Goal: Task Accomplishment & Management: Manage account settings

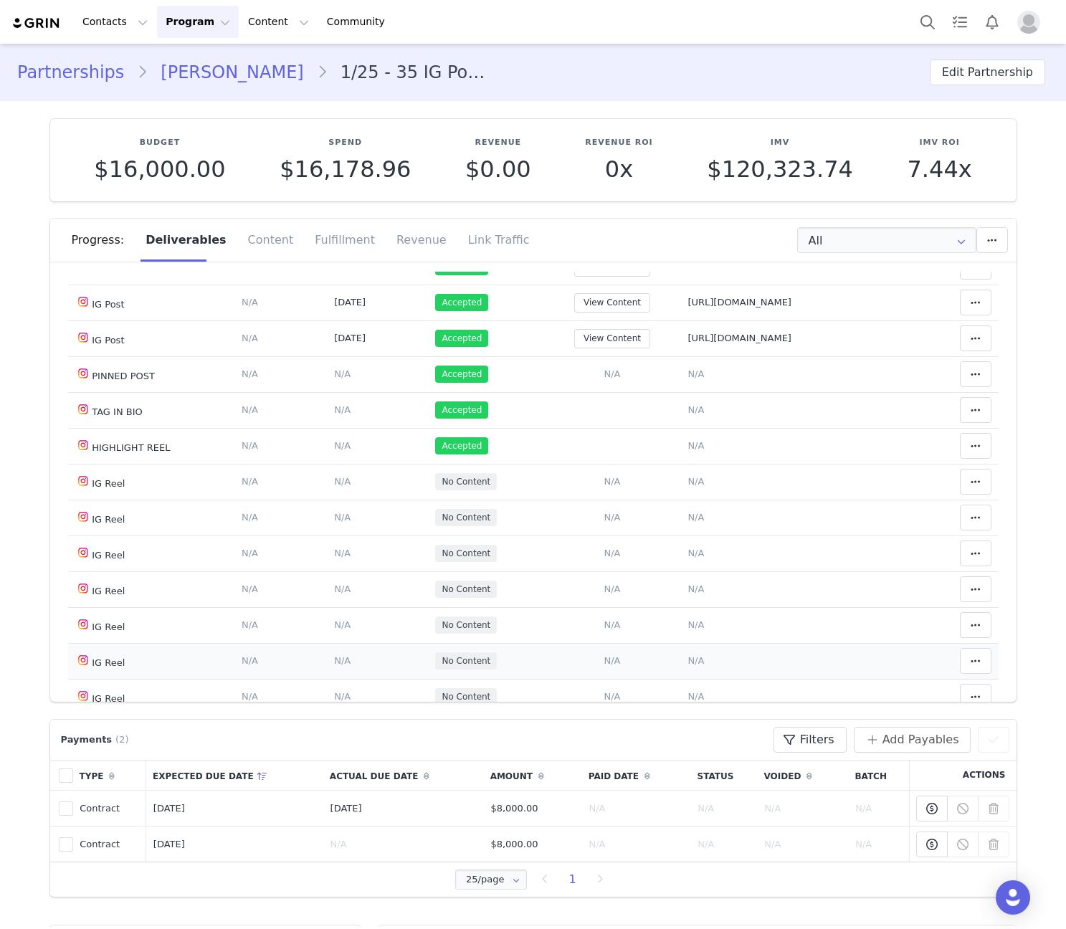
scroll to position [225, 0]
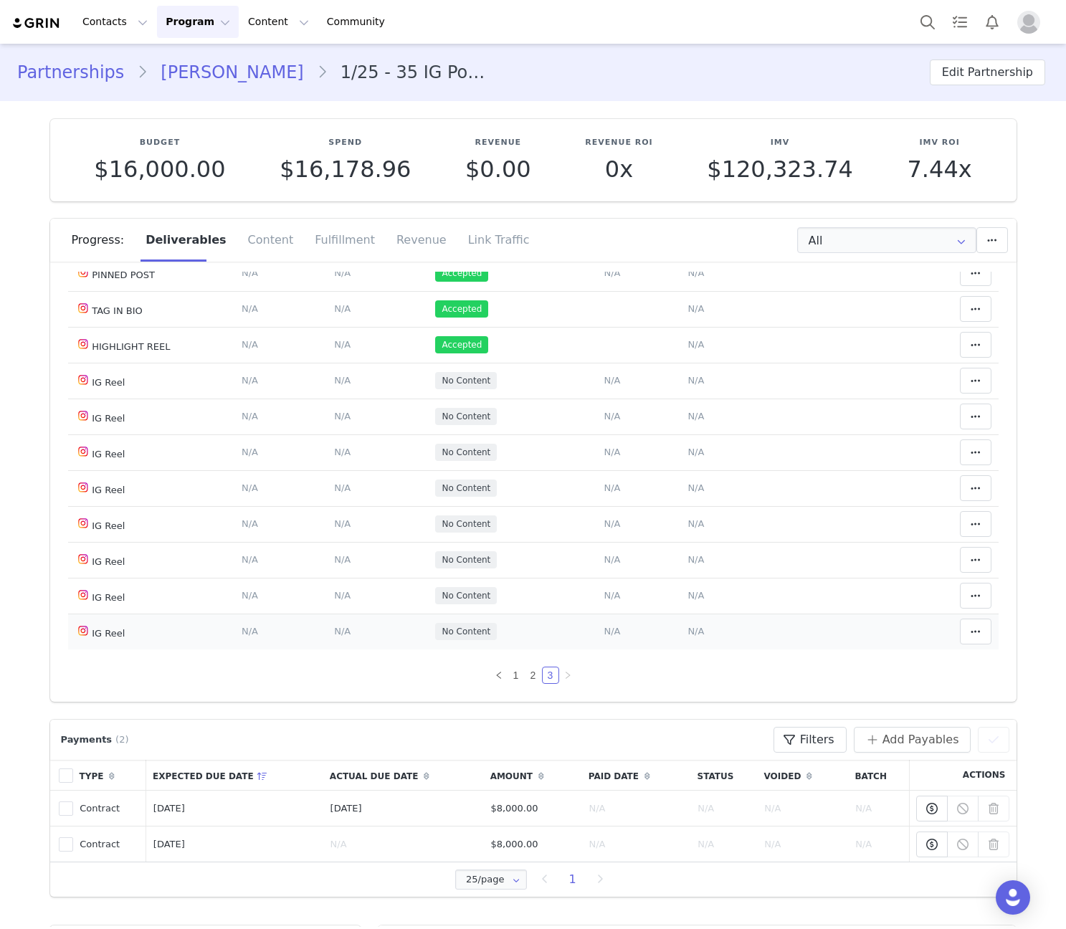
drag, startPoint x: 101, startPoint y: 382, endPoint x: 143, endPoint y: 635, distance: 255.8
click at [143, 637] on tbody "IG Reel Deliverable Due Date Set the date you expect this content to go live. S…" at bounding box center [533, 399] width 931 height 502
click at [256, 564] on td "Deliverable Due Date Set the date you expect this content to go live. Save Canc…" at bounding box center [281, 560] width 93 height 36
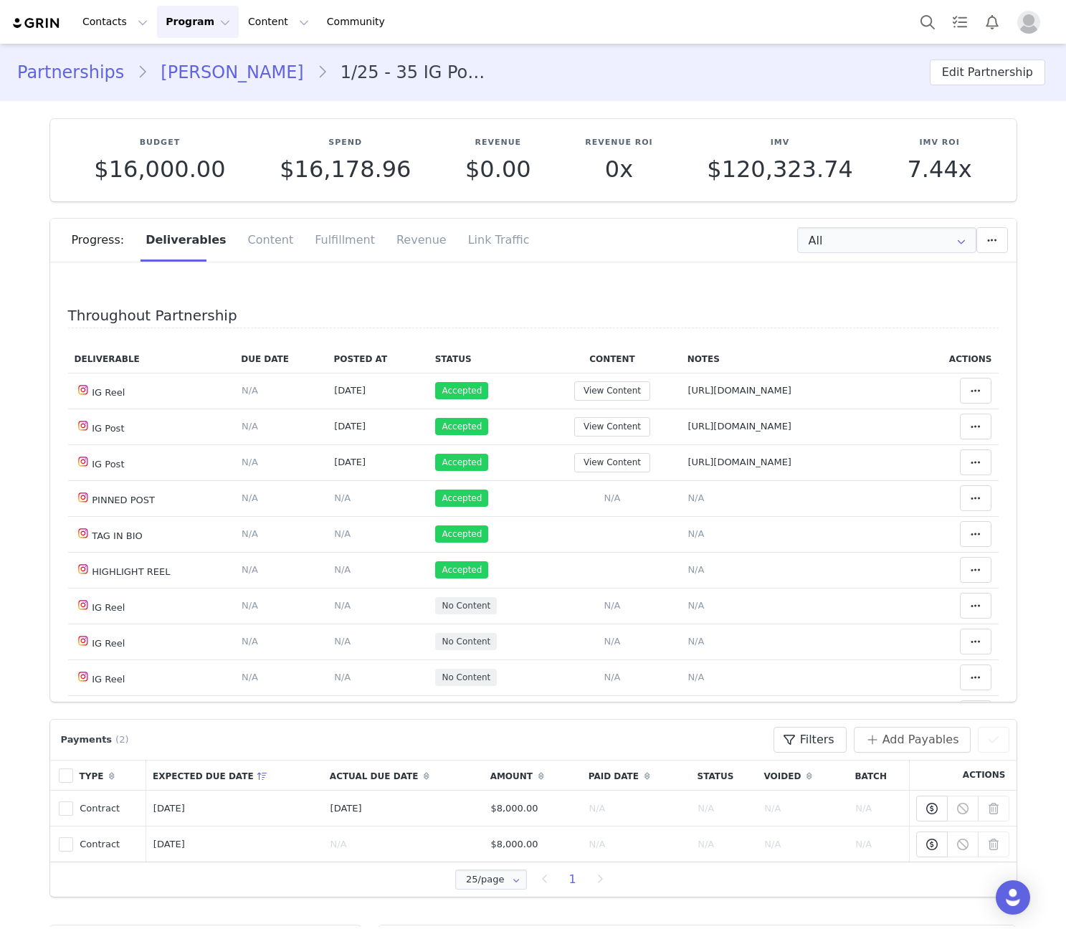
click at [359, 777] on th "Actual Due Date" at bounding box center [403, 775] width 161 height 31
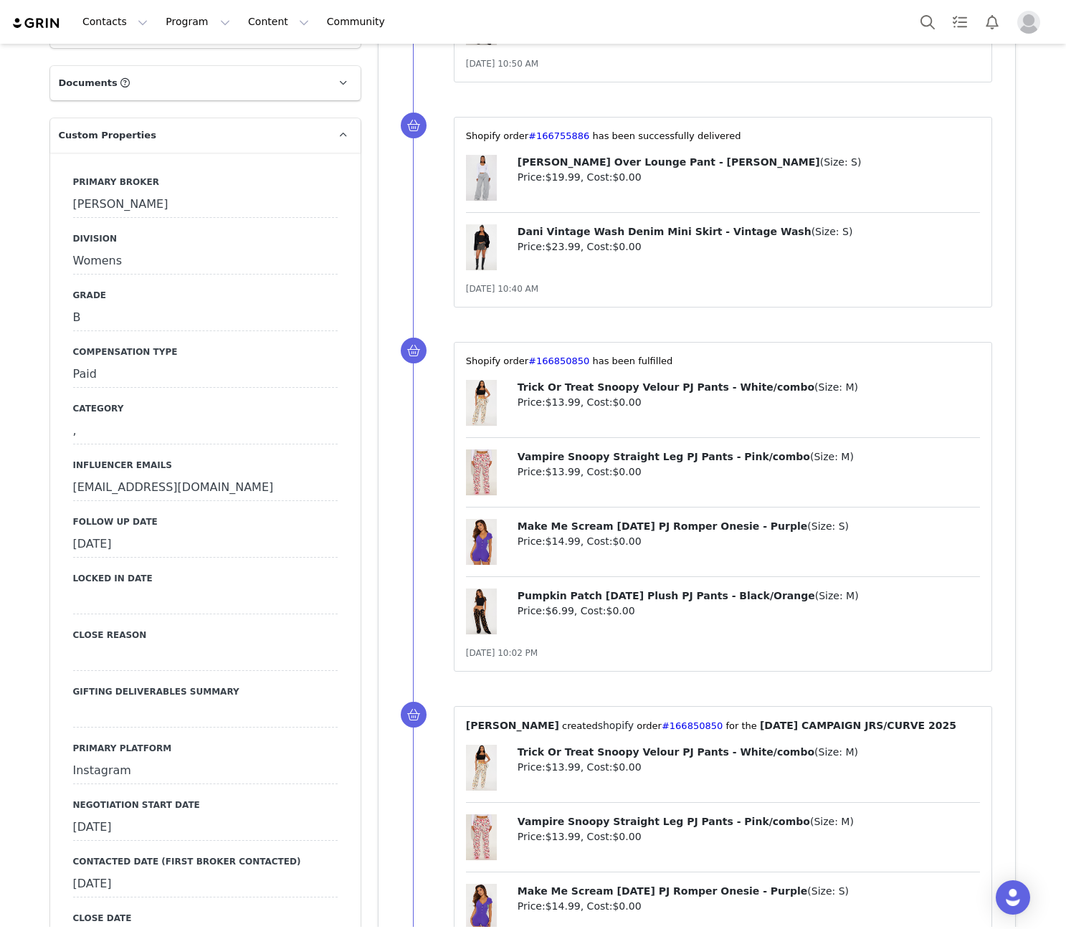
click at [115, 532] on div "[DATE]" at bounding box center [205, 545] width 265 height 26
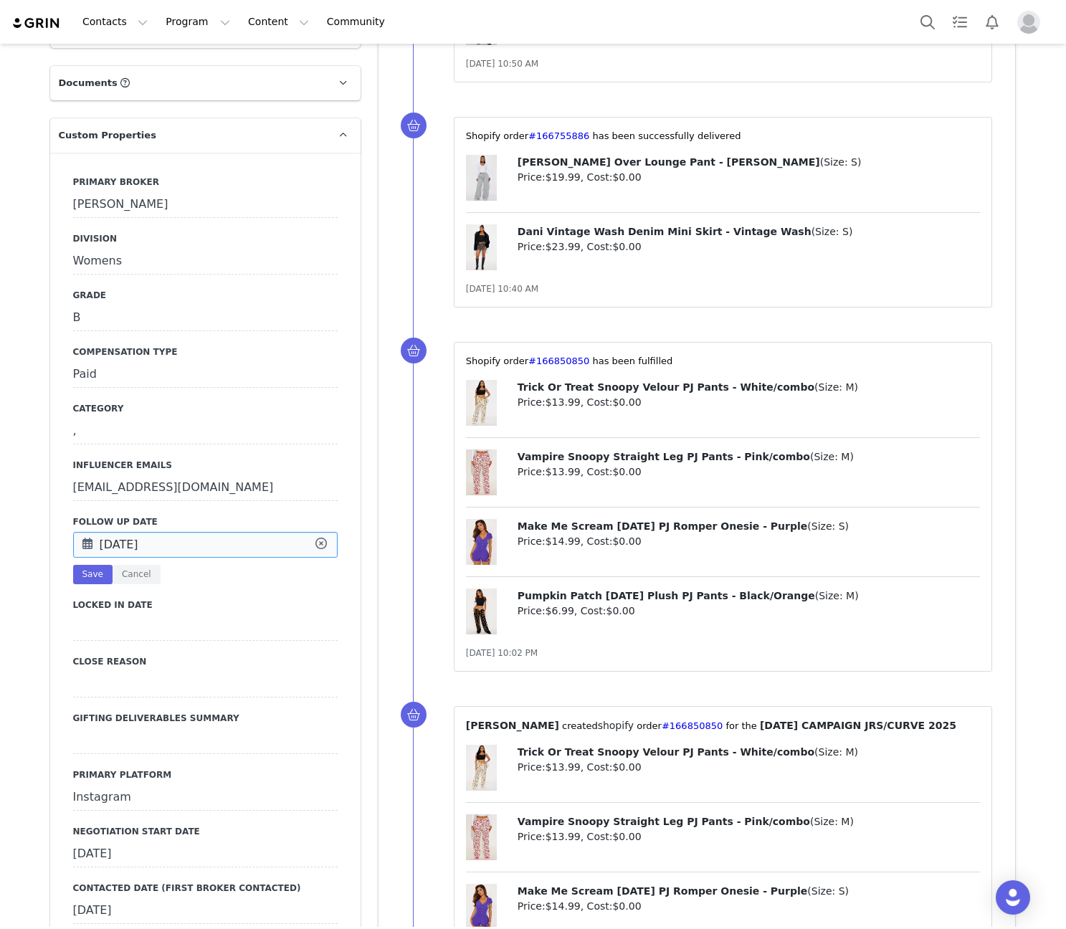
click at [115, 532] on input "[DATE]" at bounding box center [205, 545] width 265 height 26
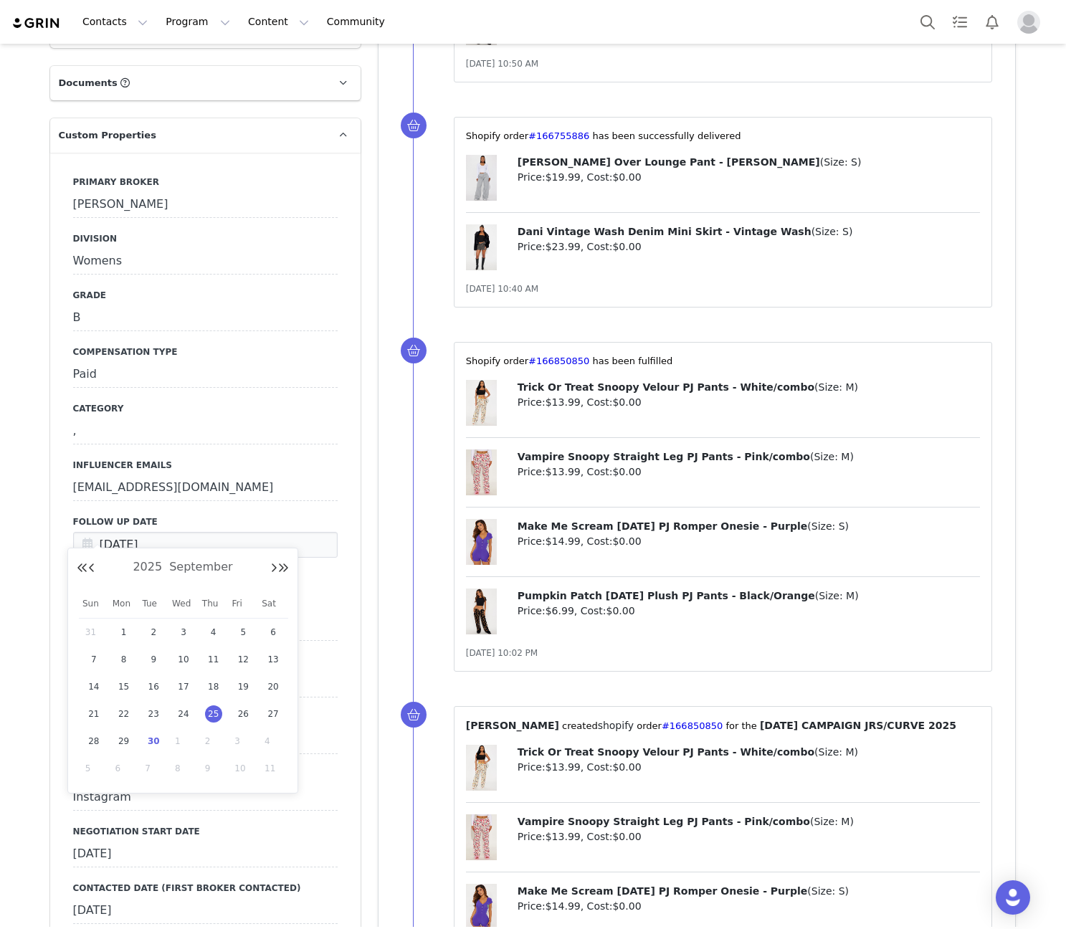
click at [155, 740] on span "30" at bounding box center [153, 741] width 17 height 17
type input "[DATE]"
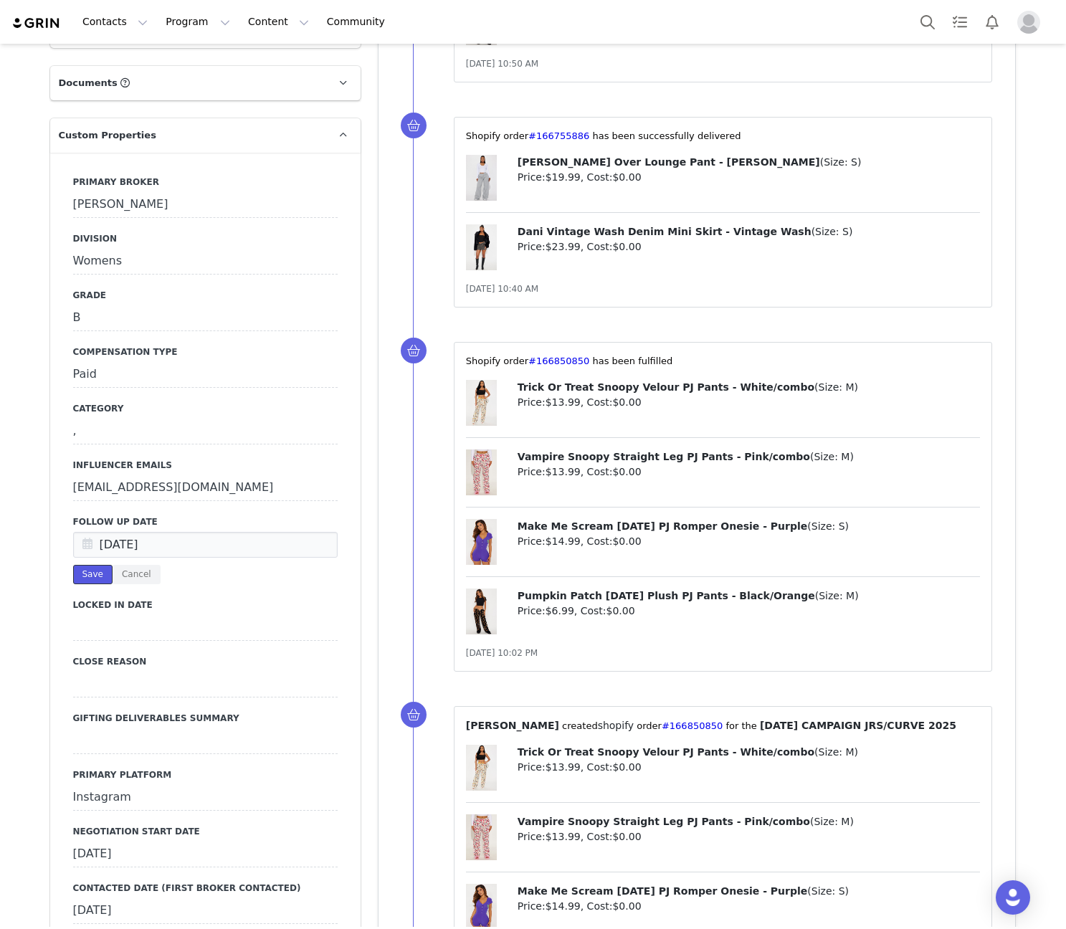
click at [73, 565] on button "Save" at bounding box center [92, 574] width 39 height 19
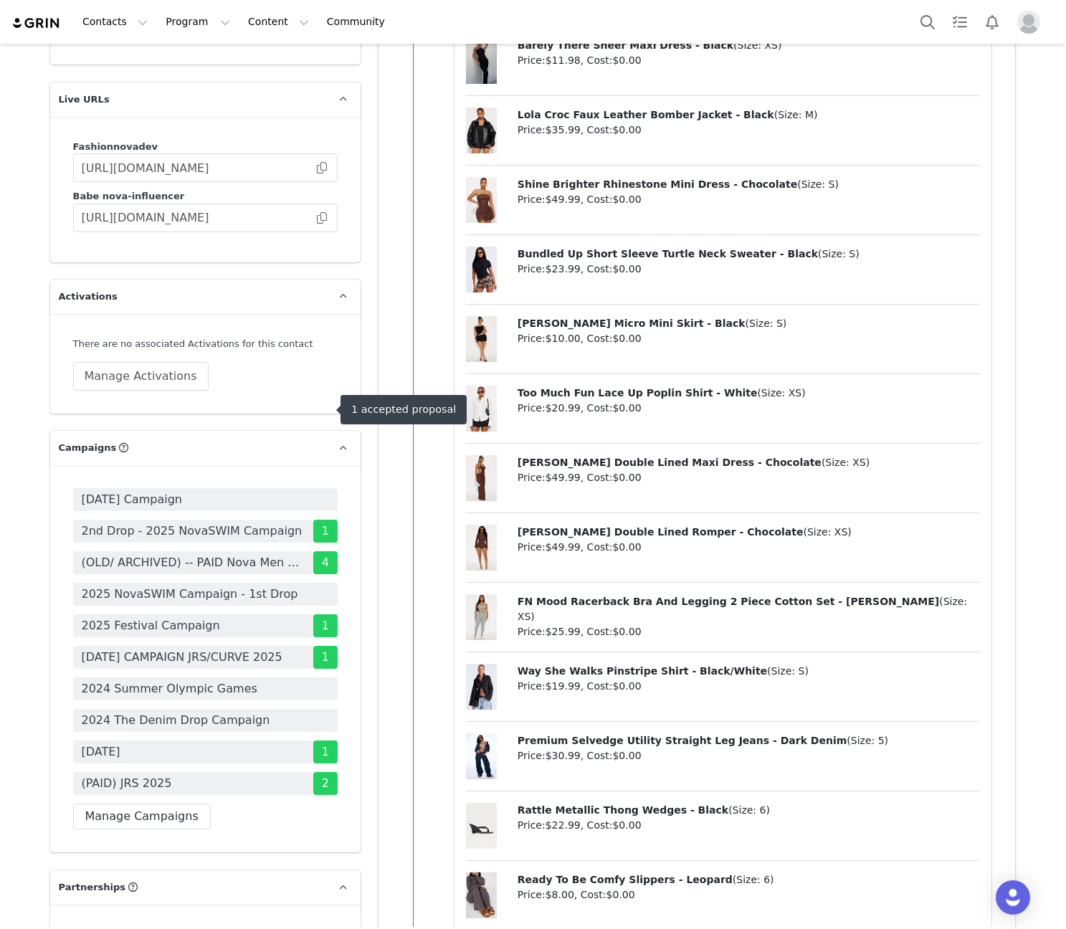
scroll to position [3681, 0]
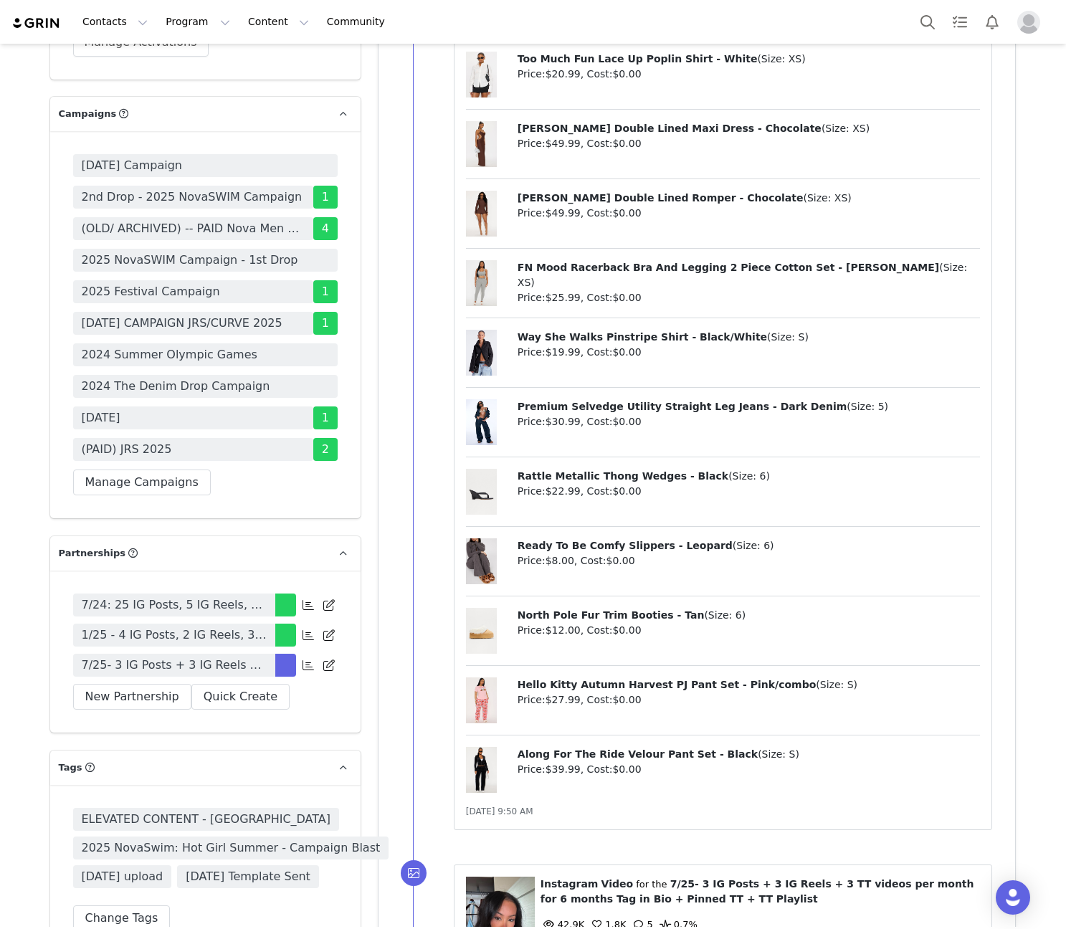
click at [191, 657] on link "7/25- 3 IG Posts + 3 IG Reels + 3 TT videos per month for 6 months Tag in Bio +…" at bounding box center [174, 665] width 202 height 23
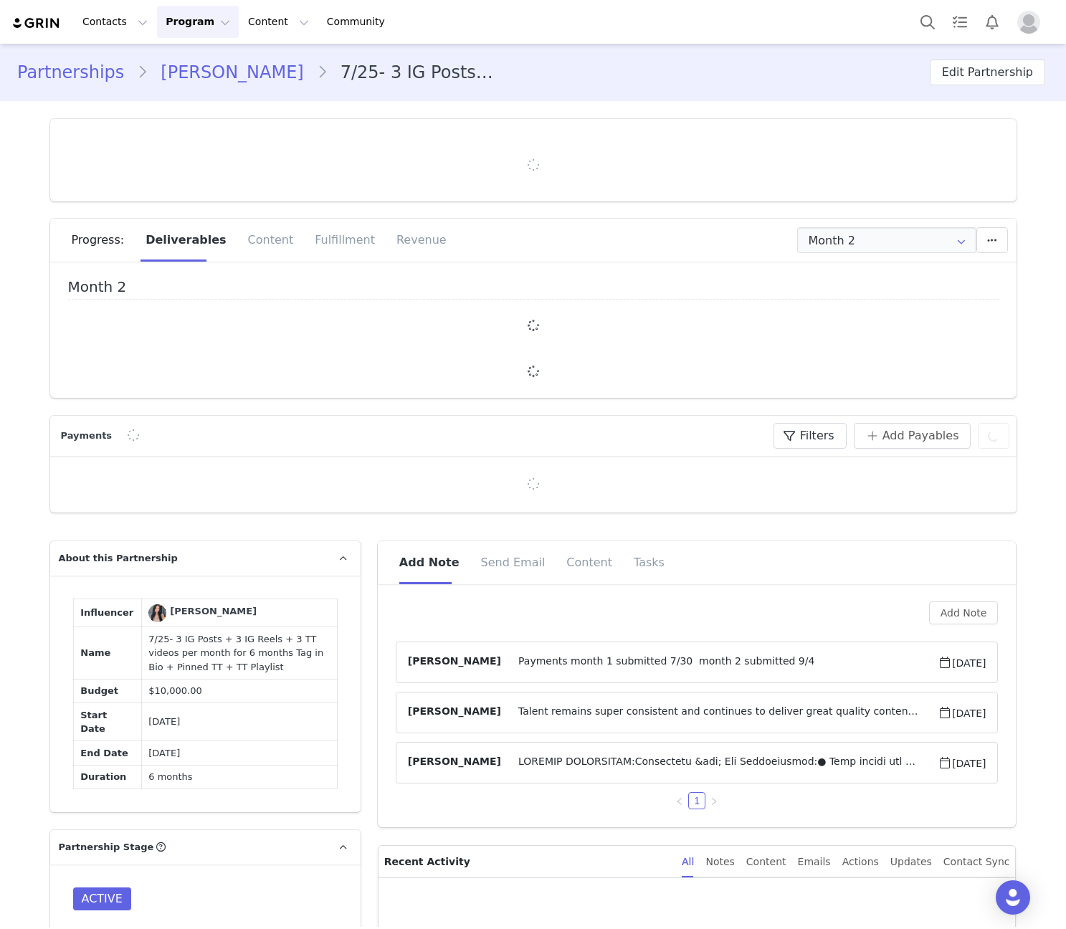
type input "+44 ([GEOGRAPHIC_DATA])"
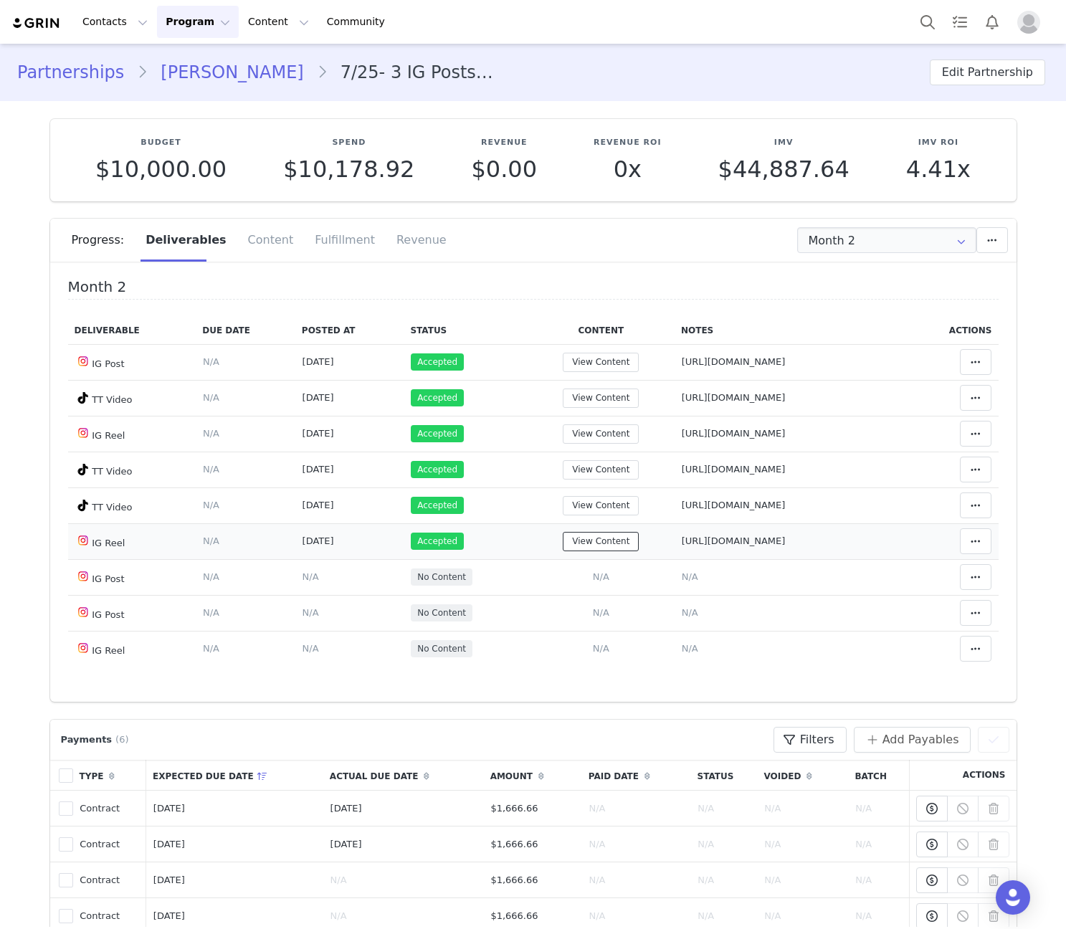
click at [563, 544] on button "View Content" at bounding box center [601, 541] width 76 height 19
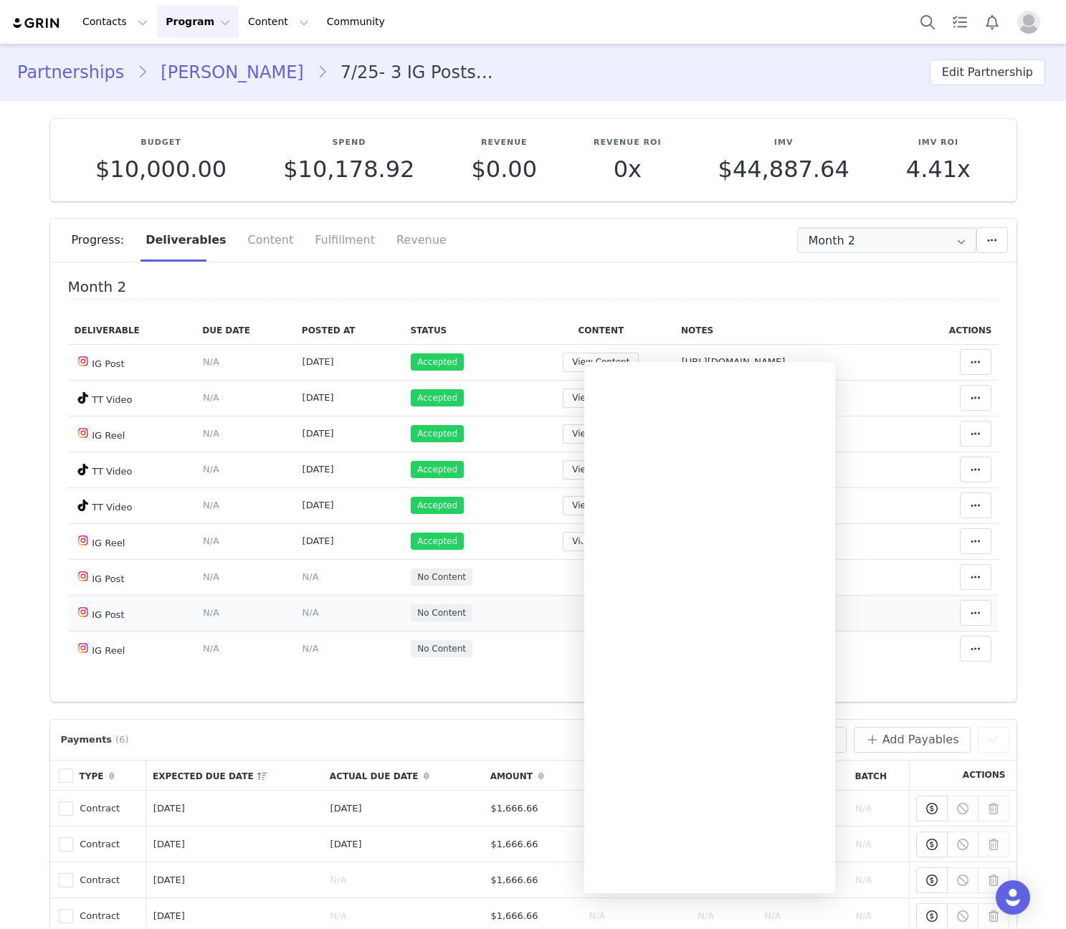
click at [455, 602] on td "No Content" at bounding box center [465, 613] width 123 height 36
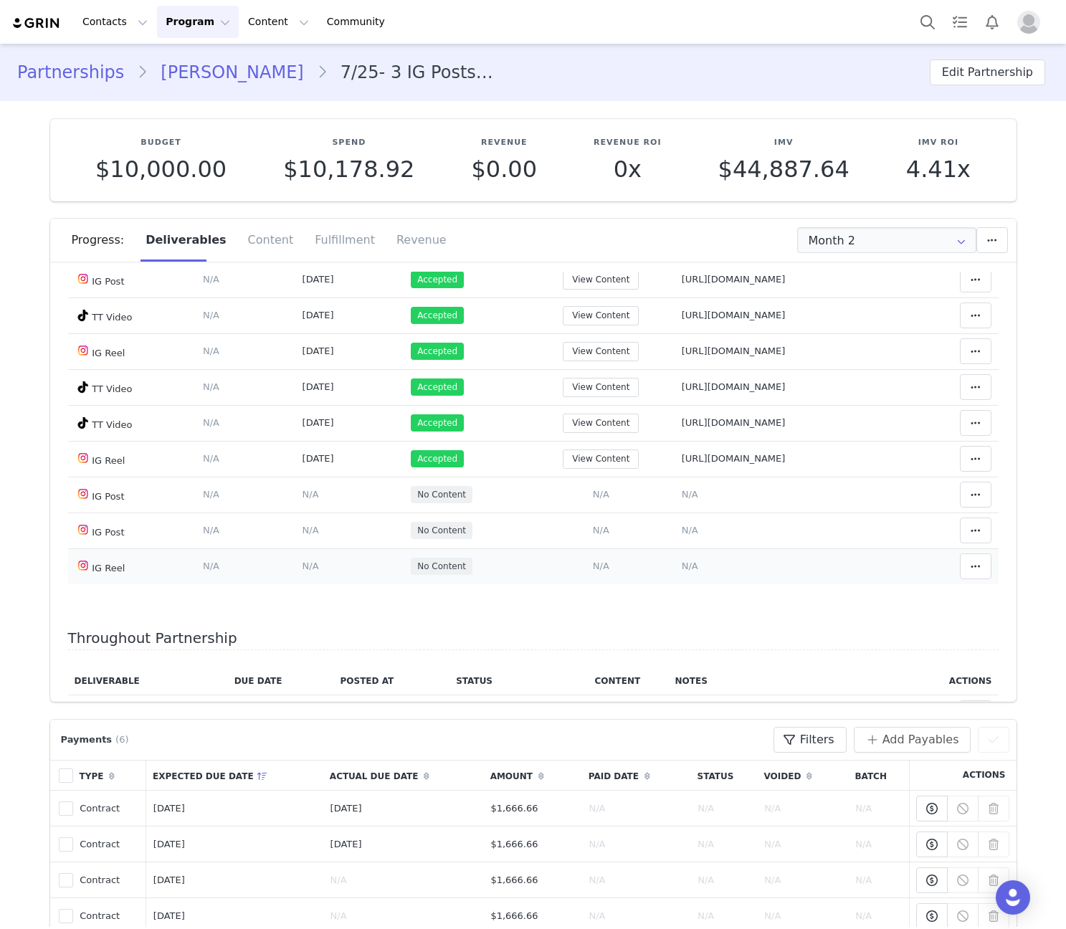
scroll to position [51, 0]
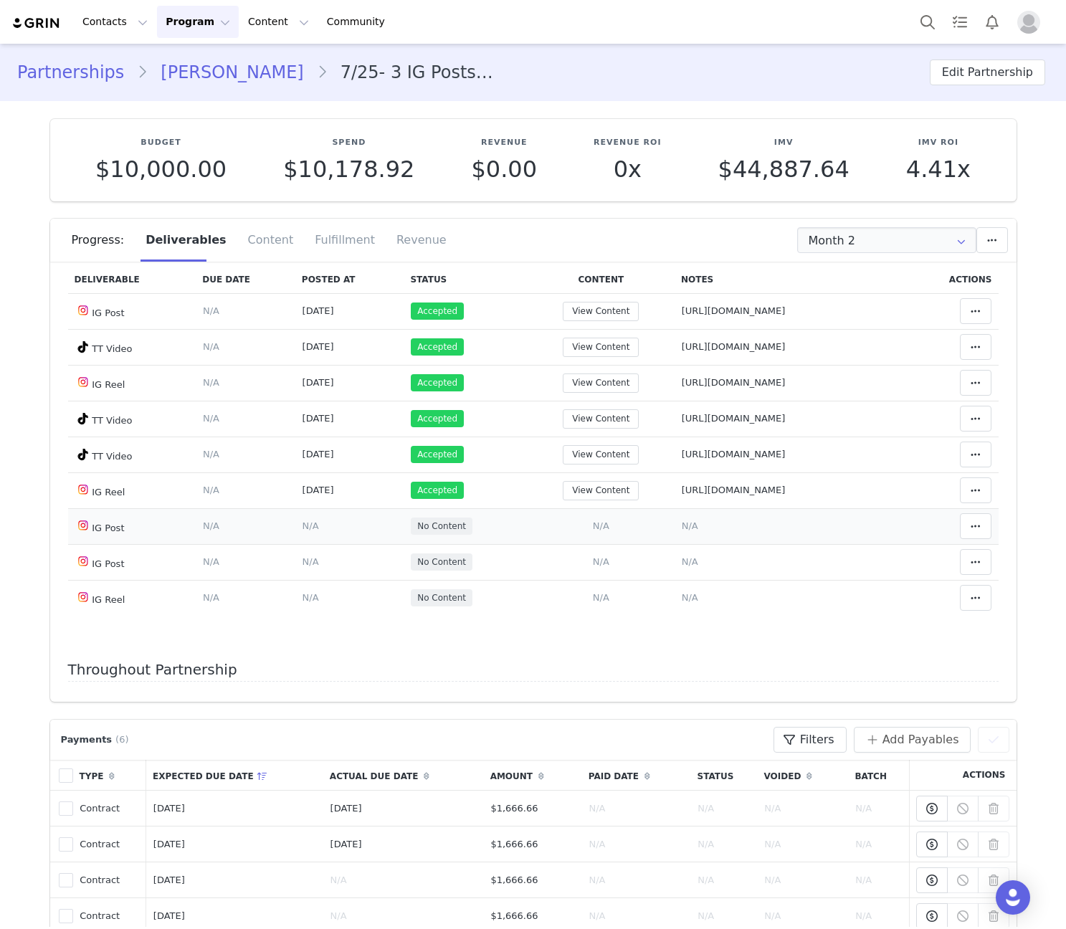
click at [593, 524] on span "N/A" at bounding box center [601, 526] width 16 height 11
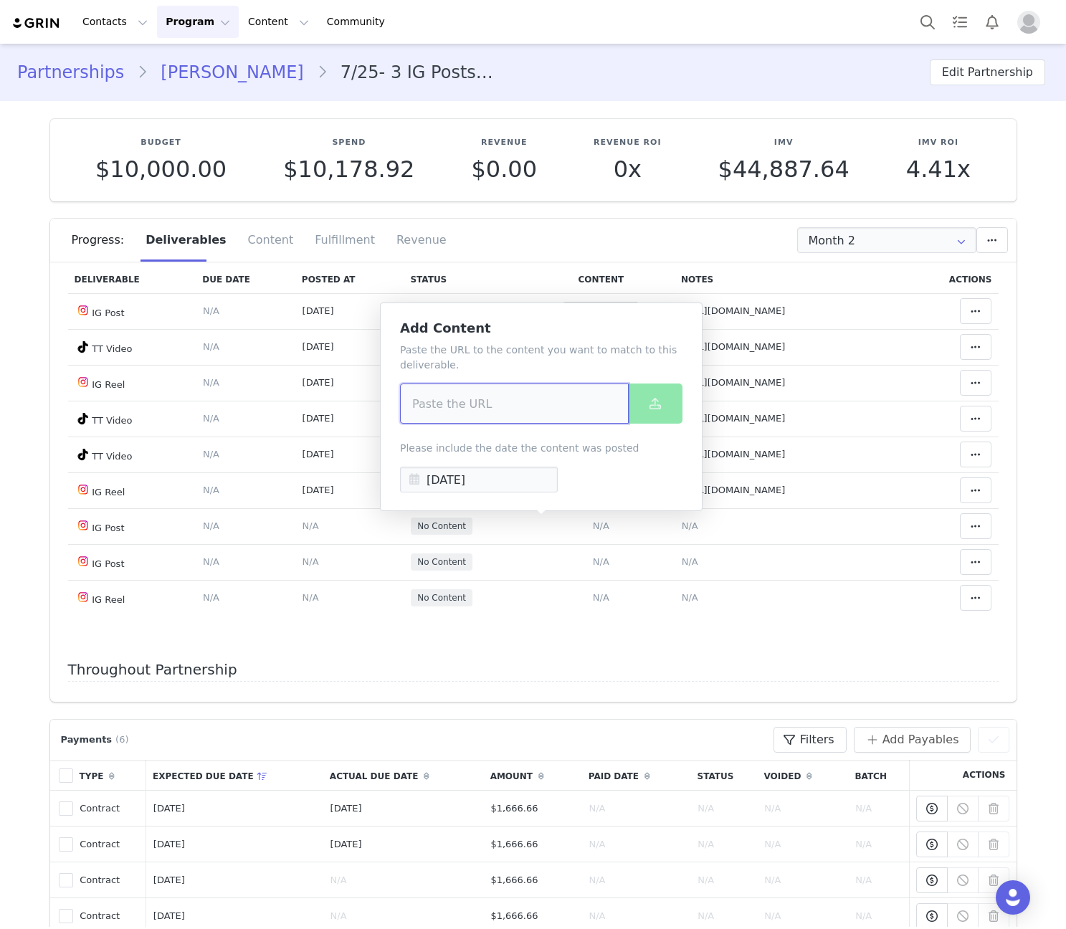
click at [512, 407] on input at bounding box center [514, 404] width 229 height 40
paste input "https://www.instagram.com/p/DOxqgT-Deba/"
type input "https://www.instagram.com/p/DOxqgT-Deba/"
click at [635, 405] on button at bounding box center [655, 404] width 55 height 40
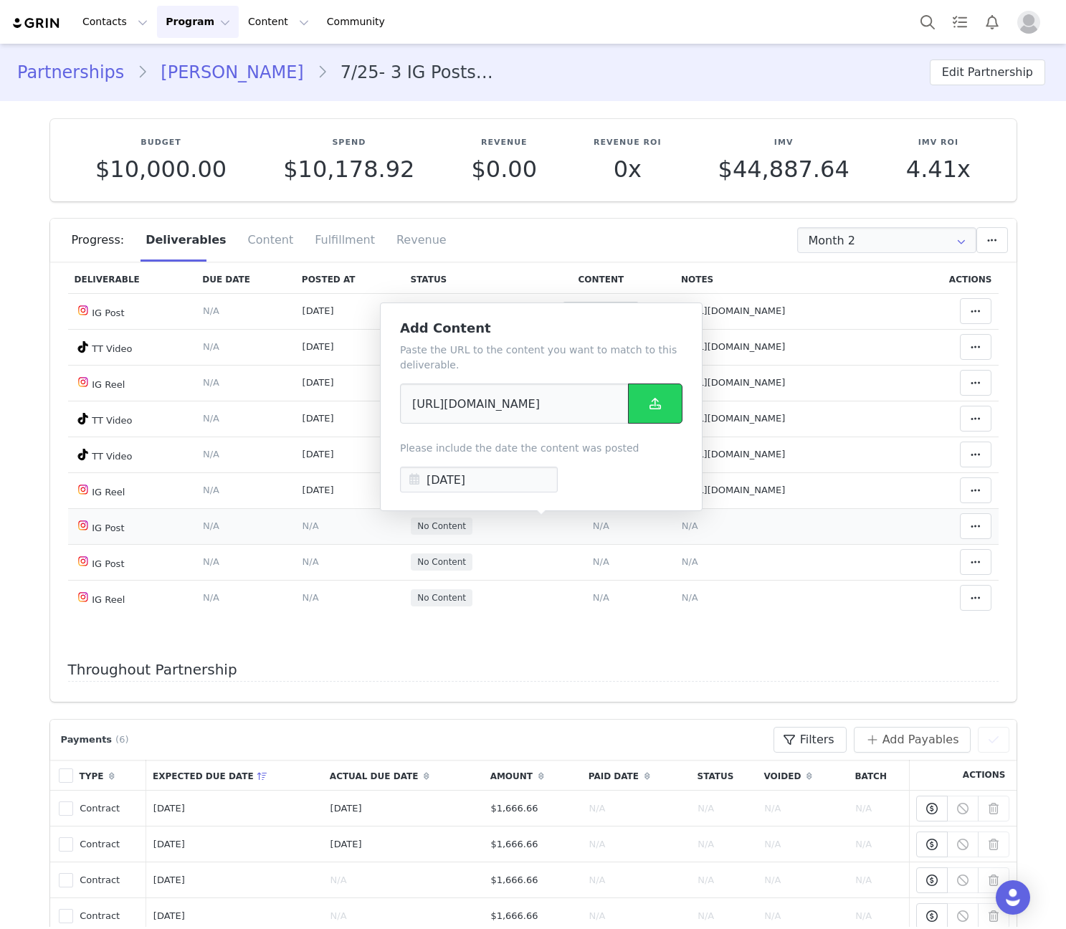
scroll to position [0, 0]
click at [682, 521] on span "N/A" at bounding box center [690, 526] width 16 height 11
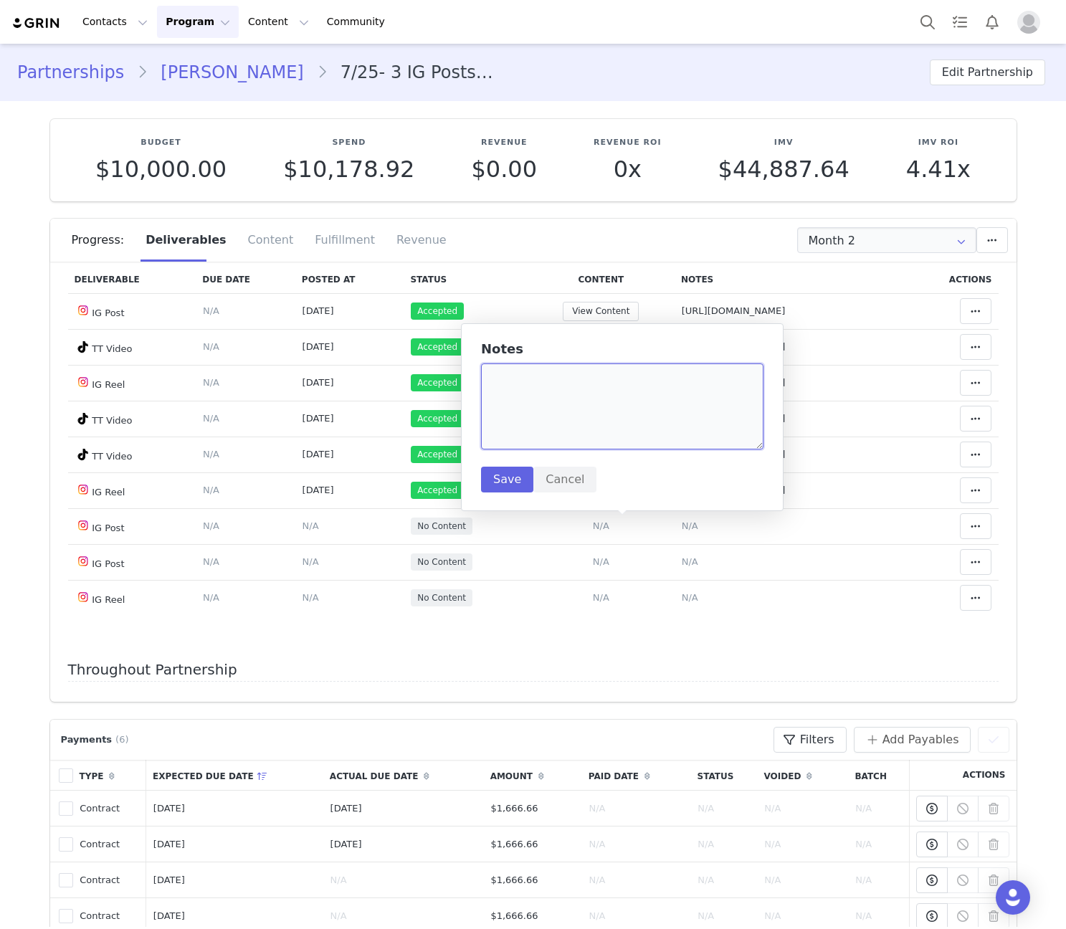
click at [607, 403] on textarea at bounding box center [622, 407] width 283 height 86
paste textarea "https://www.instagram.com/p/DOxqgT-Deba/"
type textarea "https://www.instagram.com/p/DOxqgT-Deba/"
click at [510, 467] on button "Save" at bounding box center [507, 480] width 52 height 26
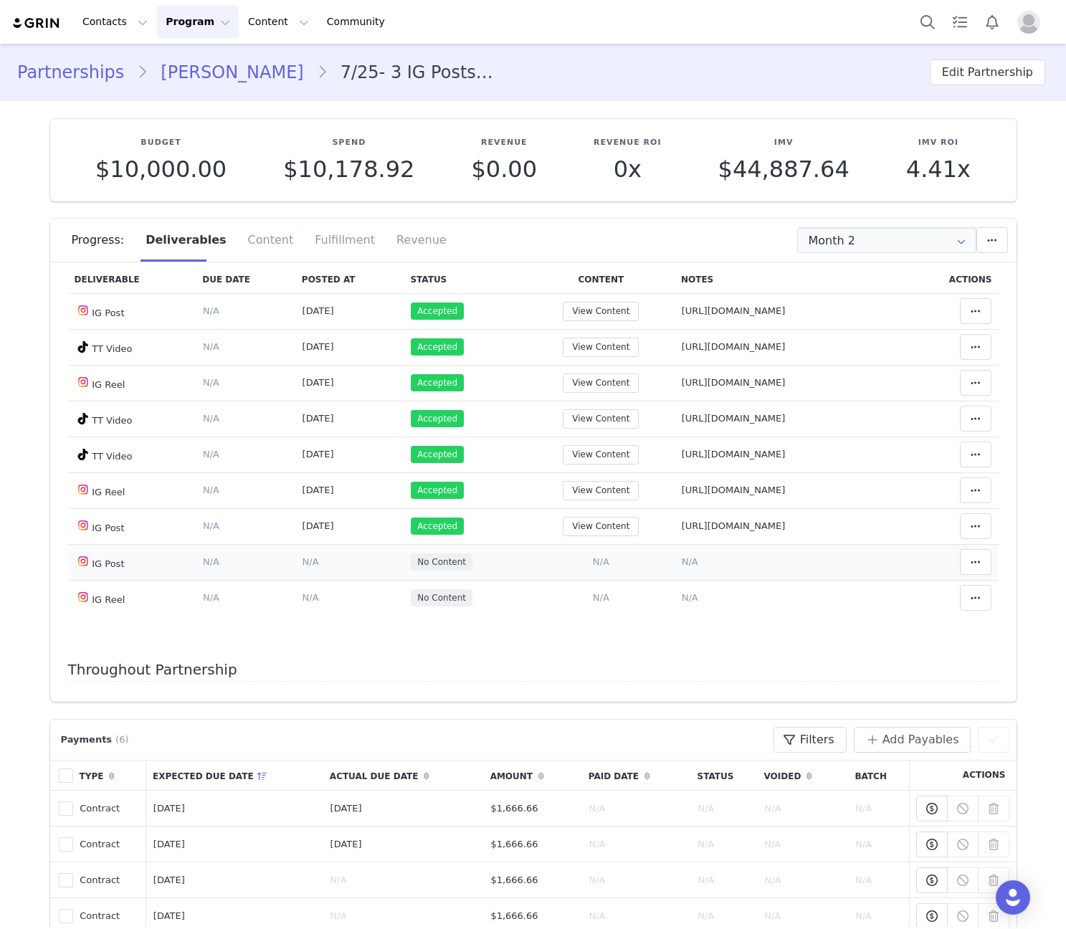
click at [682, 562] on span "N/A" at bounding box center [690, 562] width 16 height 11
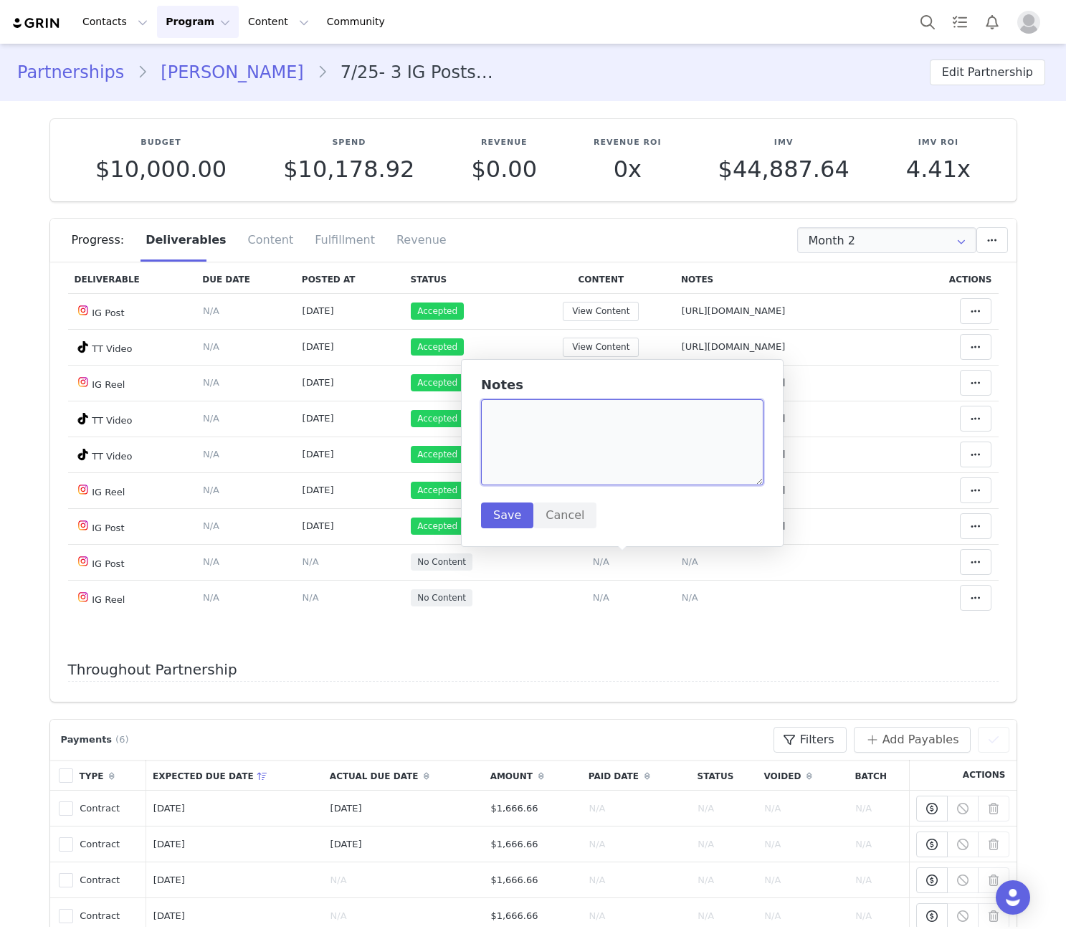
click at [610, 430] on textarea at bounding box center [622, 442] width 283 height 86
paste textarea "https://www.instagram.com/p/DO5fXNRjdU3/"
type textarea "https://www.instagram.com/p/DO5fXNRjdU3/"
click at [513, 513] on button "Save" at bounding box center [507, 516] width 52 height 26
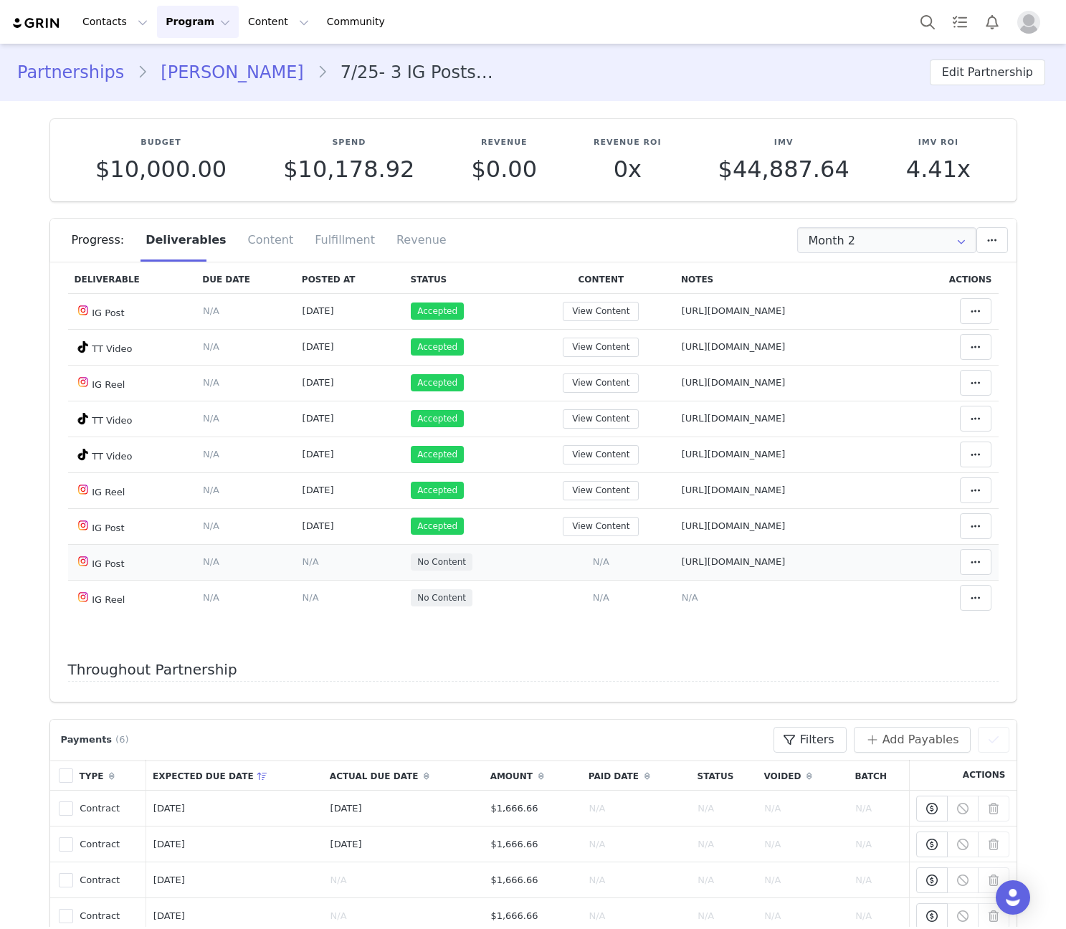
click at [593, 563] on span "N/A" at bounding box center [601, 562] width 16 height 11
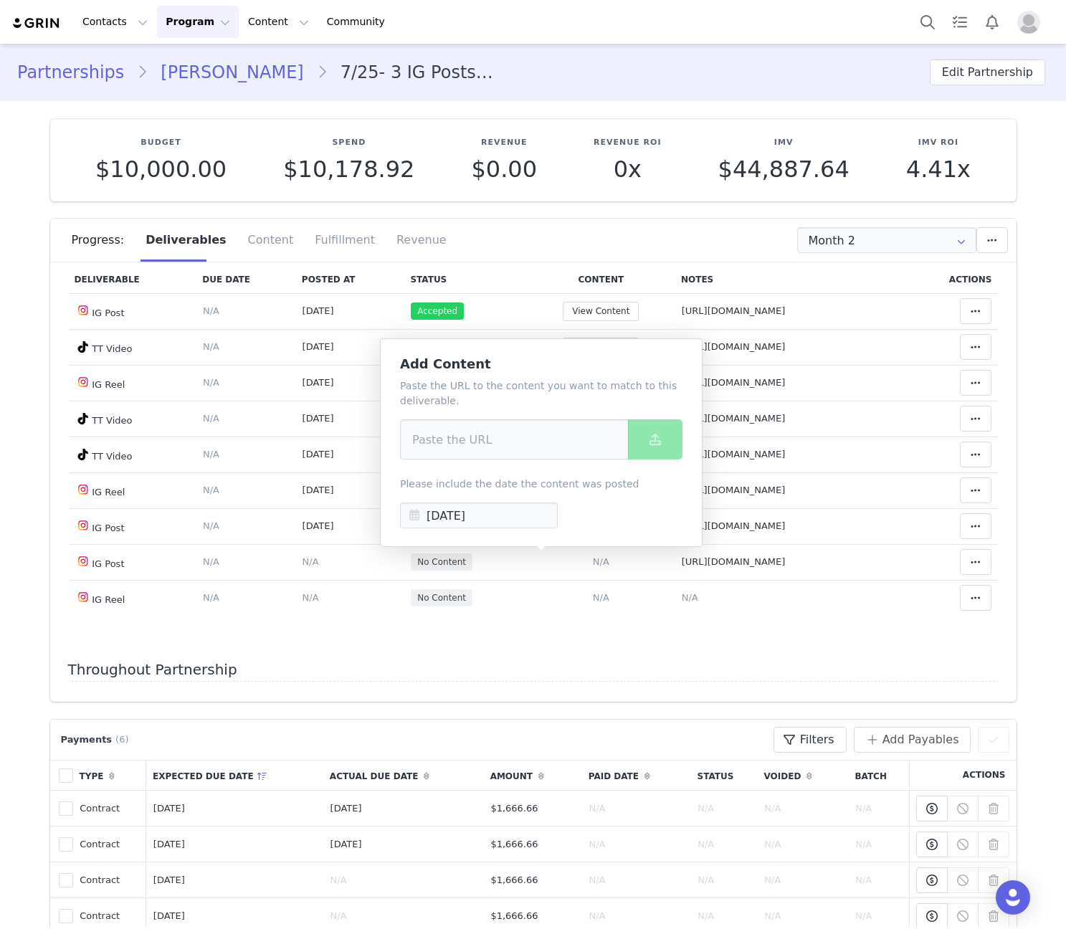
click at [549, 476] on div "Paste the URL to the content you want to match to this deliverable. Please incl…" at bounding box center [541, 454] width 283 height 150
click at [534, 455] on input at bounding box center [514, 440] width 229 height 40
paste input "https://www.instagram.com/p/DO5fXNRjdU3/"
type input "https://www.instagram.com/p/DO5fXNRjdU3/"
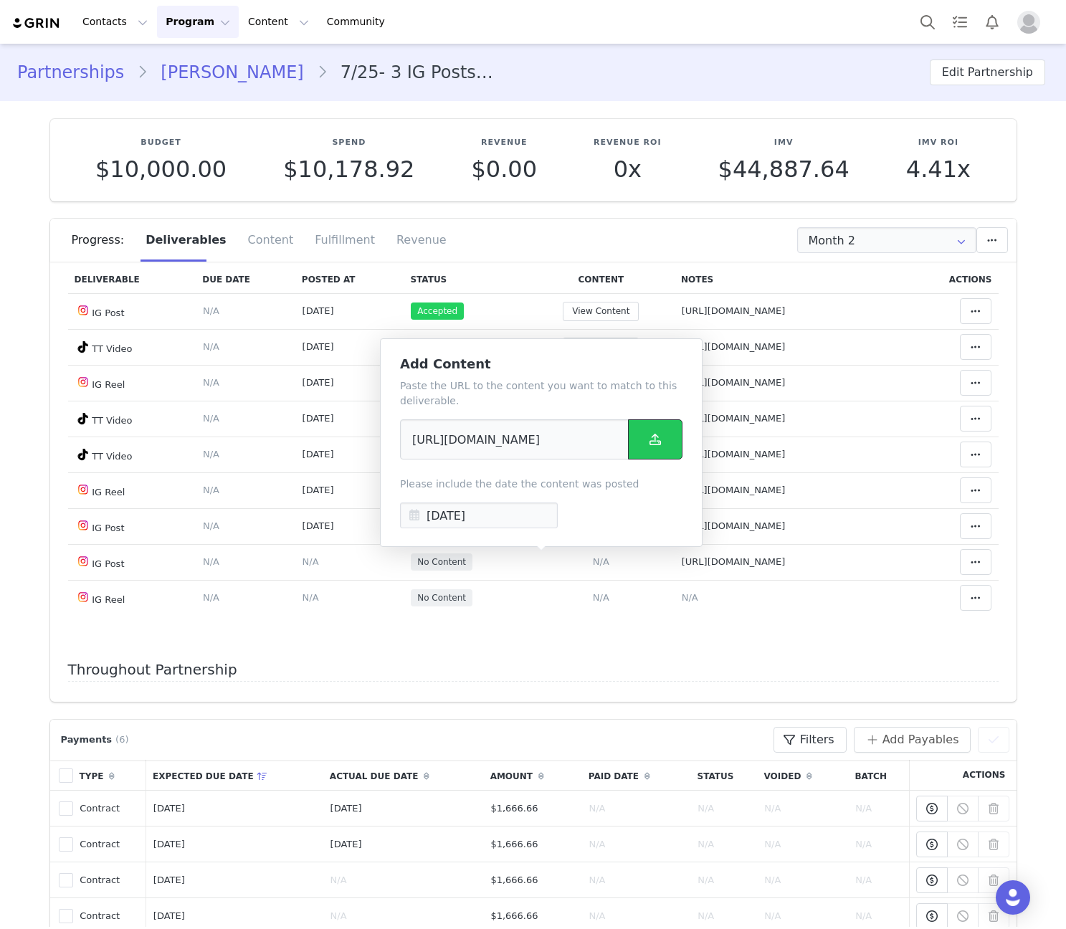
click at [648, 441] on span at bounding box center [655, 439] width 17 height 17
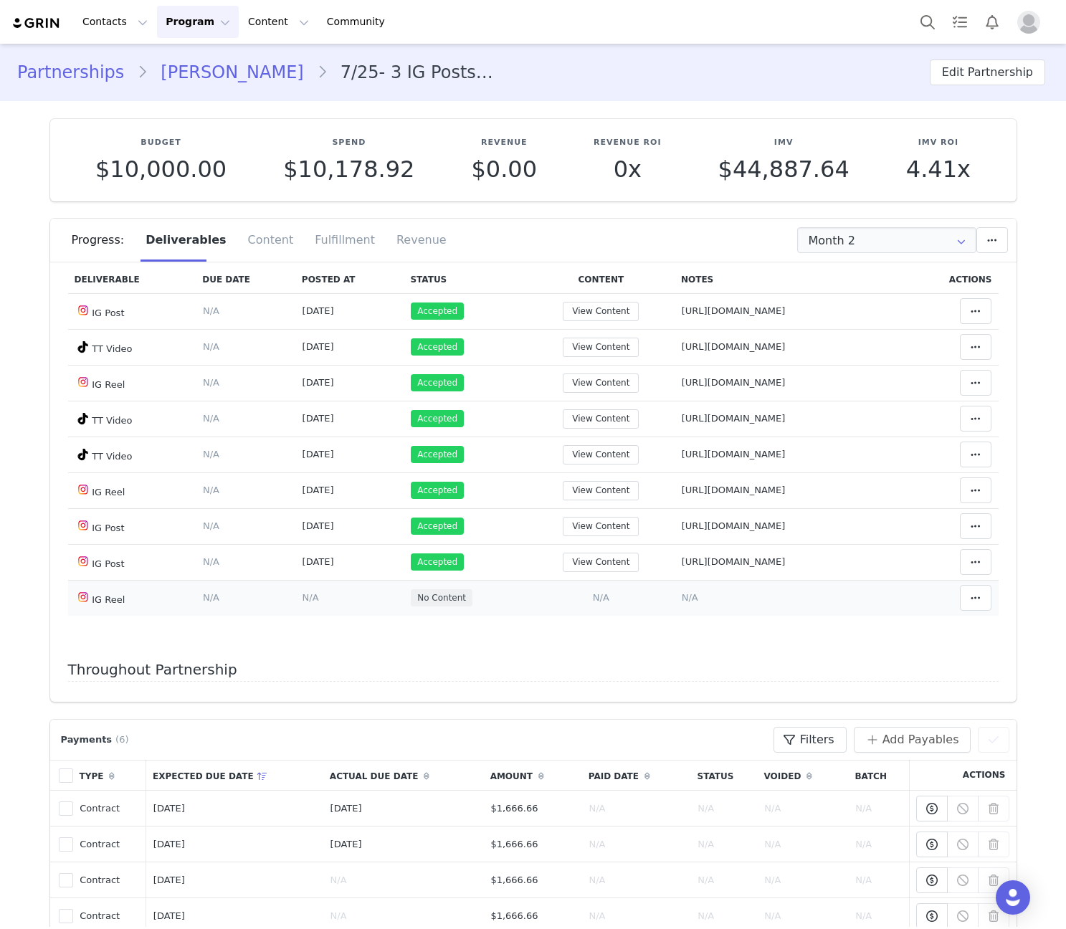
click at [593, 598] on span "N/A" at bounding box center [601, 597] width 16 height 11
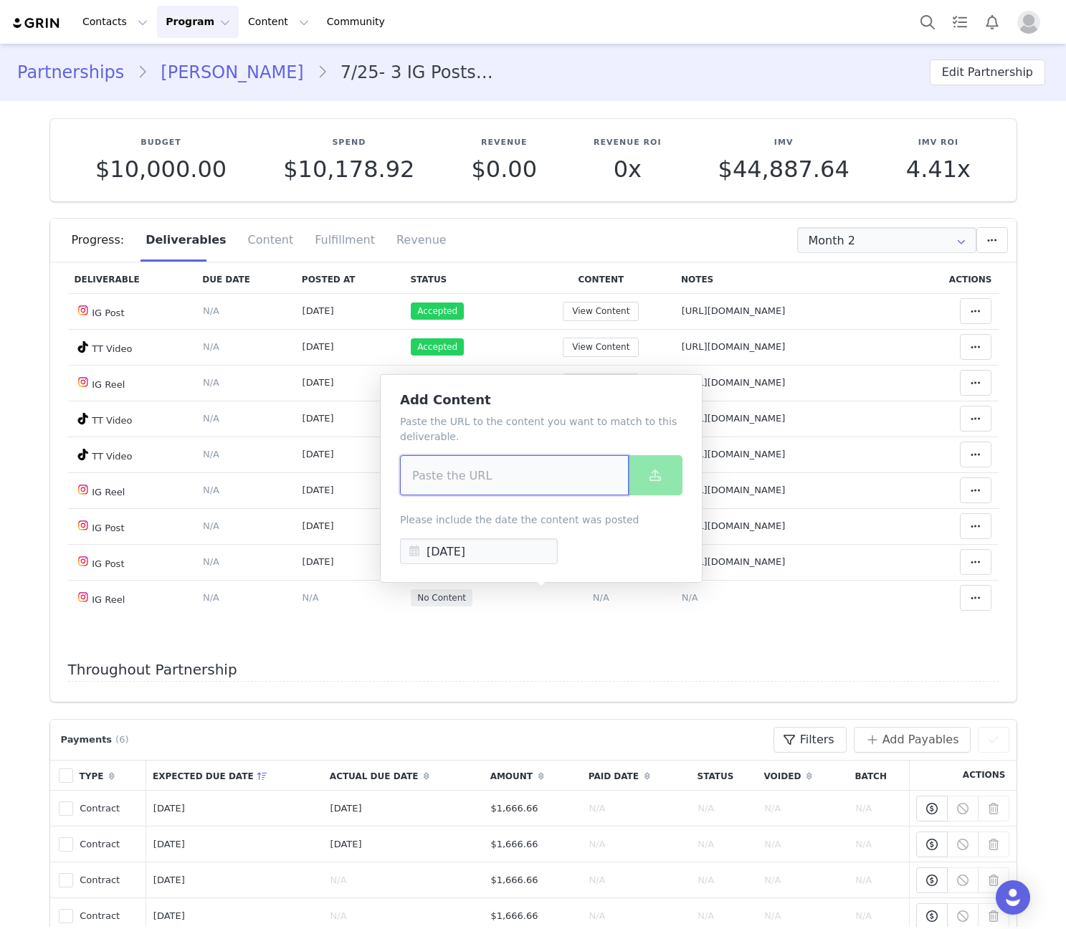
click at [493, 487] on input at bounding box center [514, 475] width 229 height 40
paste input "https://www.instagram.com/reel/DPI0q9yjTsa/"
type input "https://www.instagram.com/reel/DPI0q9yjTsa/"
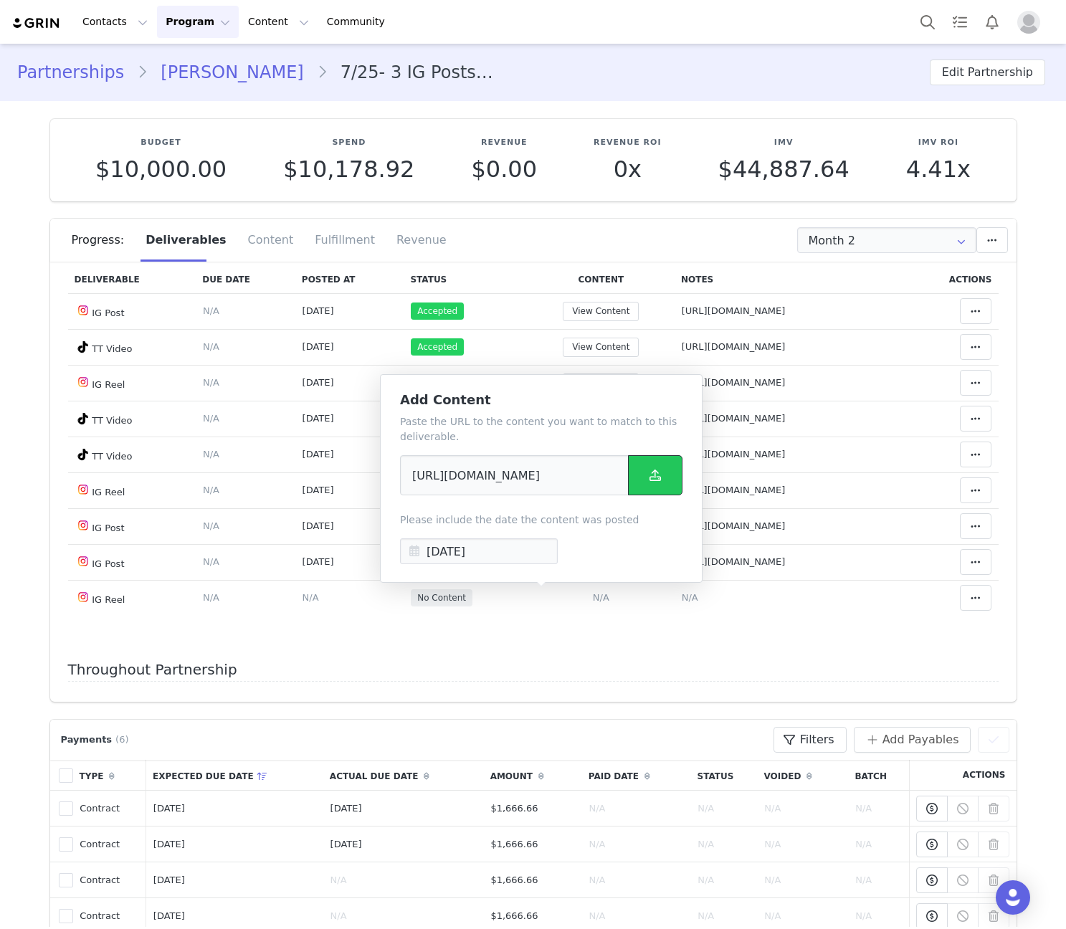
click at [640, 464] on button at bounding box center [655, 475] width 55 height 40
click at [682, 595] on span "N/A" at bounding box center [690, 597] width 16 height 11
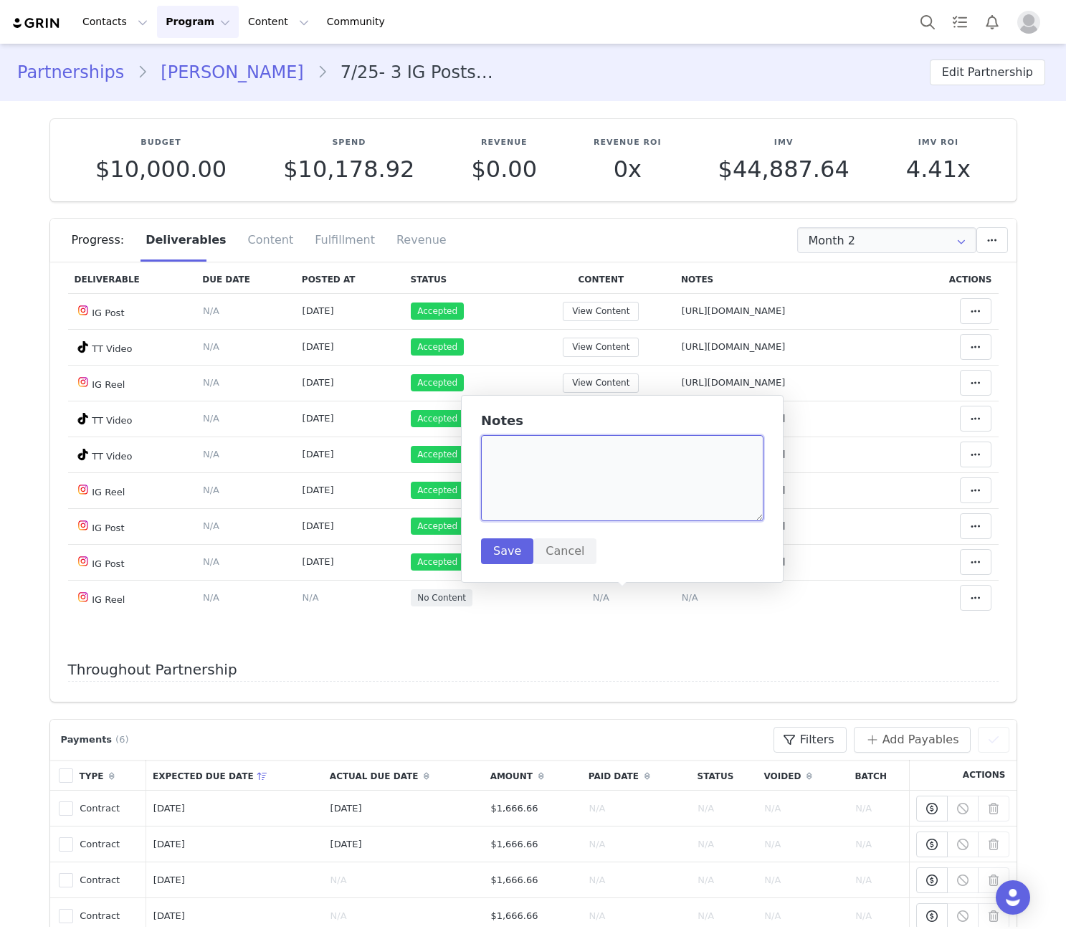
click at [630, 482] on textarea at bounding box center [622, 478] width 283 height 86
paste textarea "https://www.instagram.com/reel/DPI0q9yjTsa/"
type textarea "https://www.instagram.com/reel/DPI0q9yjTsa/"
click at [506, 552] on button "Save" at bounding box center [507, 552] width 52 height 26
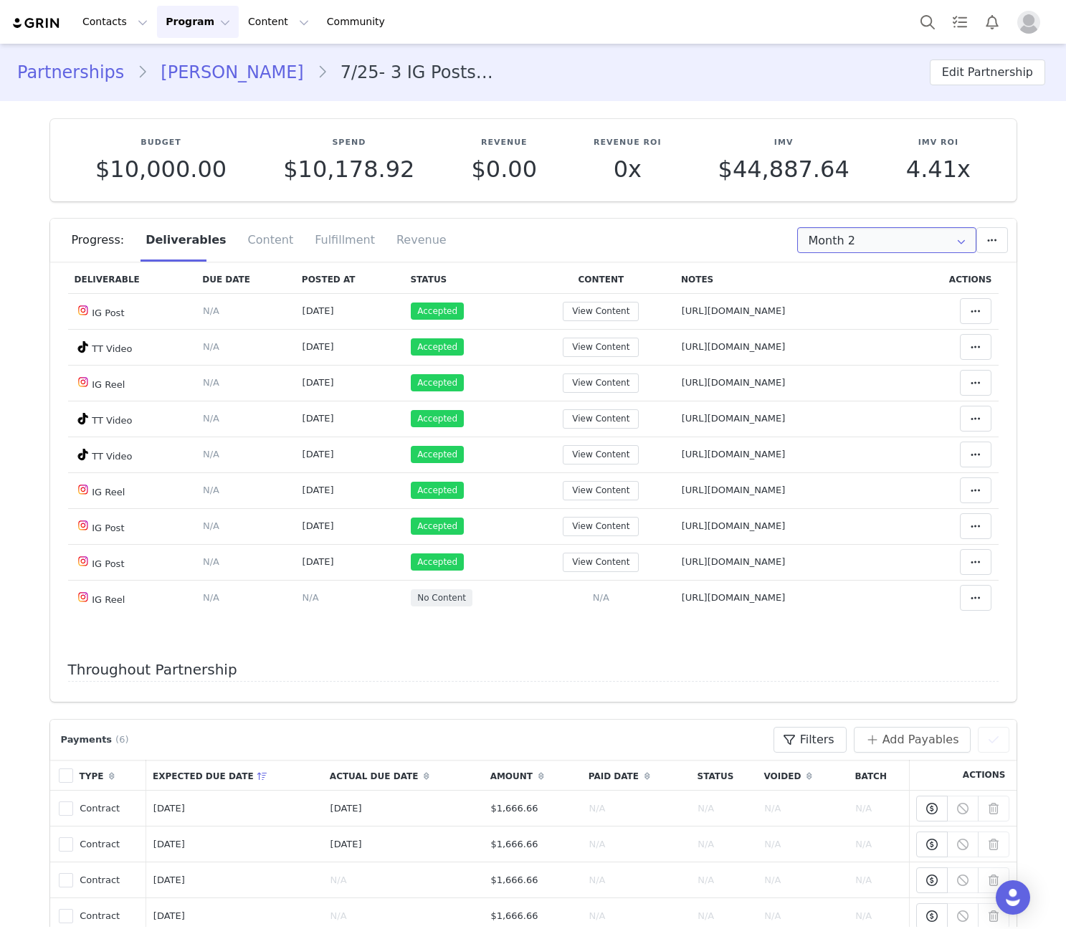
click at [897, 229] on input "Month 2" at bounding box center [886, 240] width 179 height 26
click at [865, 429] on li "All Months" at bounding box center [886, 425] width 189 height 24
type input "All"
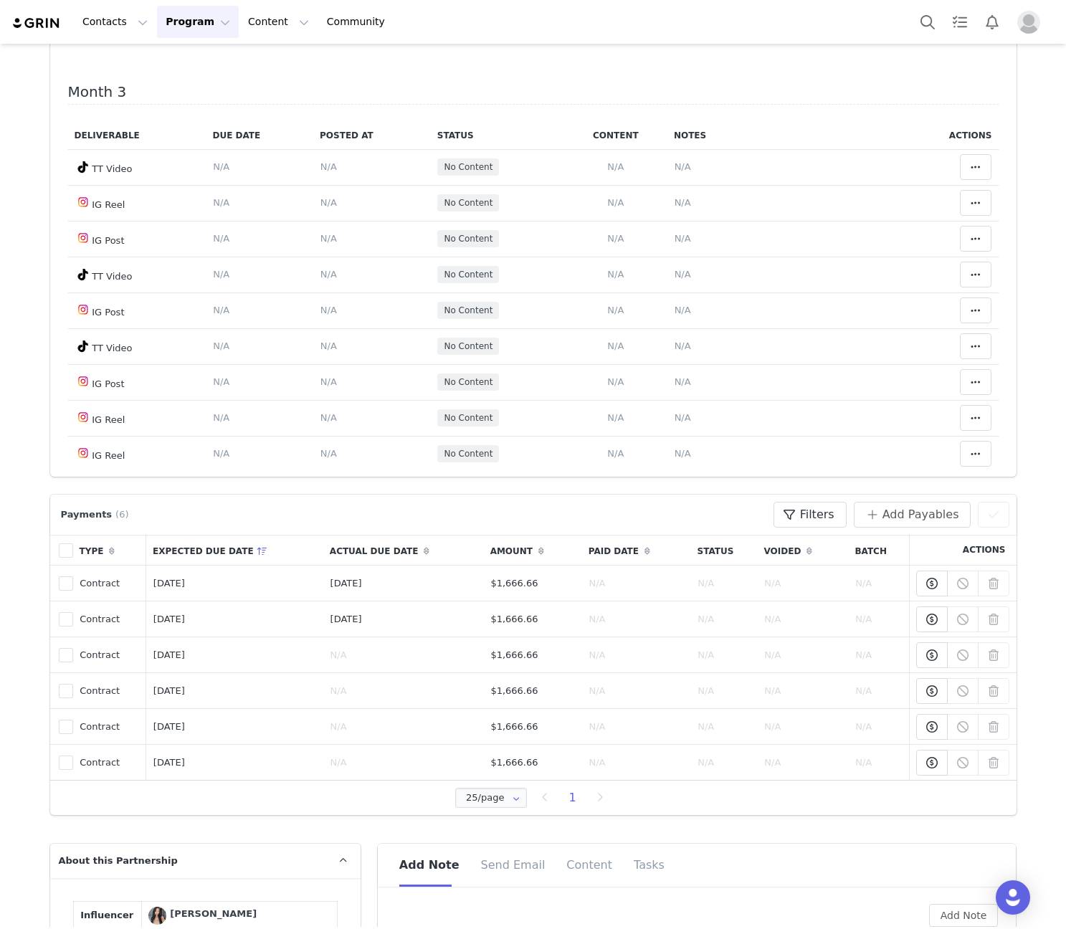
scroll to position [837, 0]
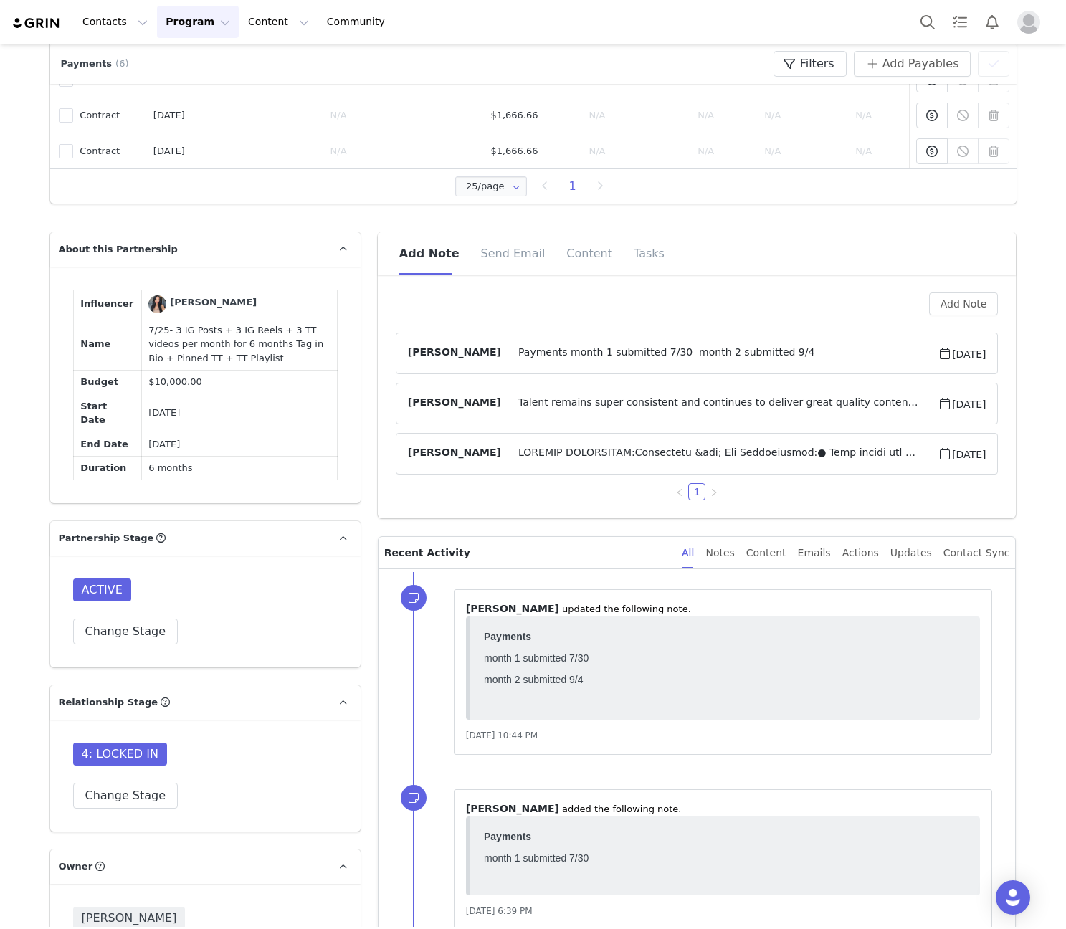
click at [685, 354] on span "Payments month 1 submitted 7/30 month 2 submitted 9/4" at bounding box center [719, 353] width 437 height 17
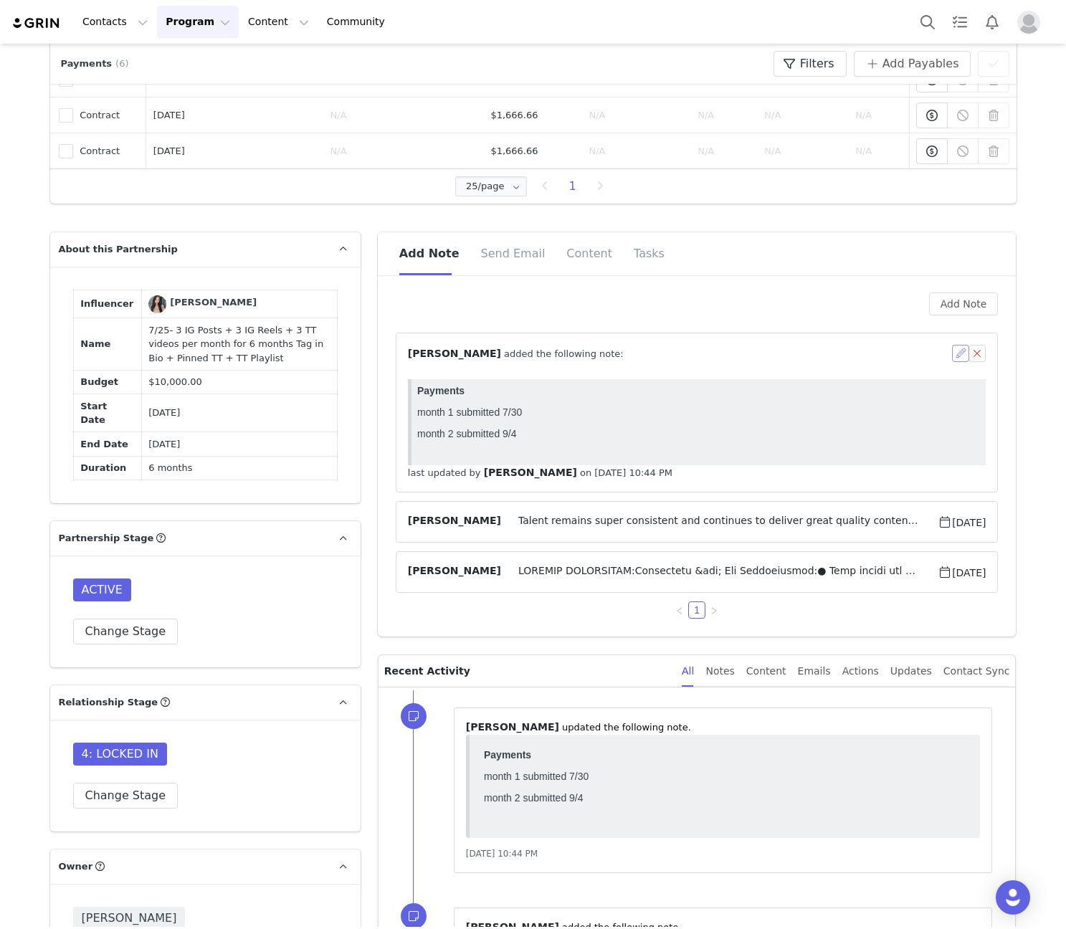
scroll to position [0, 0]
click at [953, 356] on button "button" at bounding box center [960, 353] width 17 height 17
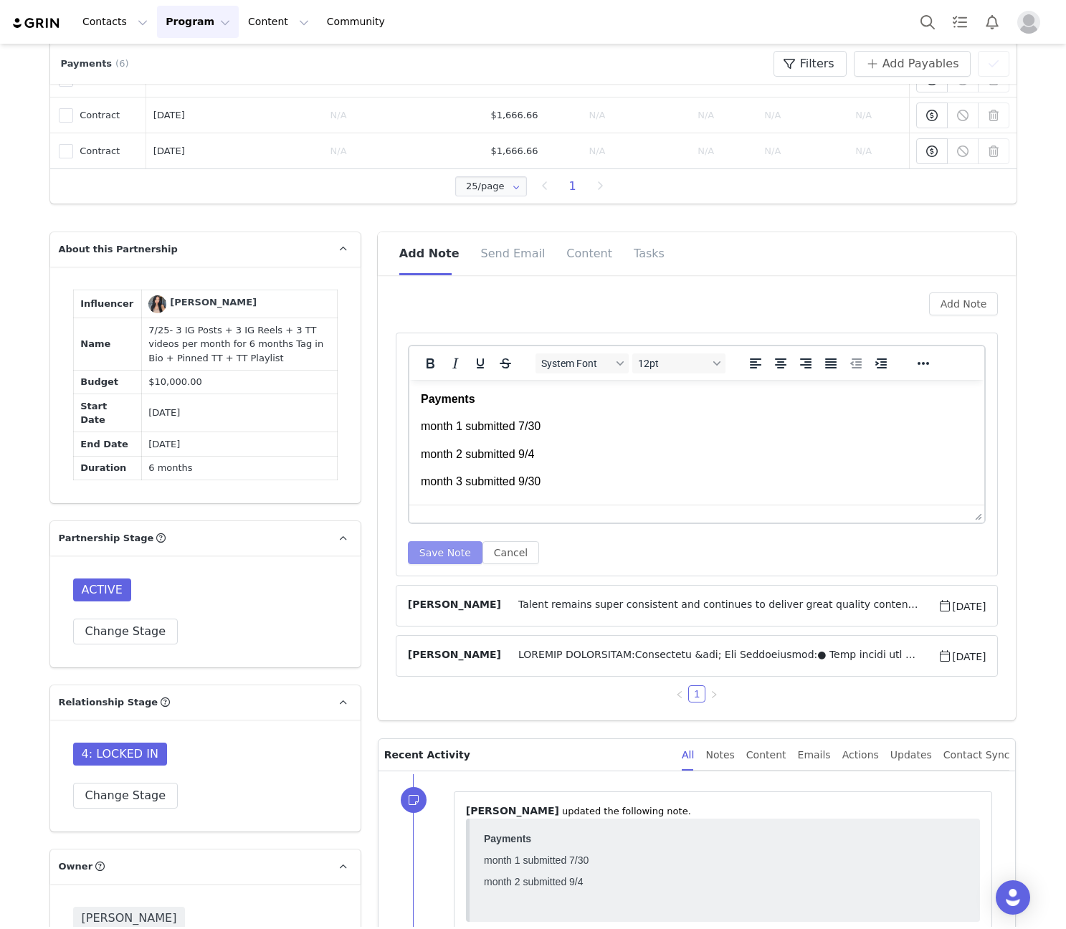
click at [432, 544] on button "Save Note" at bounding box center [445, 552] width 75 height 23
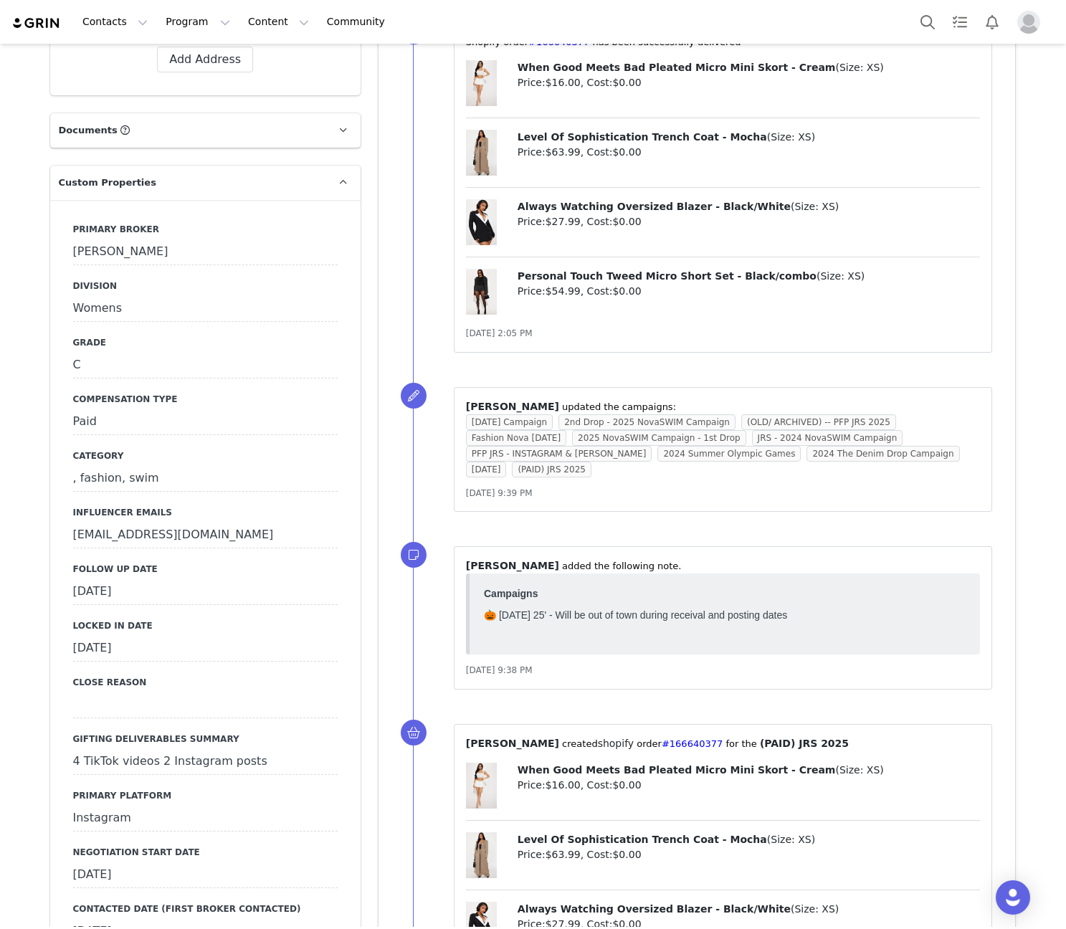
scroll to position [669, 0]
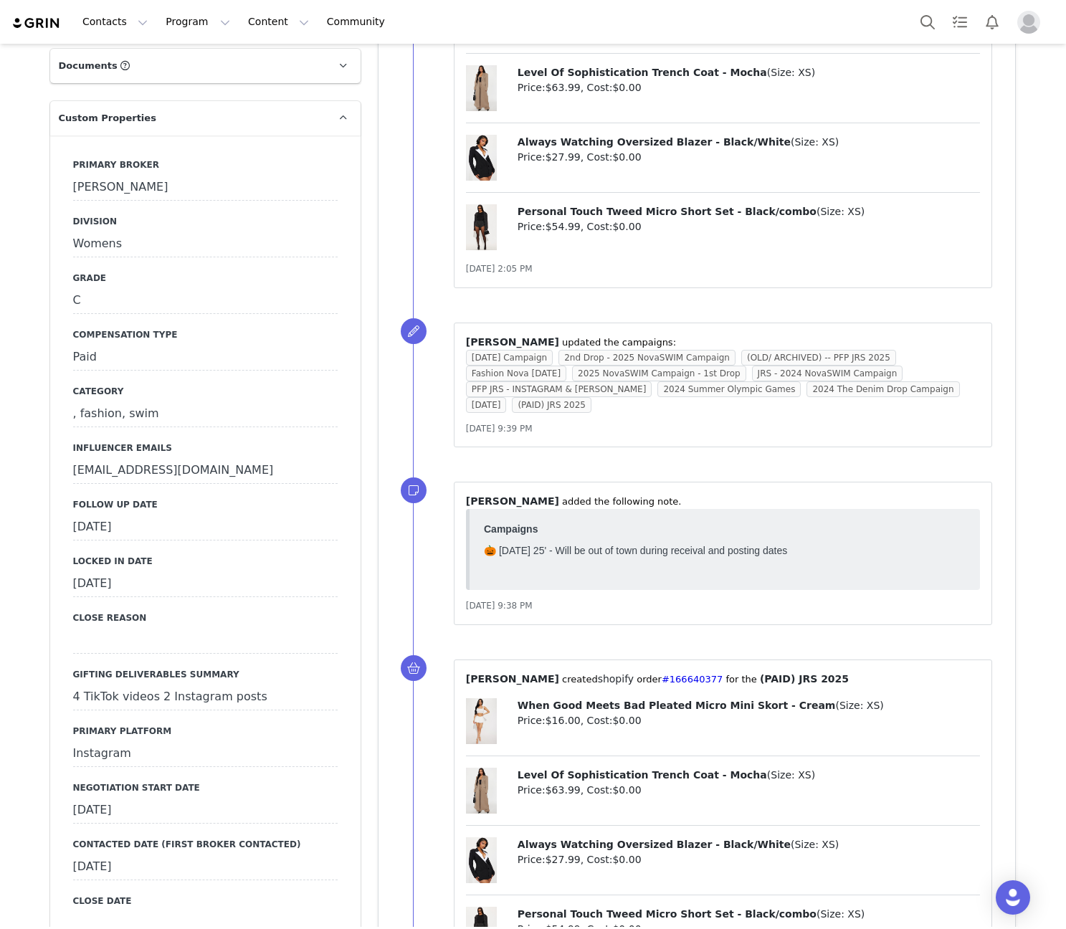
click at [181, 515] on div "September 16th, 2025" at bounding box center [205, 528] width 265 height 26
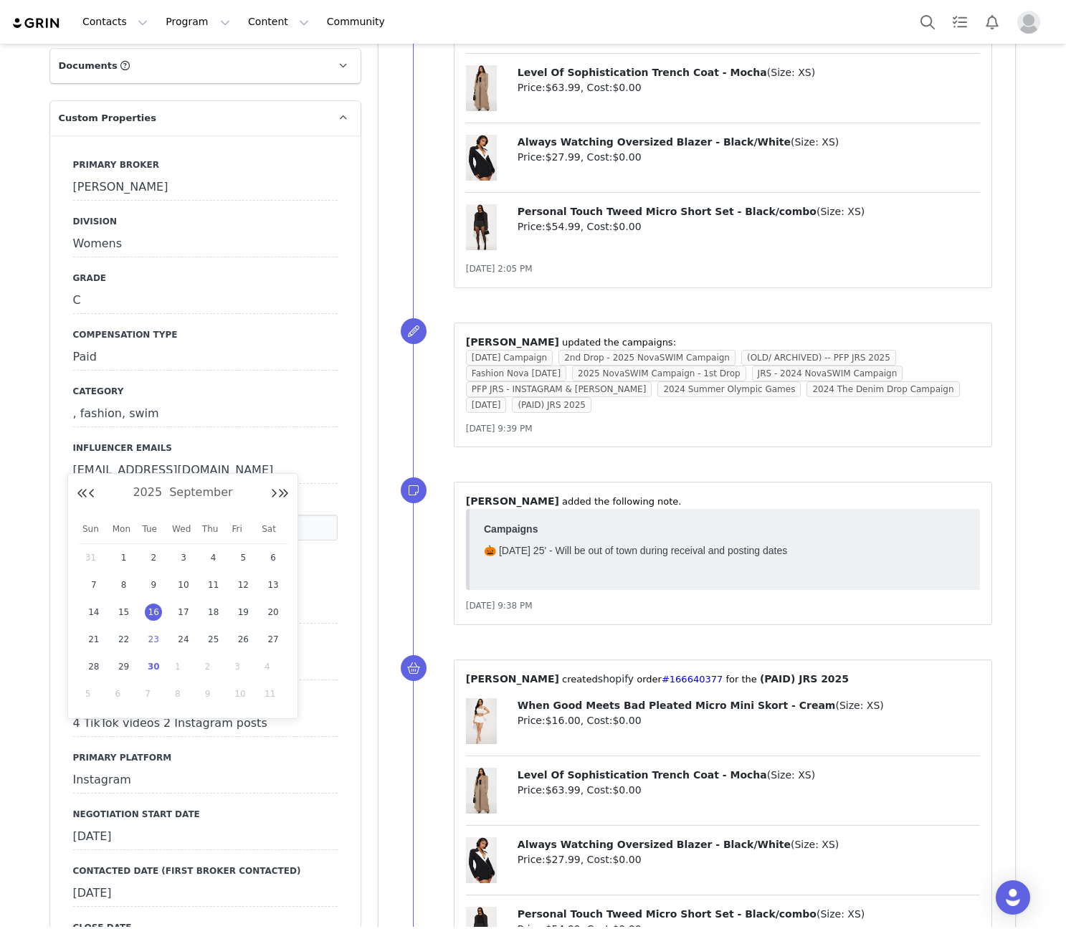
click at [154, 660] on span "30" at bounding box center [153, 666] width 17 height 17
type input "[DATE]"
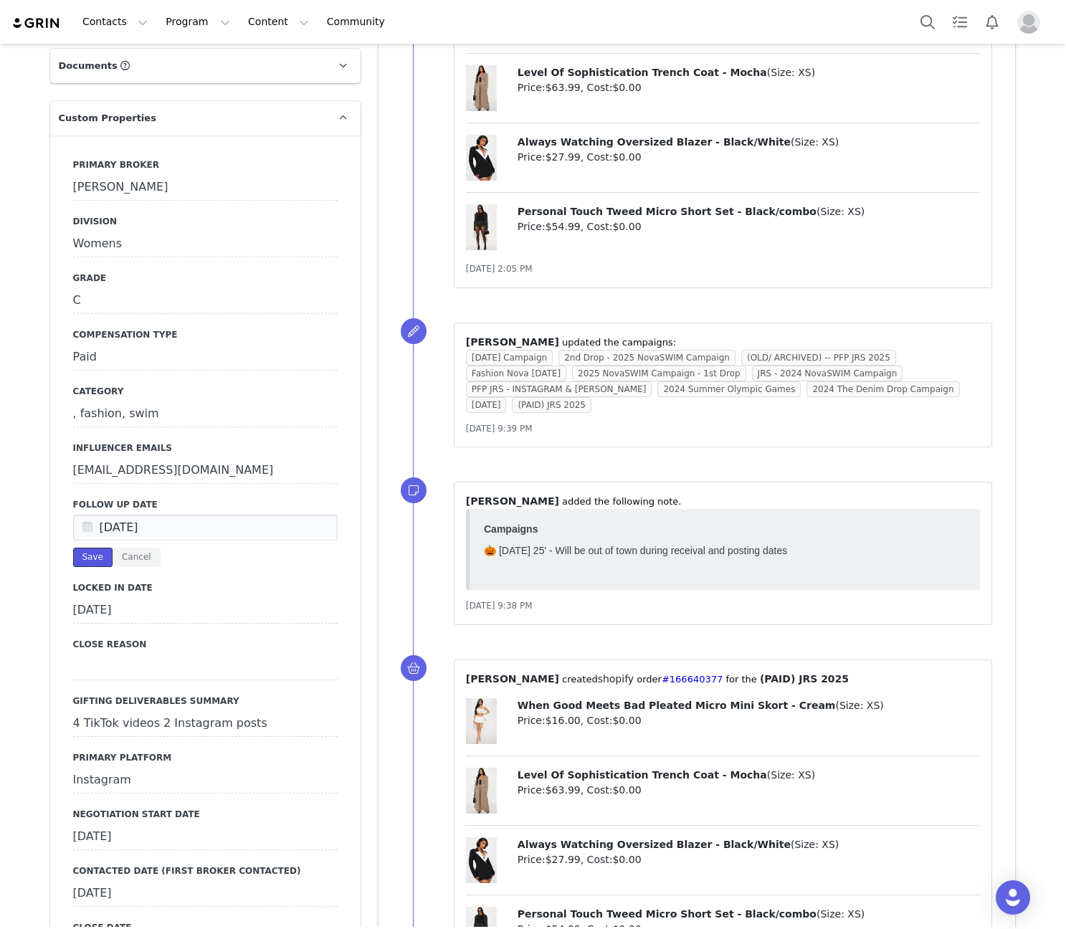
click at [95, 548] on button "Save" at bounding box center [92, 557] width 39 height 19
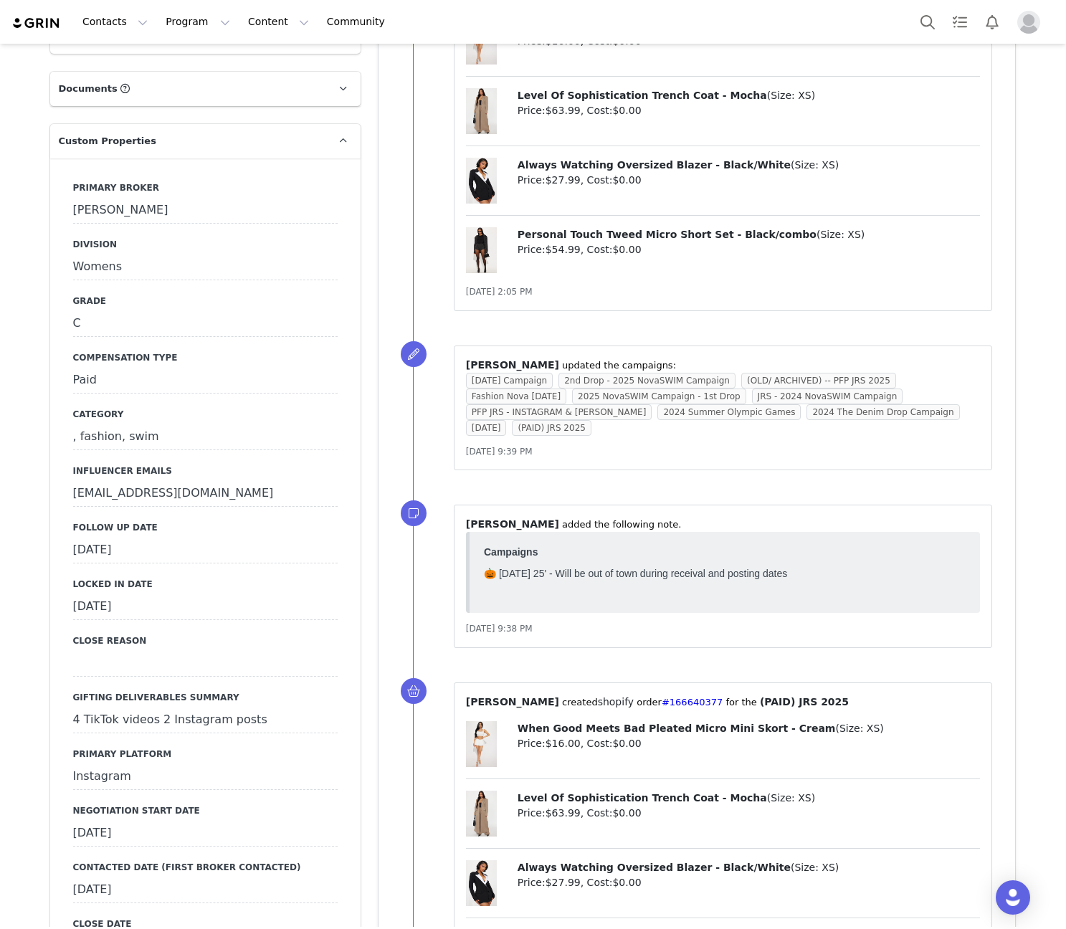
scroll to position [0, 0]
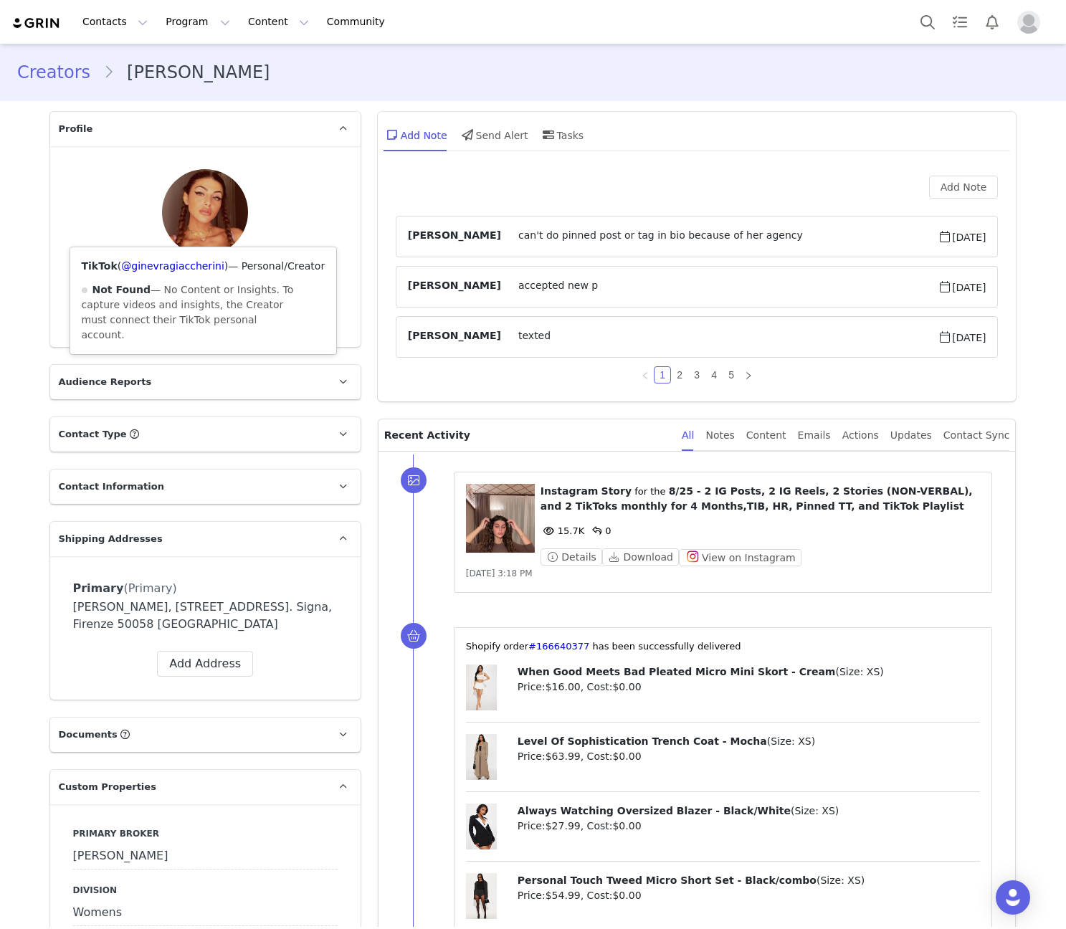
click at [179, 247] on div "TikTok ( @ginevragiaccherini ) — Personal/Creator Not Found — No Content or Ins…" at bounding box center [203, 300] width 267 height 107
copy link "ginevragiaccherini"
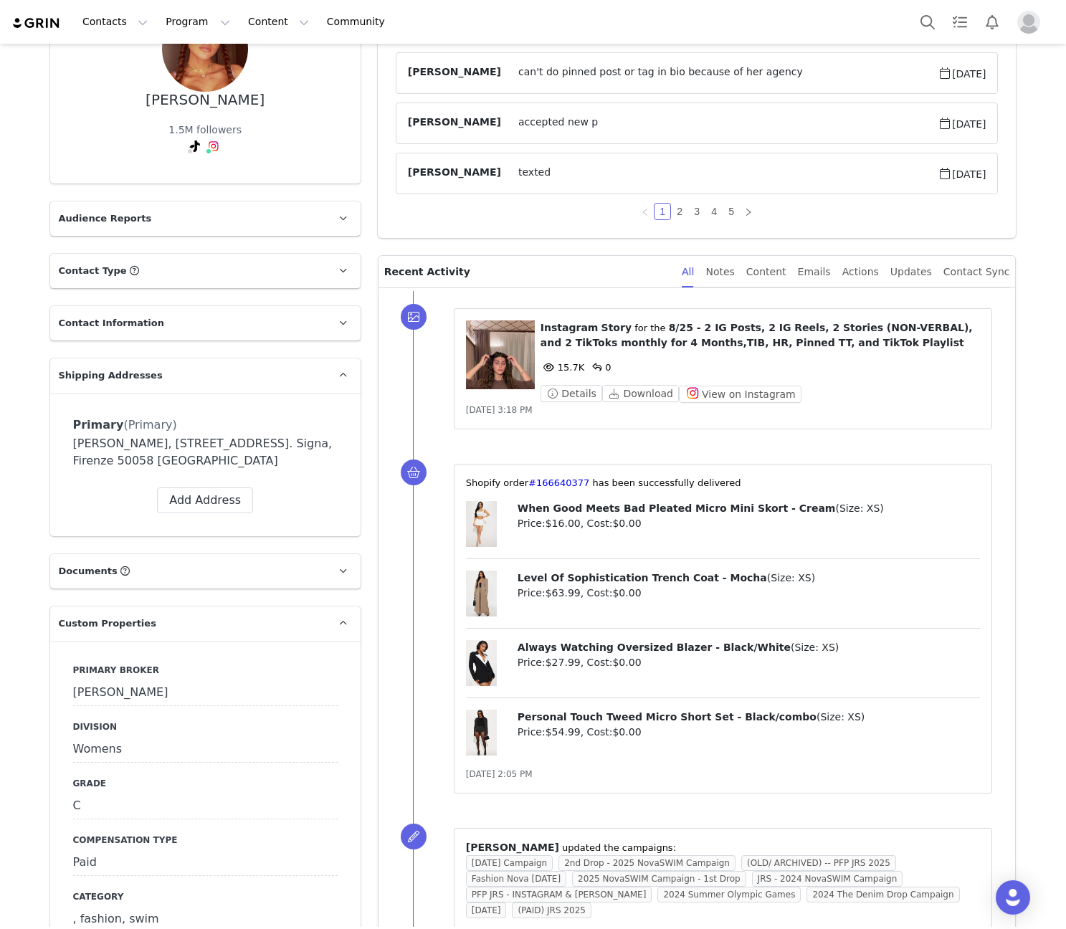
scroll to position [669, 0]
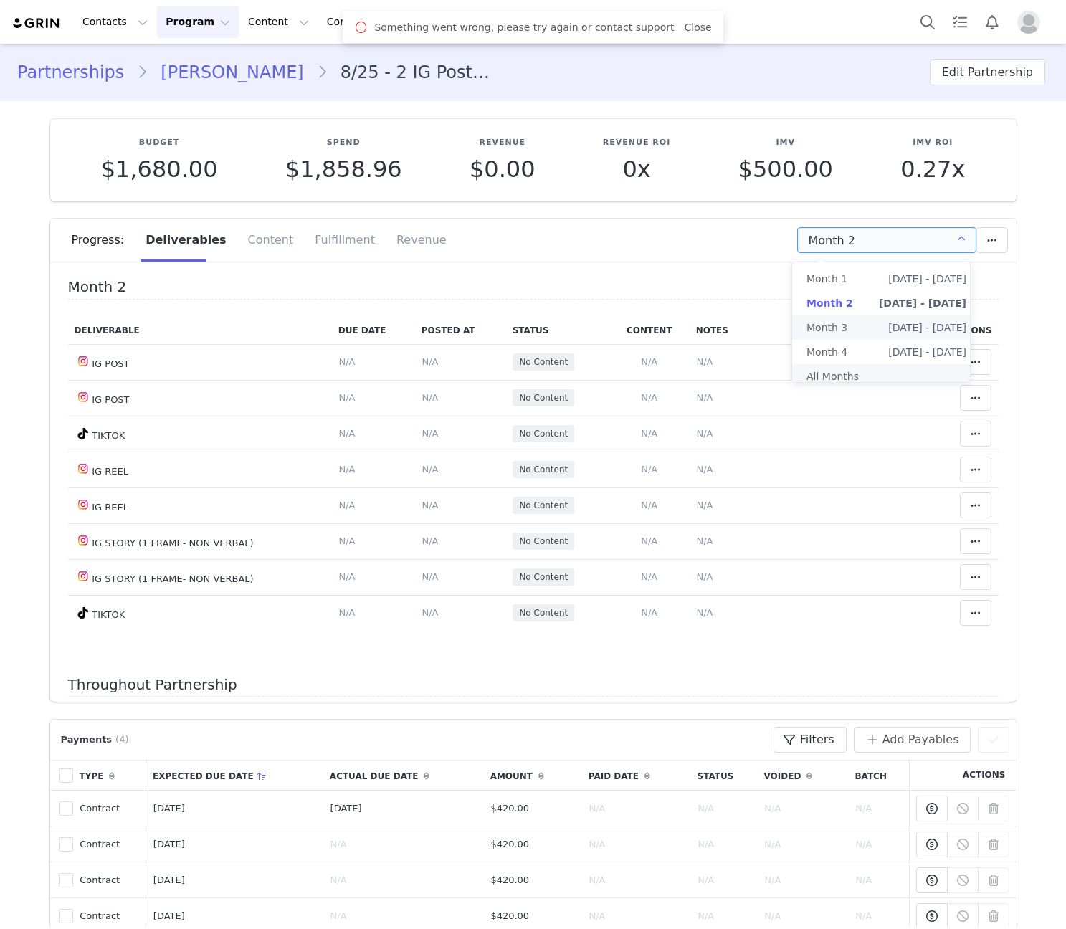
click at [865, 373] on li "All Months" at bounding box center [886, 376] width 189 height 24
type input "All"
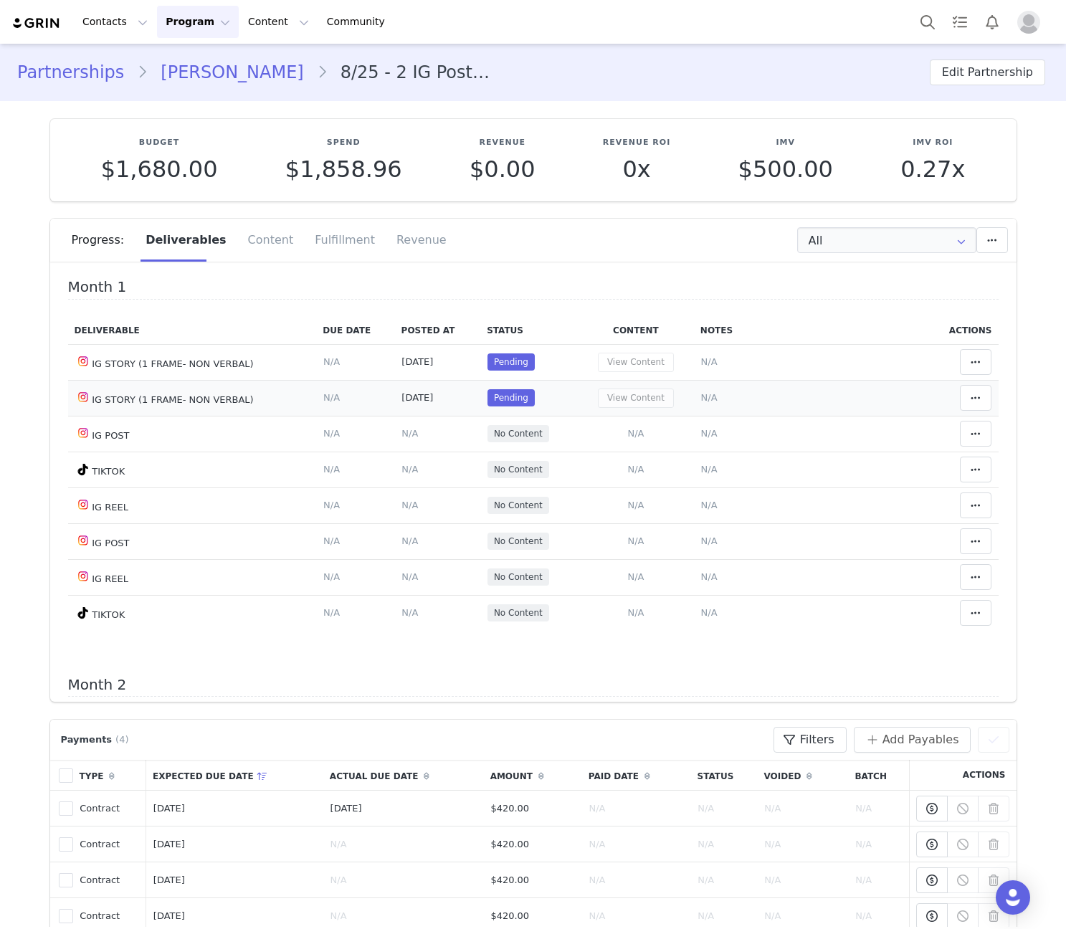
click at [701, 402] on span "N/A" at bounding box center [709, 397] width 16 height 11
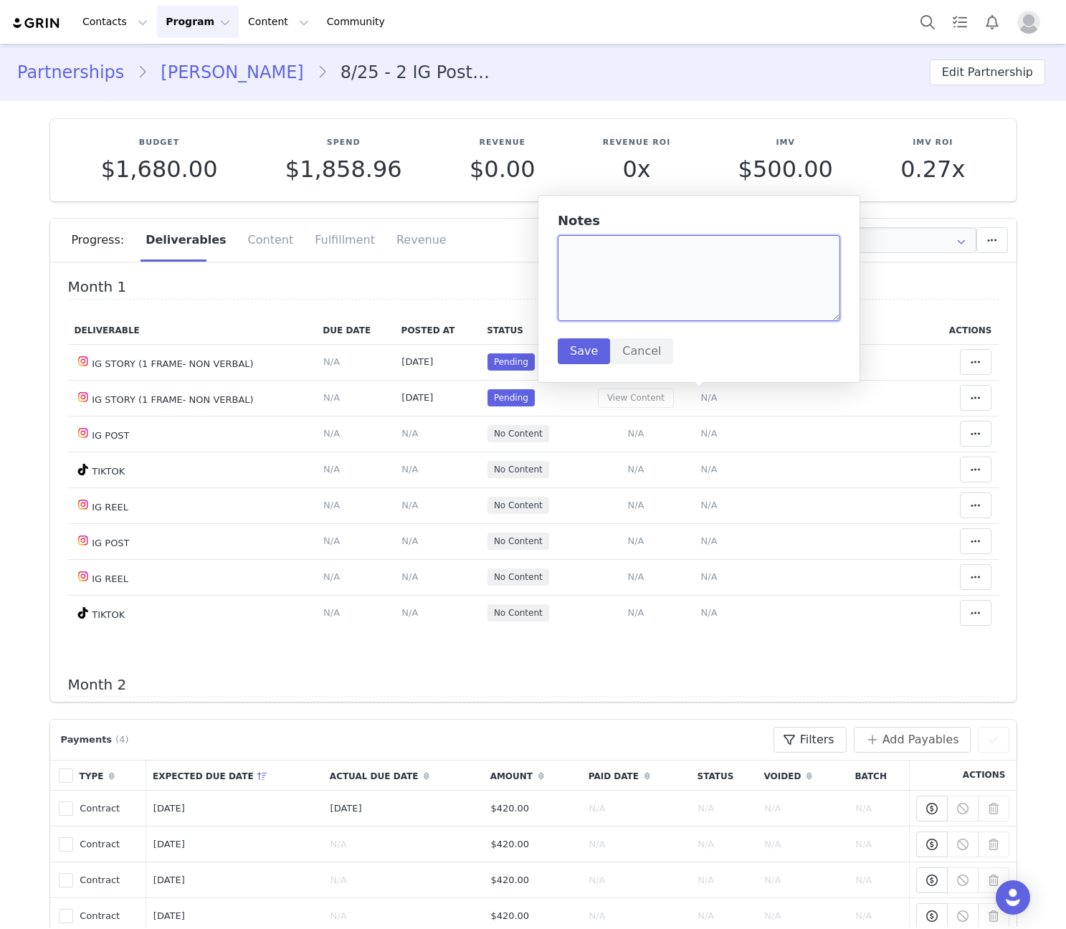
click at [654, 292] on textarea at bounding box center [699, 278] width 283 height 86
paste textarea "https://static-resources.creatoriq.com/instagram-stories/videos/373097124574848…"
type textarea "https://static-resources.creatoriq.com/instagram-stories/videos/373097124574848…"
click at [595, 362] on button "Save" at bounding box center [584, 351] width 52 height 26
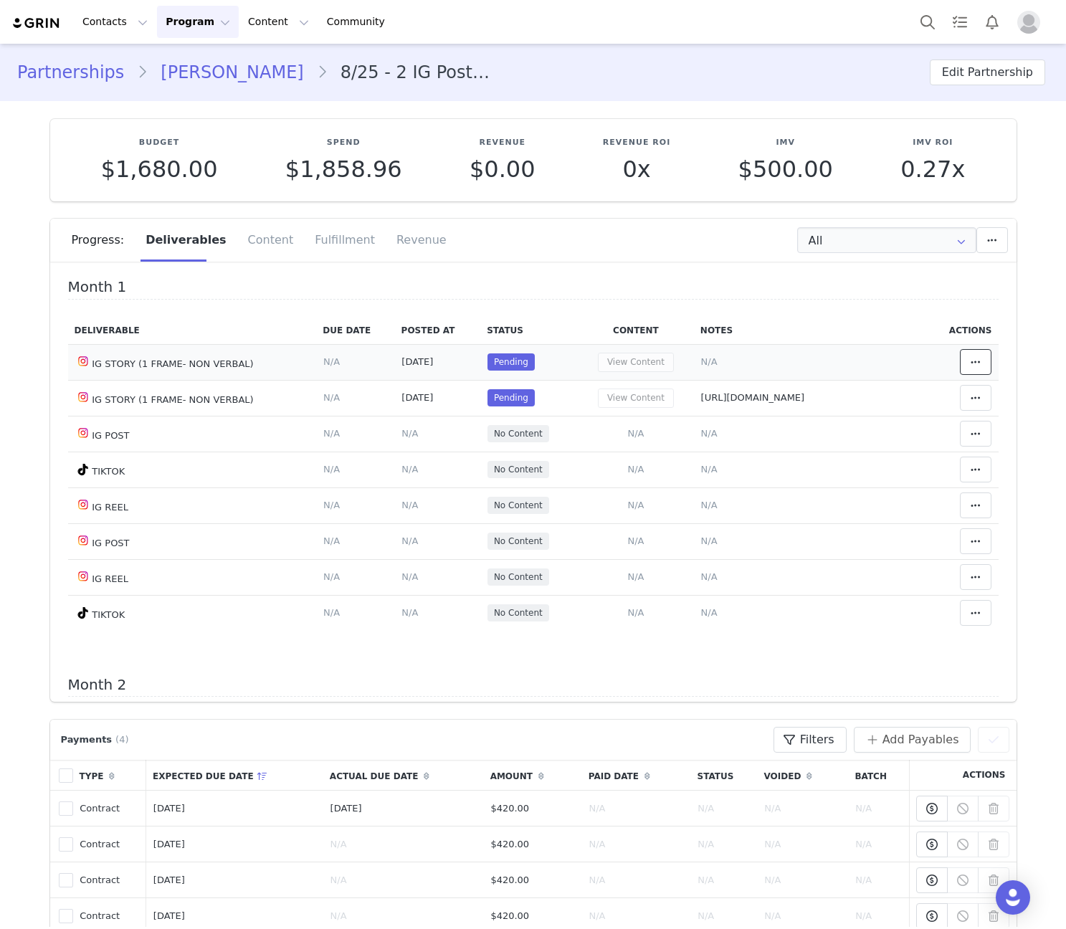
click at [960, 350] on button at bounding box center [976, 362] width 32 height 26
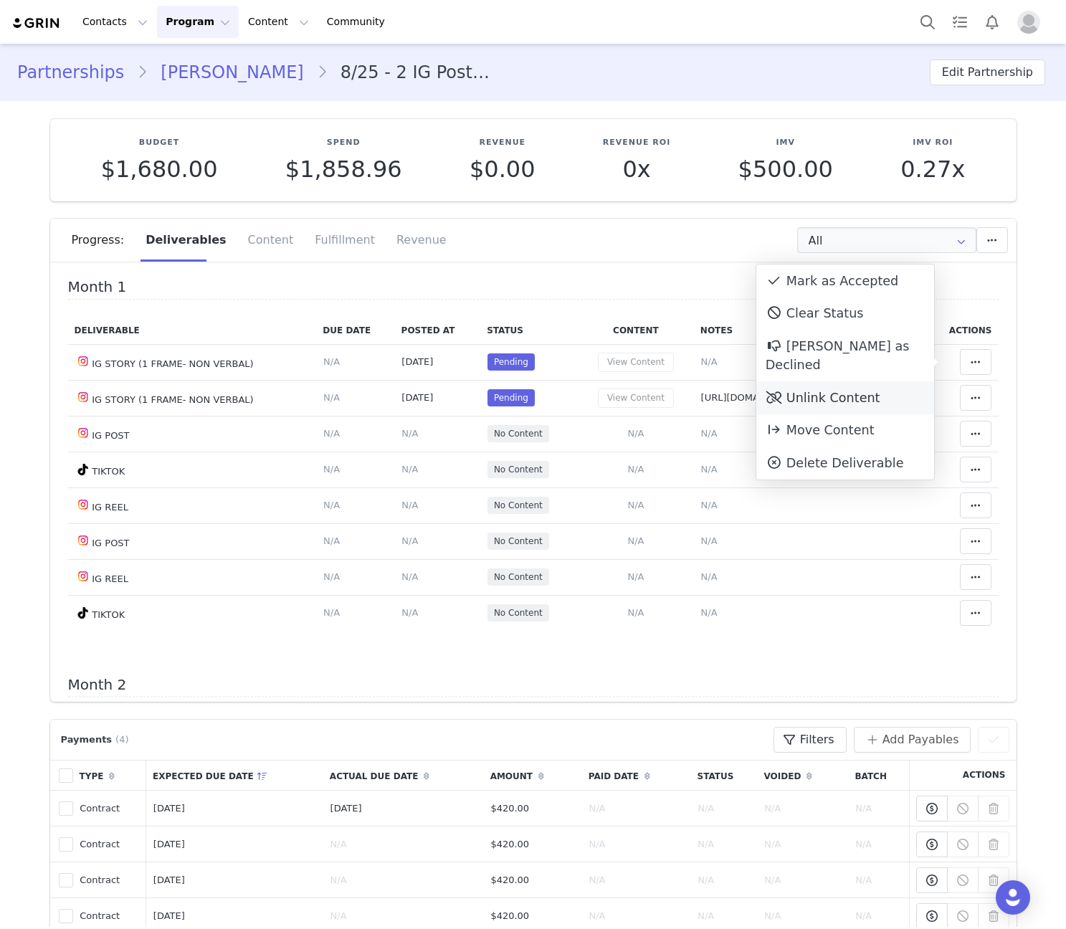
click at [838, 382] on div "Unlink Content" at bounding box center [846, 398] width 178 height 33
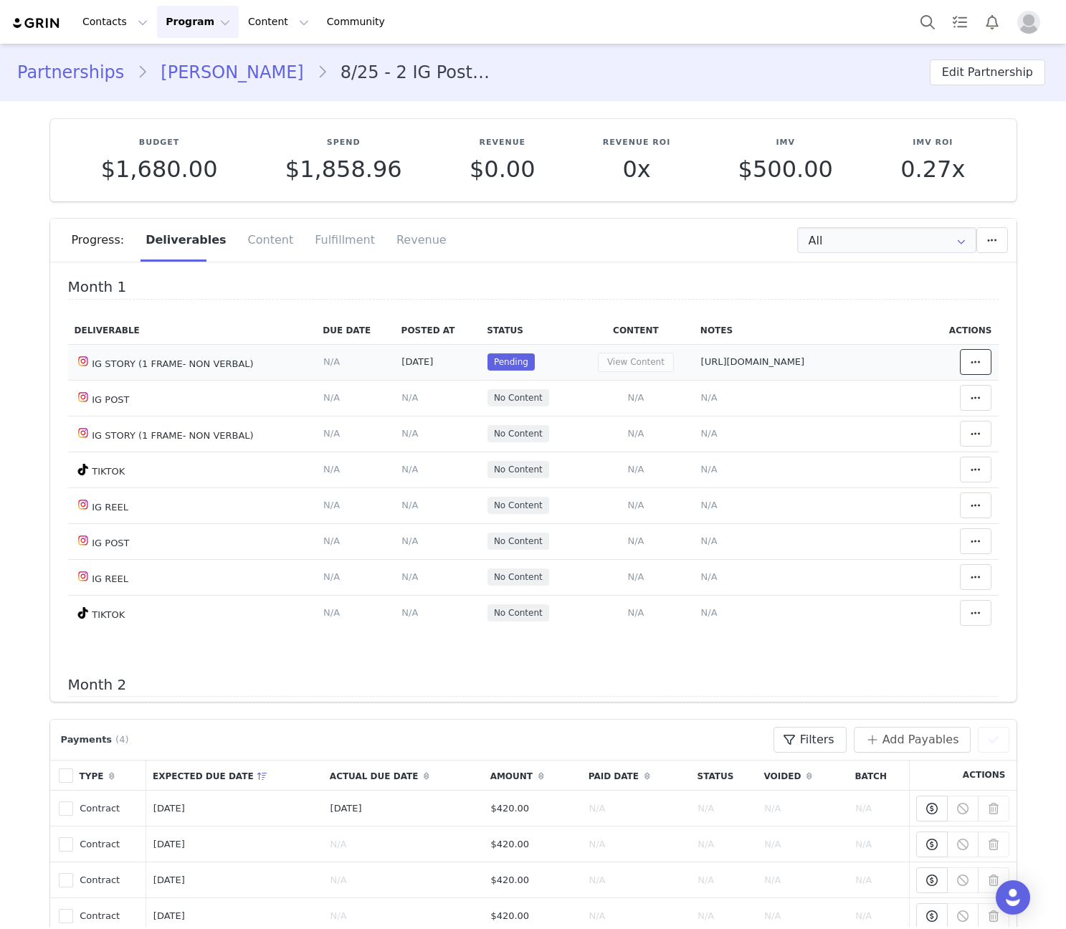
drag, startPoint x: 960, startPoint y: 371, endPoint x: 797, endPoint y: 326, distance: 168.3
click at [967, 371] on span at bounding box center [975, 362] width 17 height 17
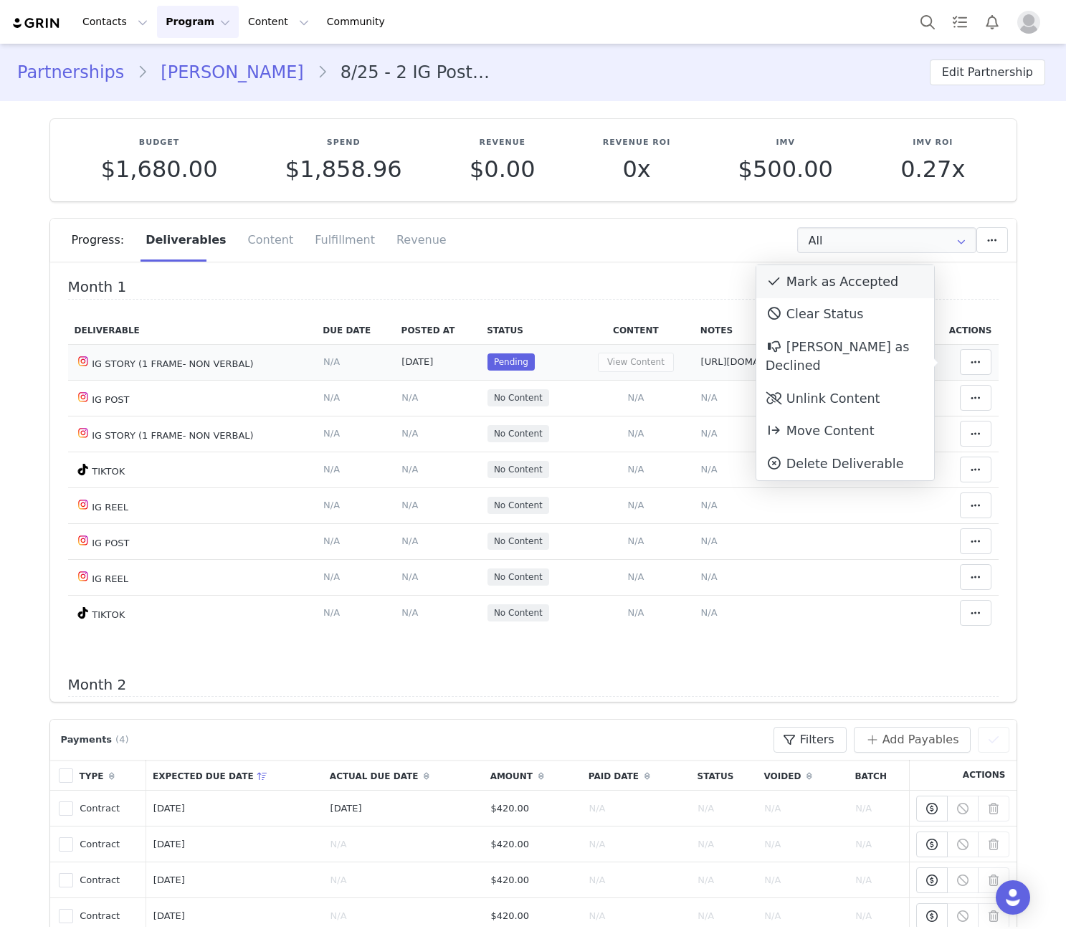
click at [782, 289] on span at bounding box center [774, 281] width 17 height 17
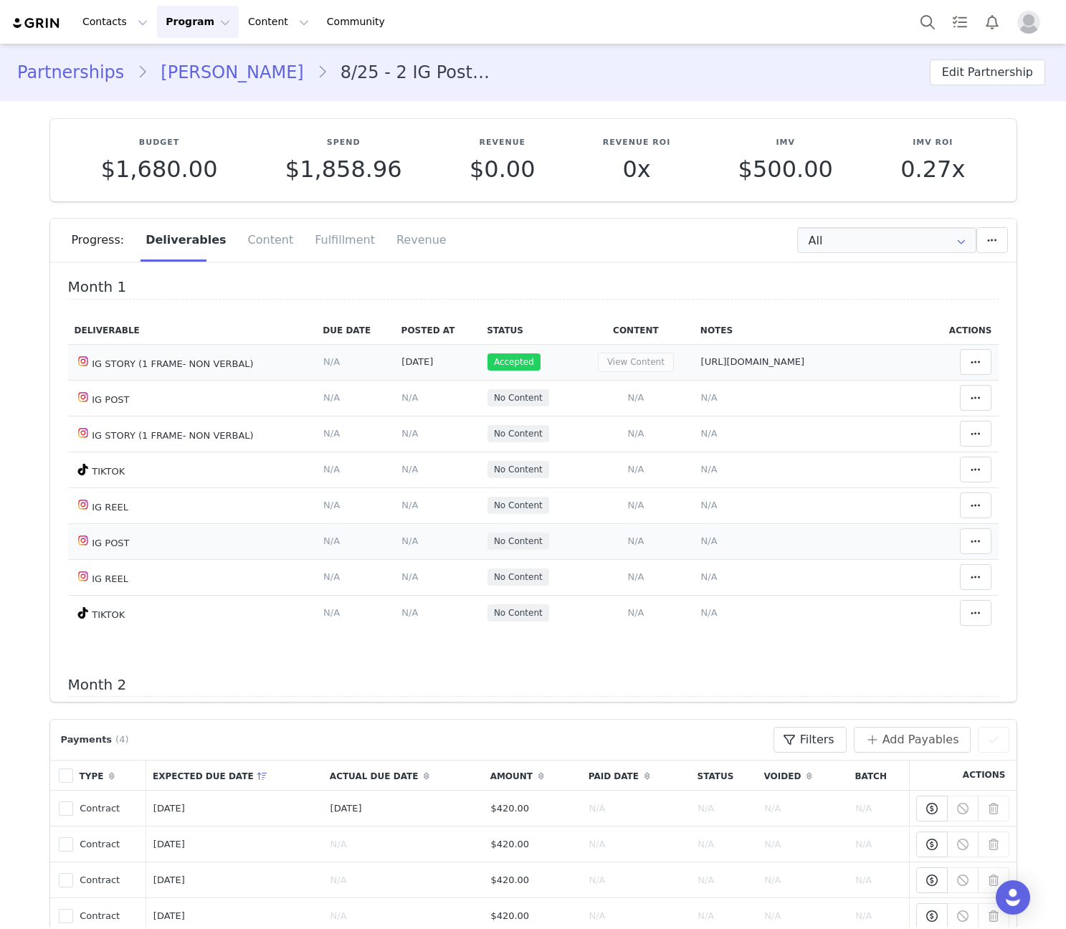
drag, startPoint x: 99, startPoint y: 468, endPoint x: 126, endPoint y: 542, distance: 78.7
click at [140, 475] on td "TIKTOK" at bounding box center [192, 470] width 249 height 36
drag, startPoint x: 126, startPoint y: 582, endPoint x: 95, endPoint y: 579, distance: 31.0
click at [95, 580] on td "IG REEL" at bounding box center [192, 577] width 249 height 36
drag, startPoint x: 121, startPoint y: 511, endPoint x: 86, endPoint y: 513, distance: 35.2
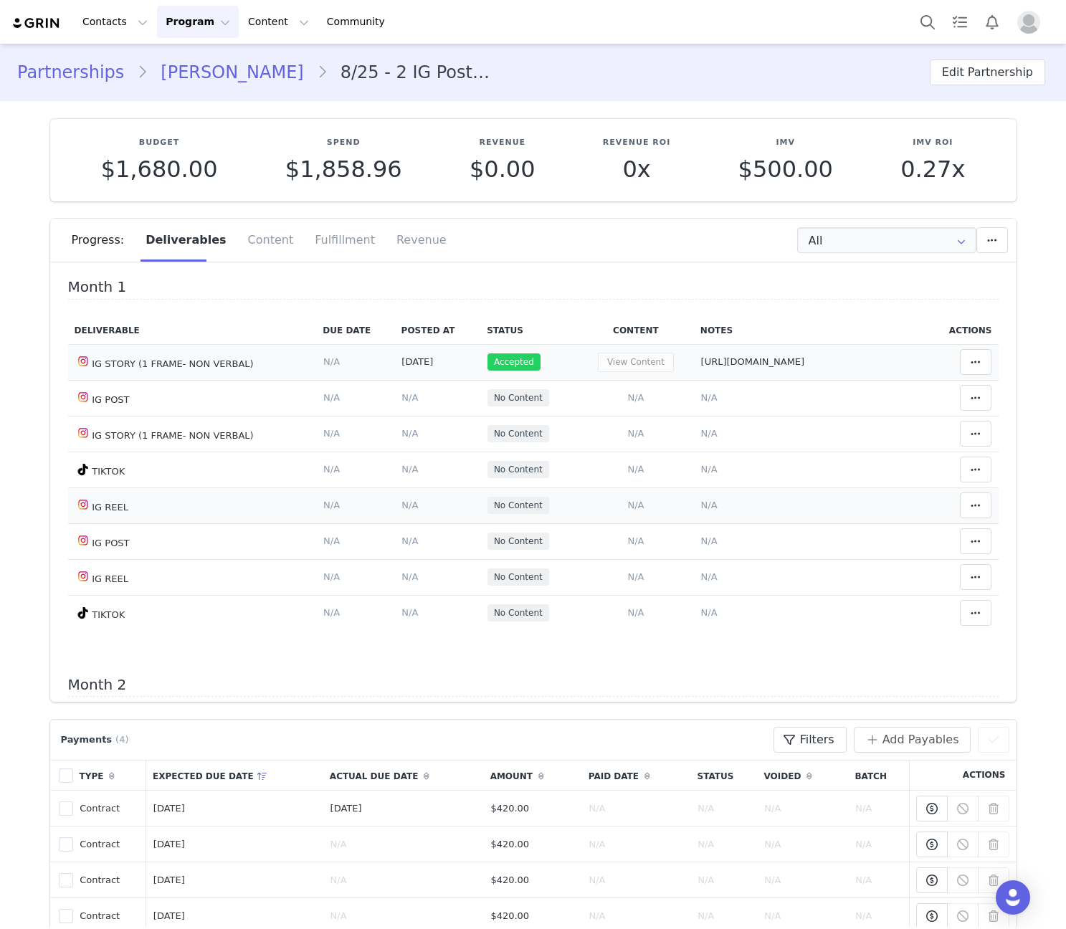
click at [95, 511] on td "IG REEL" at bounding box center [192, 506] width 249 height 36
drag, startPoint x: 96, startPoint y: 611, endPoint x: 105, endPoint y: 534, distance: 78.0
click at [95, 605] on td "TIKTOK" at bounding box center [192, 613] width 249 height 36
drag, startPoint x: 106, startPoint y: 478, endPoint x: 82, endPoint y: 486, distance: 25.6
click at [85, 477] on td "TIKTOK" at bounding box center [192, 470] width 249 height 36
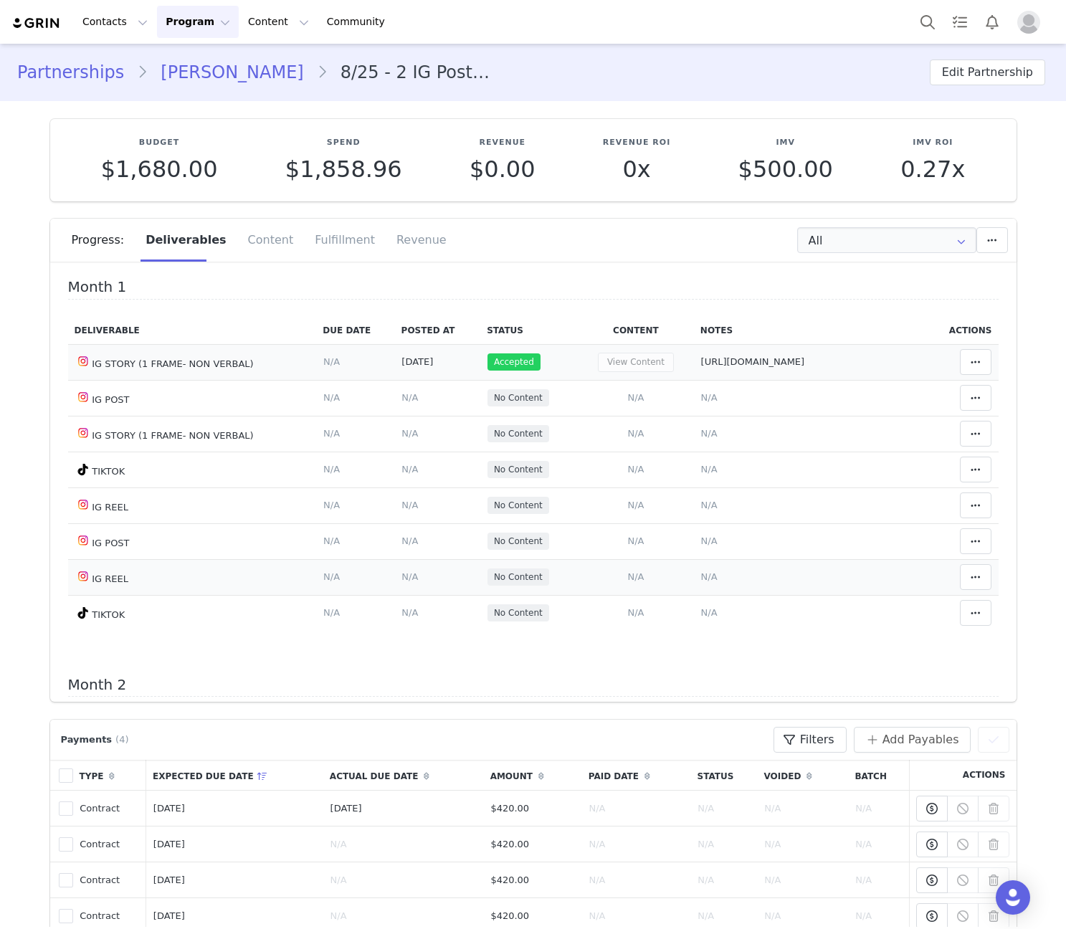
drag, startPoint x: 120, startPoint y: 577, endPoint x: 93, endPoint y: 567, distance: 29.3
click at [93, 567] on td "IG REEL" at bounding box center [192, 577] width 249 height 36
drag, startPoint x: 127, startPoint y: 516, endPoint x: 95, endPoint y: 516, distance: 32.3
click at [95, 516] on td "IG REEL" at bounding box center [192, 506] width 249 height 36
drag, startPoint x: 128, startPoint y: 557, endPoint x: 104, endPoint y: 535, distance: 33.0
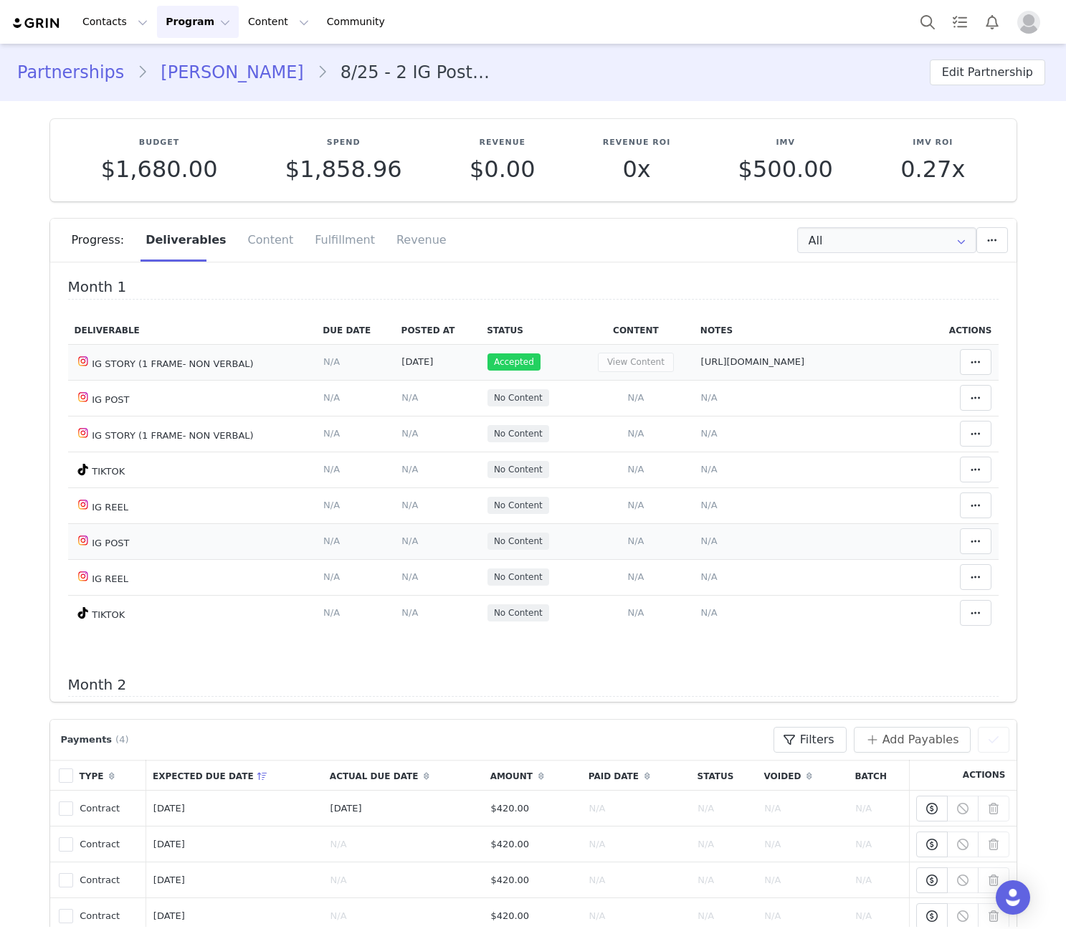
click at [91, 554] on td "IG POST" at bounding box center [192, 542] width 249 height 36
click at [94, 410] on td "IG POST" at bounding box center [192, 398] width 249 height 36
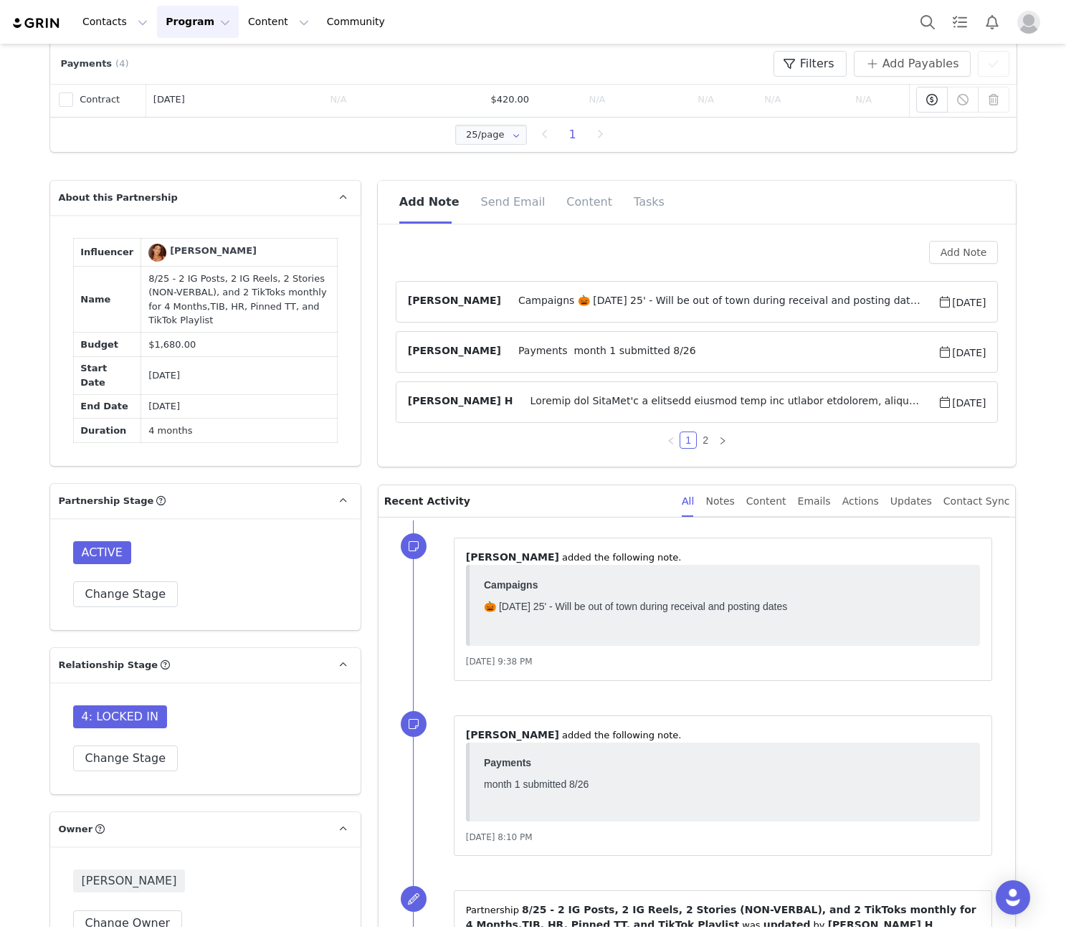
scroll to position [837, 0]
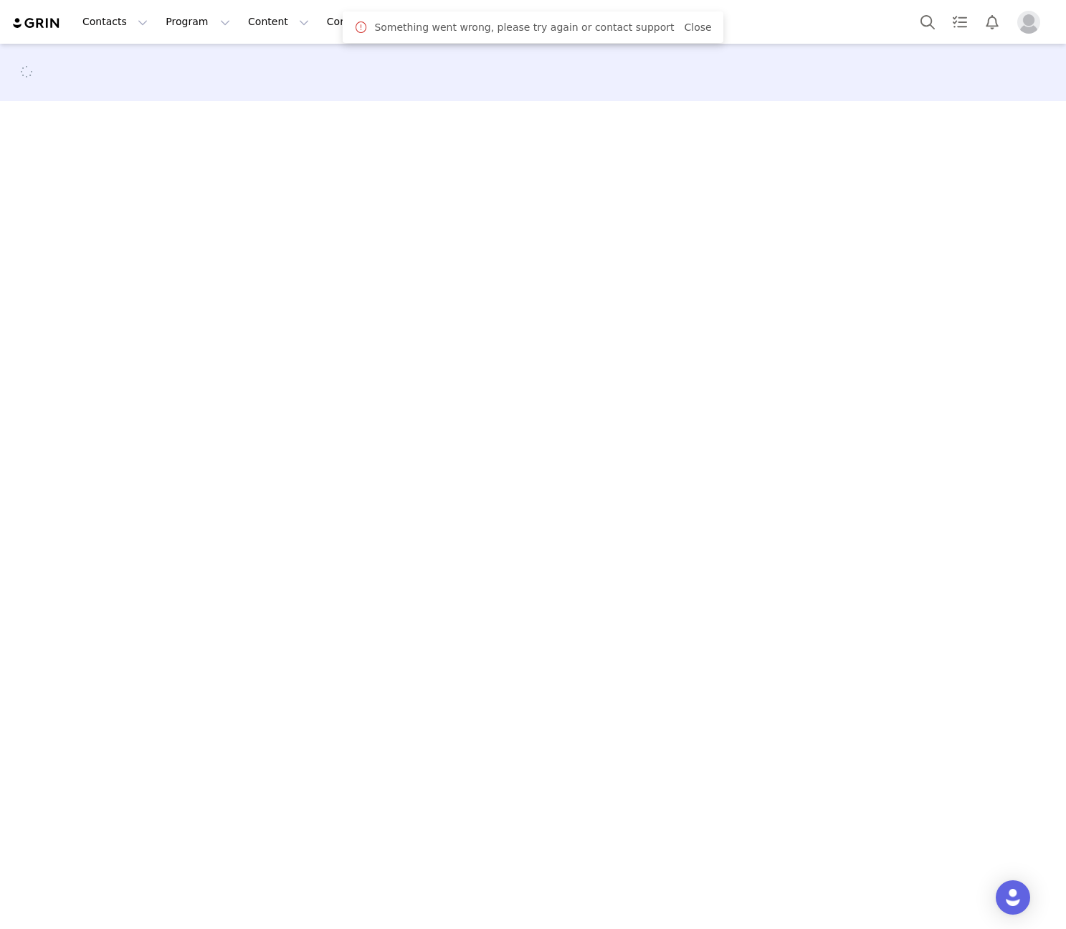
click at [684, 33] on link "Close" at bounding box center [697, 27] width 27 height 11
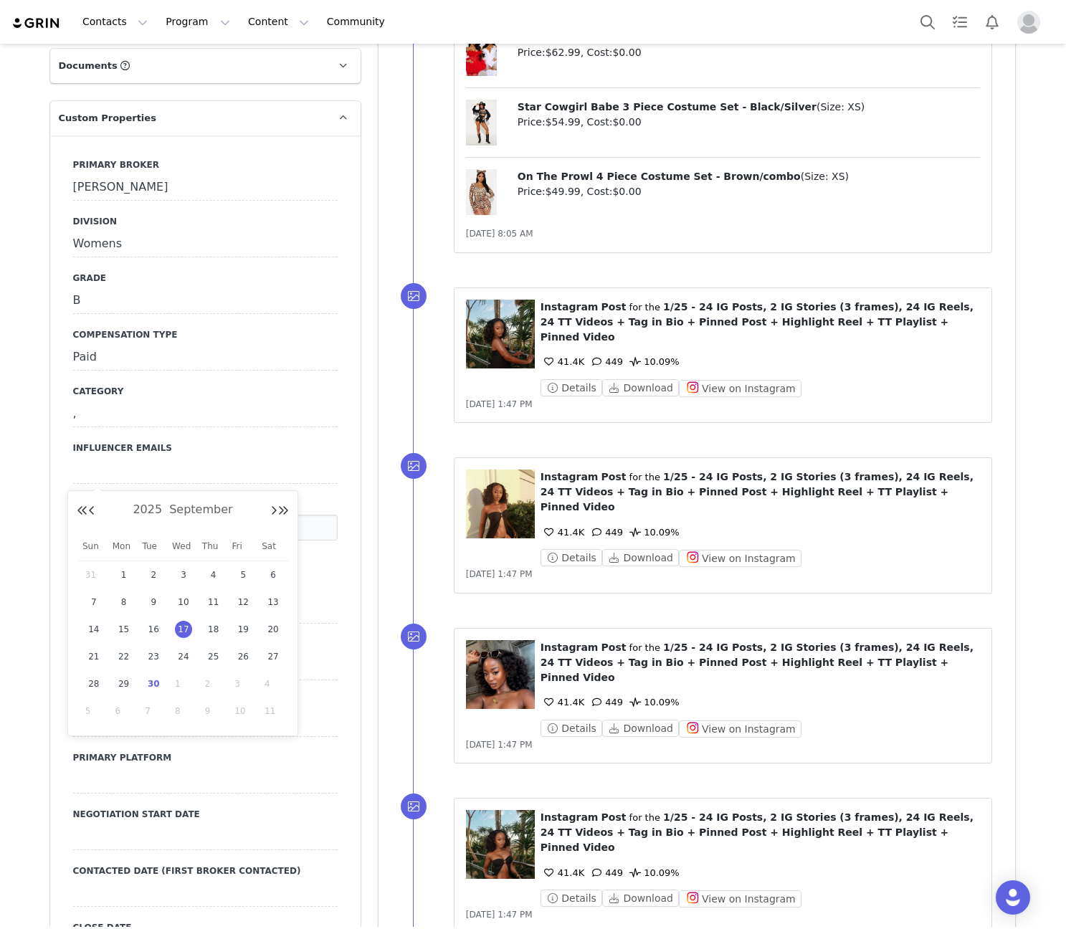
click at [153, 678] on span "30" at bounding box center [153, 684] width 17 height 17
type input "[DATE]"
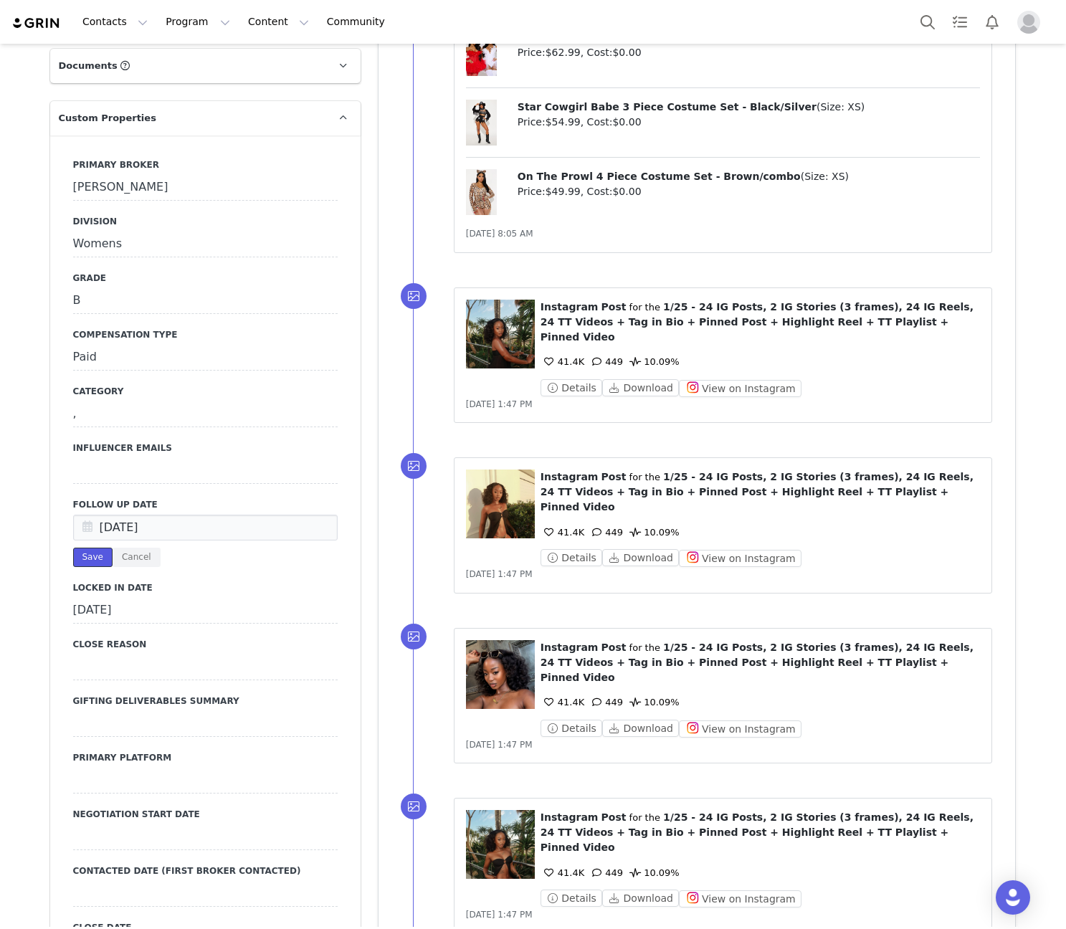
click at [81, 548] on button "Save" at bounding box center [92, 557] width 39 height 19
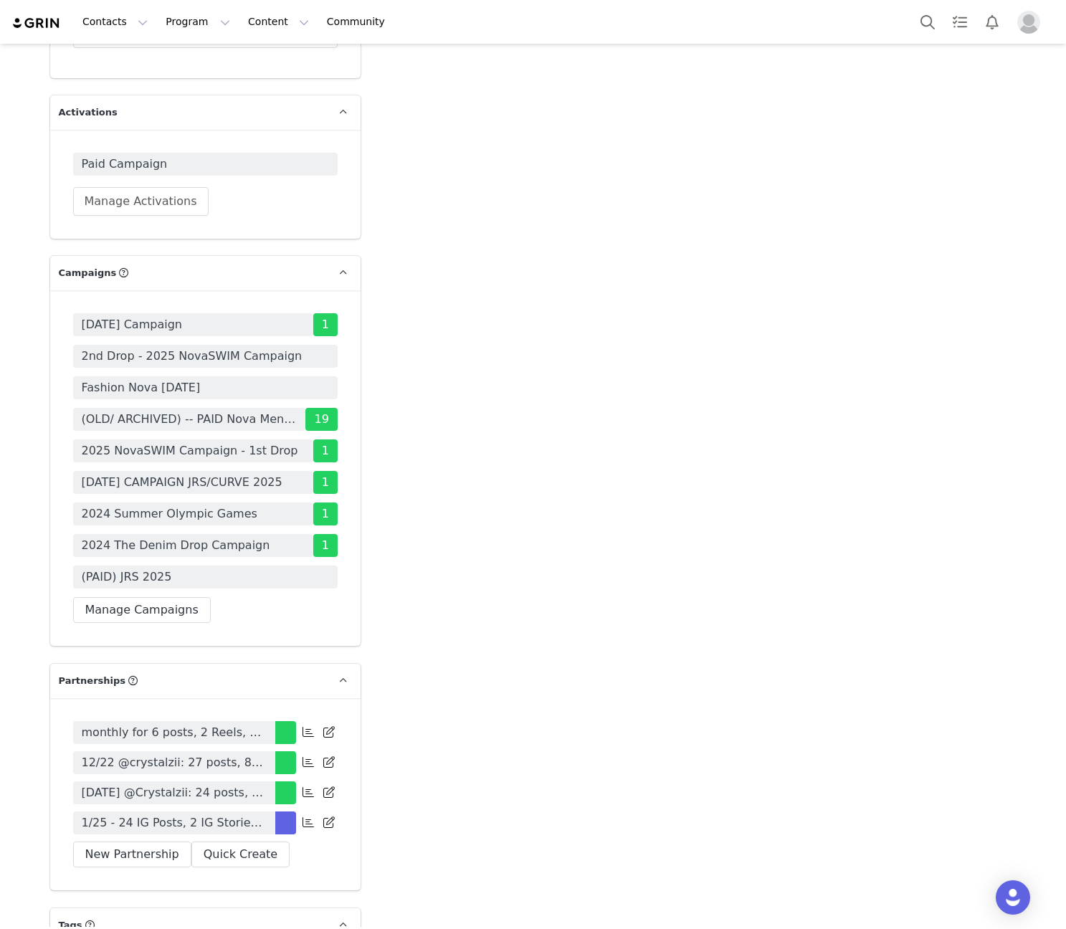
scroll to position [3681, 0]
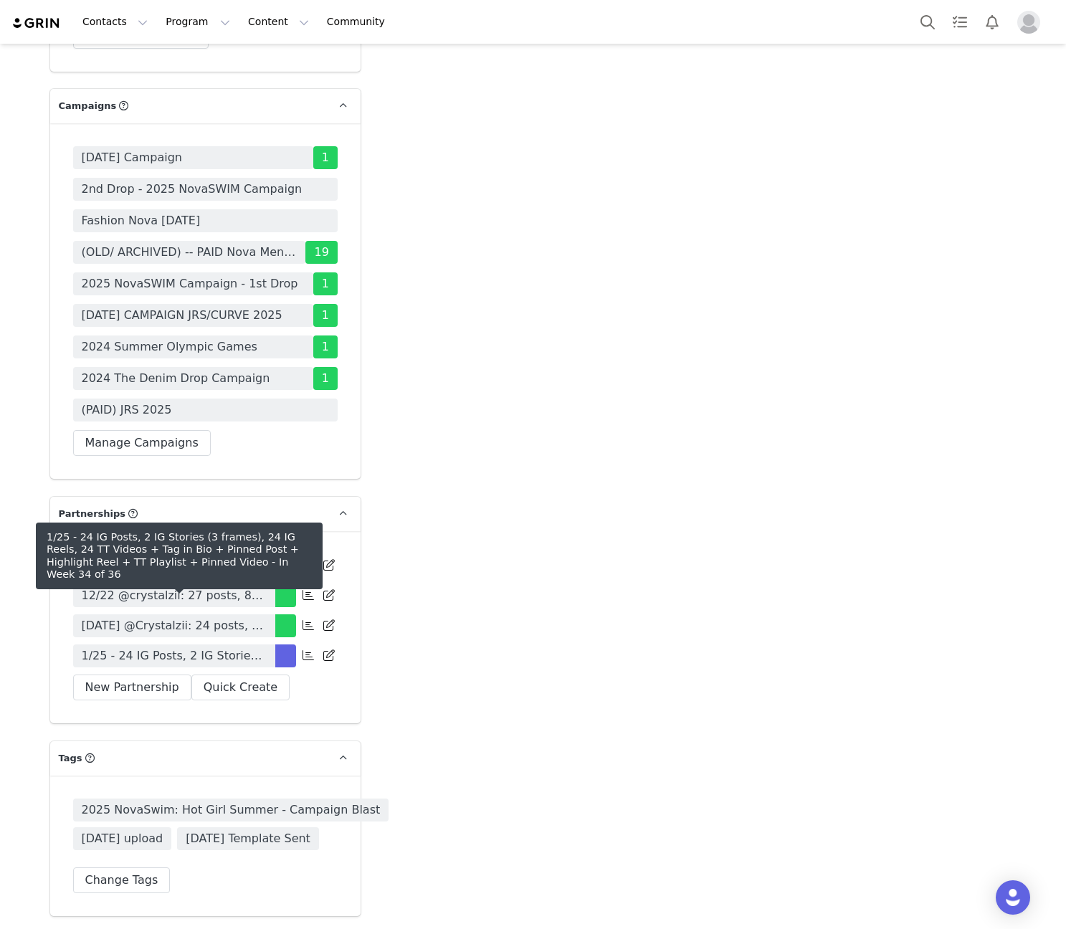
click at [224, 648] on span "1/25 - 24 IG Posts, 2 IG Stories (3 frames), 24 IG Reels, 24 TT Videos + Tag in…" at bounding box center [174, 656] width 185 height 17
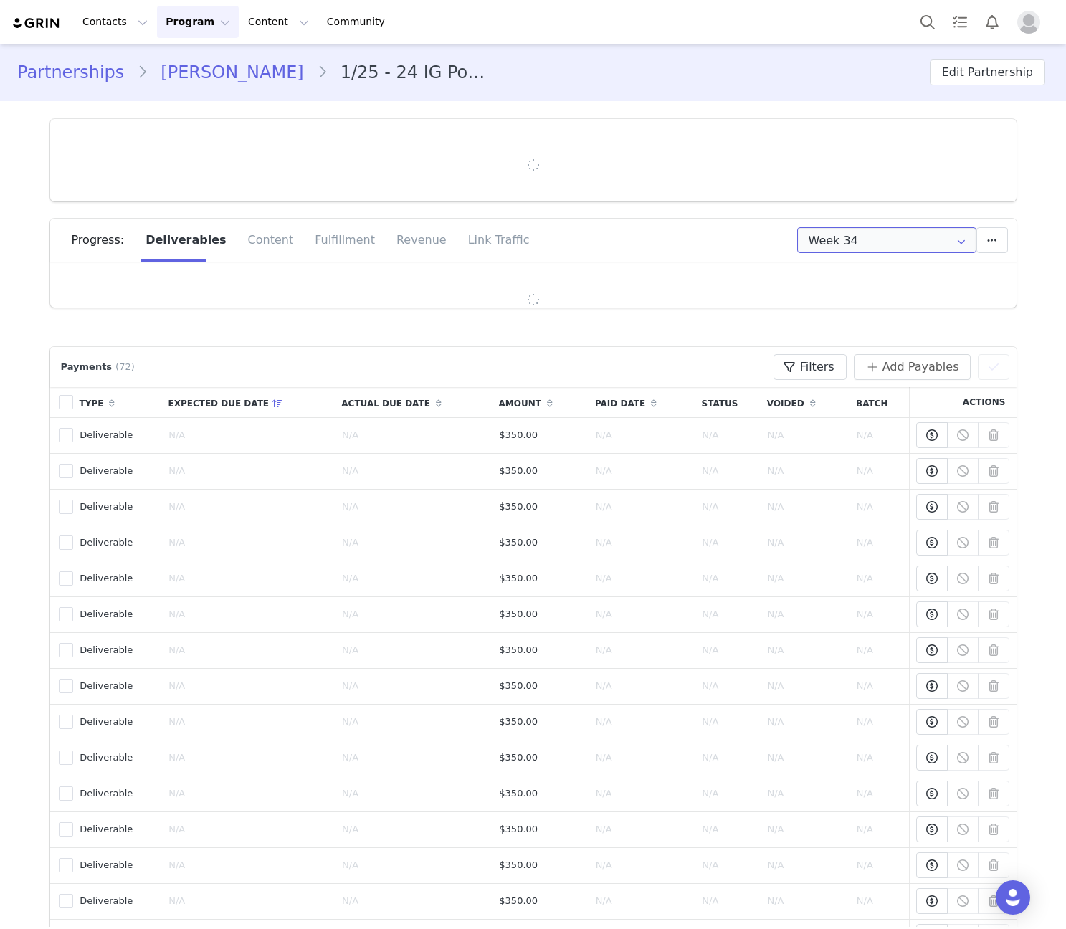
click at [829, 243] on input "Week 34" at bounding box center [886, 240] width 179 height 26
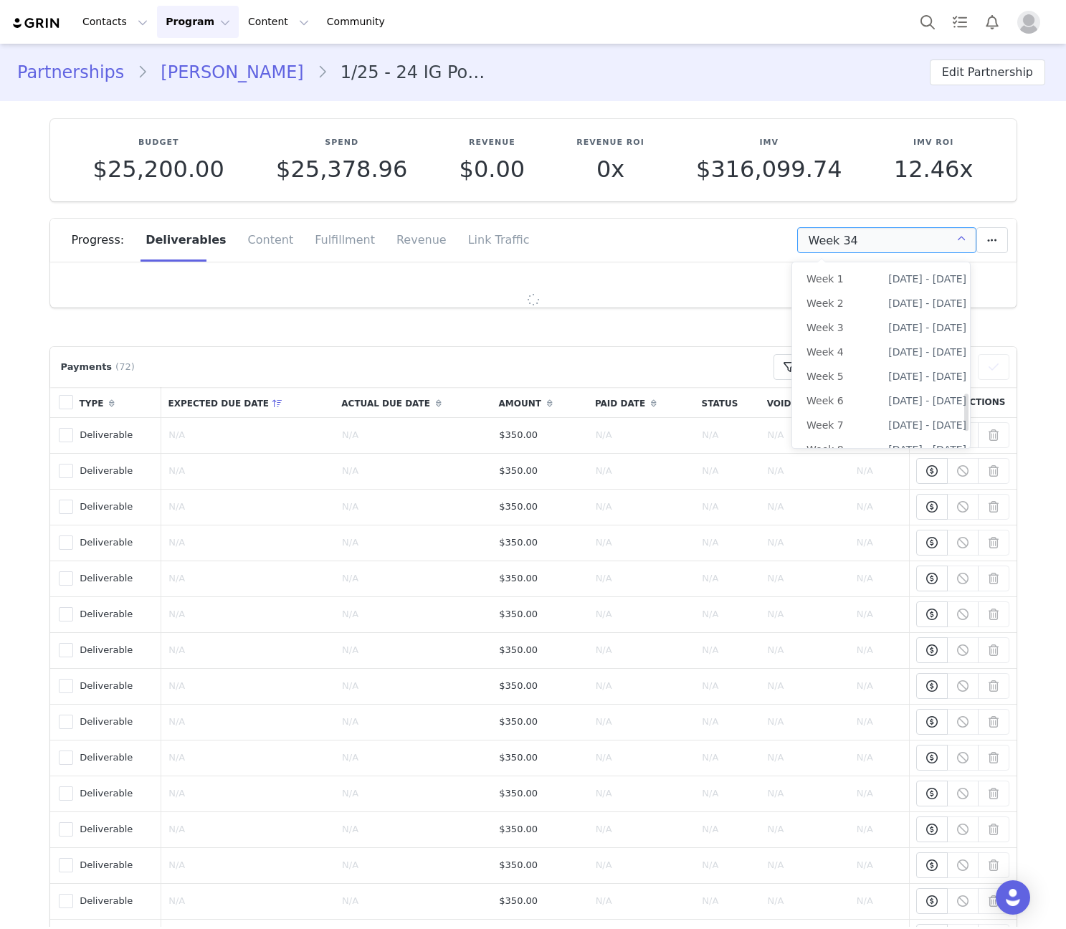
type input "+27 ([GEOGRAPHIC_DATA])"
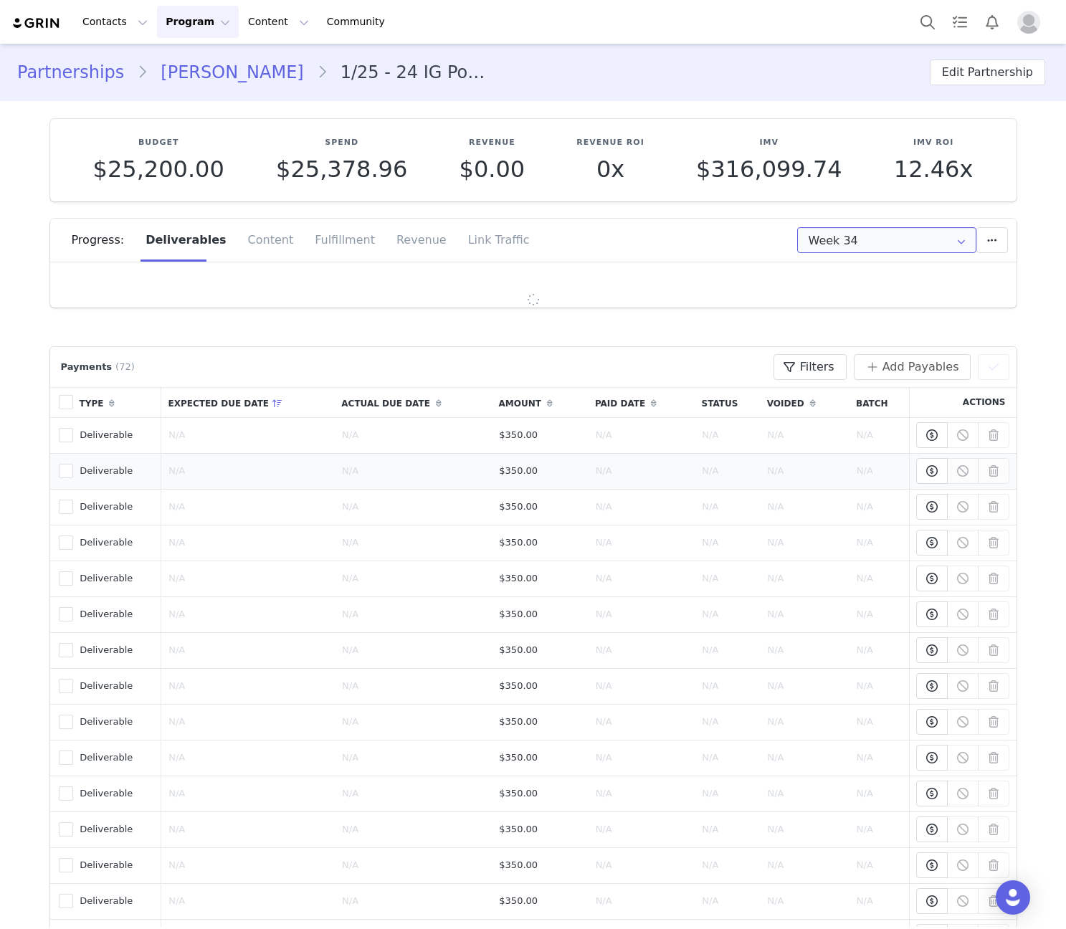
scroll to position [725, 0]
type input "All"
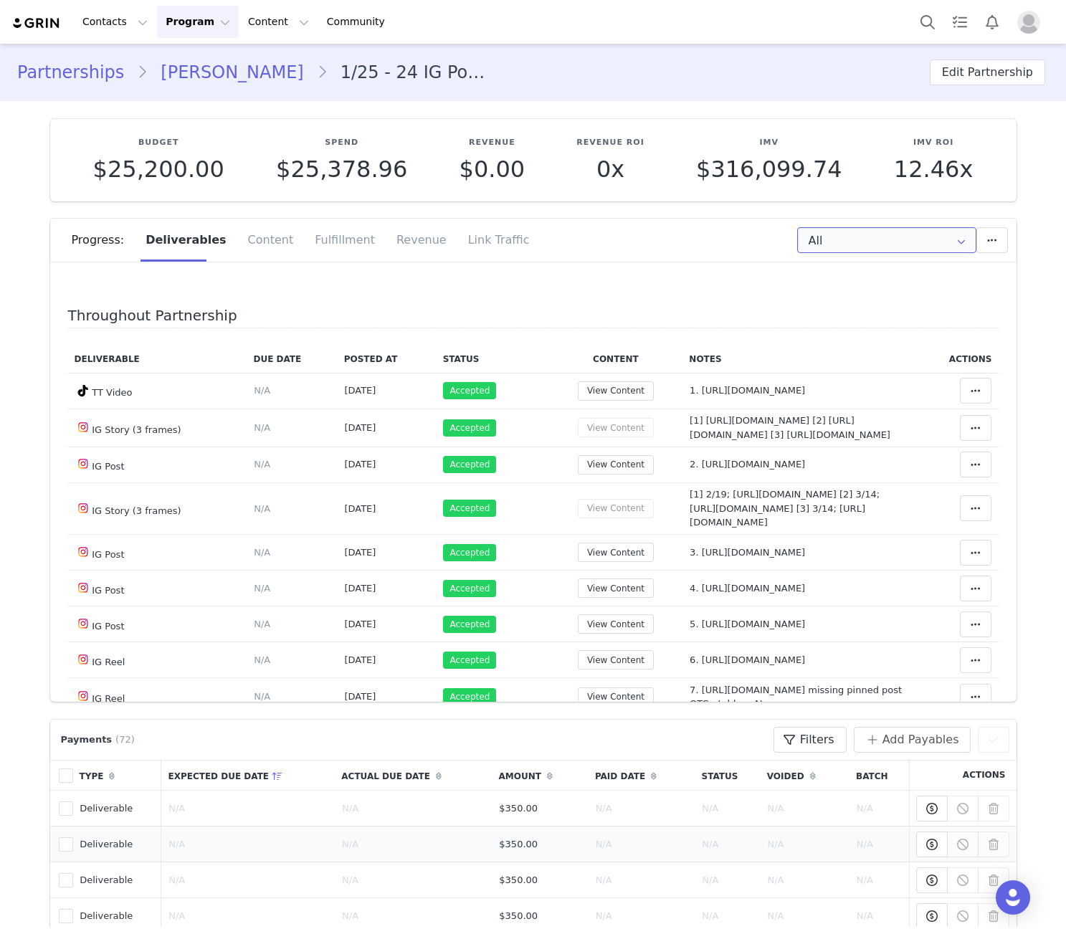
scroll to position [932, 0]
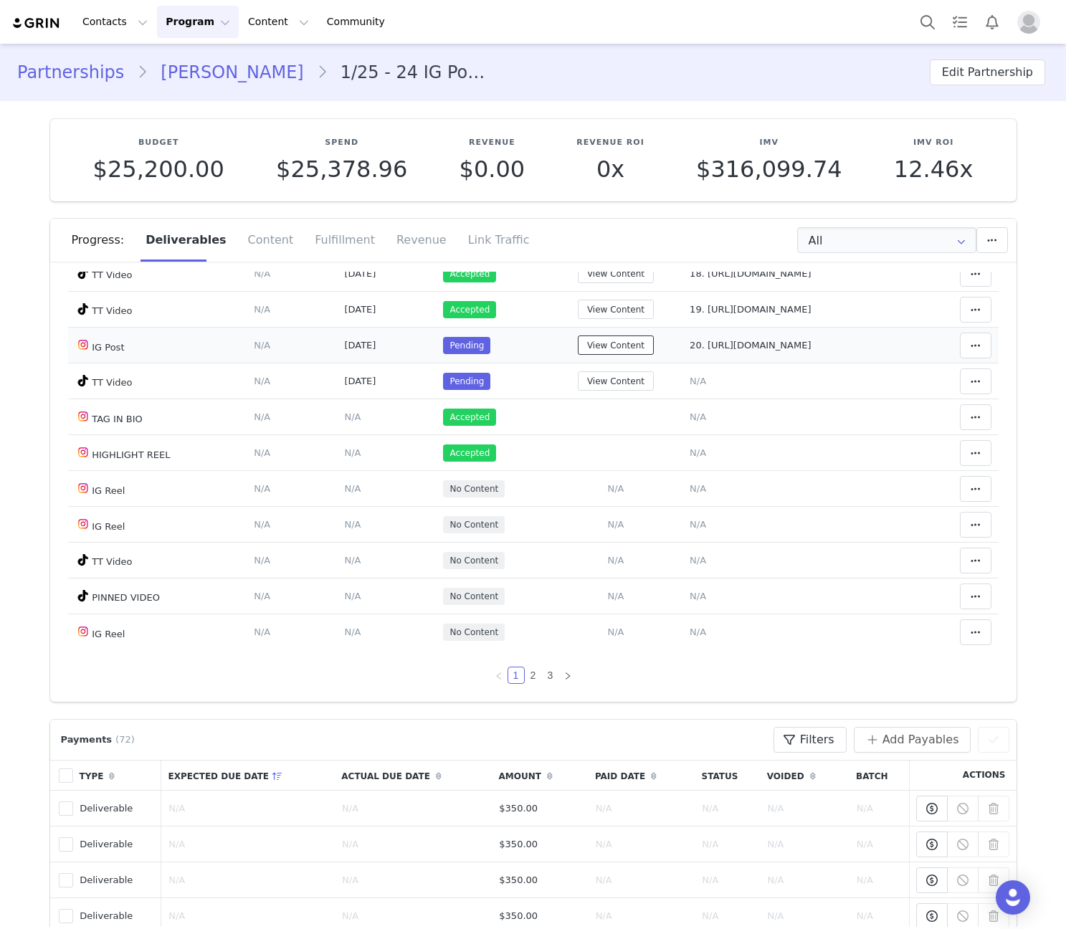
click at [581, 351] on button "View Content" at bounding box center [616, 345] width 76 height 19
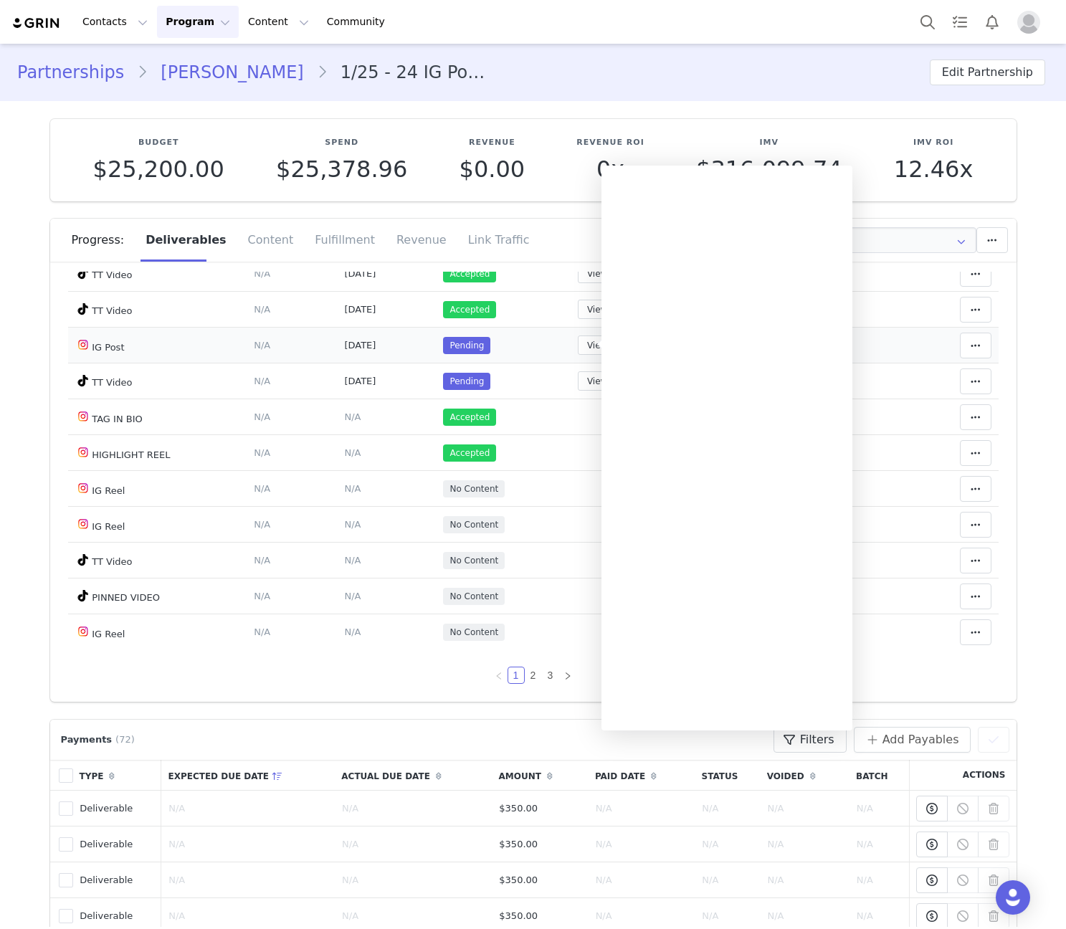
click at [893, 347] on td "Notes Save Cancel 20. https://www.instagram.com/p/DO8o2uyiFFU/" at bounding box center [799, 346] width 233 height 36
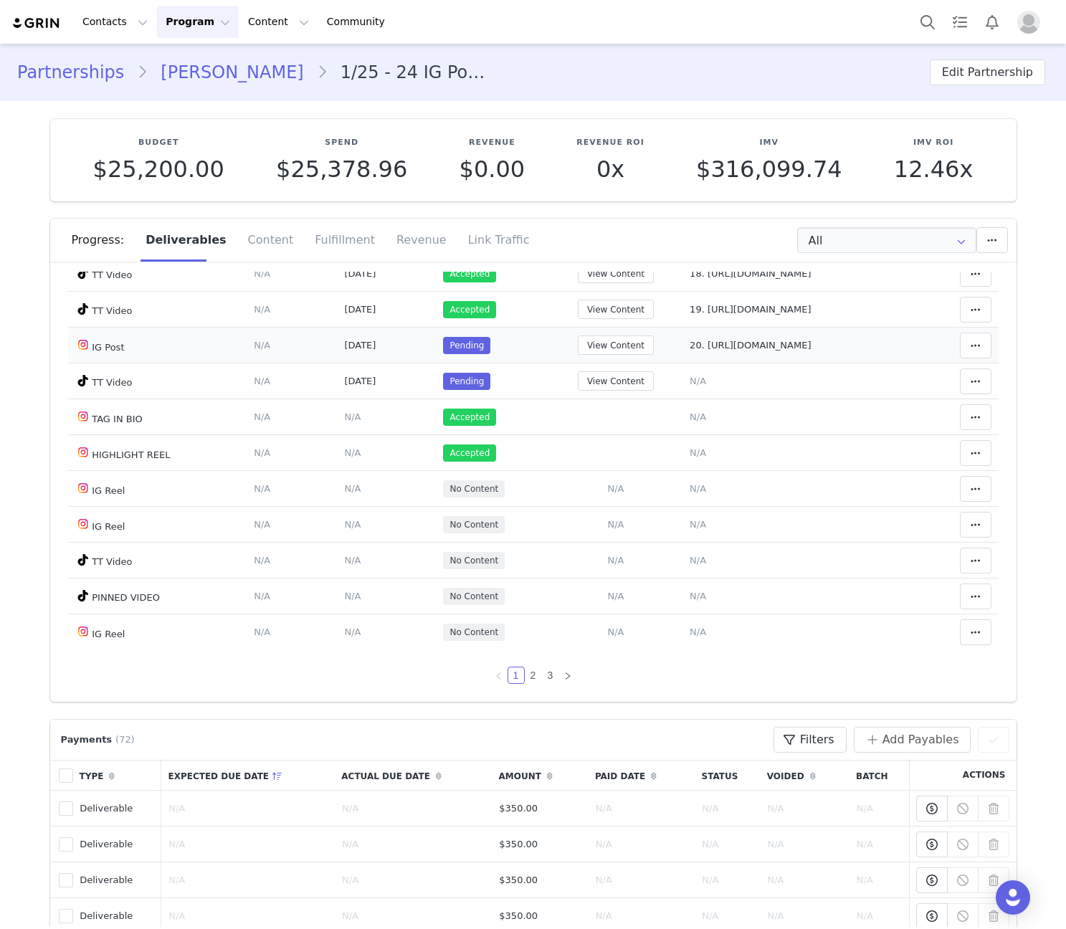
click at [794, 349] on span "20. https://www.instagram.com/p/DO8o2uyiFFU/" at bounding box center [750, 345] width 121 height 11
type textarea "20. https://www.instagram.com/p/DO8o2uyiFFU/"
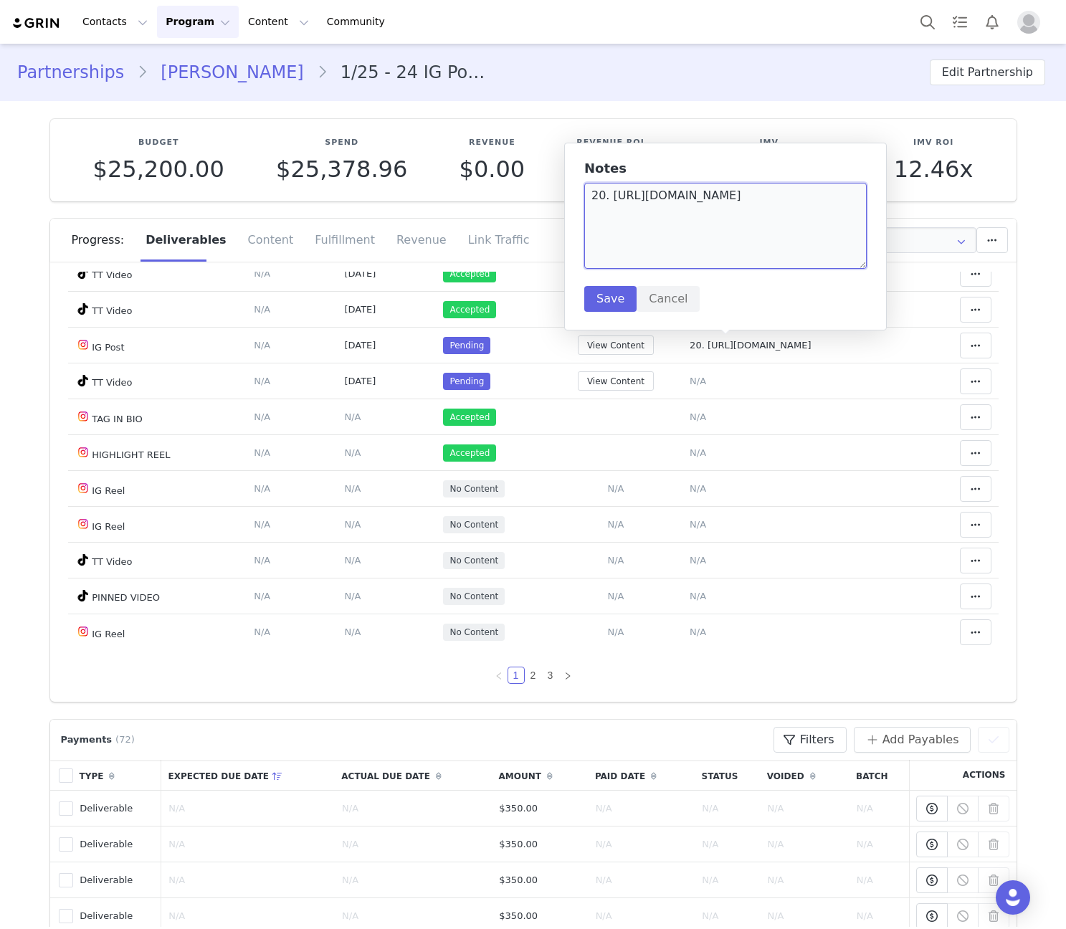
drag, startPoint x: 831, startPoint y: 196, endPoint x: 612, endPoint y: 207, distance: 219.7
click at [612, 207] on textarea "20. https://www.instagram.com/p/DO8o2uyiFFU/" at bounding box center [725, 226] width 283 height 86
click at [612, 309] on button "Save" at bounding box center [610, 299] width 52 height 26
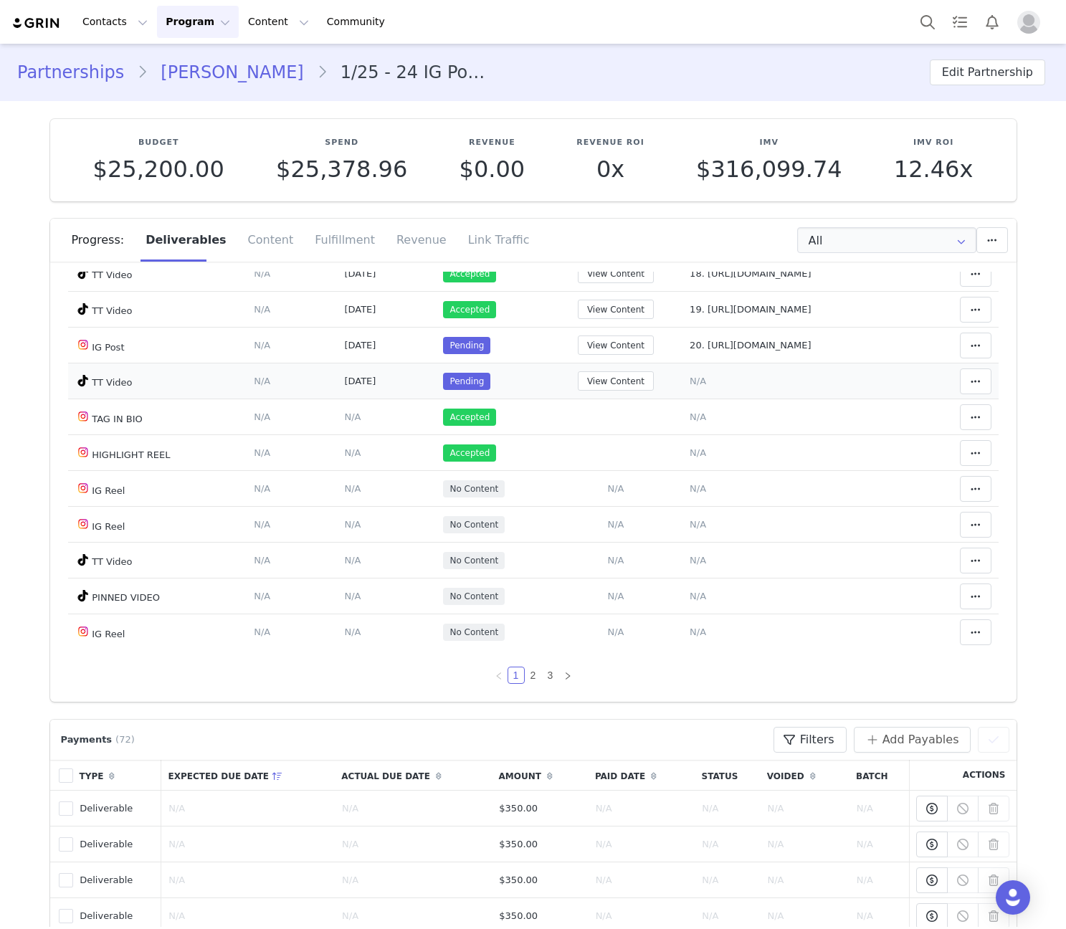
click at [690, 376] on span "N/A" at bounding box center [698, 381] width 16 height 11
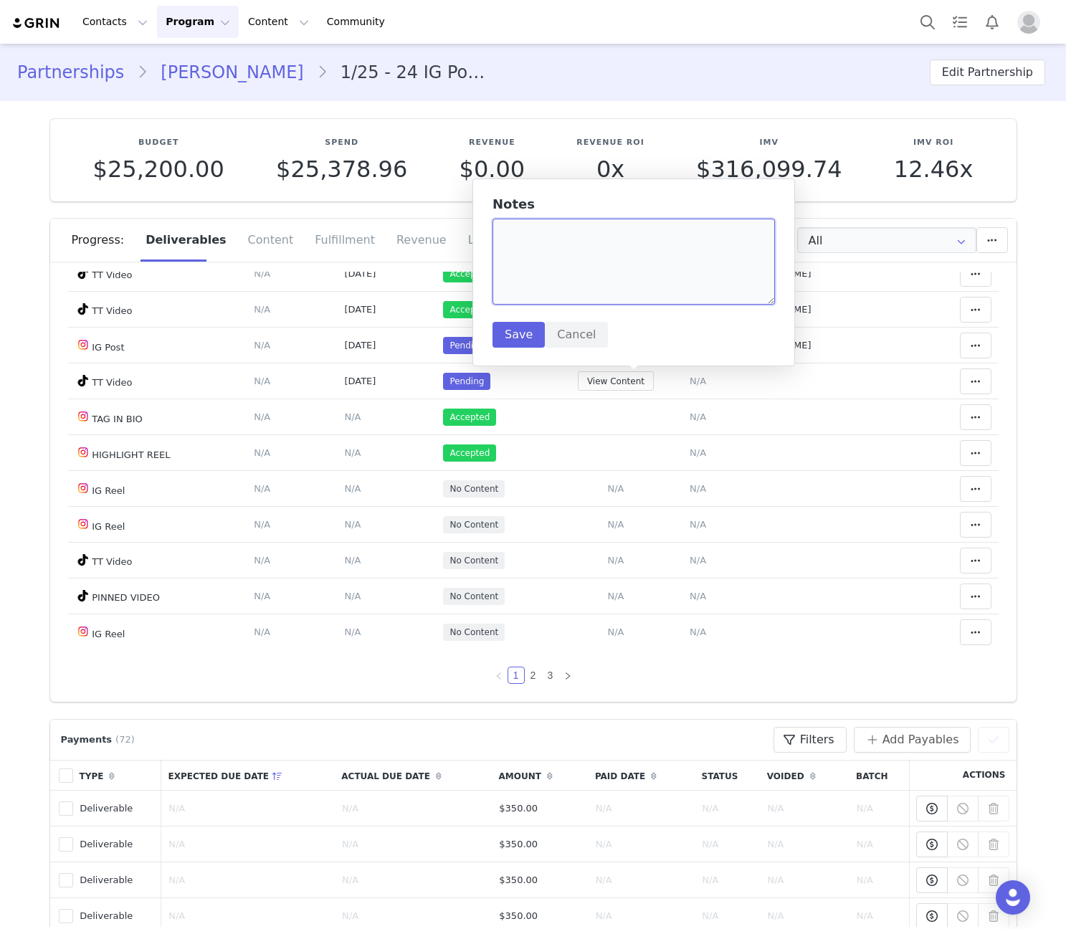
click at [620, 284] on textarea at bounding box center [634, 262] width 283 height 86
paste textarea "https://www.tiktok.com/@crystalzinzi/video/7554486175977803030"
type textarea "21. Halloween: https://www.tiktok.com/@crystalzinzi/video/7554486175977803030"
click at [522, 342] on button "Save" at bounding box center [519, 335] width 52 height 26
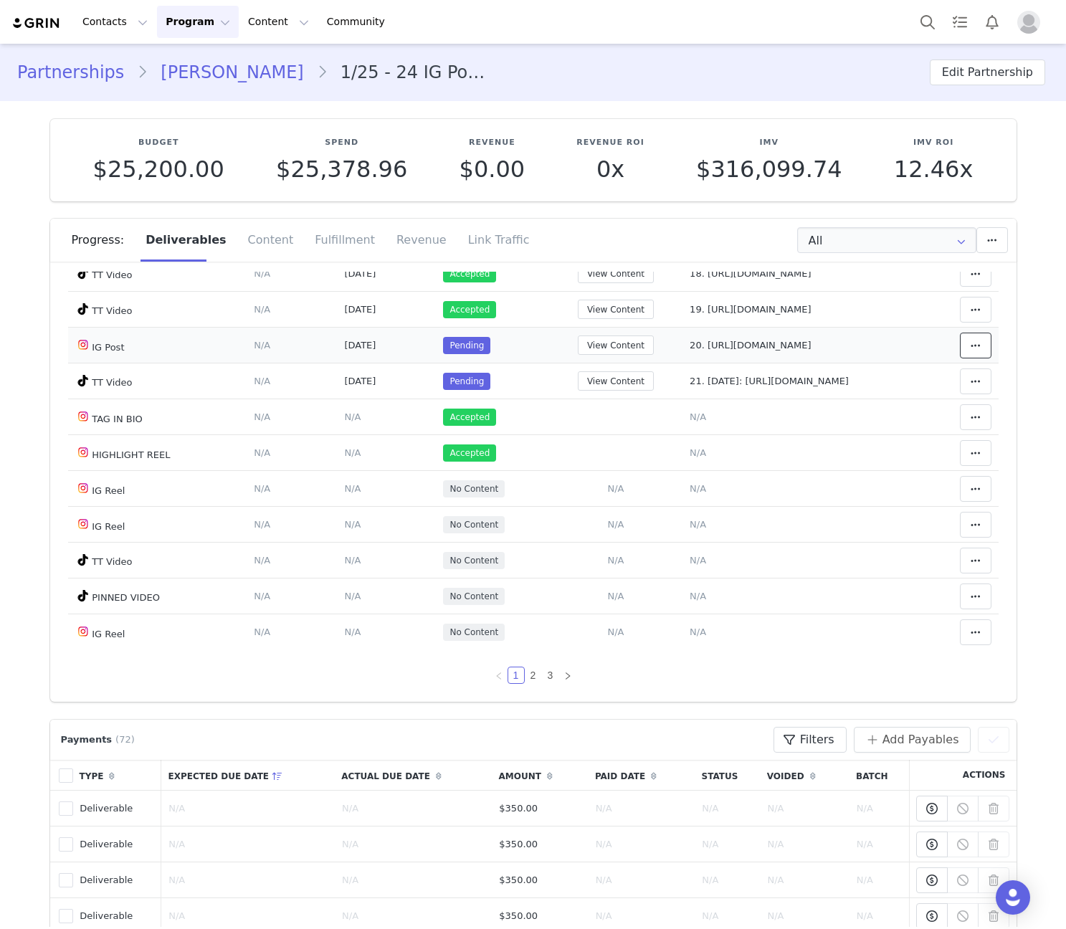
click at [967, 354] on span at bounding box center [975, 345] width 17 height 17
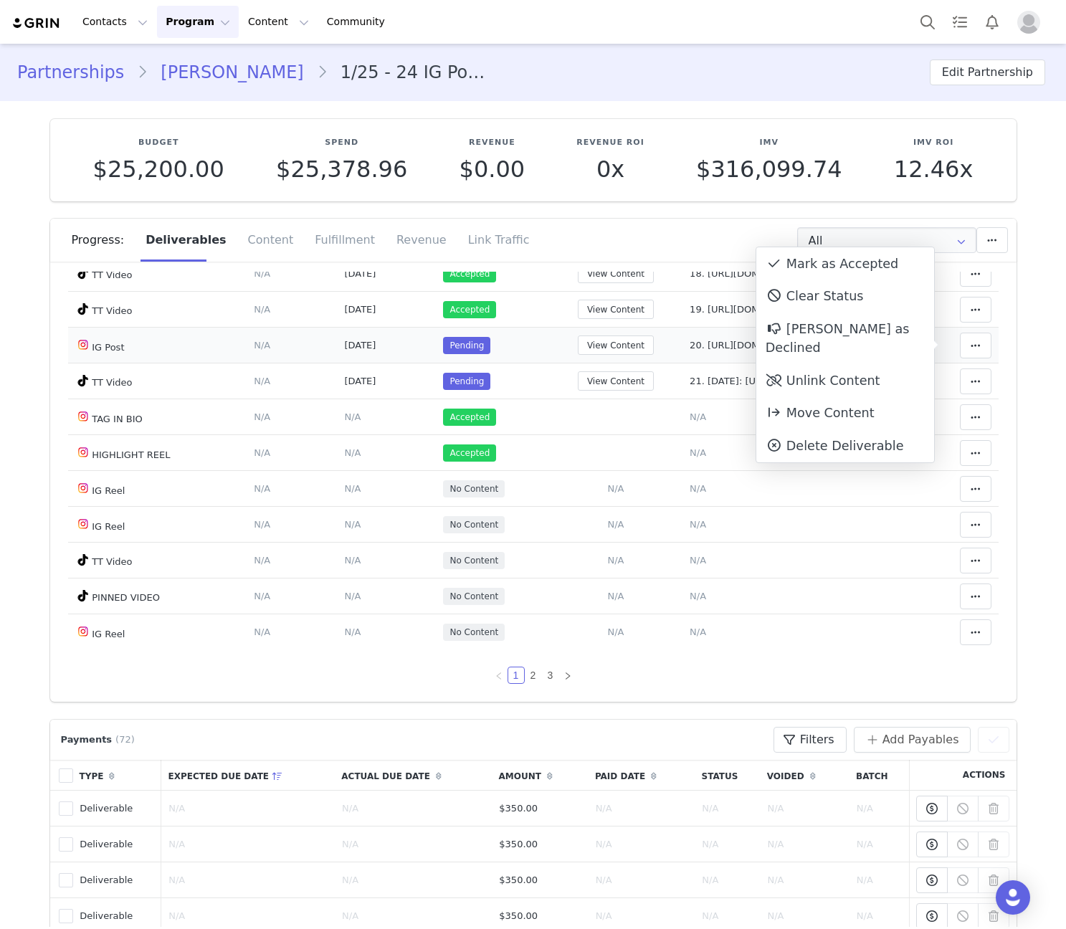
drag, startPoint x: 849, startPoint y: 270, endPoint x: 972, endPoint y: 341, distance: 142.3
click at [850, 270] on div "Mark as Accepted" at bounding box center [846, 263] width 178 height 33
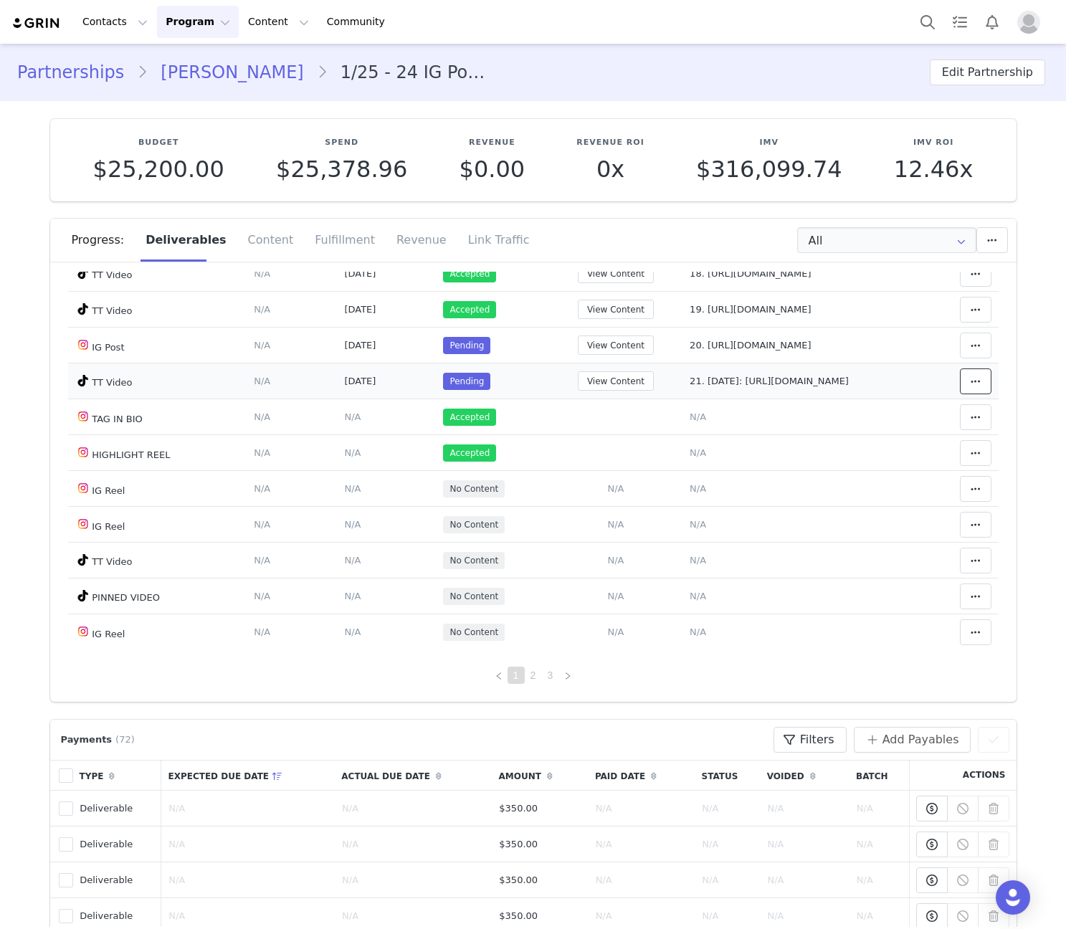
click at [972, 383] on button at bounding box center [976, 382] width 32 height 26
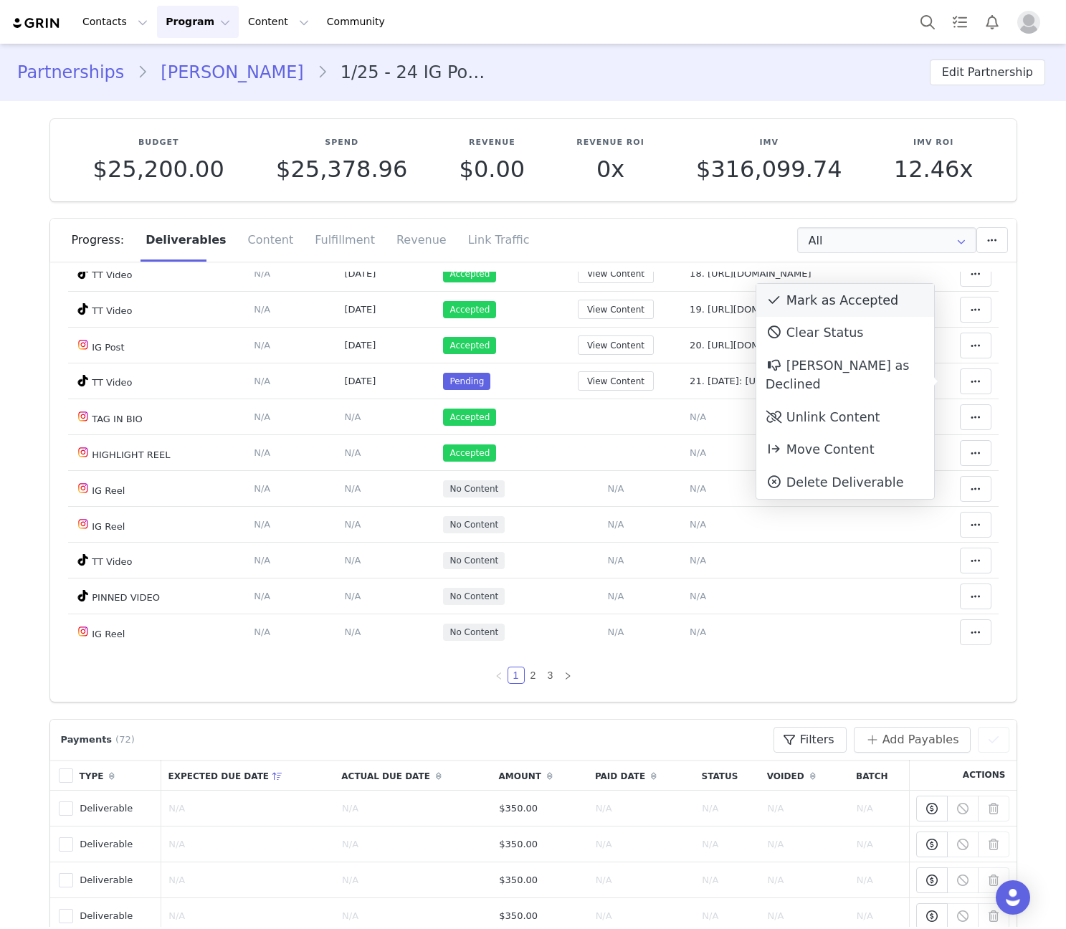
click at [825, 295] on div "Mark as Accepted" at bounding box center [846, 300] width 178 height 33
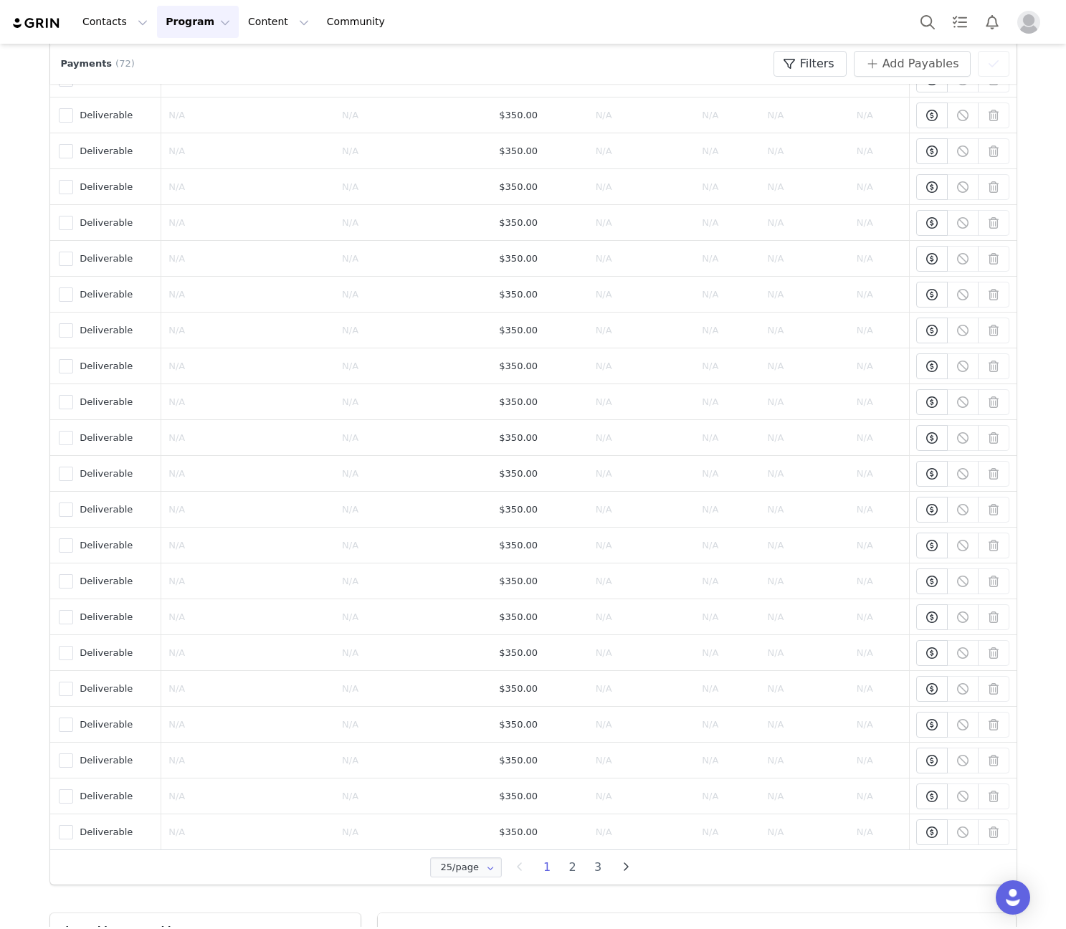
scroll to position [1339, 0]
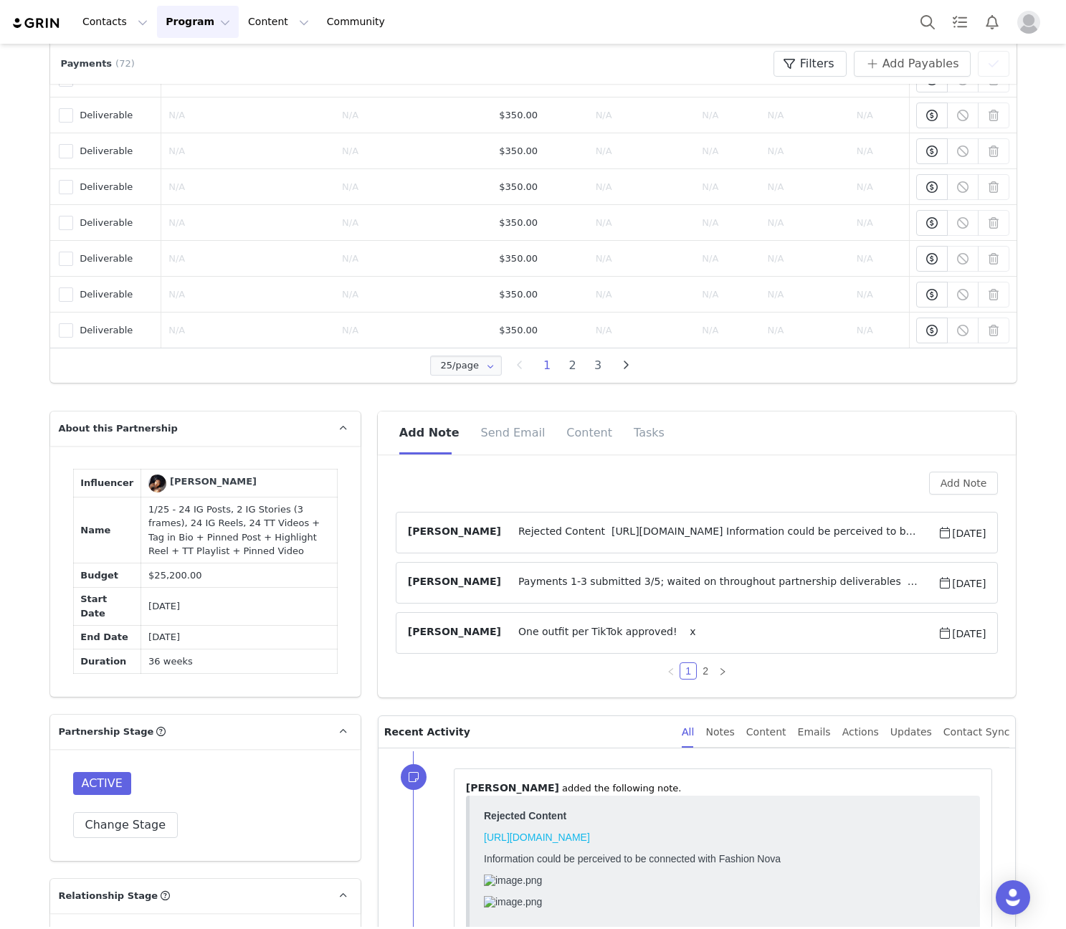
click at [687, 536] on span "Rejected Content https://www.tiktok.com/@crystalzinzi/video/7540333439958928662…" at bounding box center [719, 532] width 437 height 17
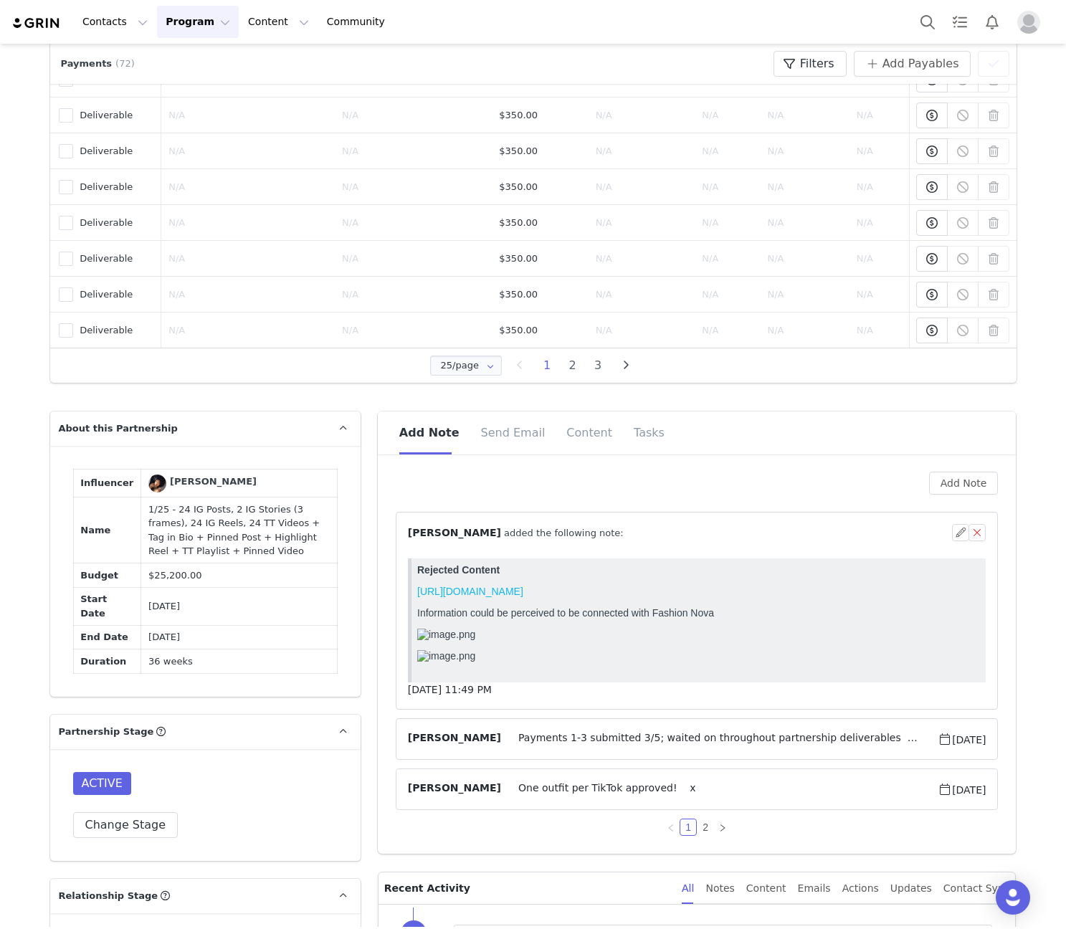
scroll to position [0, 0]
click at [689, 536] on div "⁨ [PERSON_NAME] ⁩ added the following note:" at bounding box center [680, 533] width 545 height 15
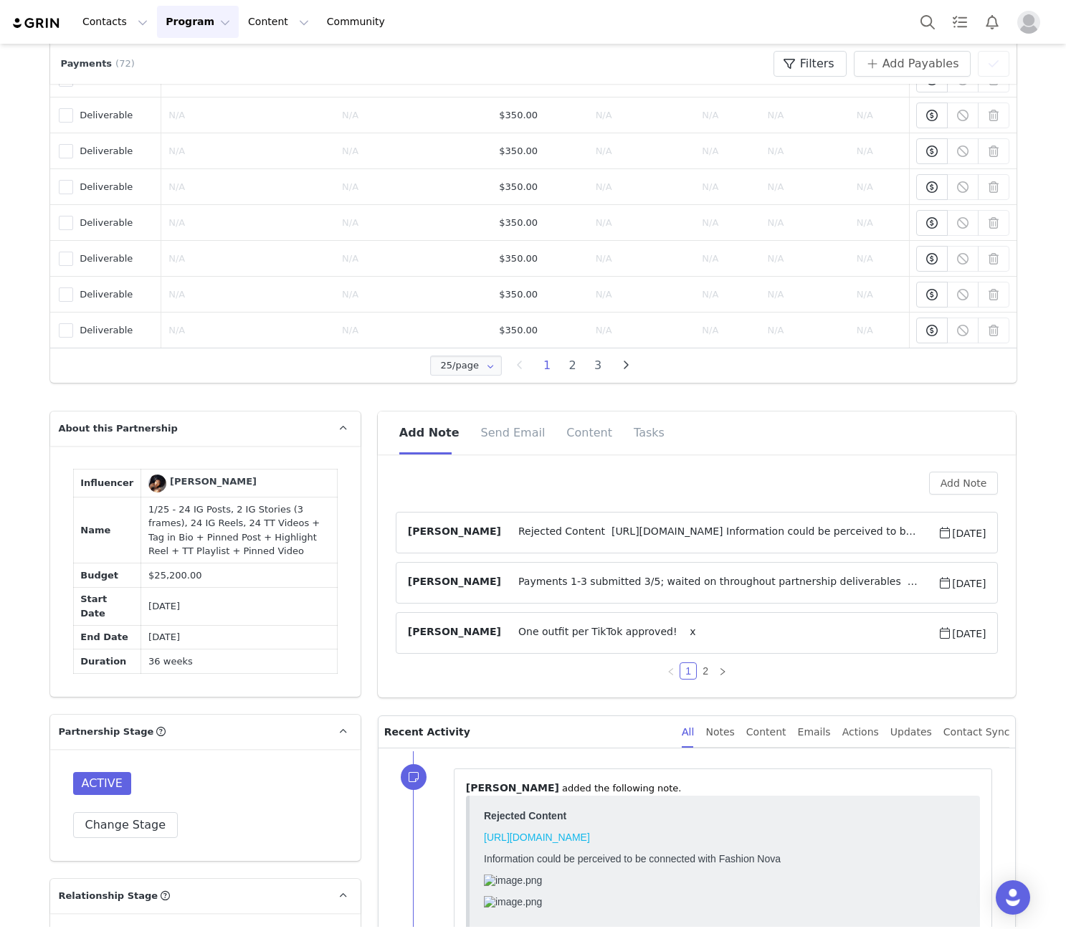
click at [720, 581] on span "Payments 1-3 submitted 3/5; waited on throughout partnership deliverables 4-5 s…" at bounding box center [719, 582] width 437 height 17
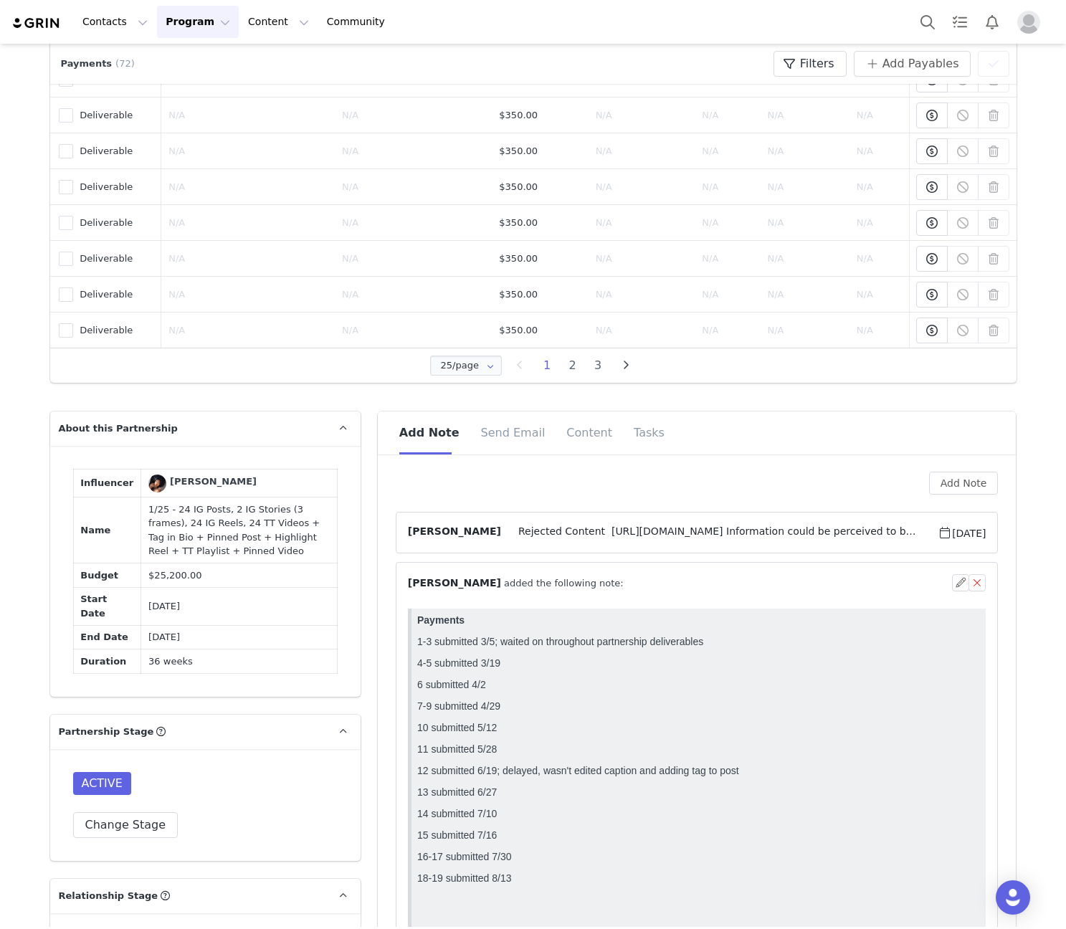
click at [795, 532] on span "Rejected Content https://www.tiktok.com/@crystalzinzi/video/7540333439958928662…" at bounding box center [719, 532] width 437 height 17
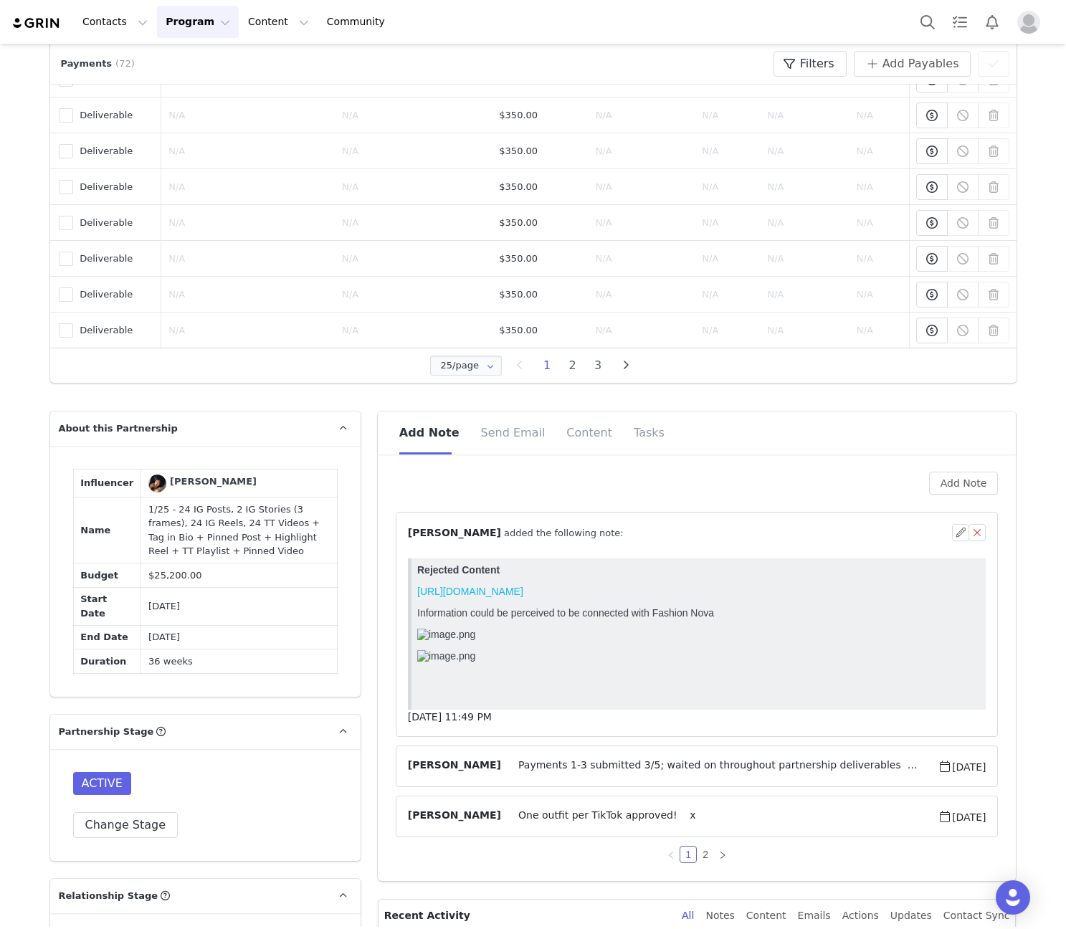
click at [795, 532] on div "⁨ [PERSON_NAME] ⁩ added the following note:" at bounding box center [680, 533] width 545 height 15
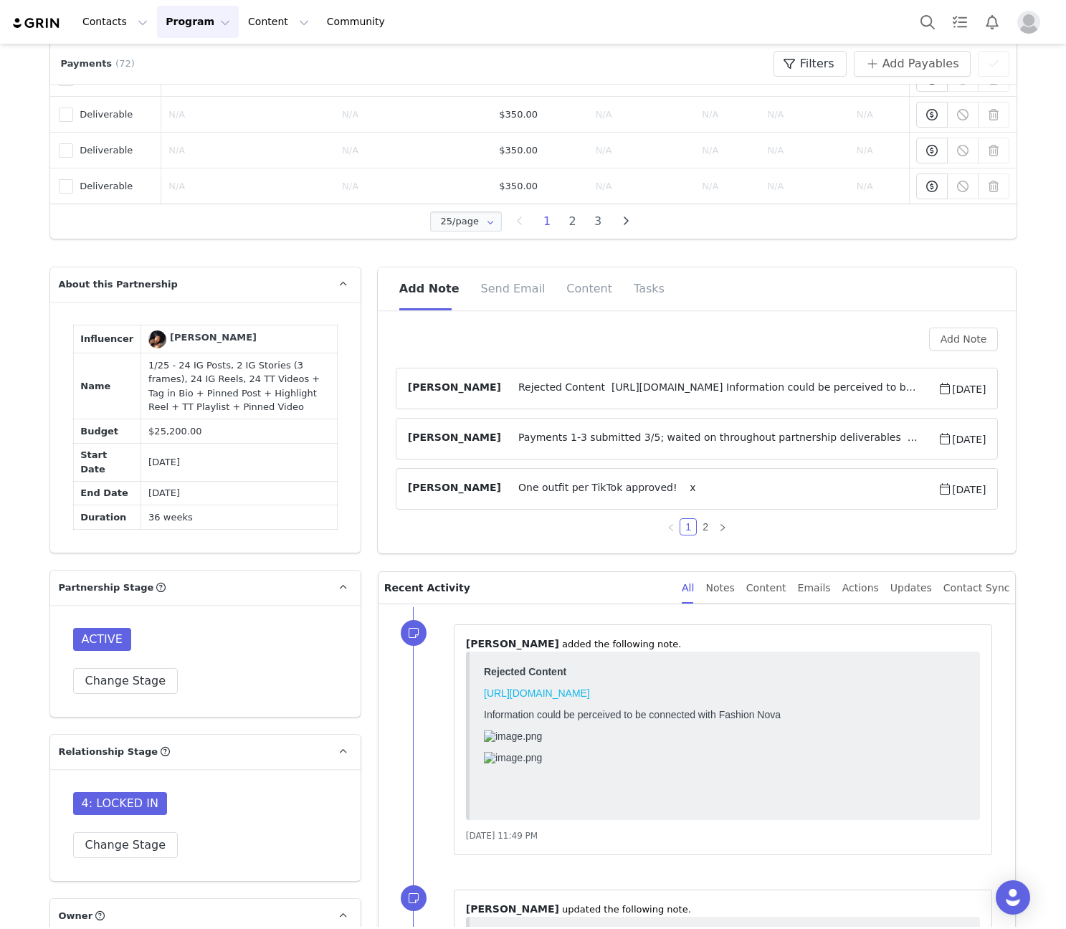
scroll to position [1506, 0]
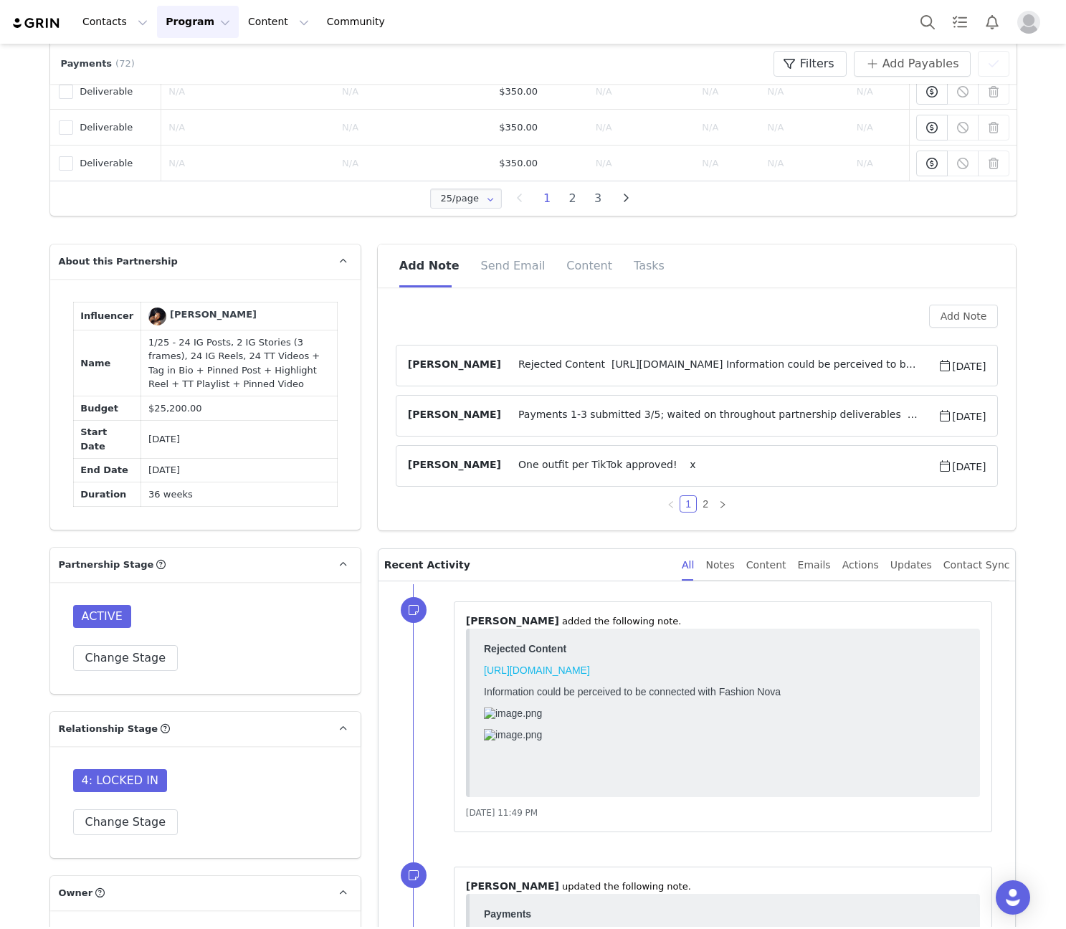
click at [706, 417] on span "Payments 1-3 submitted 3/5; waited on throughout partnership deliverables 4-5 s…" at bounding box center [719, 415] width 437 height 17
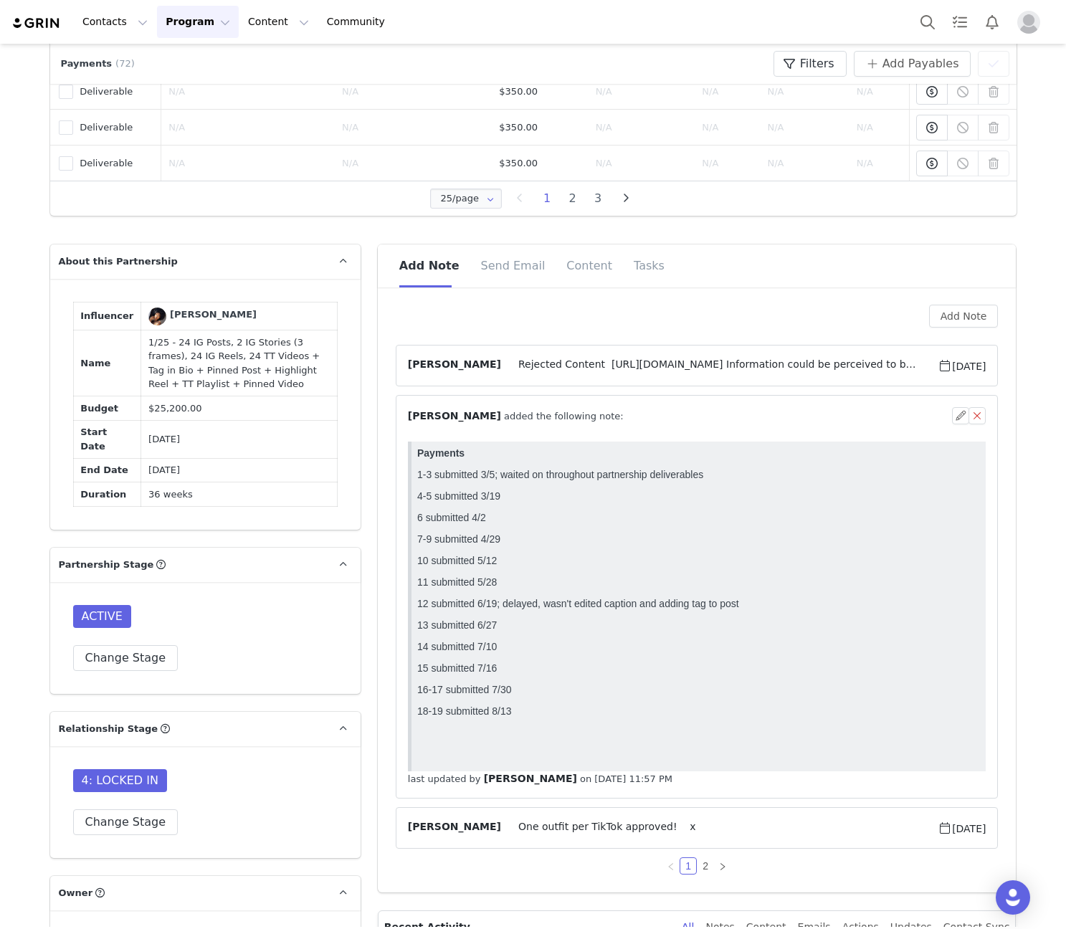
scroll to position [0, 0]
click at [953, 420] on button "button" at bounding box center [960, 415] width 17 height 17
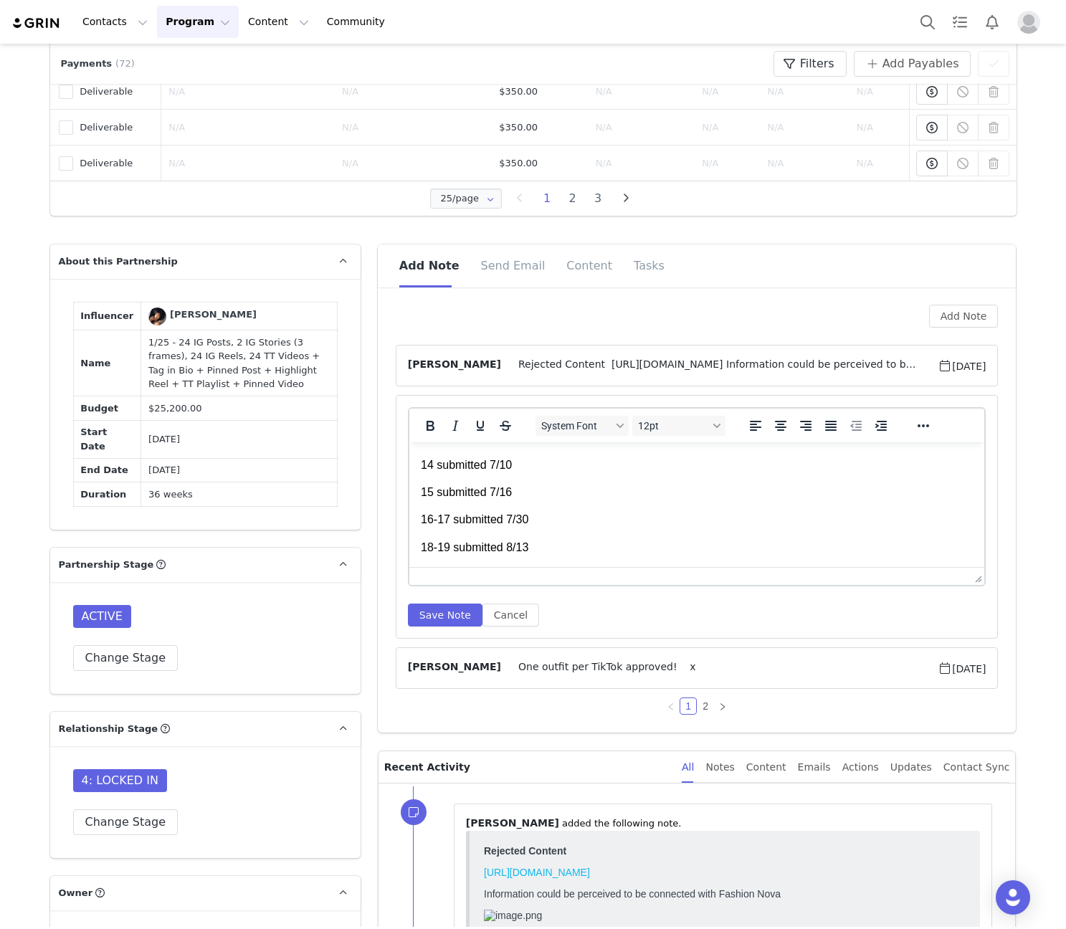
click at [566, 556] on p "18-19 submitted 8/13" at bounding box center [696, 548] width 553 height 16
click at [456, 621] on button "Save Note" at bounding box center [445, 615] width 75 height 23
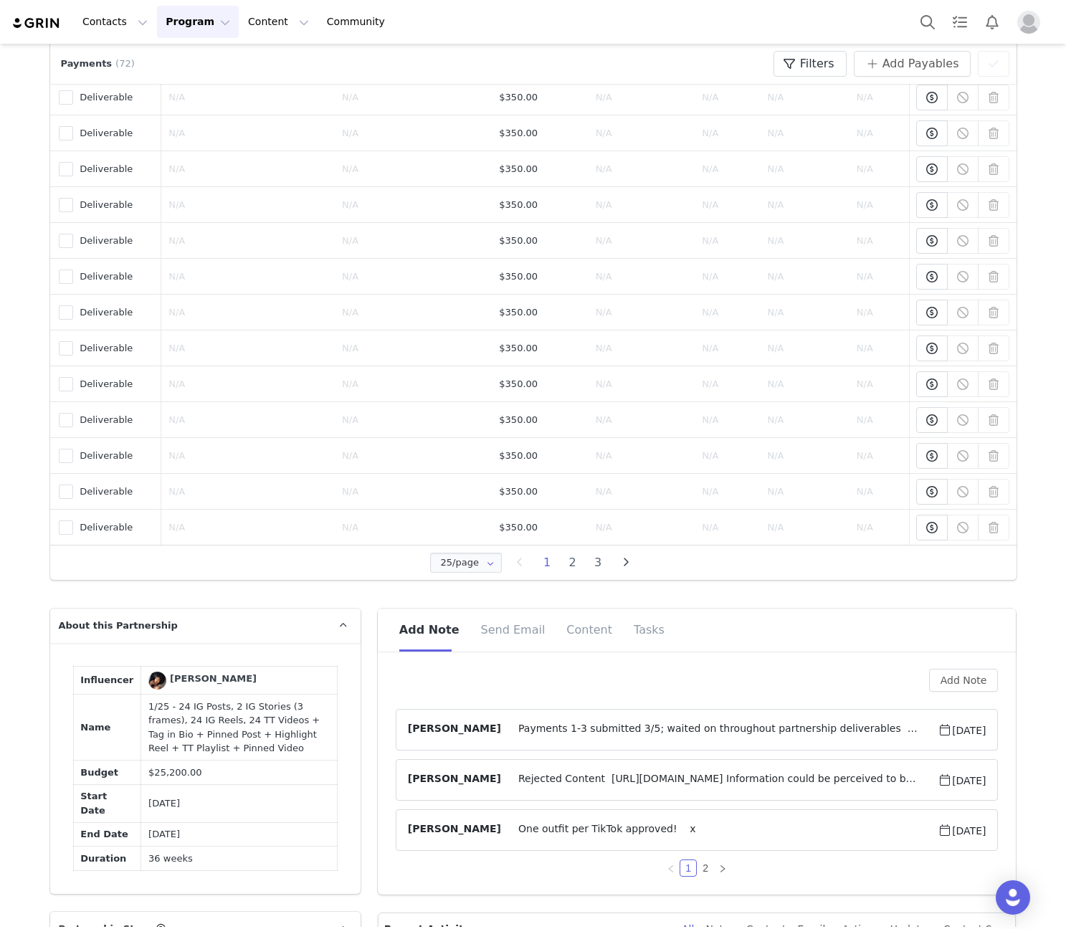
scroll to position [1506, 0]
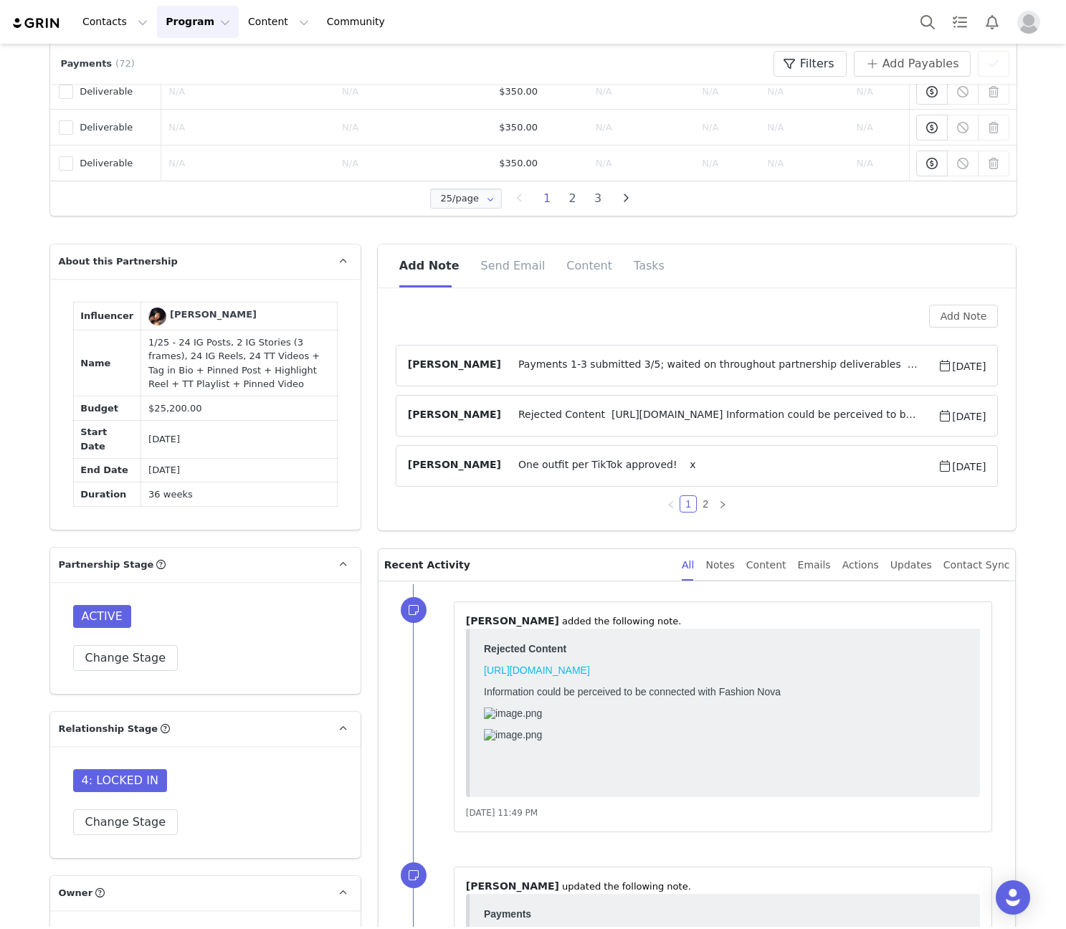
click at [613, 376] on article "Angela Nolasco Payments 1-3 submitted 3/5; waited on throughout partnership del…" at bounding box center [697, 366] width 603 height 42
click at [625, 364] on span "Payments 1-3 submitted 3/5; waited on throughout partnership deliverables 4-5 s…" at bounding box center [719, 365] width 437 height 17
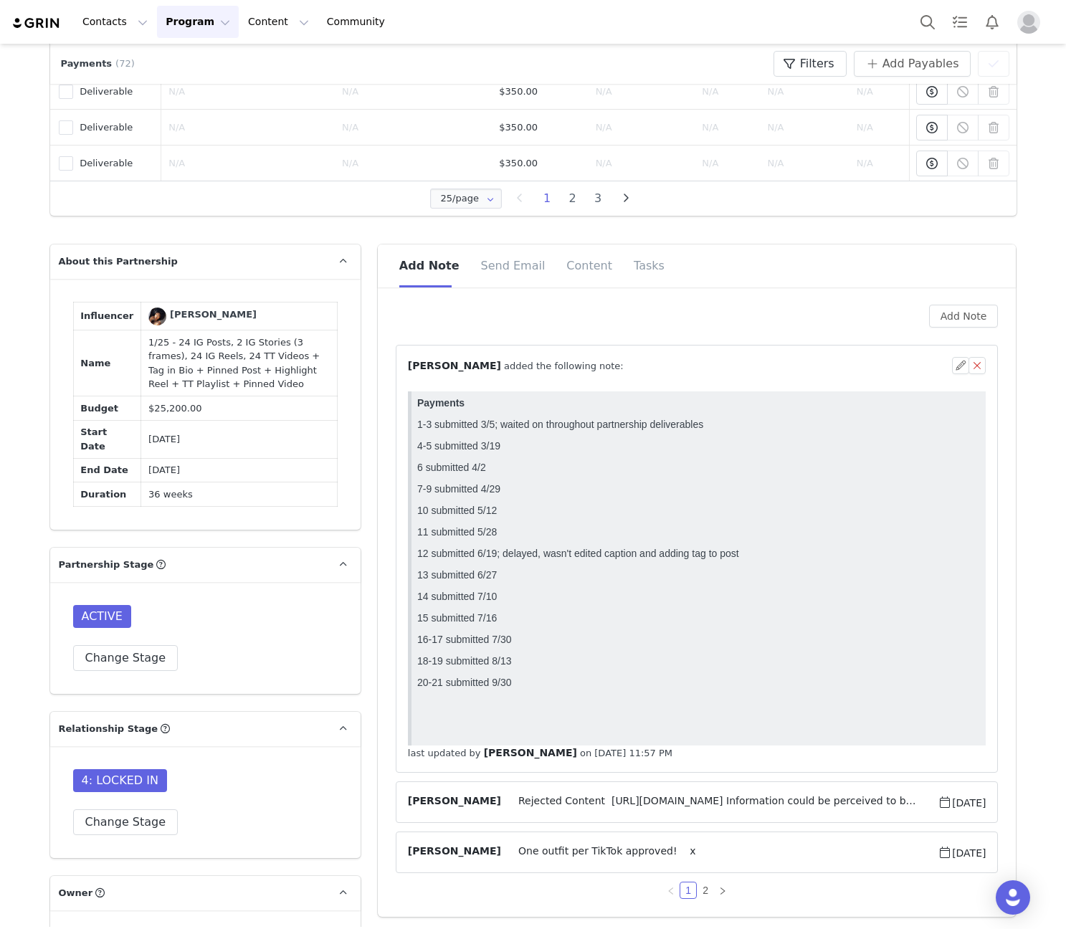
scroll to position [0, 0]
drag, startPoint x: 196, startPoint y: 442, endPoint x: 164, endPoint y: 394, distance: 58.9
click at [164, 394] on td "1/25 - 24 IG Posts, 2 IG Stories (3 frames), 24 IG Reels, 24 TT Videos + Tag in…" at bounding box center [239, 364] width 196 height 66
copy td "24 IG Posts, 2 IG Stories (3 frames), 24 IG Reels, 24 TT Videos + Tag in Bio + …"
click at [960, 362] on button "button" at bounding box center [960, 365] width 17 height 17
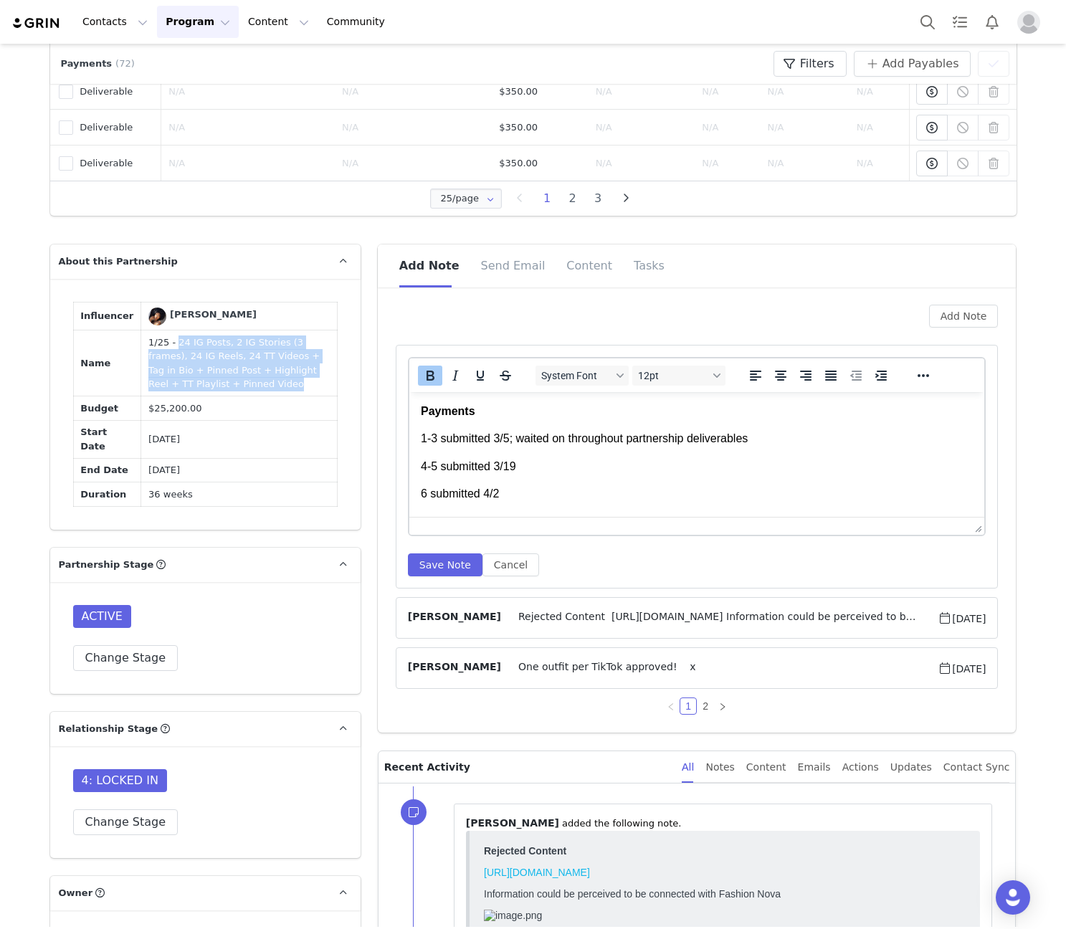
scroll to position [272, 0]
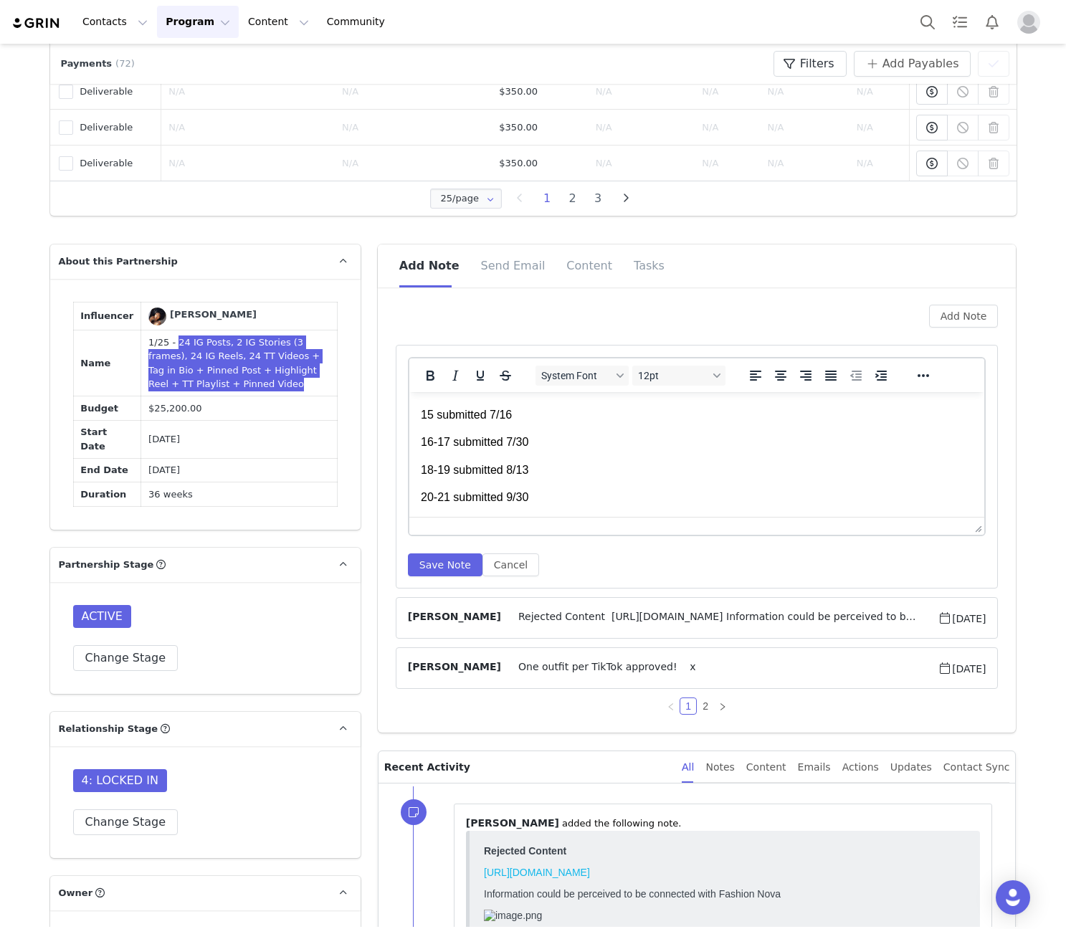
click at [588, 491] on p "20-21 submitted 9/30" at bounding box center [696, 498] width 553 height 16
click at [535, 498] on p "20-21 submitted 9/30; needed to edit, edited 2 days ago" at bounding box center [696, 498] width 553 height 16
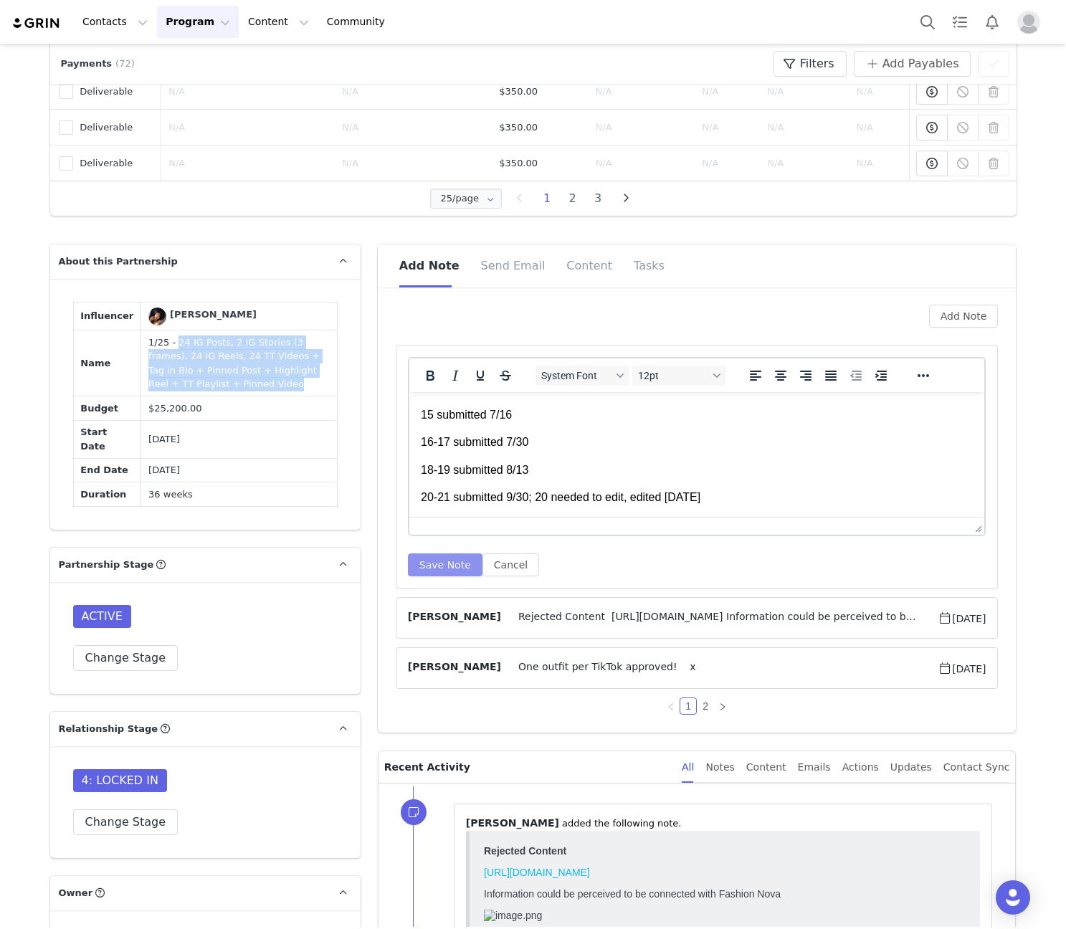
click at [450, 569] on button "Save Note" at bounding box center [445, 565] width 75 height 23
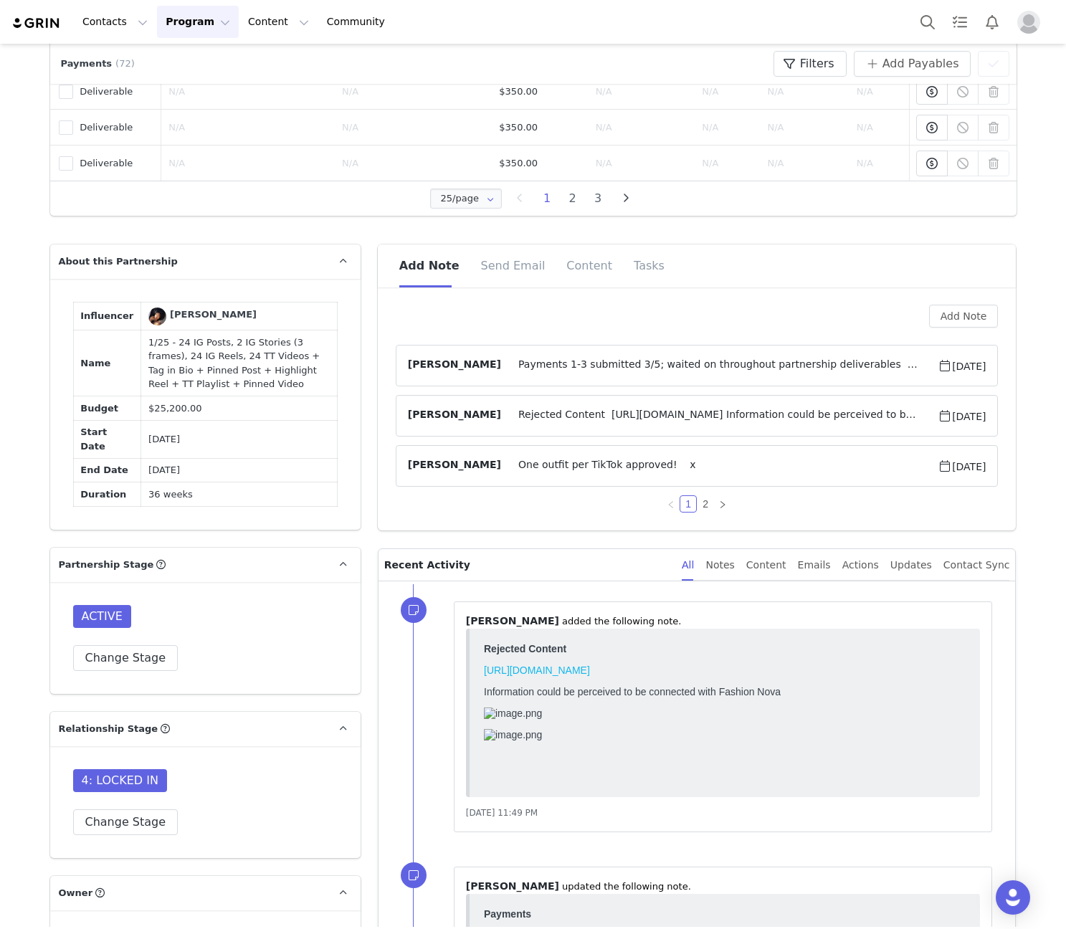
click at [683, 362] on span "Payments 1-3 submitted 3/5; waited on throughout partnership deliverables 4-5 s…" at bounding box center [719, 365] width 437 height 17
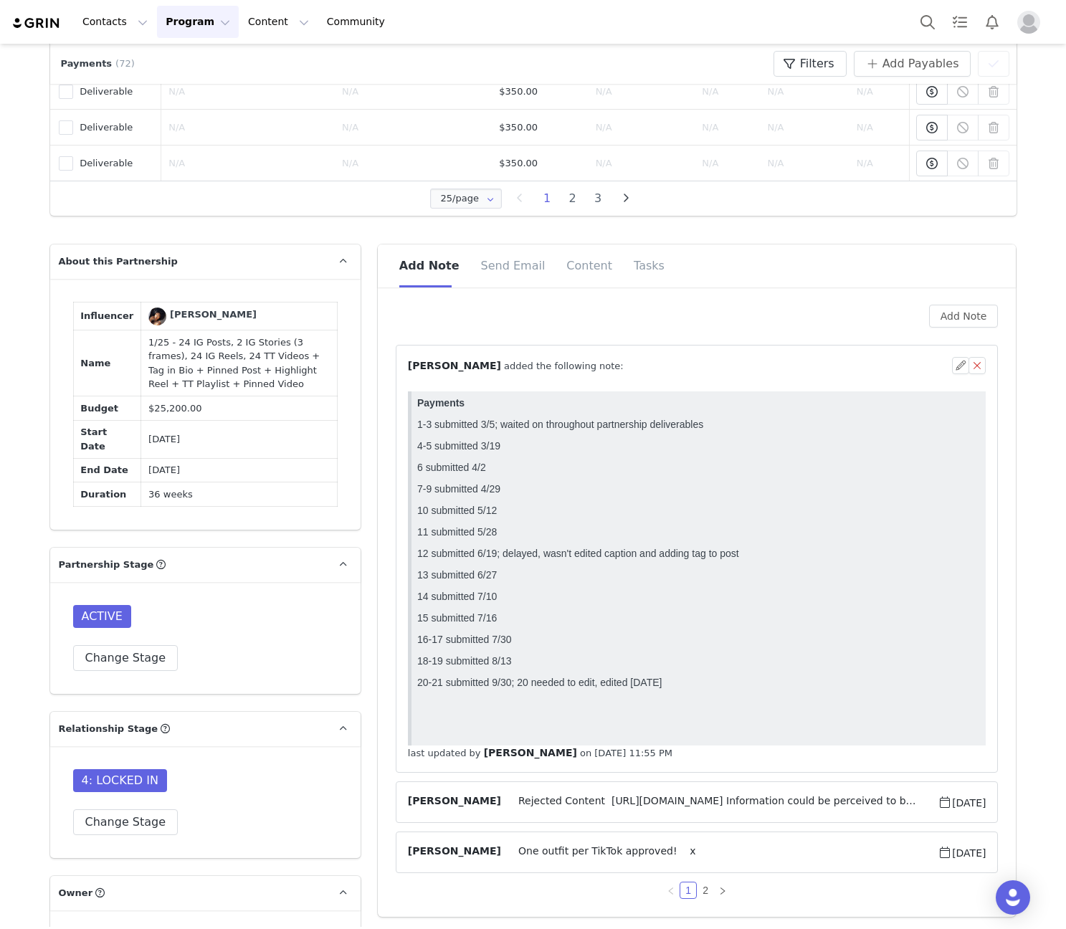
scroll to position [0, 0]
drag, startPoint x: 688, startPoint y: 715, endPoint x: 517, endPoint y: 717, distance: 170.7
click at [517, 688] on p "20-21 submitted 9/30; 20 needed to edit, edited 2 days ago" at bounding box center [699, 682] width 564 height 11
copy p "20 needed to edit, edited 2 days ago"
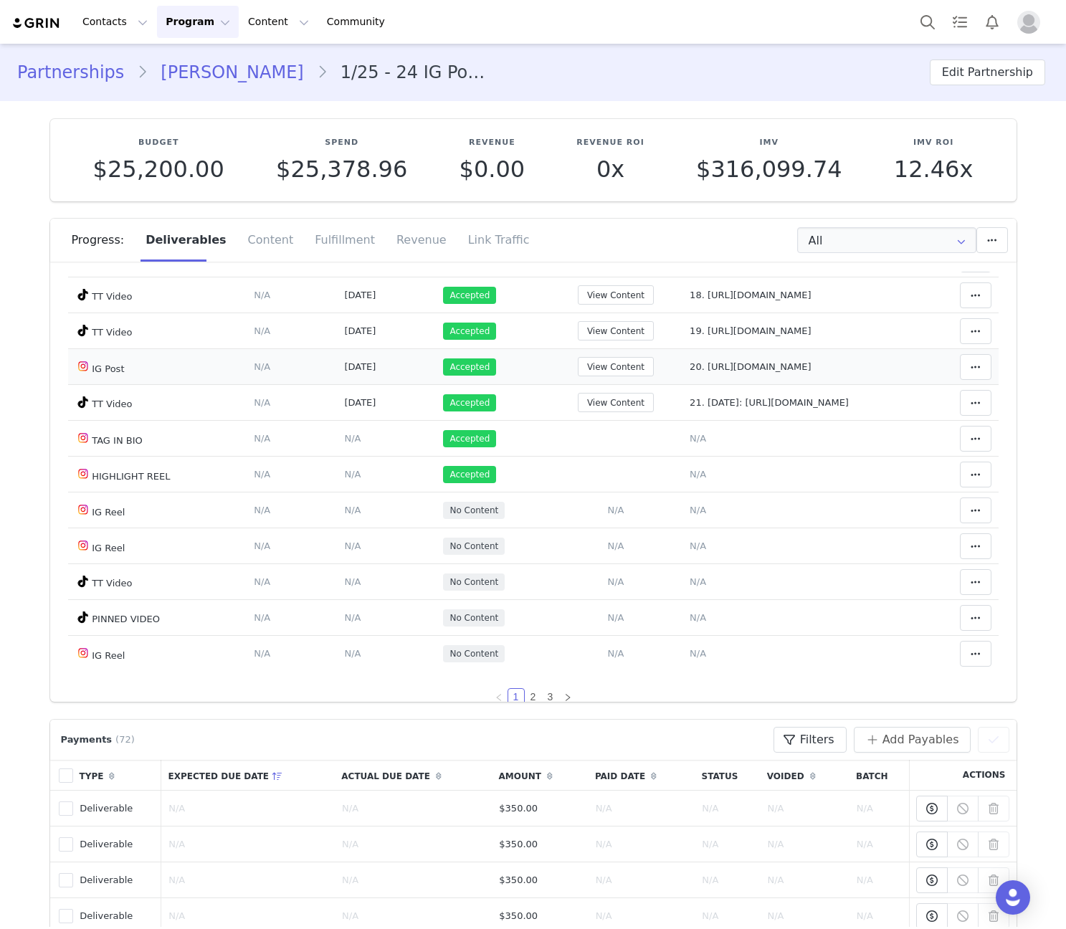
scroll to position [765, 0]
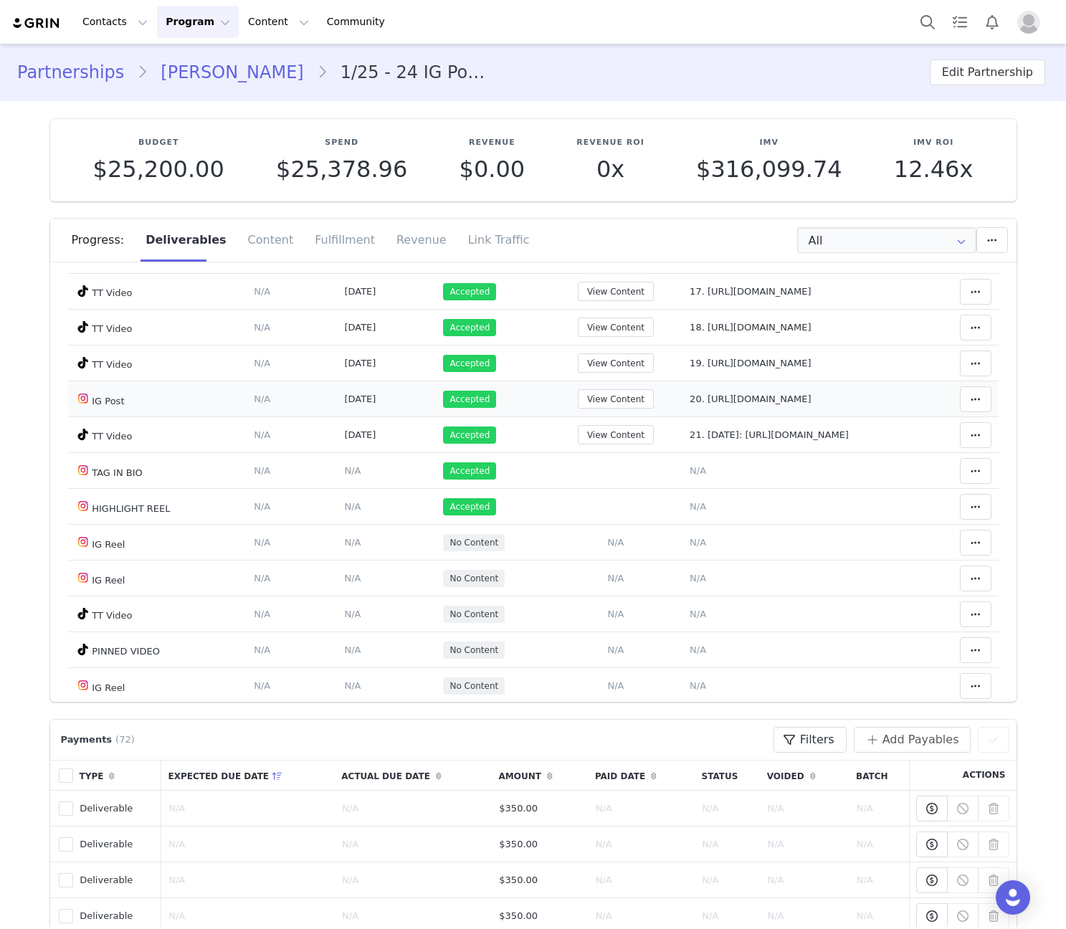
drag, startPoint x: 106, startPoint y: 514, endPoint x: 132, endPoint y: 529, distance: 29.9
click at [132, 417] on td "IG Post" at bounding box center [157, 400] width 179 height 36
drag, startPoint x: 825, startPoint y: 508, endPoint x: 640, endPoint y: 513, distance: 185.1
click at [690, 404] on span "20. https://www.instagram.com/p/DO8o2uyiFFU/" at bounding box center [750, 399] width 121 height 11
type textarea "20. https://www.instagram.com/p/DO8o2uyiFFU/"
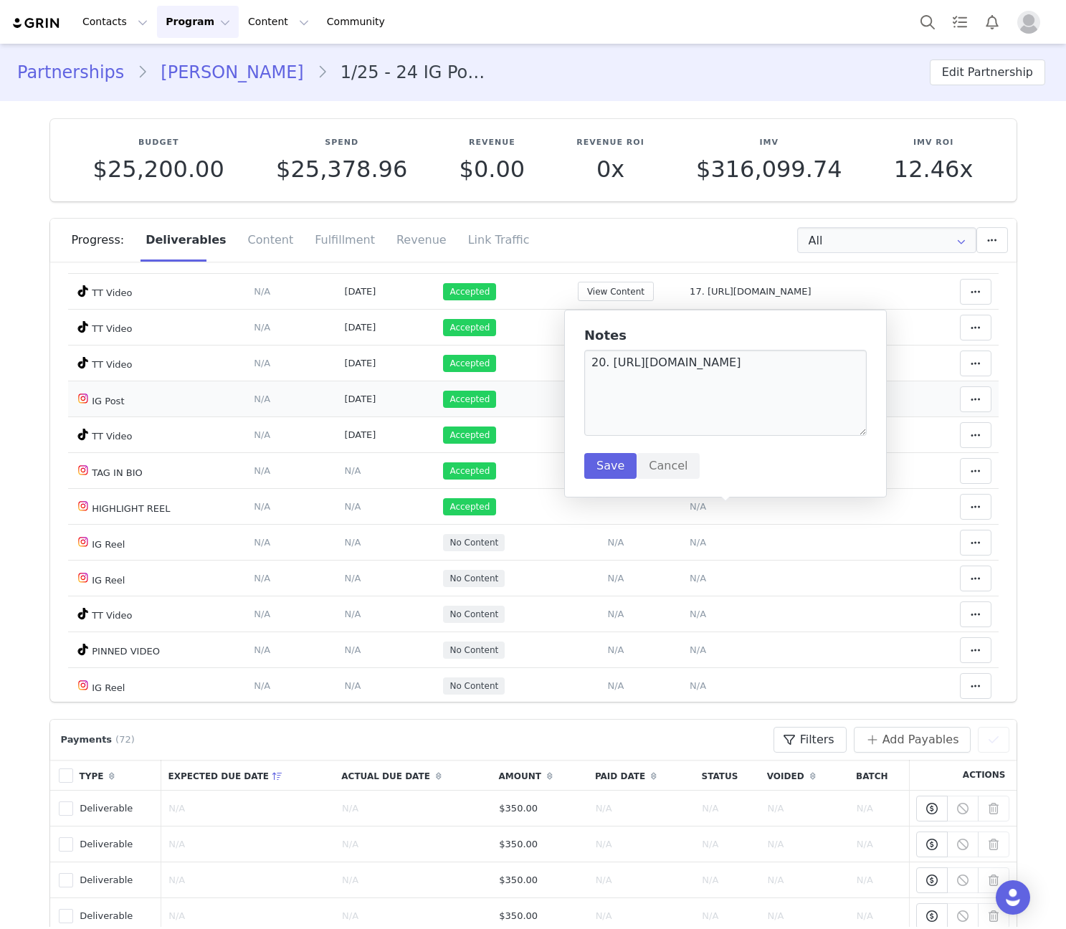
copy span "https://www.instagram.com/p/DO8o2uyiFFU/"
drag, startPoint x: 905, startPoint y: 552, endPoint x: 626, endPoint y: 556, distance: 279.0
click at [683, 453] on td "21. Halloween: https://www.tiktok.com/@crystalzinzi/video/7554486175977803030" at bounding box center [799, 435] width 233 height 36
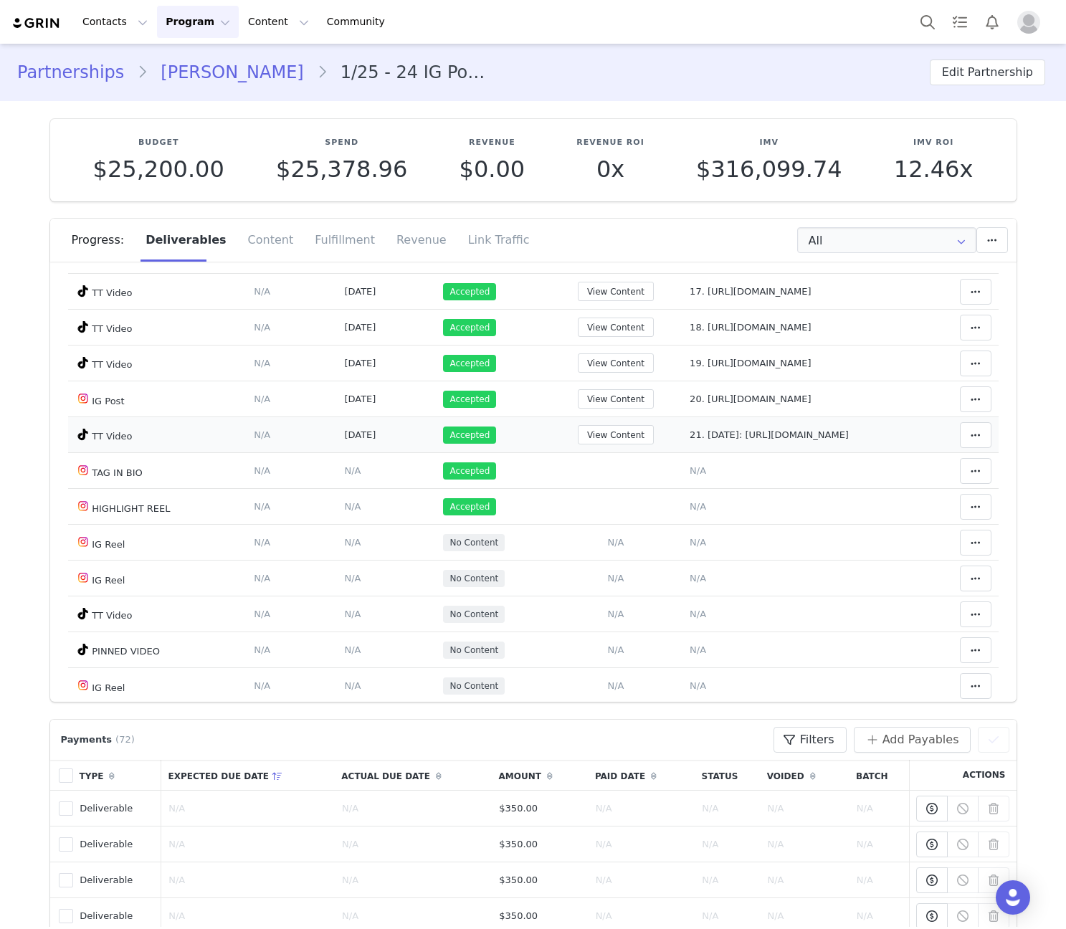
copy span "https://www.tiktok.com/@crystalzinzi/video/7554486175977803030"
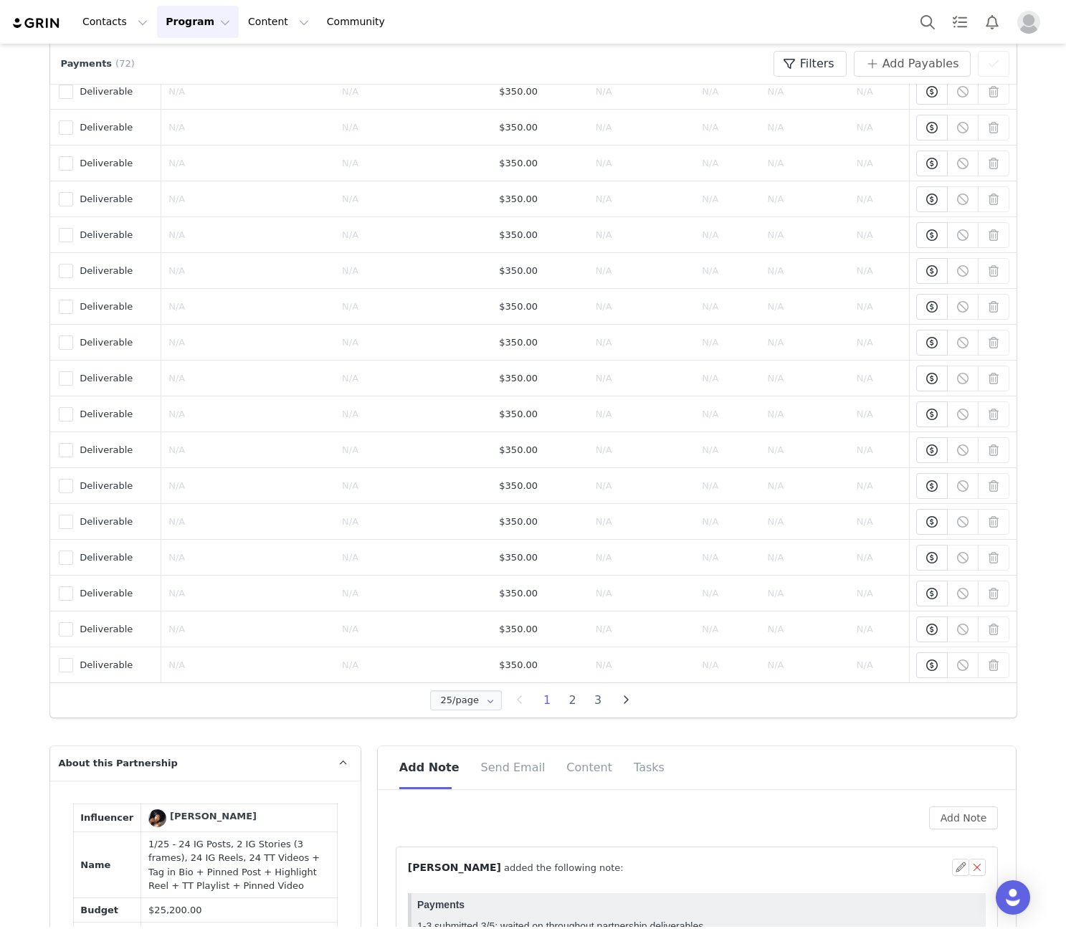
scroll to position [1339, 0]
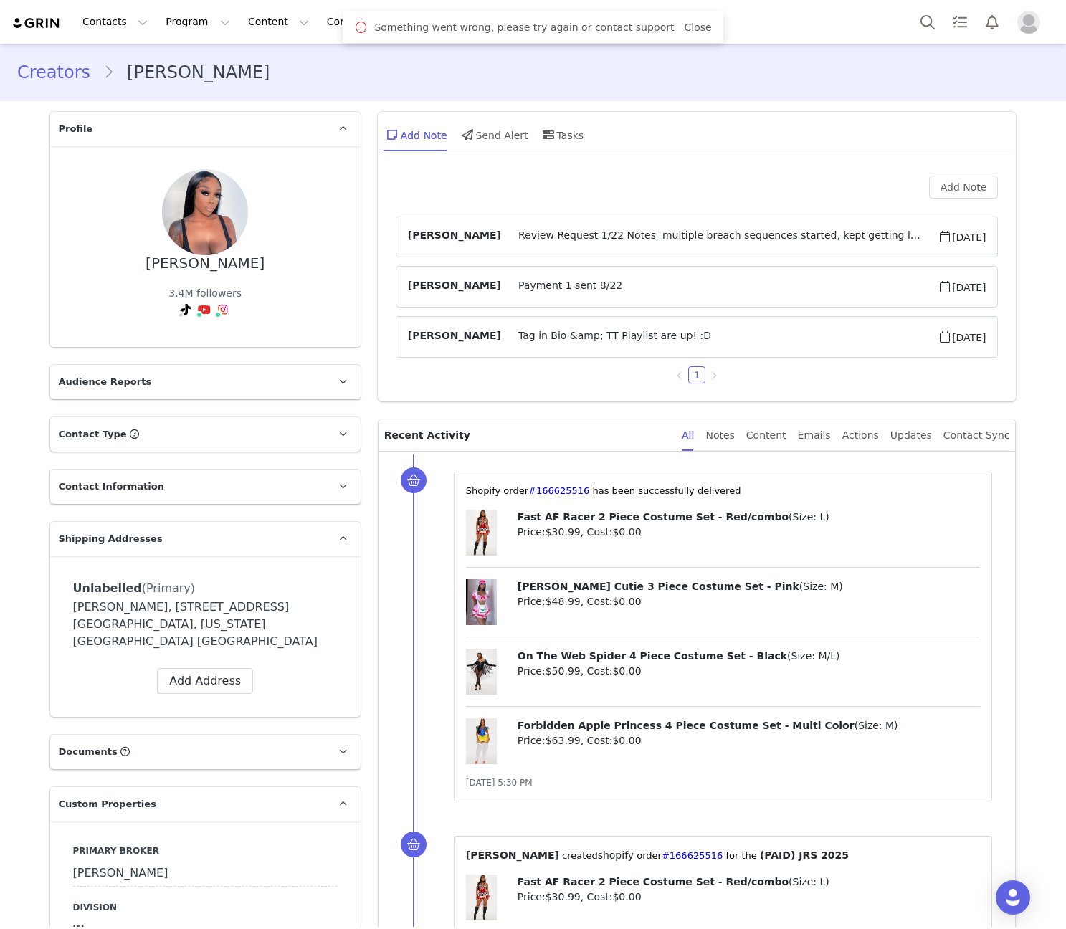
scroll to position [1004, 0]
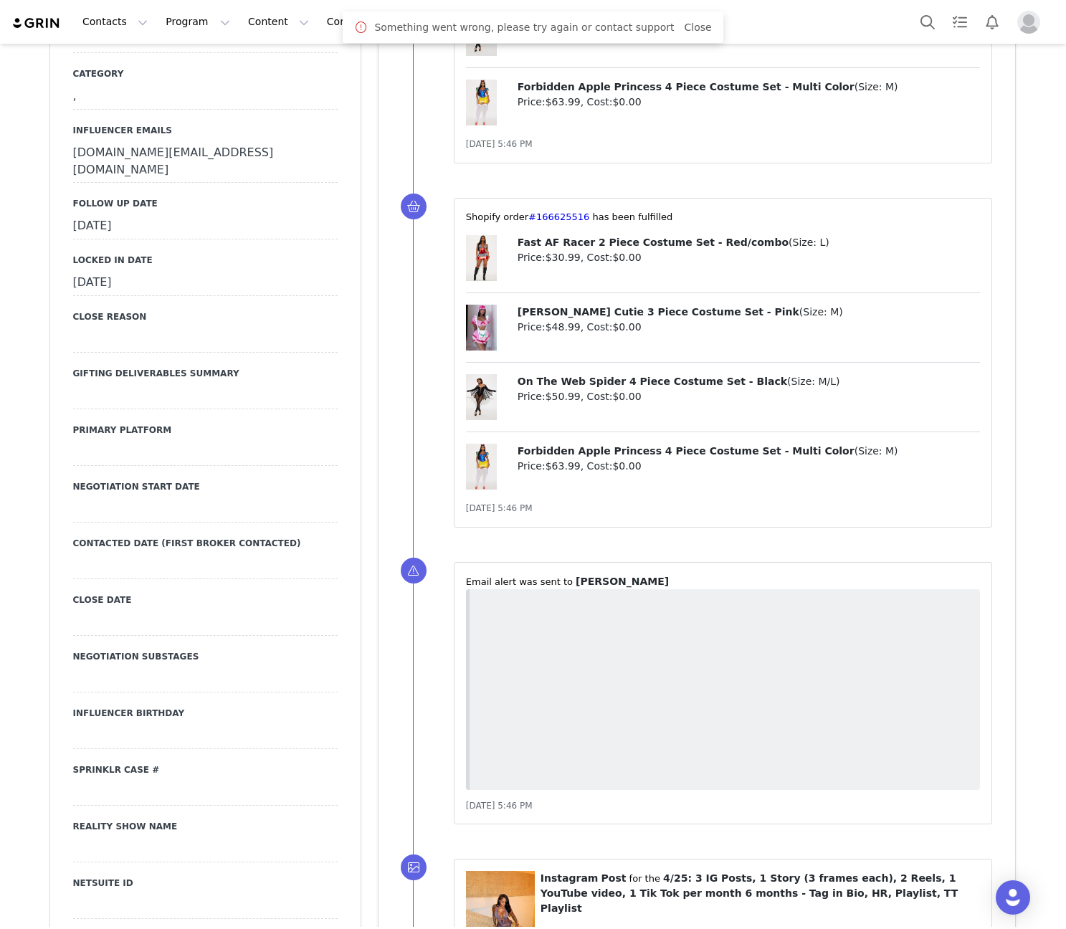
click at [157, 214] on div "[DATE]" at bounding box center [205, 227] width 265 height 26
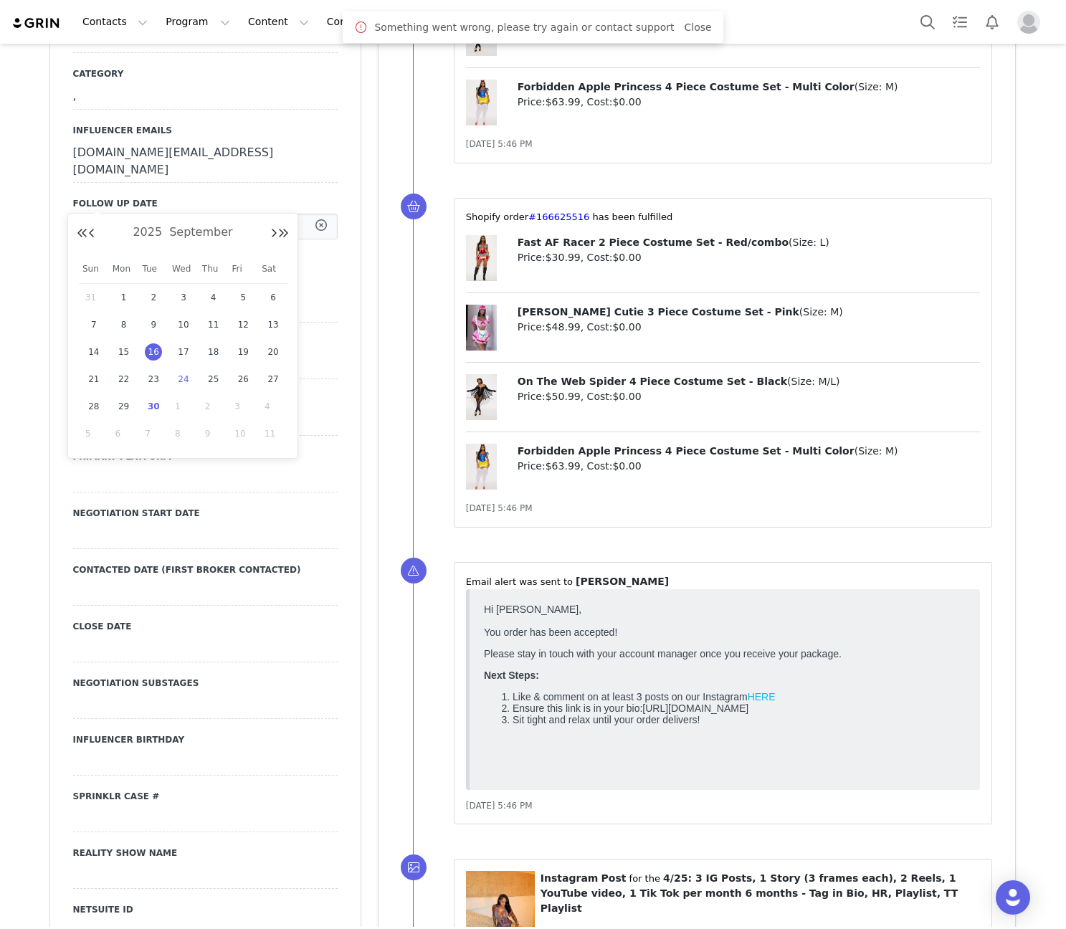
scroll to position [0, 0]
click at [152, 414] on span "30" at bounding box center [153, 406] width 17 height 17
type input "[DATE]"
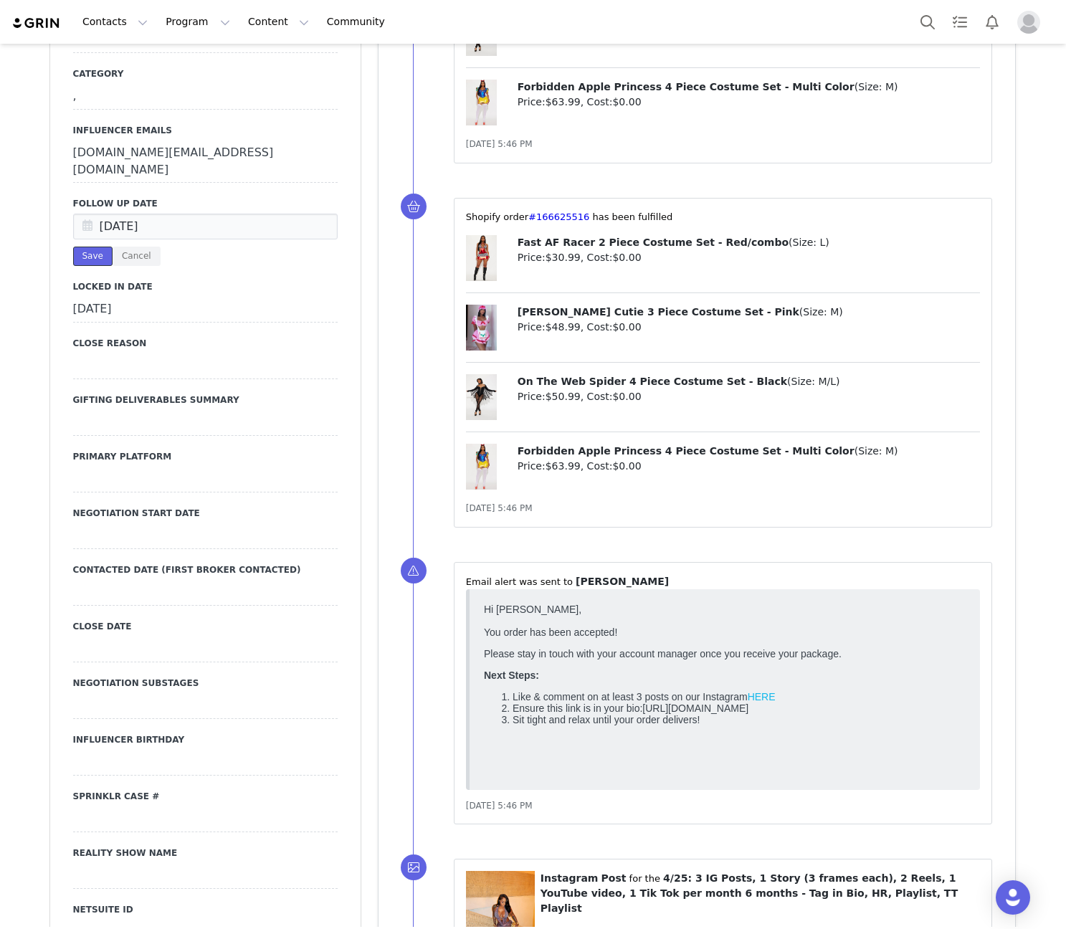
click at [85, 247] on button "Save" at bounding box center [92, 256] width 39 height 19
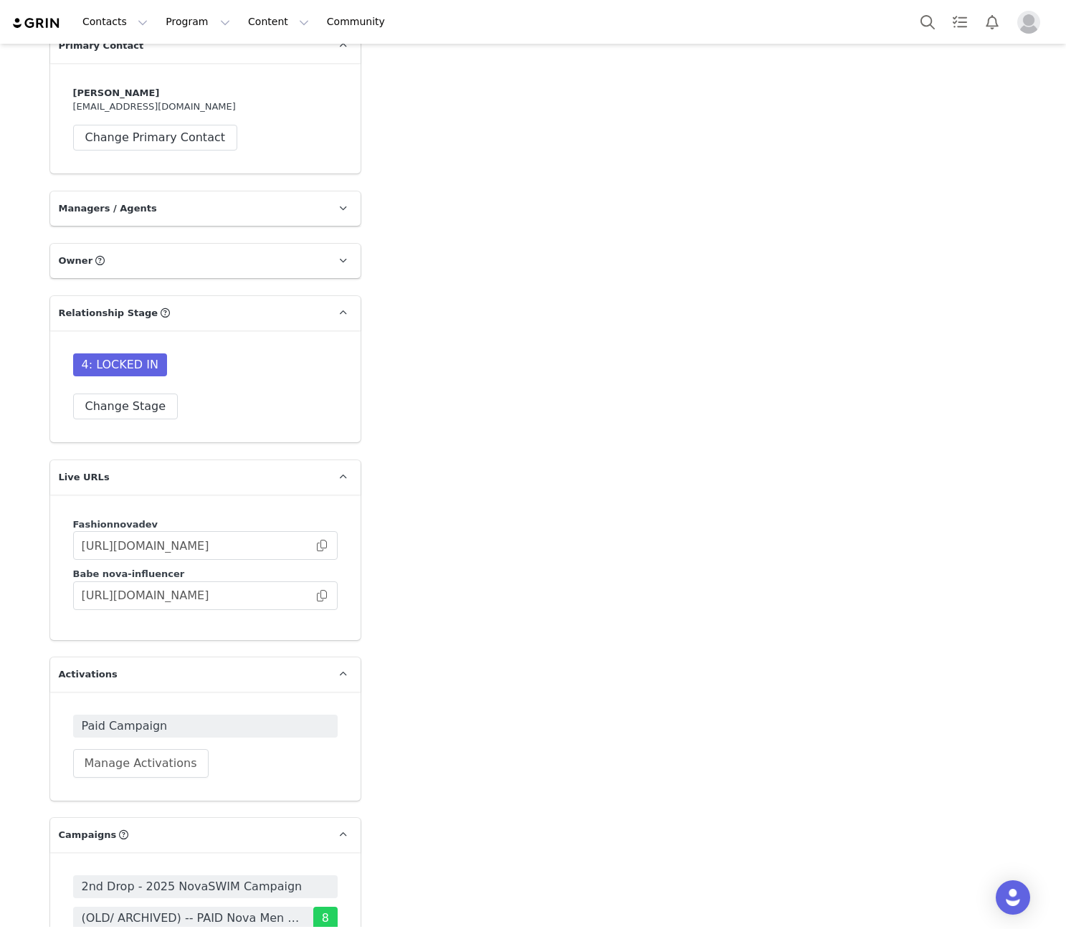
scroll to position [3655, 0]
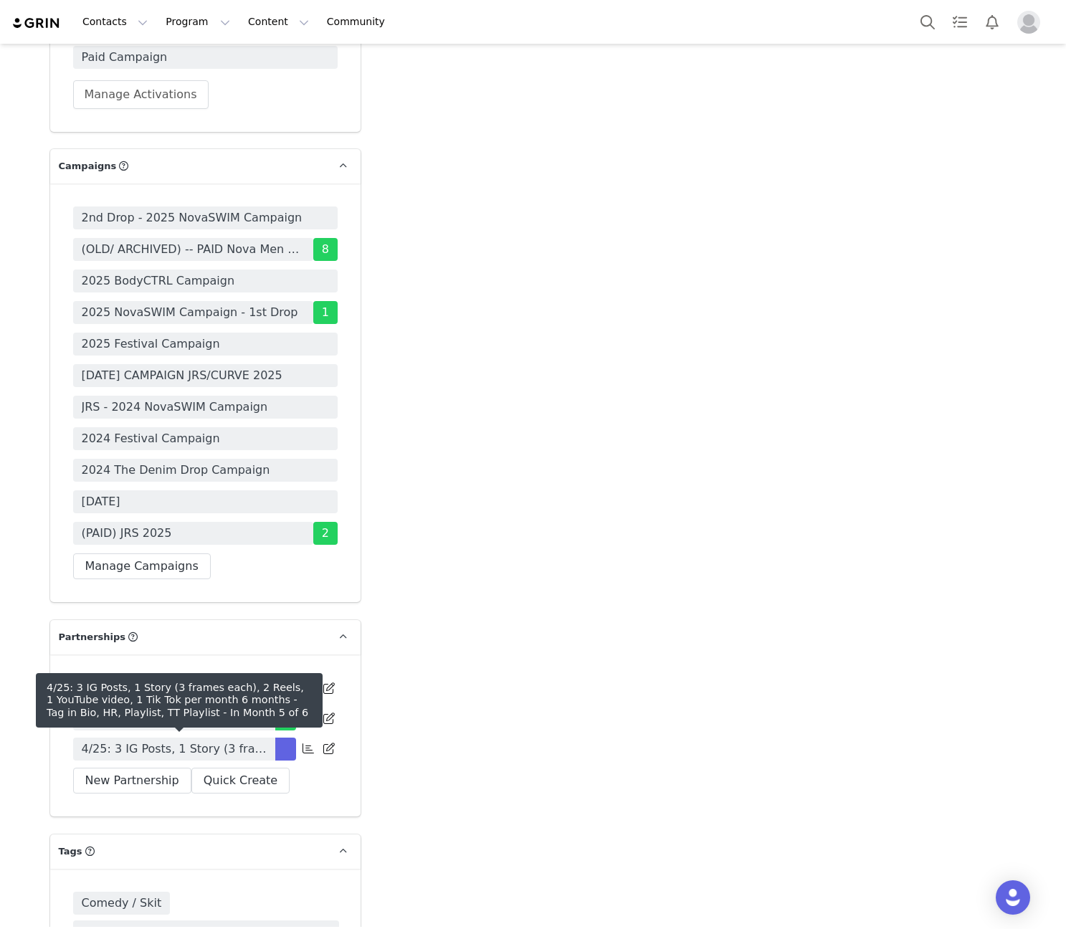
click at [197, 746] on span "4/25: 3 IG Posts, 1 Story (3 frames each), 2 Reels, 1 YouTube video, 1 Tik Tok …" at bounding box center [174, 749] width 185 height 17
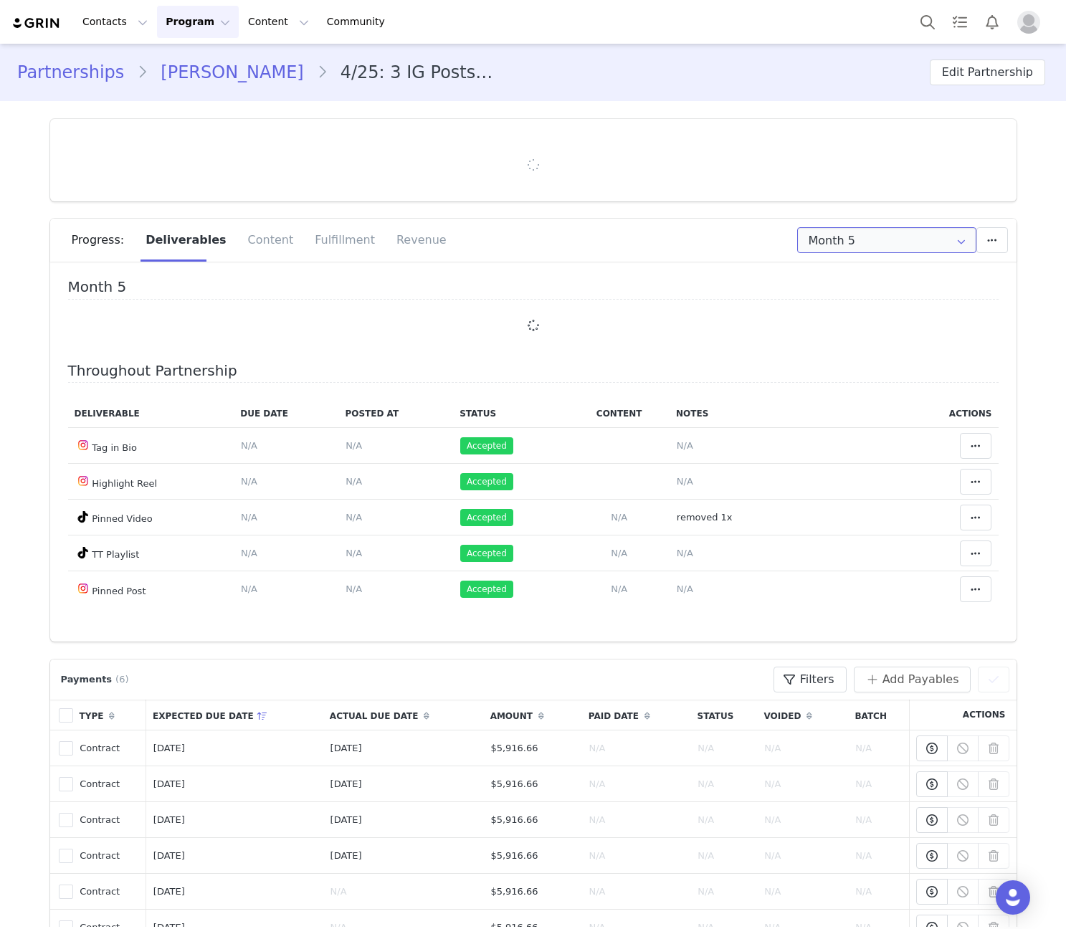
click at [835, 241] on input "Month 5" at bounding box center [886, 240] width 179 height 26
type input "+1 ([GEOGRAPHIC_DATA])"
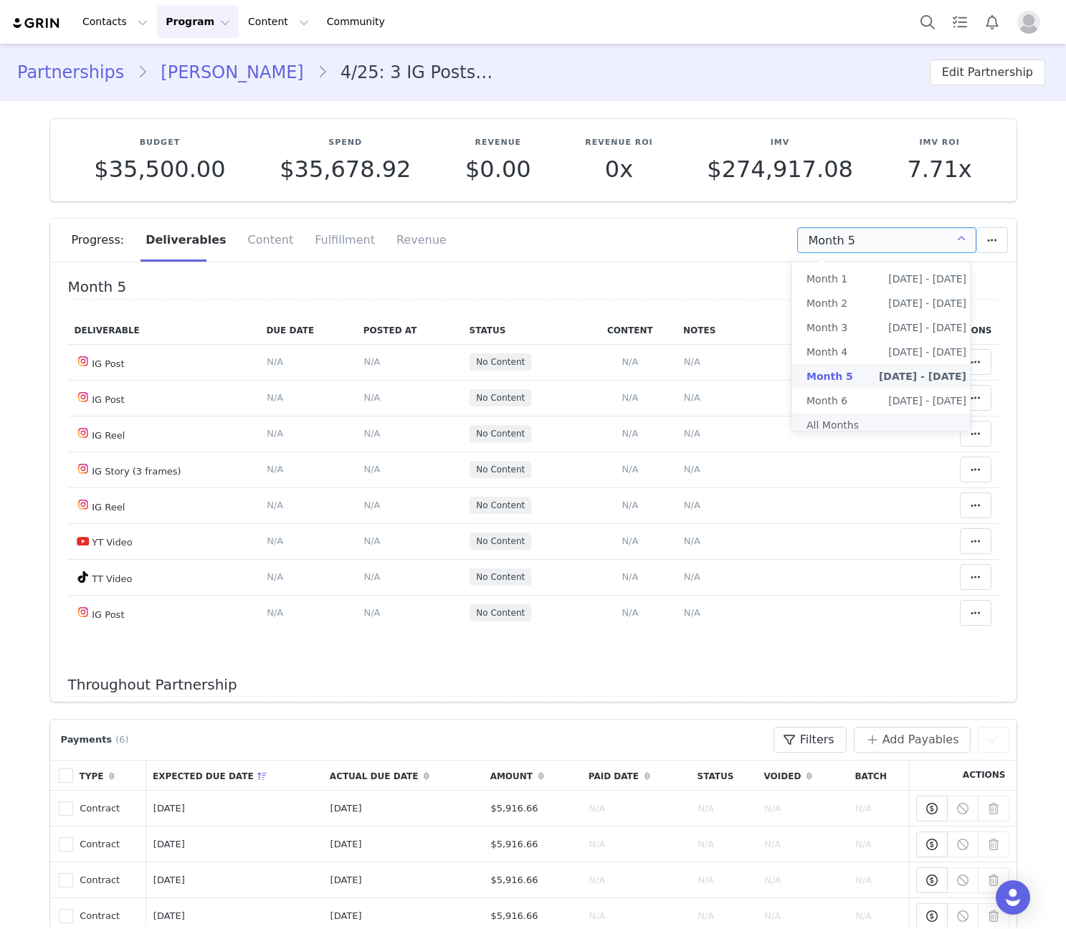
click at [871, 421] on li "All Months" at bounding box center [886, 425] width 189 height 24
type input "All"
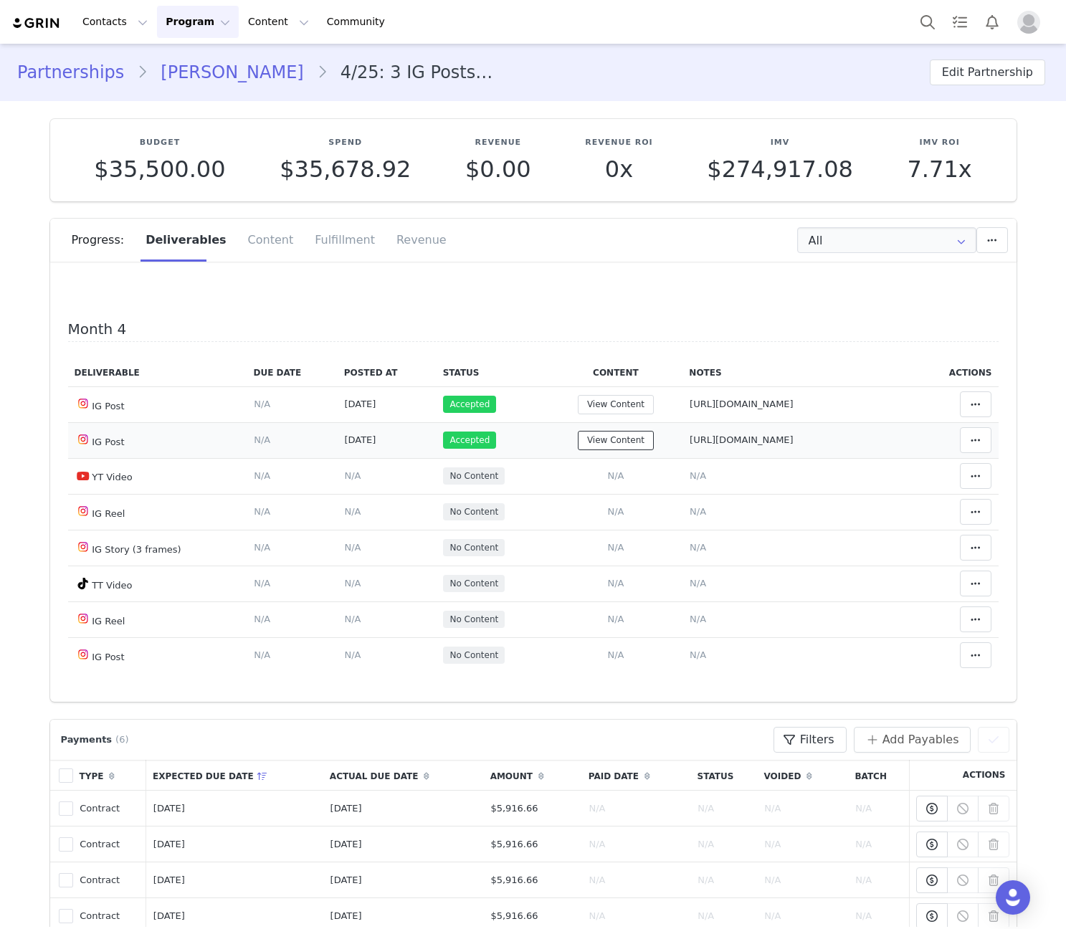
click at [602, 450] on button "View Content" at bounding box center [616, 440] width 76 height 19
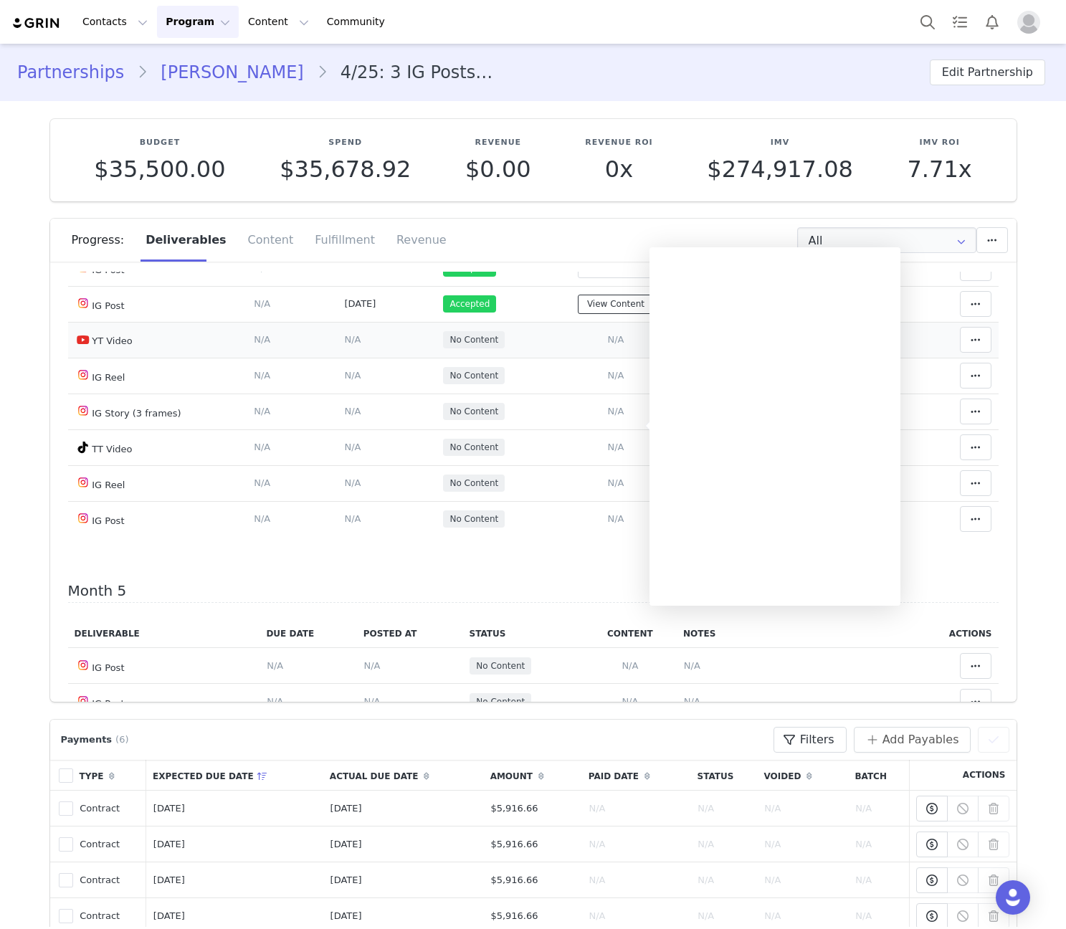
scroll to position [1339, 0]
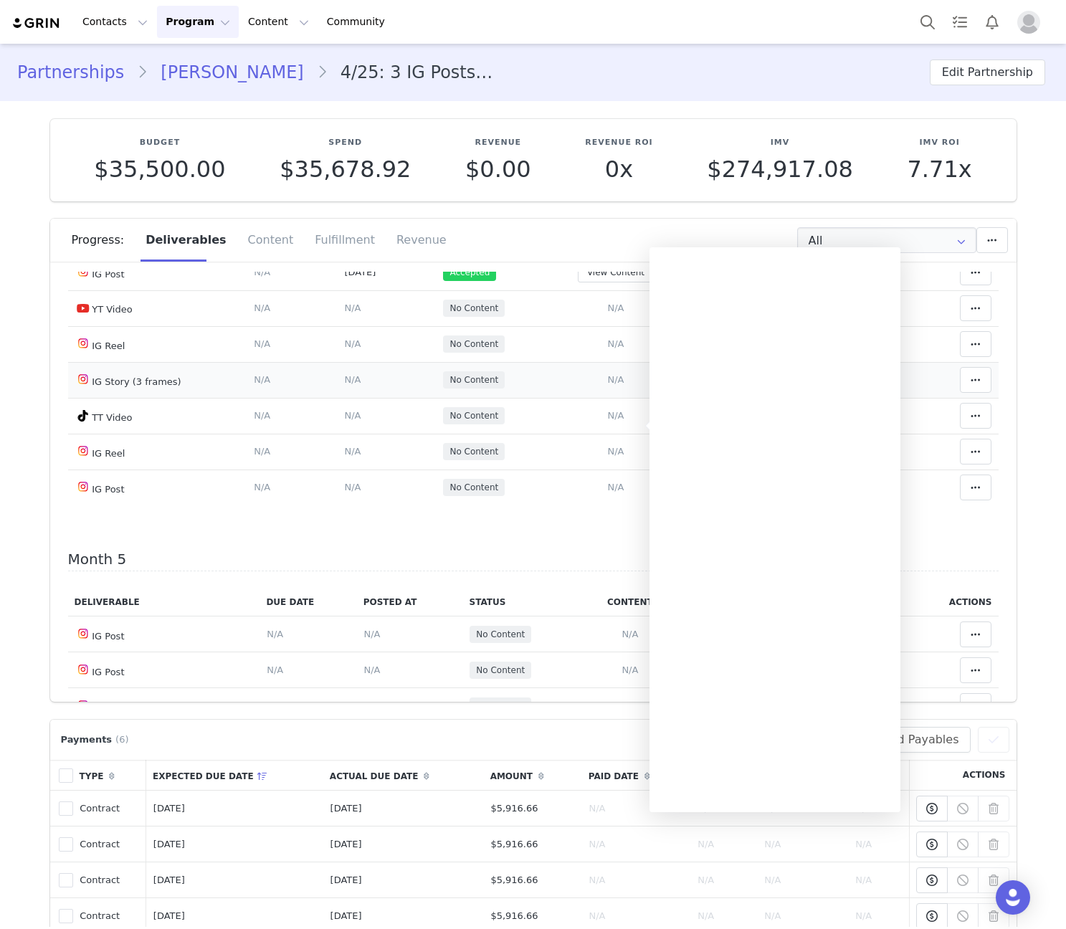
click at [549, 398] on td "Add Content Paste the URL to the content you want to match to this deliverable.…" at bounding box center [616, 380] width 134 height 36
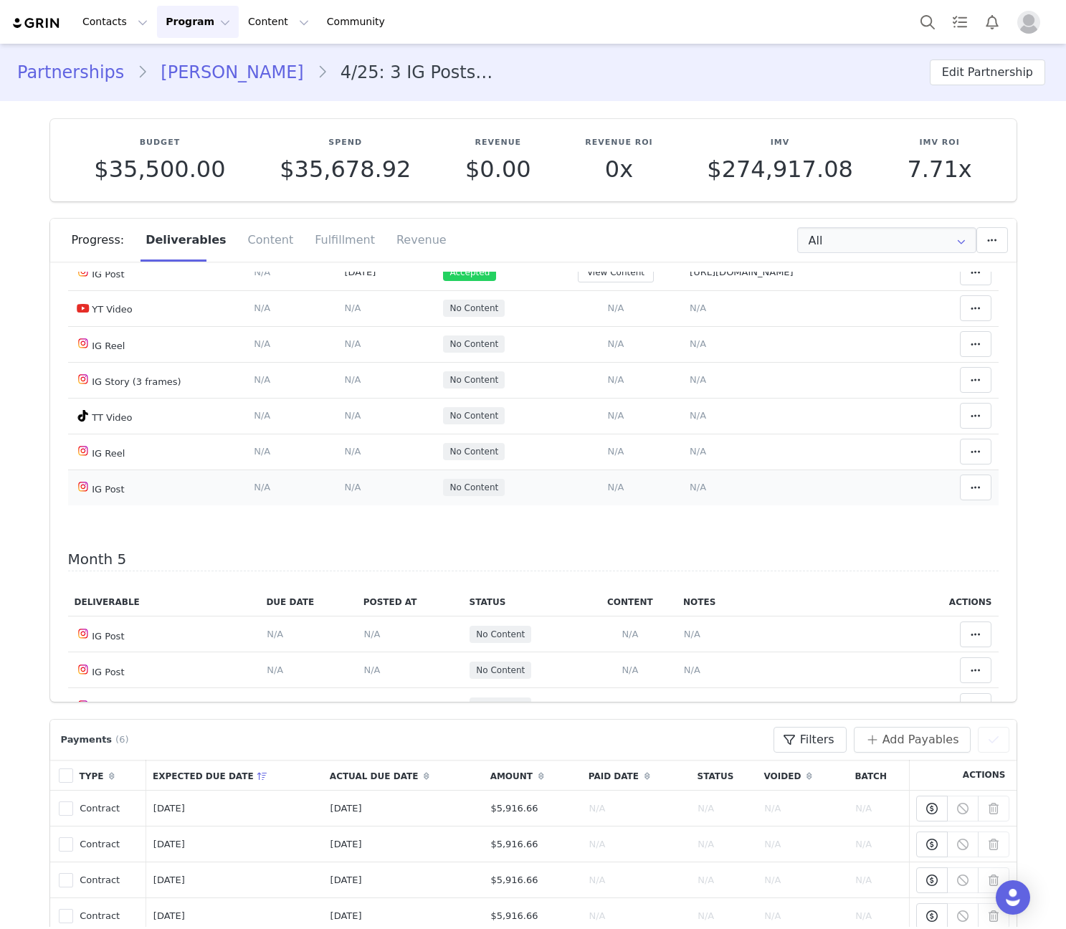
click at [687, 506] on td "Notes Save Cancel N/A" at bounding box center [799, 488] width 233 height 36
click at [690, 493] on span "N/A" at bounding box center [698, 487] width 16 height 11
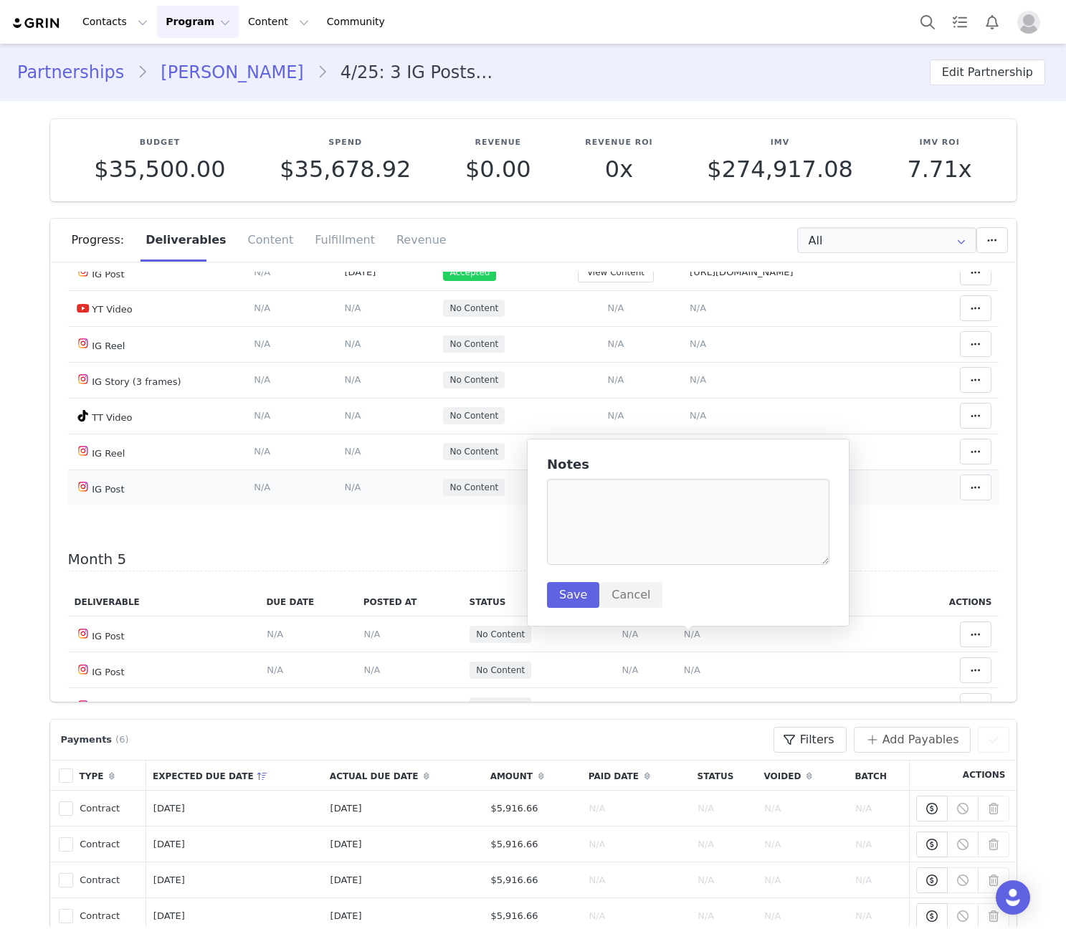
click at [663, 530] on textarea at bounding box center [688, 522] width 283 height 86
type textarea "[URL][DOMAIN_NAME]"
click at [561, 589] on button "Save" at bounding box center [573, 595] width 52 height 26
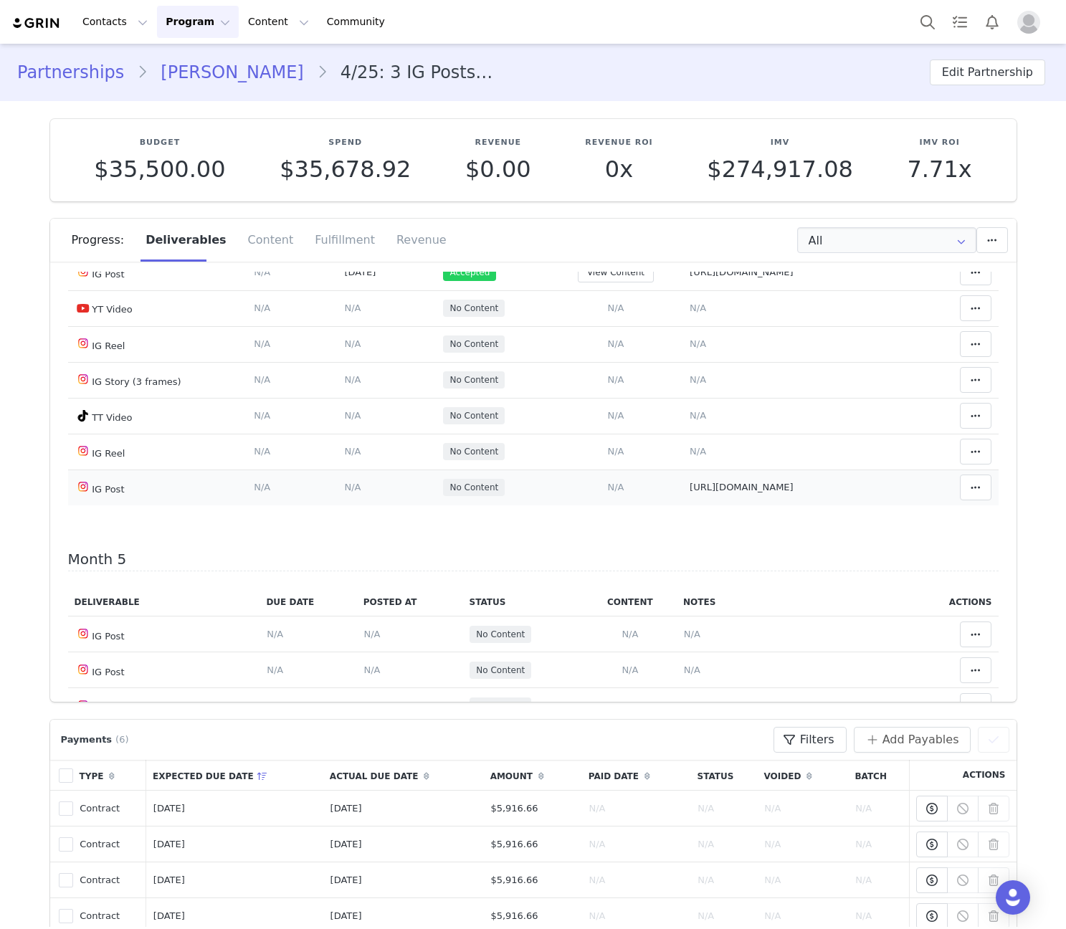
click at [607, 493] on span "N/A" at bounding box center [615, 487] width 16 height 11
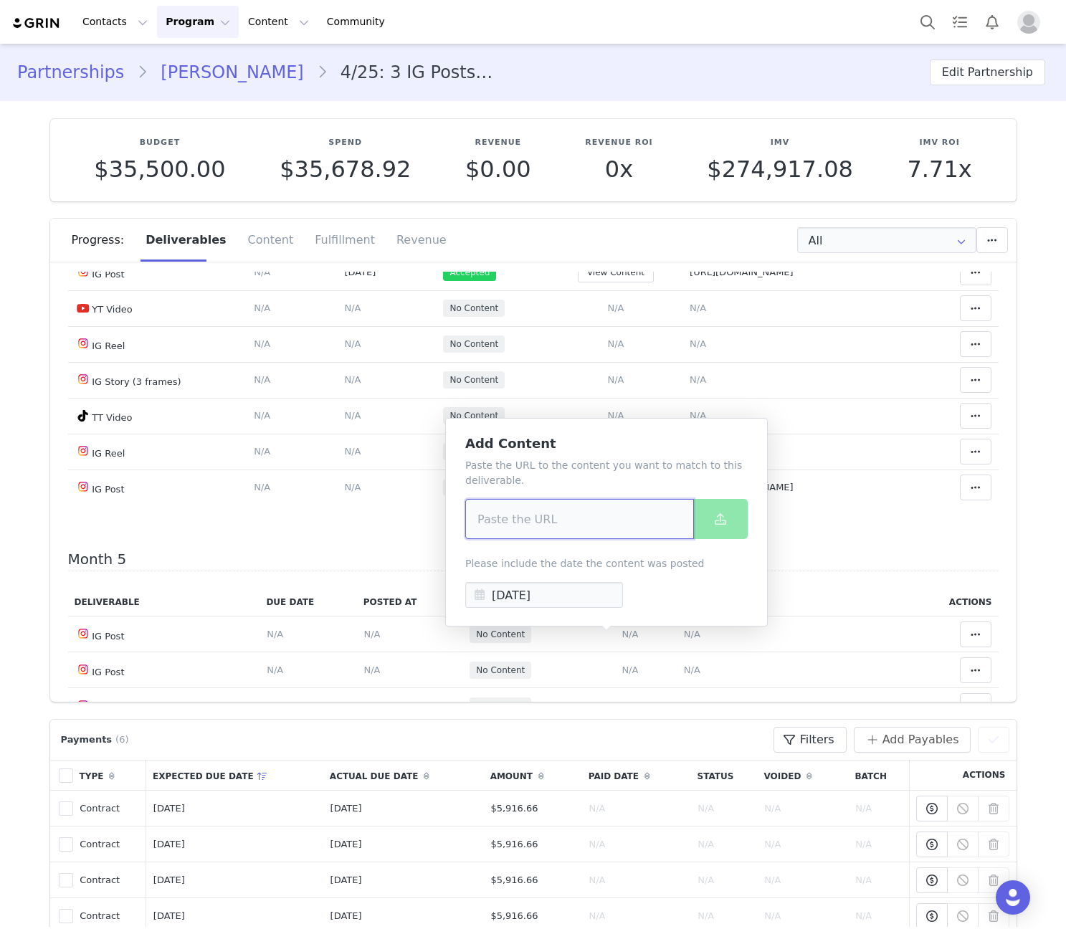
click at [593, 531] on input at bounding box center [579, 519] width 229 height 40
paste input "[URL][DOMAIN_NAME]"
type input "[URL][DOMAIN_NAME]"
click at [714, 535] on button at bounding box center [720, 519] width 55 height 40
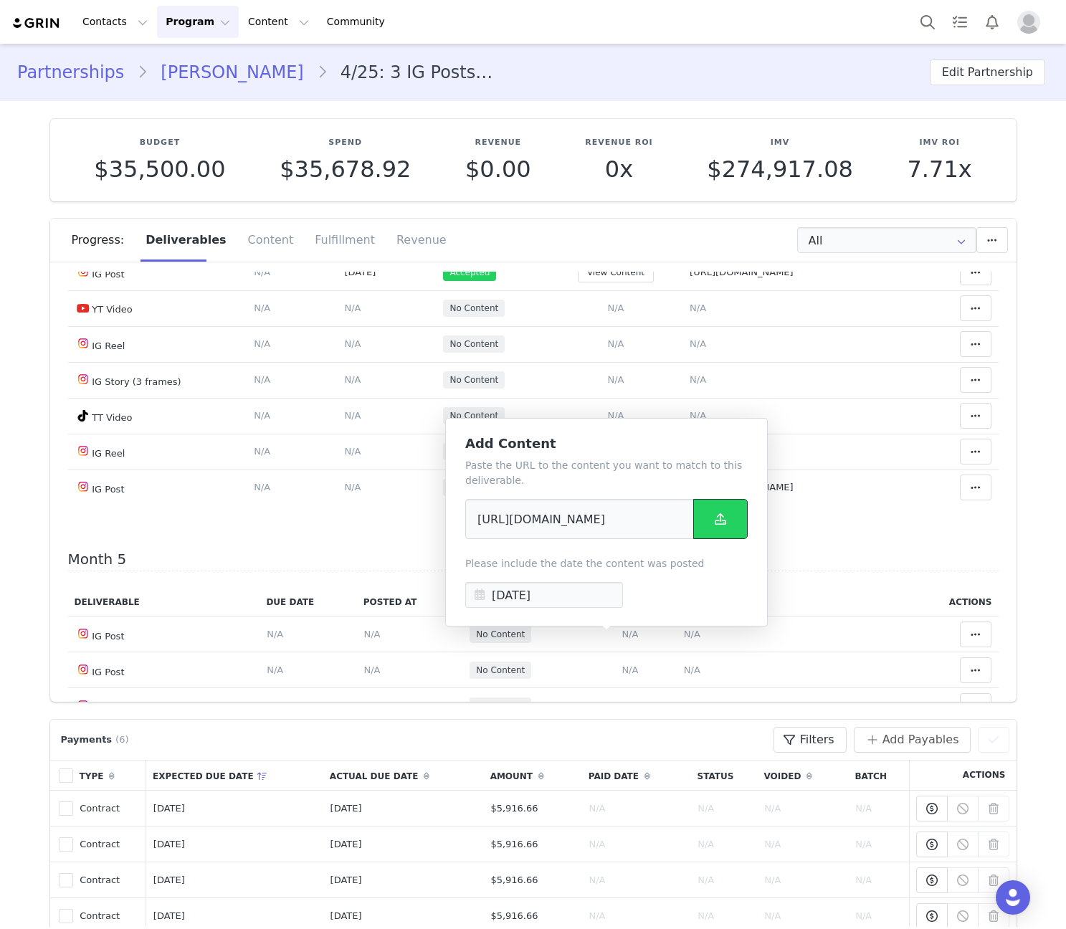
scroll to position [0, 0]
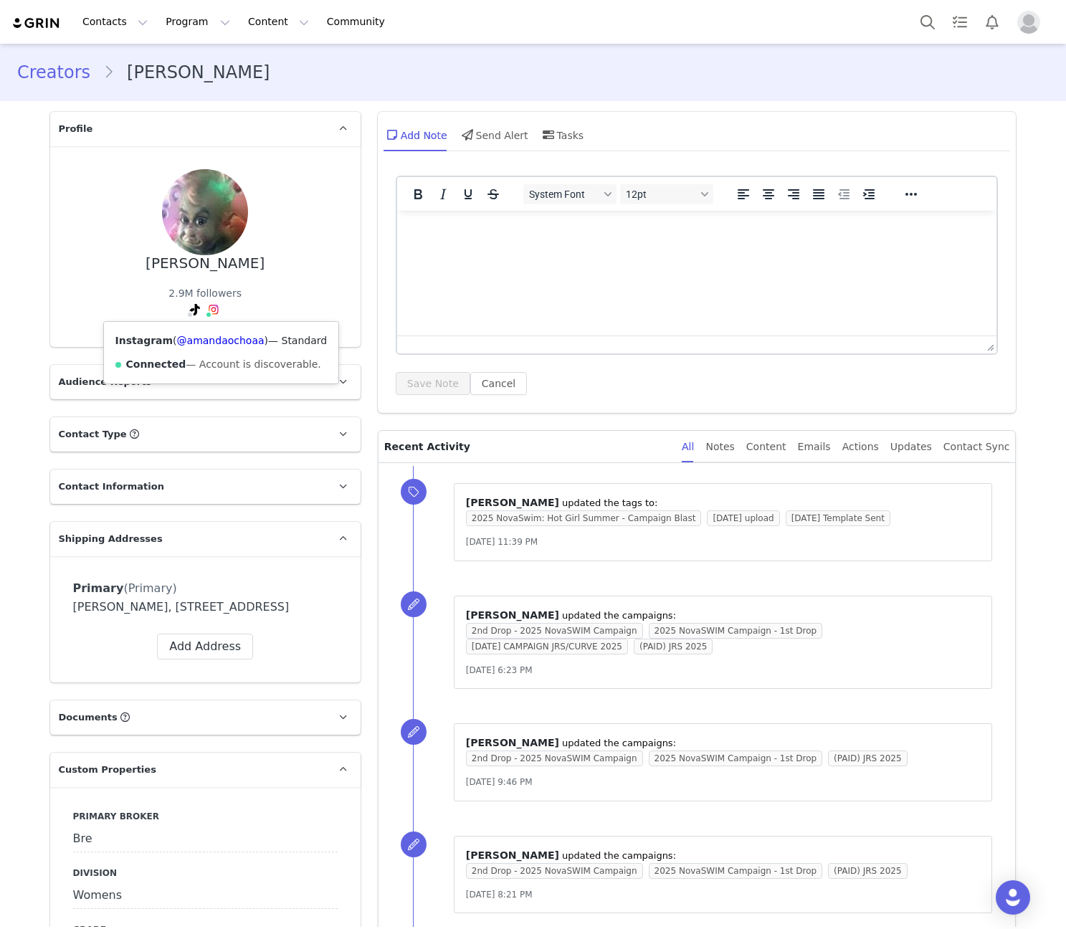
click at [208, 326] on div "Instagram ( @amandaochoaa ) — Standard Connected — Account is discoverable." at bounding box center [221, 353] width 235 height 62
copy link "amandaochoaa"
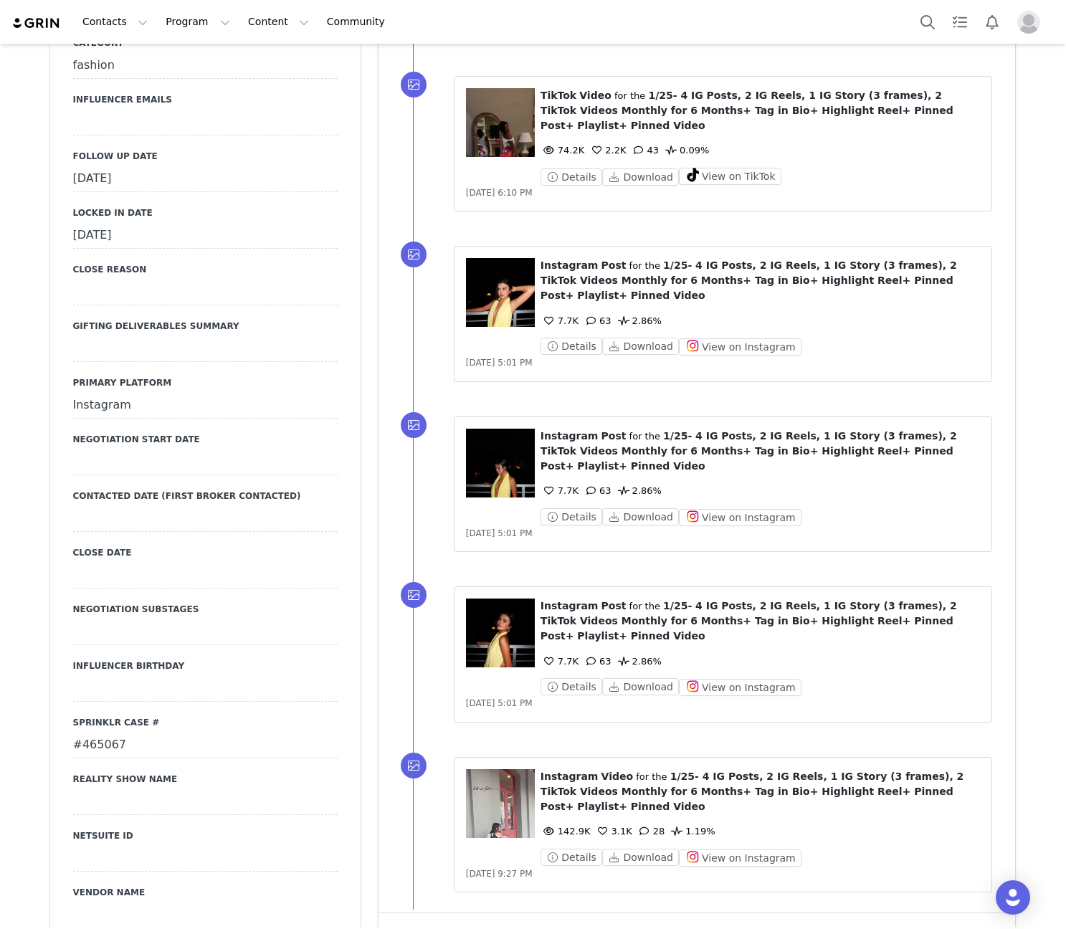
scroll to position [1004, 0]
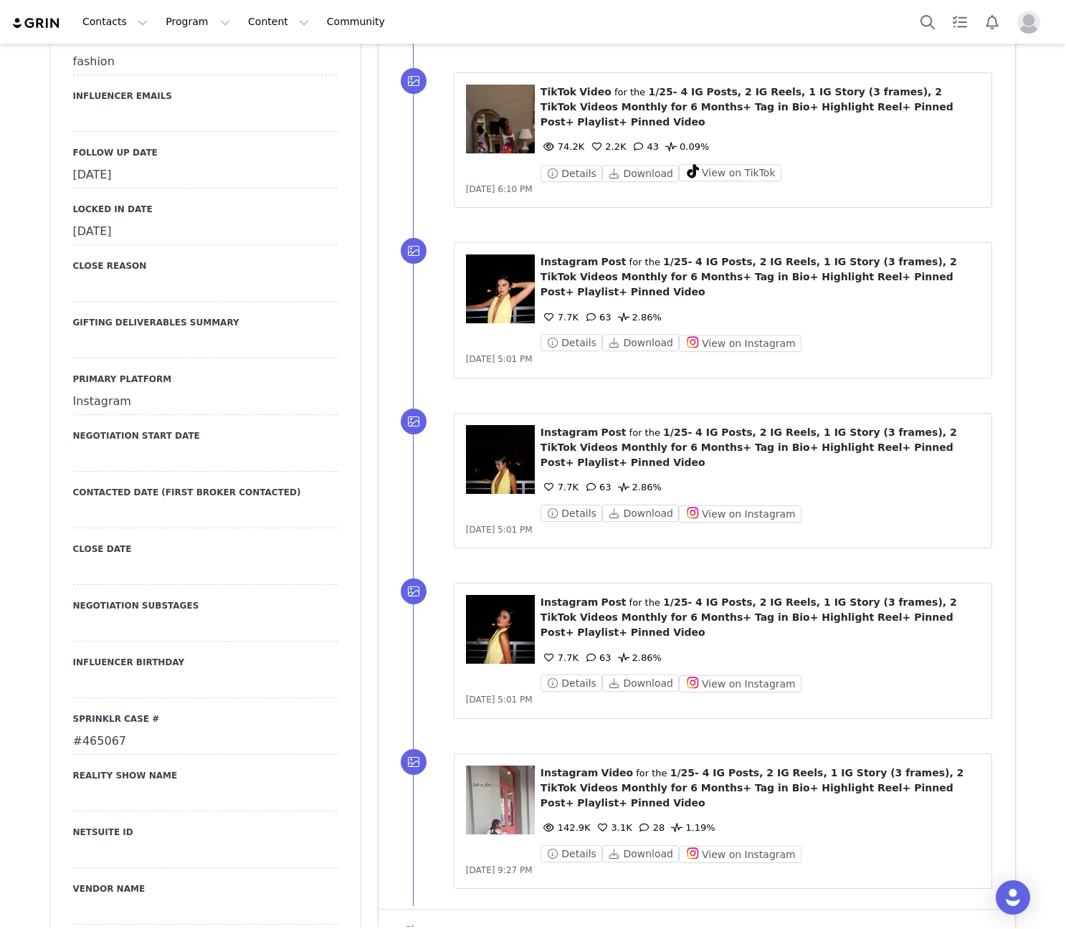
click at [133, 189] on div "September 25th, 2025" at bounding box center [205, 176] width 265 height 26
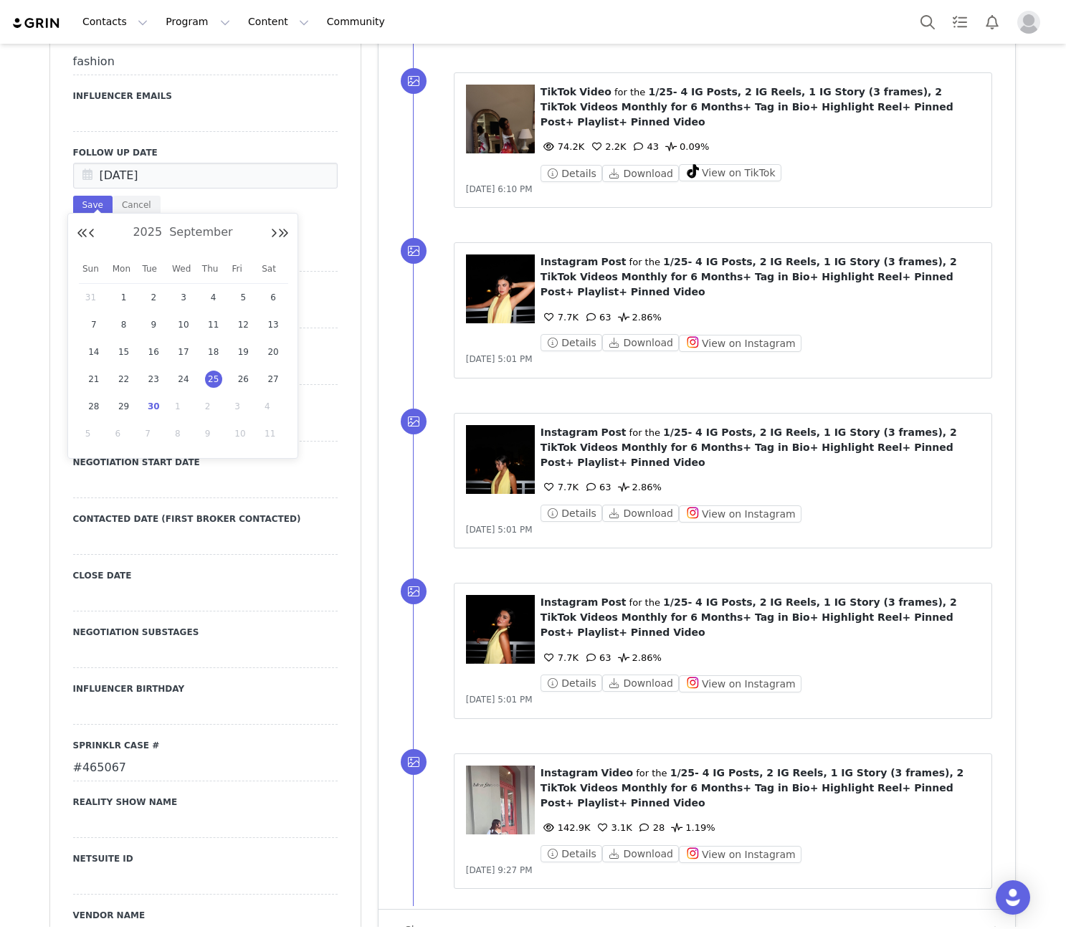
click at [156, 403] on span "30" at bounding box center [153, 406] width 17 height 17
type input "[DATE]"
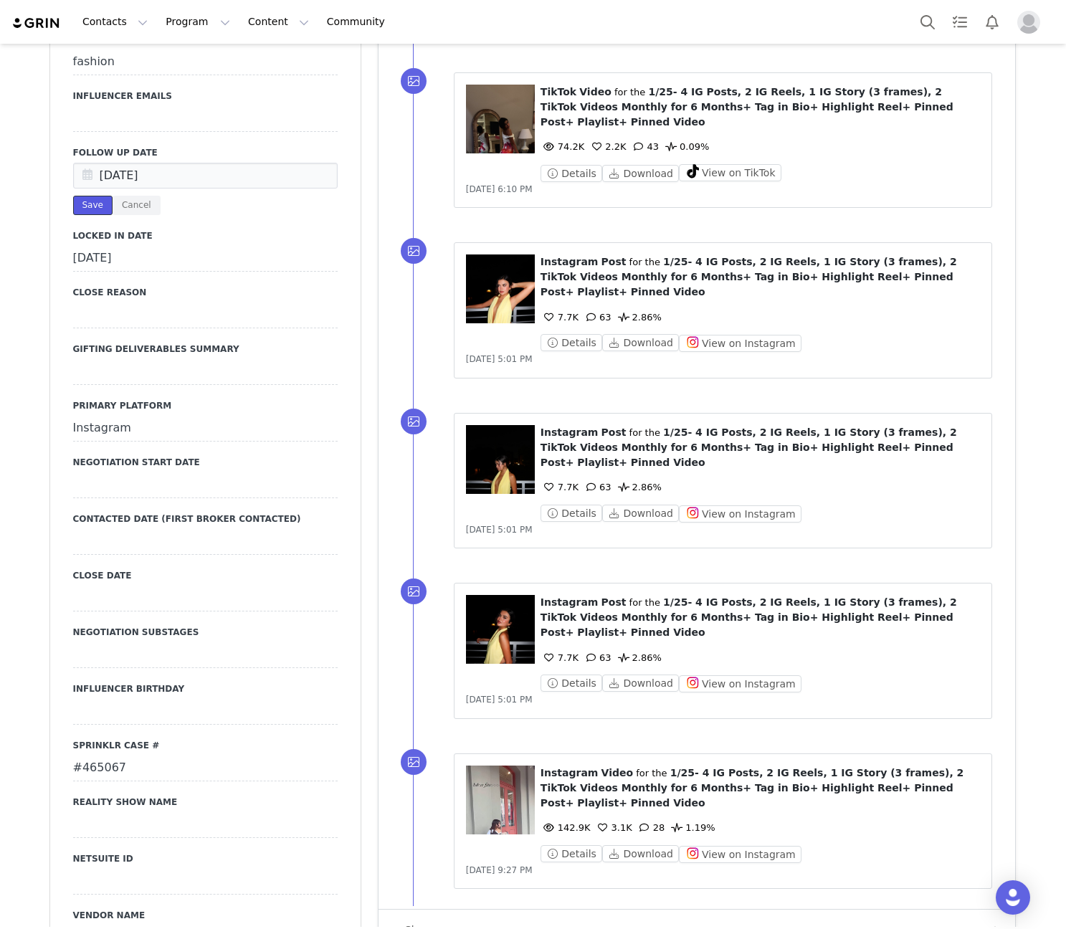
click at [82, 215] on button "Save" at bounding box center [92, 205] width 39 height 19
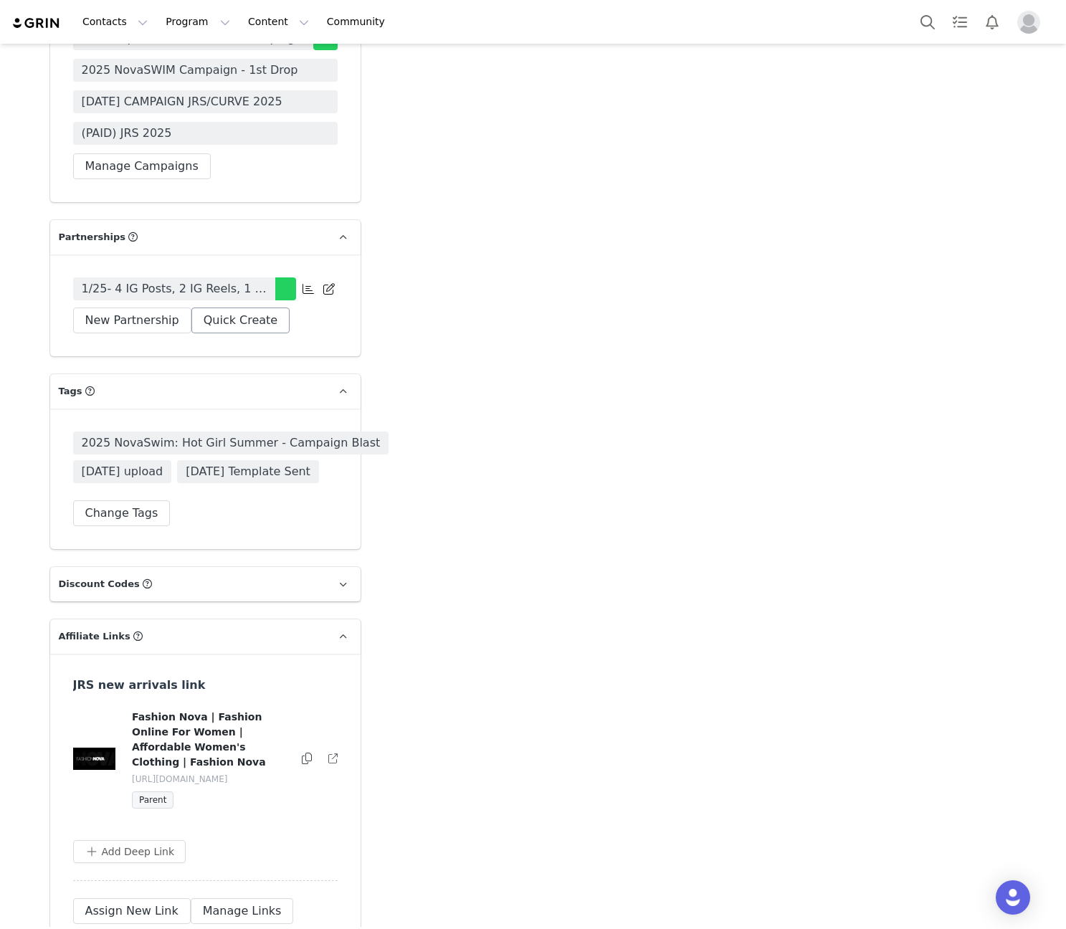
scroll to position [3822, 0]
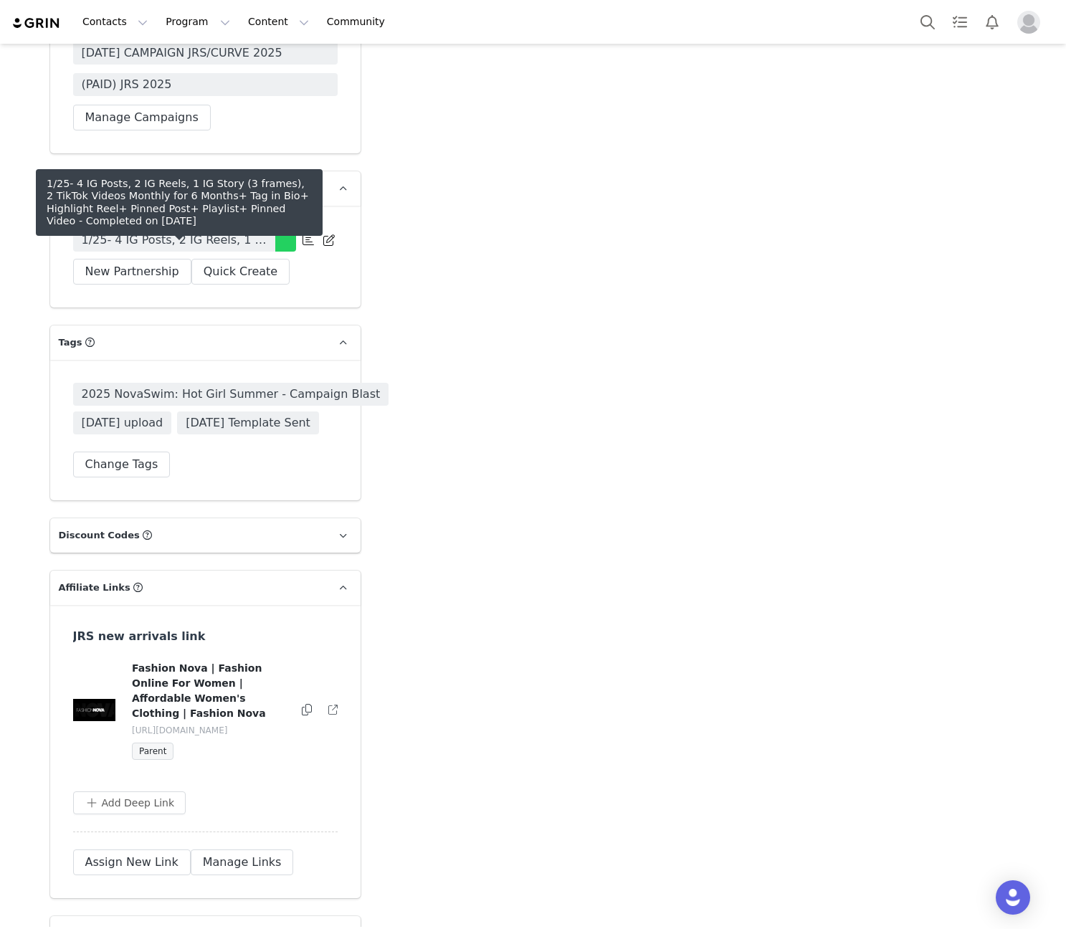
drag, startPoint x: 191, startPoint y: 250, endPoint x: 156, endPoint y: 256, distance: 34.9
click at [156, 249] on span "1/25- 4 IG Posts, 2 IG Reels, 1 IG Story (3 frames), 2 TikTok Videos Monthly fo…" at bounding box center [174, 240] width 185 height 17
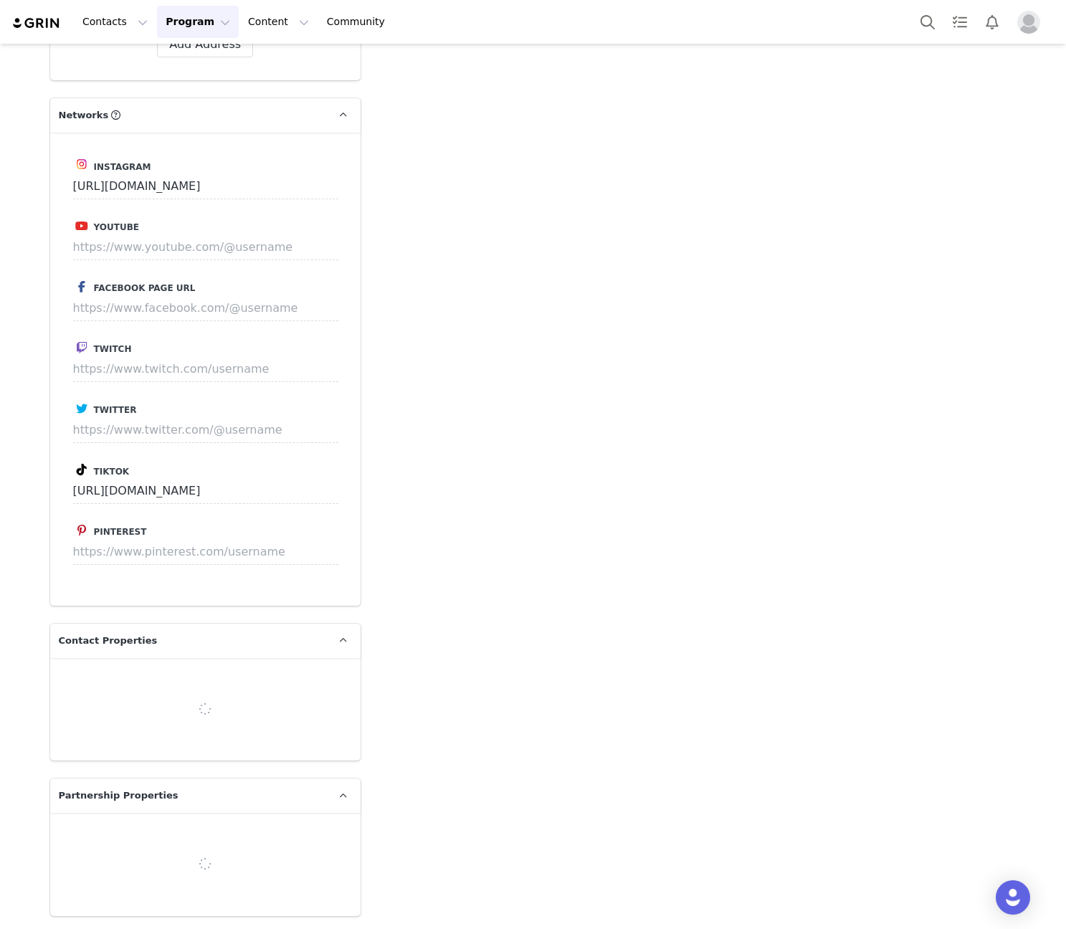
type input "+1 ([GEOGRAPHIC_DATA])"
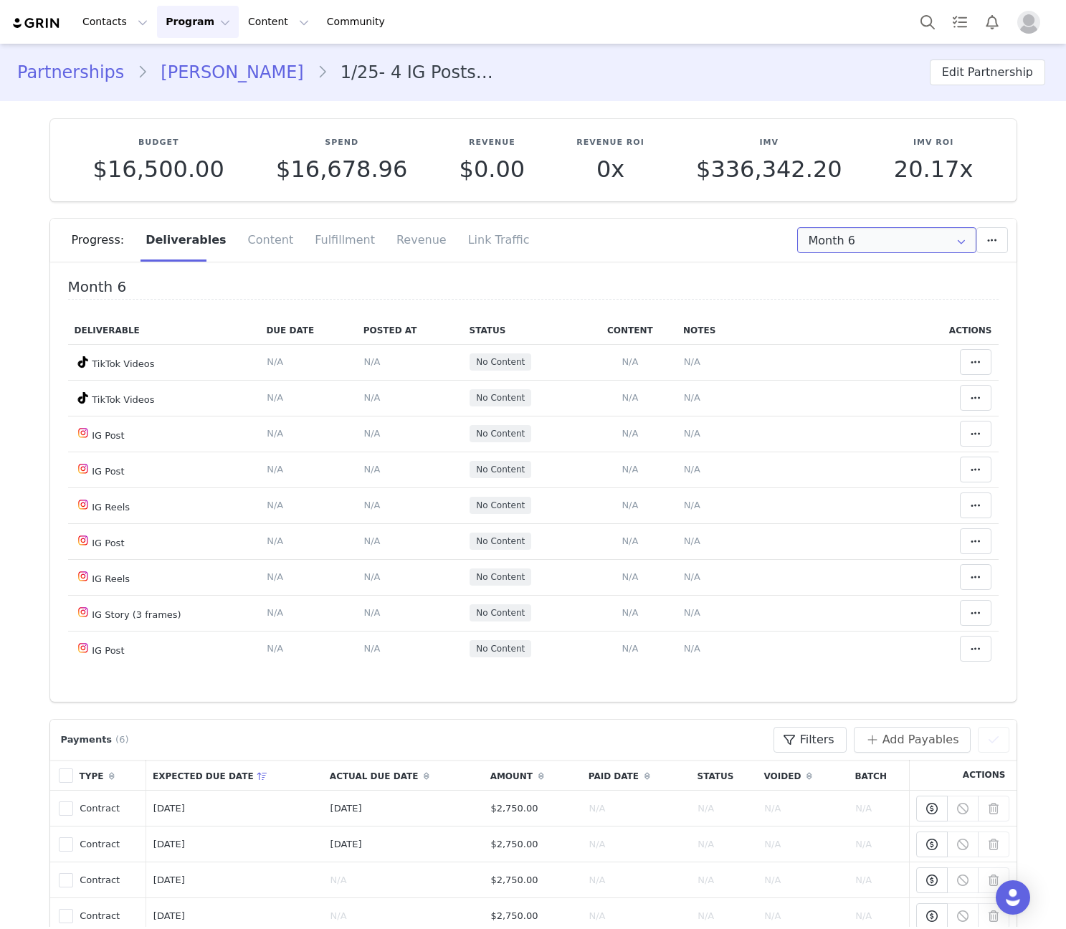
click at [869, 242] on input "Month 6" at bounding box center [886, 240] width 179 height 26
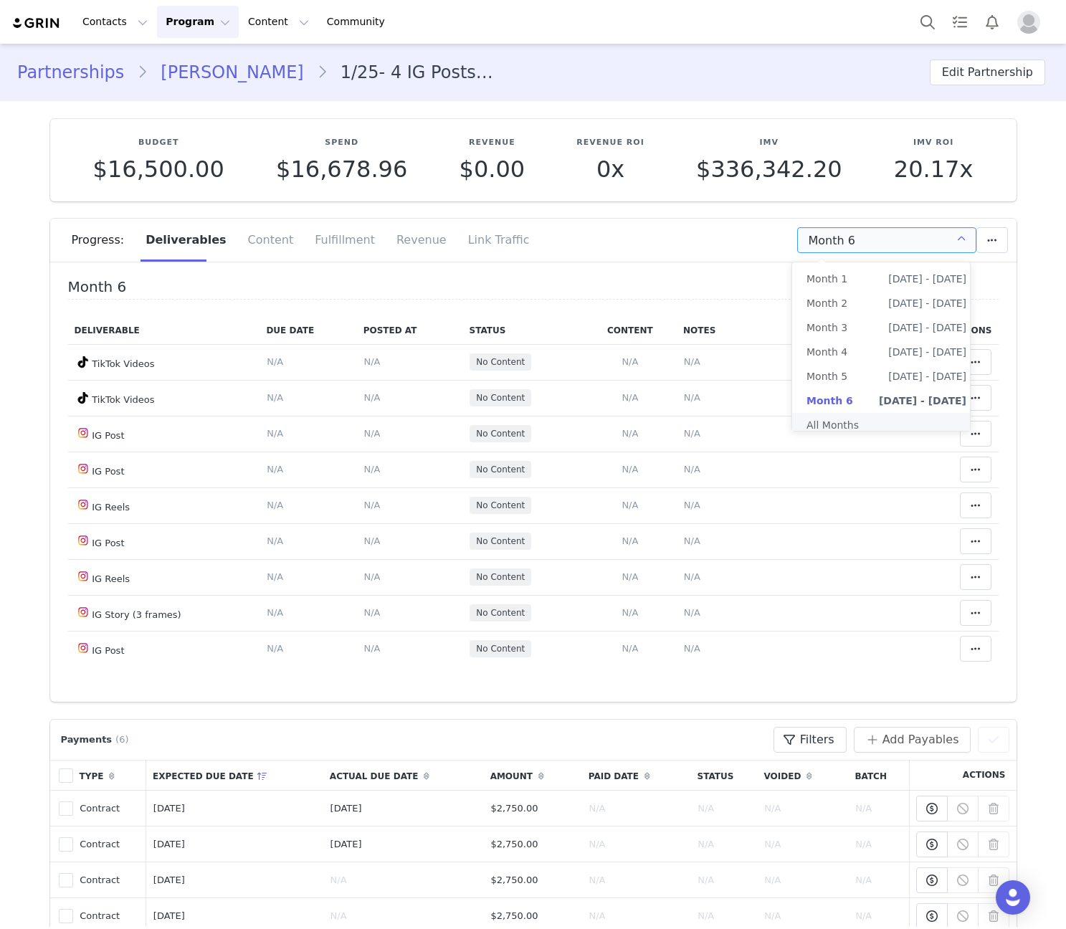
click at [851, 418] on li "All Months" at bounding box center [886, 425] width 189 height 24
type input "All"
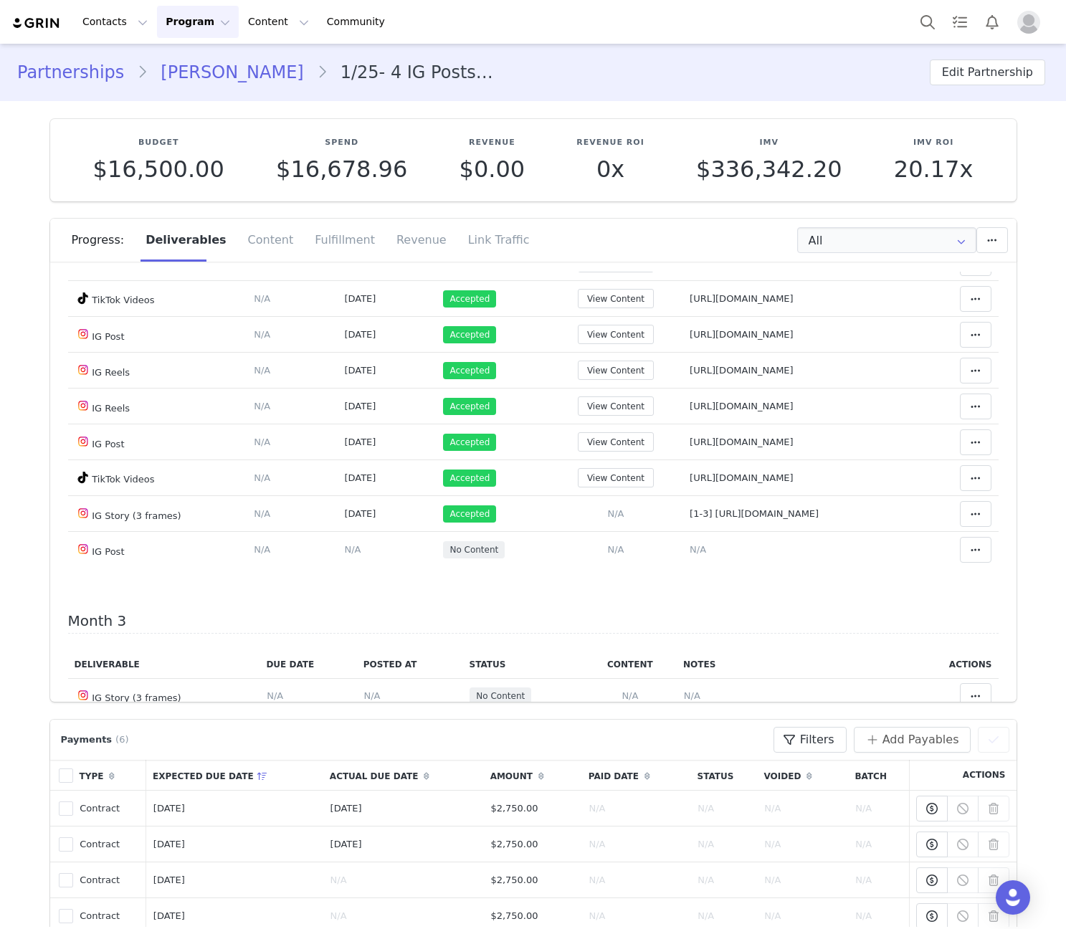
scroll to position [502, 0]
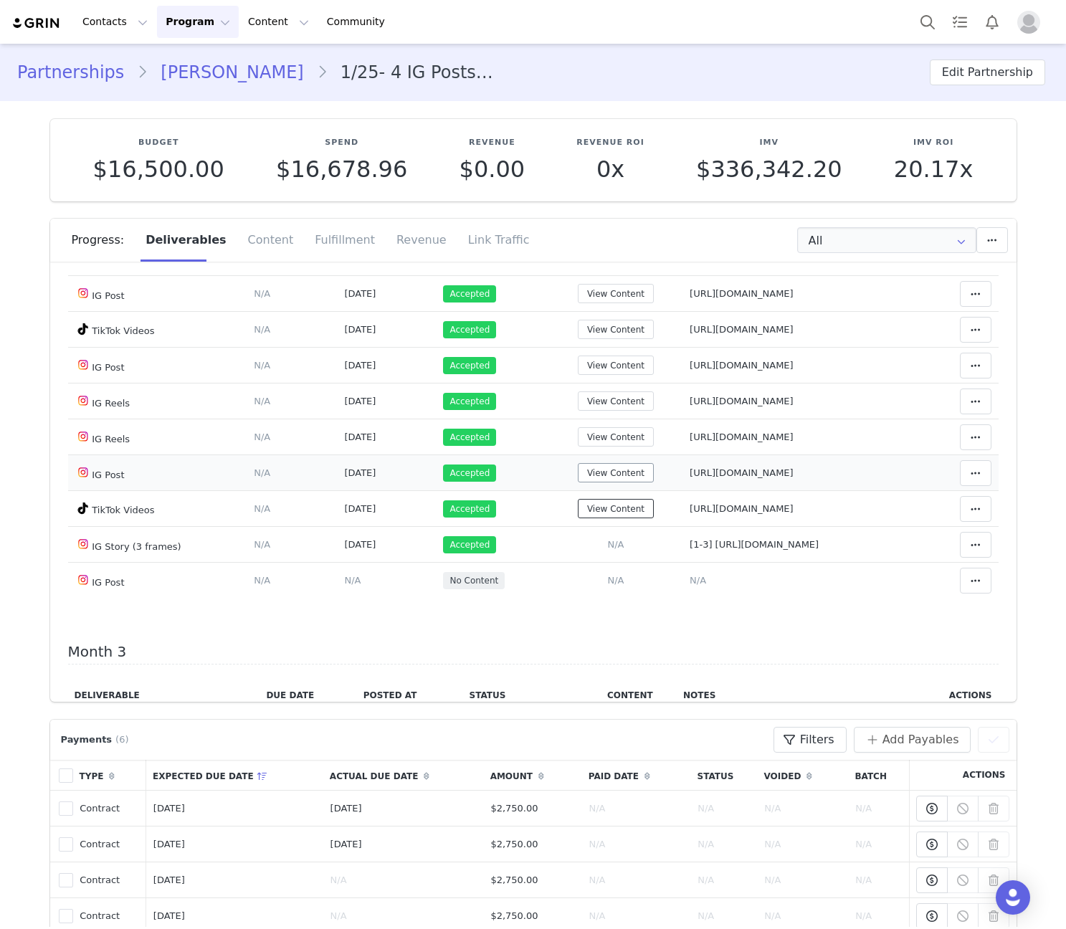
drag, startPoint x: 560, startPoint y: 515, endPoint x: 535, endPoint y: 470, distance: 51.7
click at [578, 515] on button "View Content" at bounding box center [616, 508] width 76 height 19
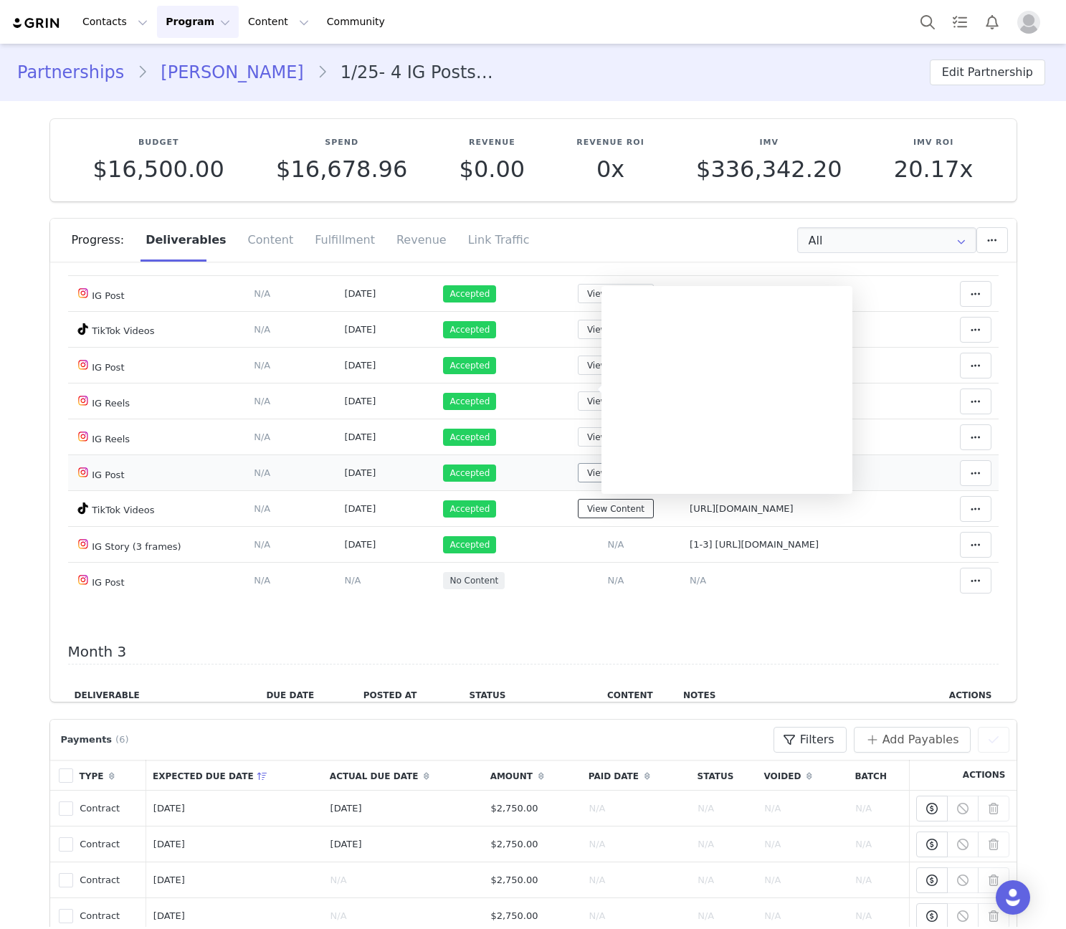
scroll to position [669, 0]
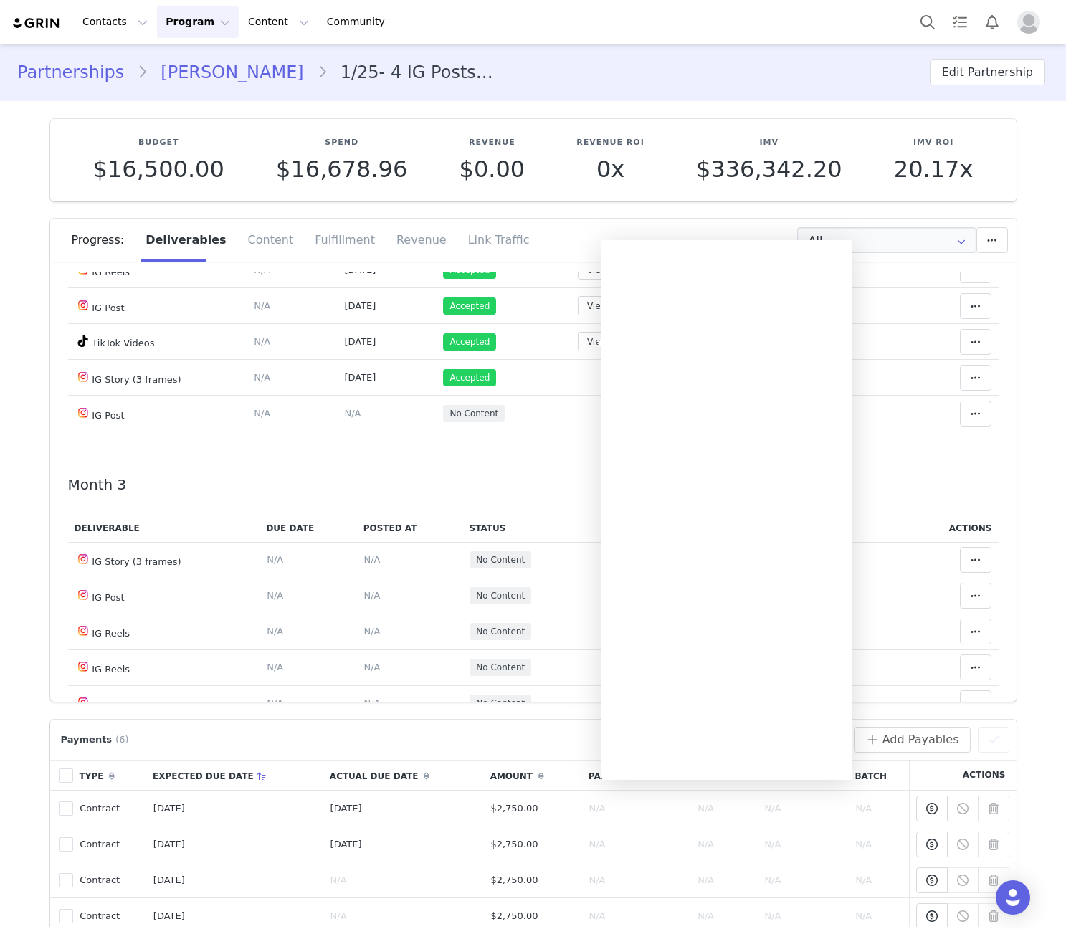
click at [483, 747] on div "Payments (6) Filters (0) No filters are applied, click "Add Filter" to get star…" at bounding box center [533, 740] width 952 height 26
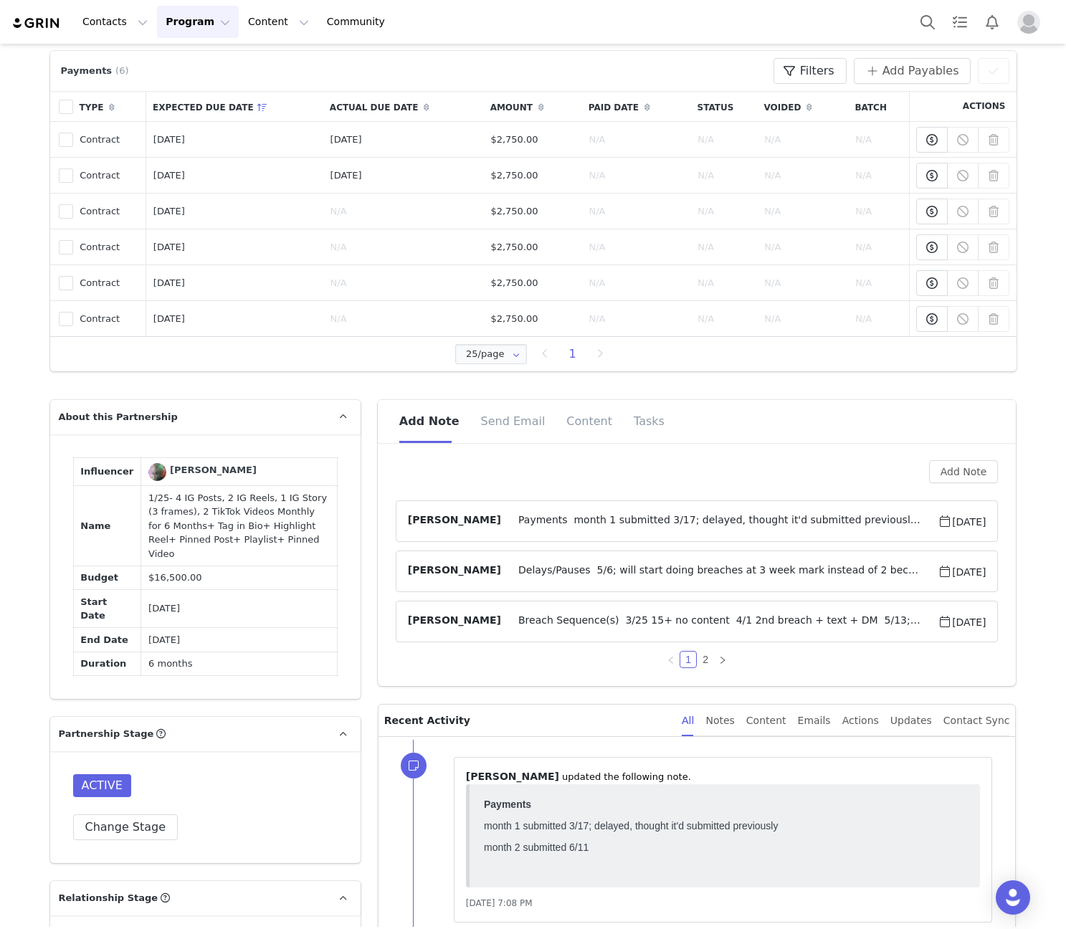
click at [569, 521] on span "Payments month 1 submitted 3/17; delayed, thought it'd submitted previously mon…" at bounding box center [719, 521] width 437 height 17
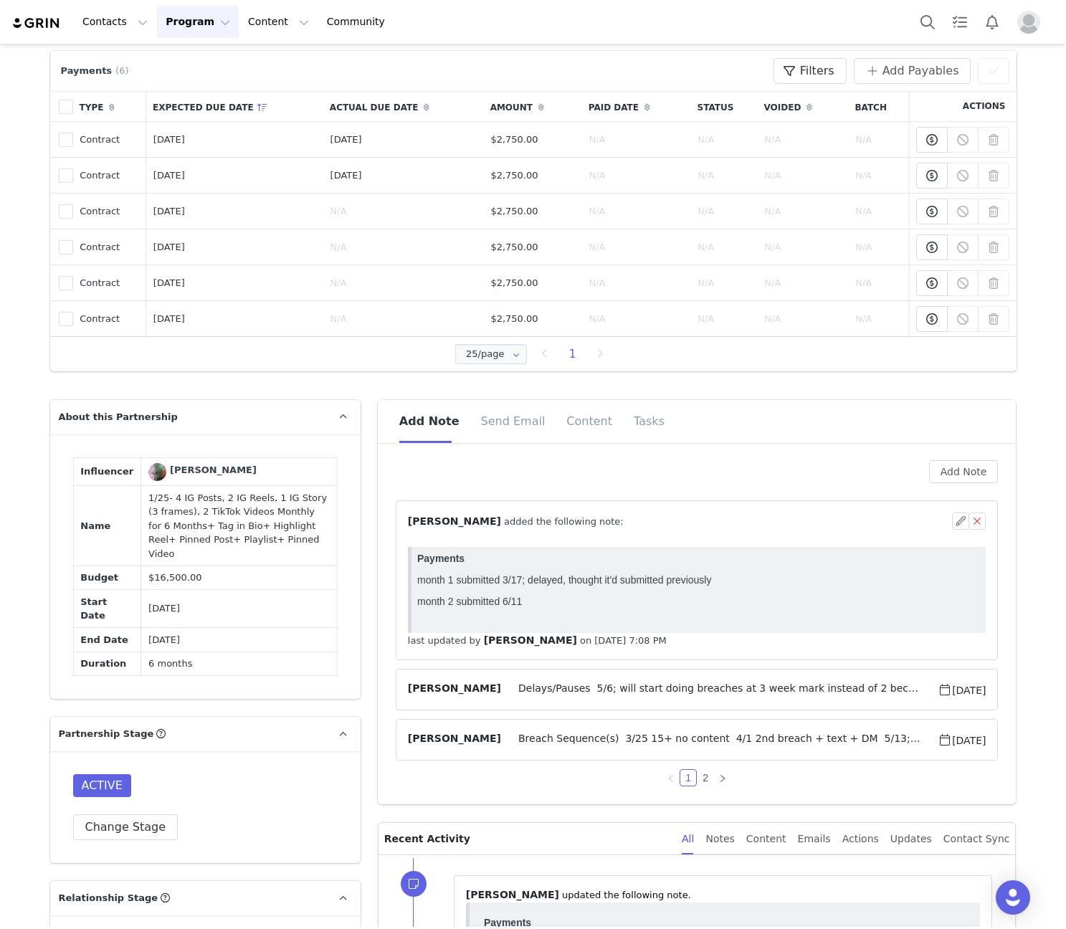
scroll to position [0, 0]
click at [569, 521] on span "⁨ [PERSON_NAME] ⁩ added the following note:" at bounding box center [516, 521] width 216 height 15
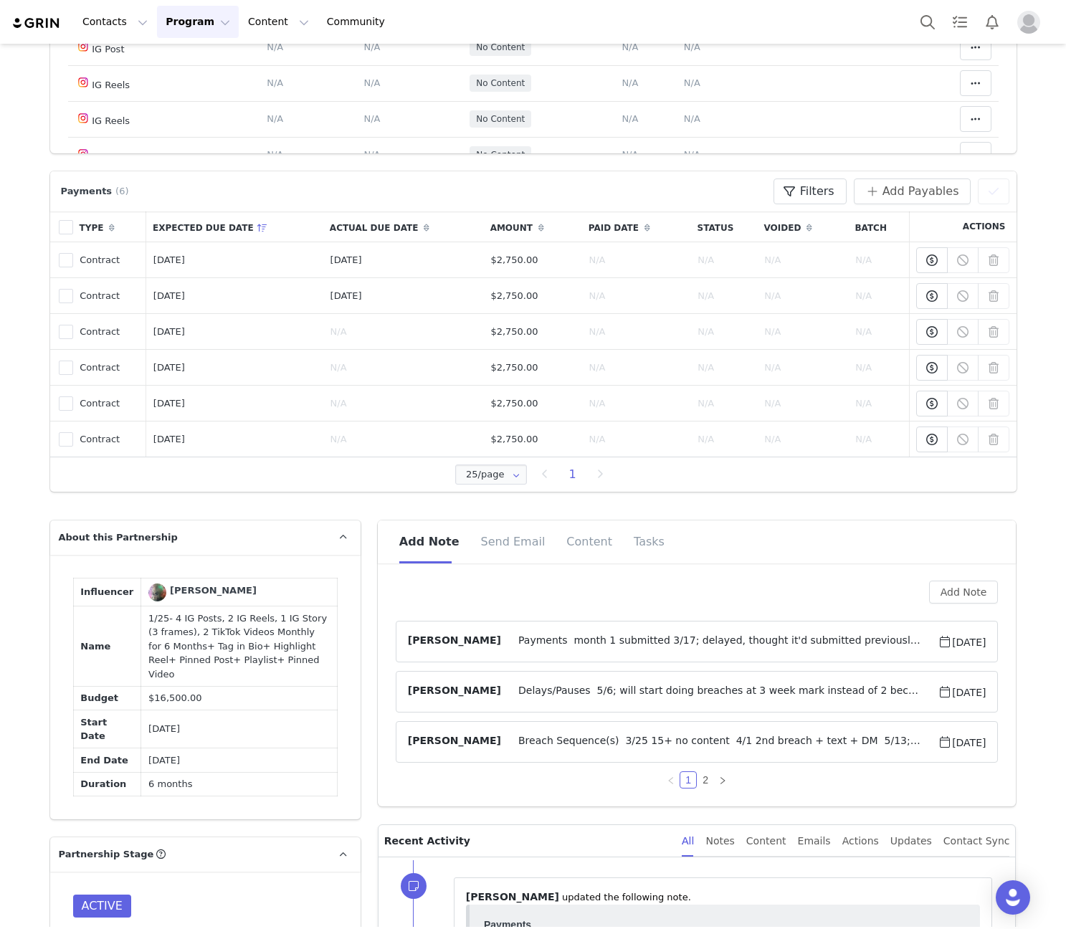
scroll to position [669, 0]
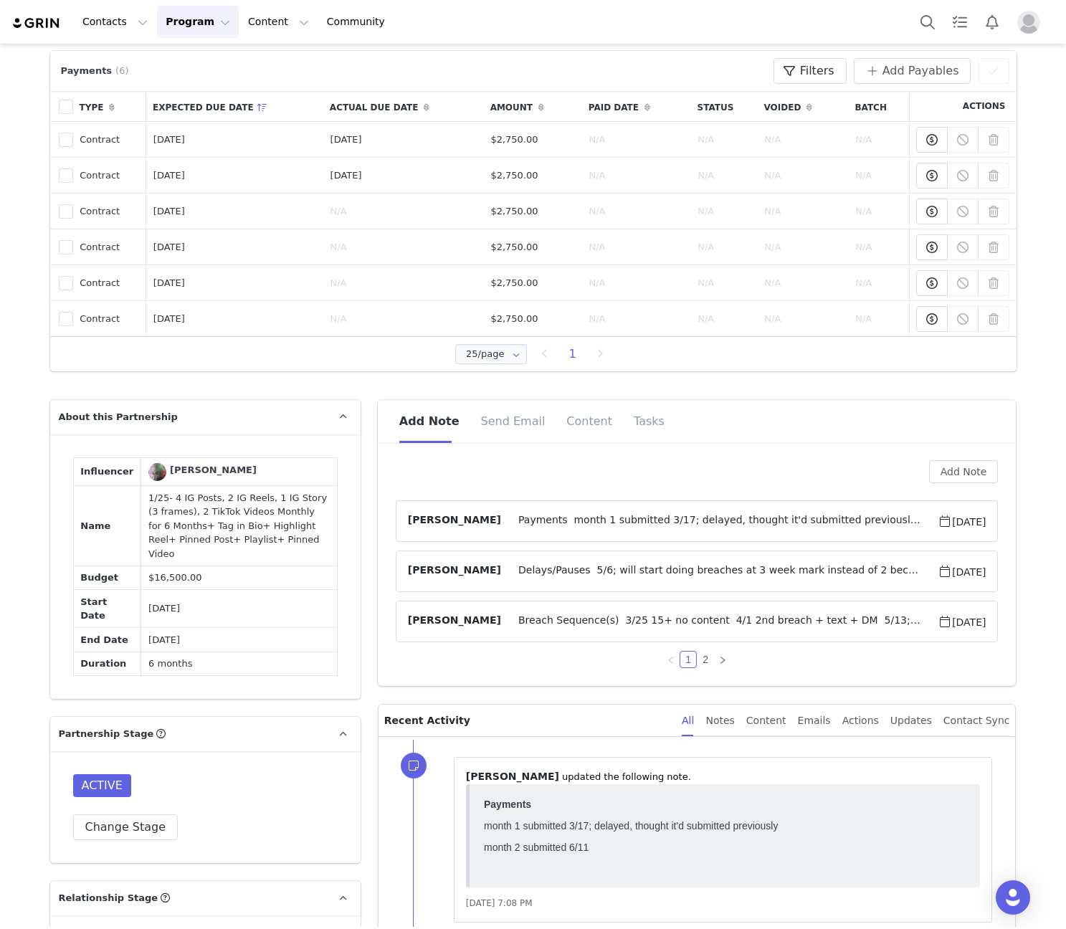
click at [556, 511] on article "Angela Nolasco Payments month 1 submitted 3/17; delayed, thought it'd submitted…" at bounding box center [697, 522] width 603 height 42
click at [564, 518] on span "Payments month 1 submitted 3/17; delayed, thought it'd submitted previously mon…" at bounding box center [719, 521] width 437 height 17
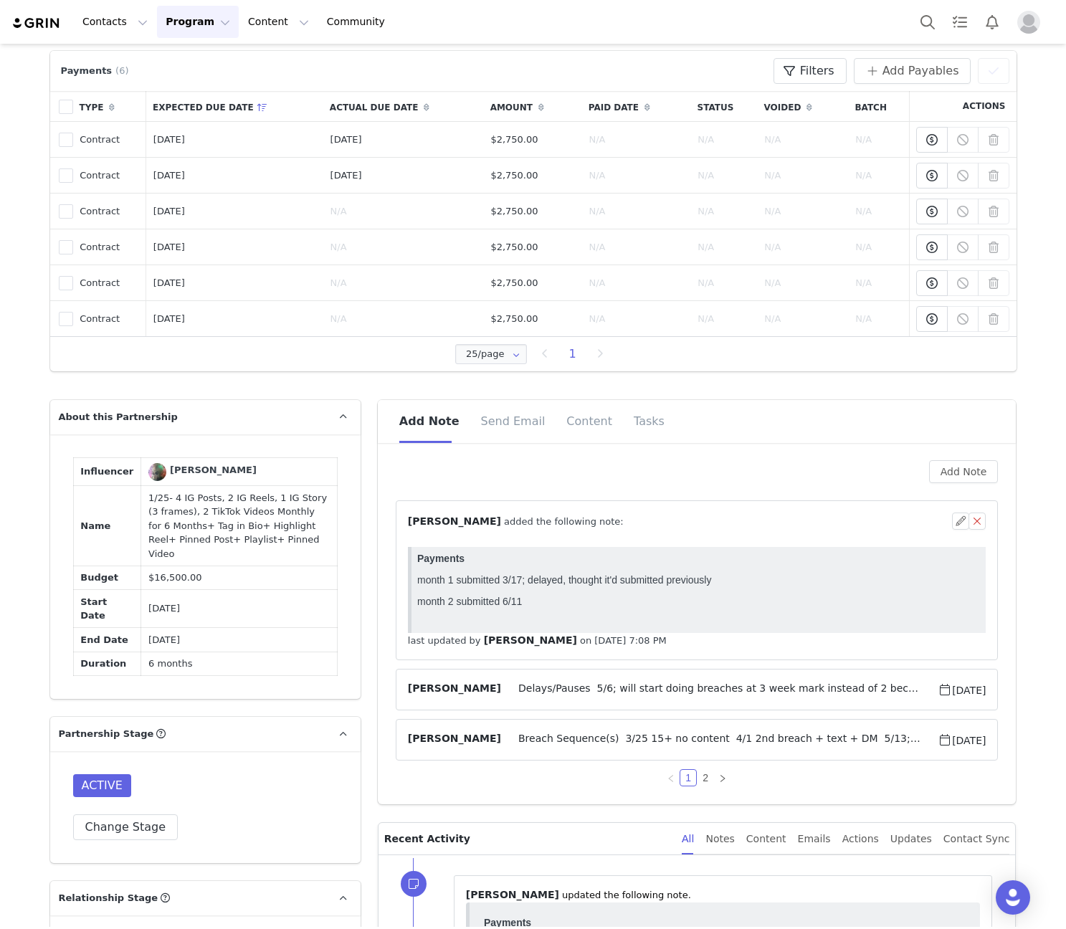
scroll to position [0, 0]
click at [564, 518] on span "⁨ [PERSON_NAME] ⁩ added the following note:" at bounding box center [516, 521] width 216 height 15
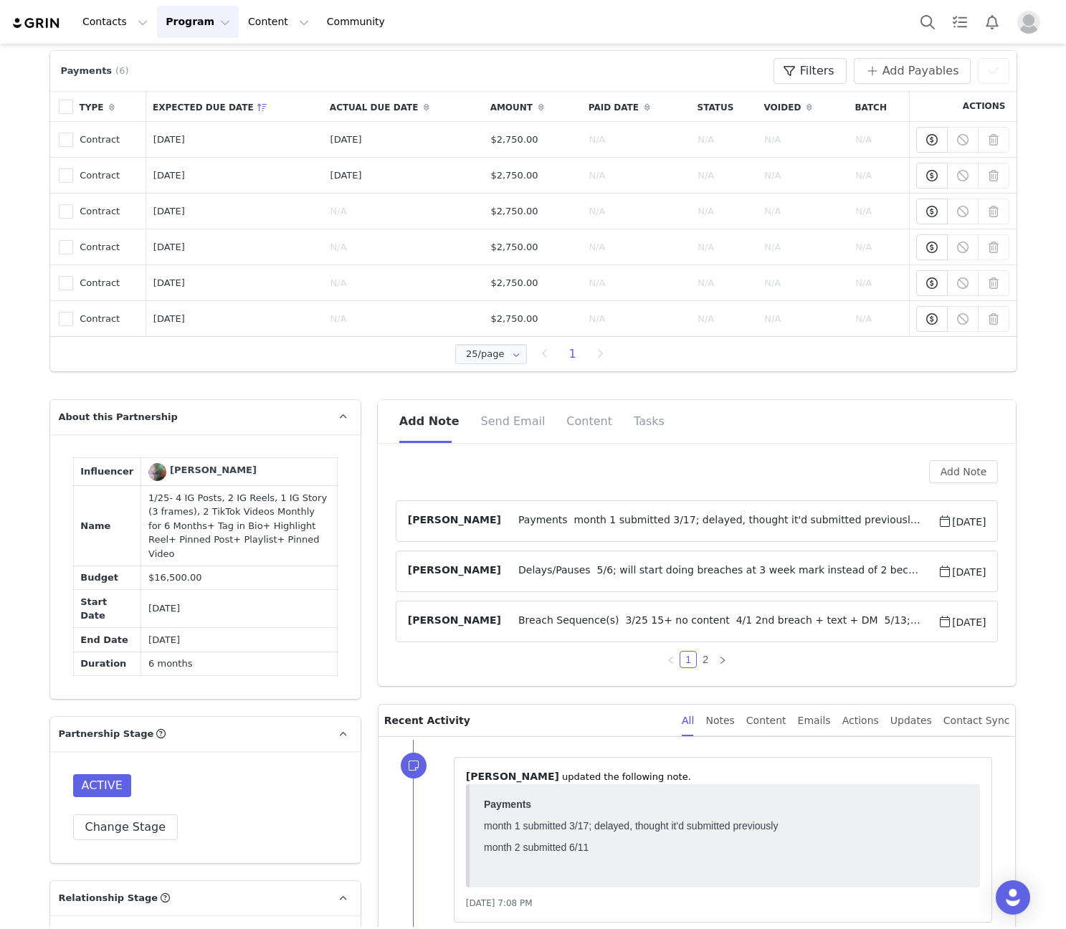
click at [690, 579] on span "Delays/Pauses 5/6; will start doing breaches at 3 week mark instead of 2 becaus…" at bounding box center [719, 571] width 437 height 17
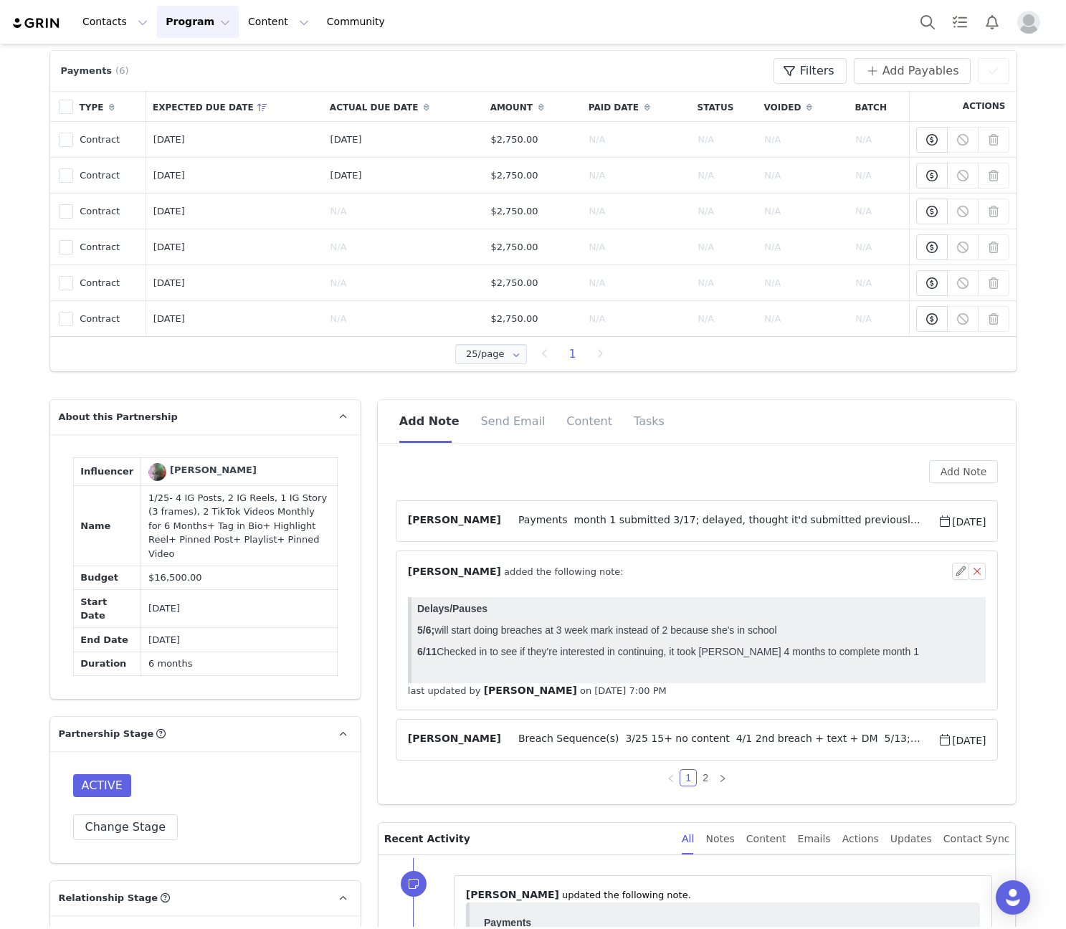
click at [690, 579] on div "⁨ [PERSON_NAME] ⁩ added the following note:" at bounding box center [680, 571] width 545 height 15
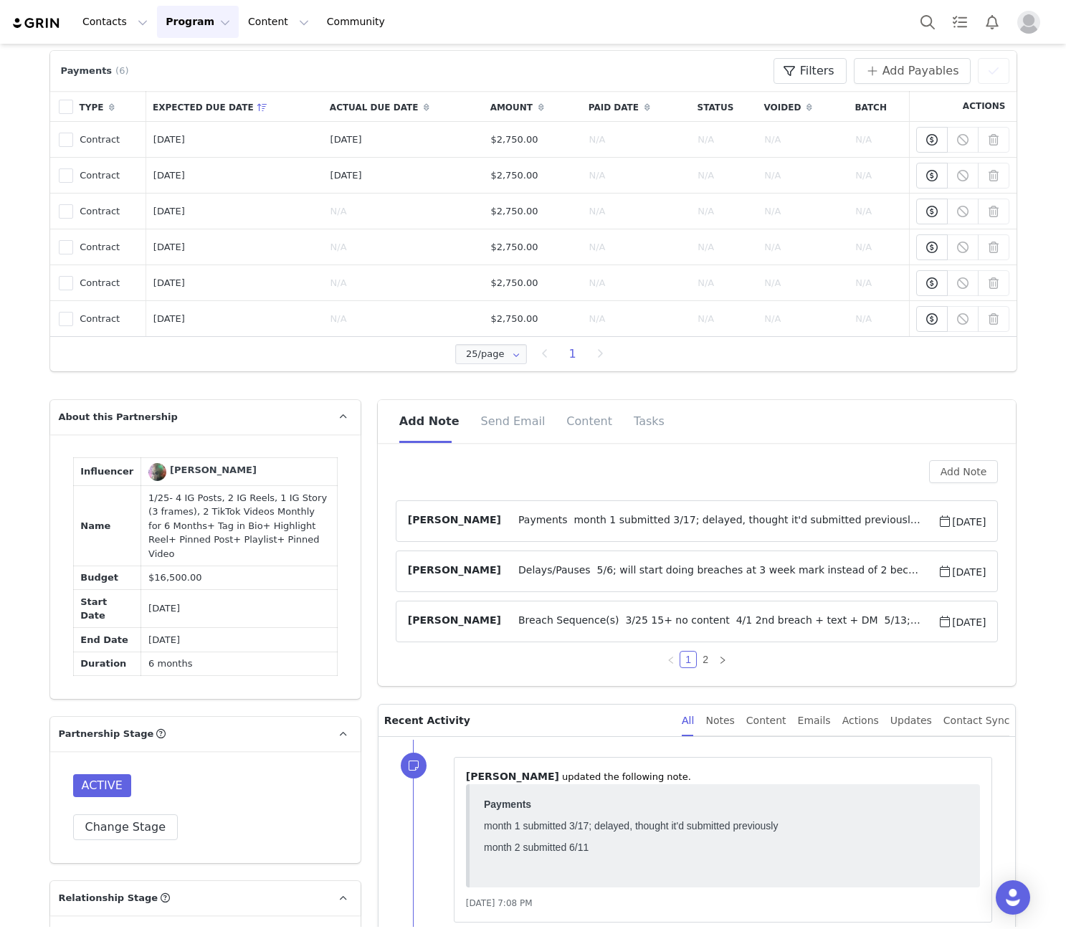
click at [716, 623] on span "Breach Sequence(s) 3/25 15+ no content 4/1 2nd breach + text + DM 5/13; 15+ no …" at bounding box center [719, 621] width 437 height 17
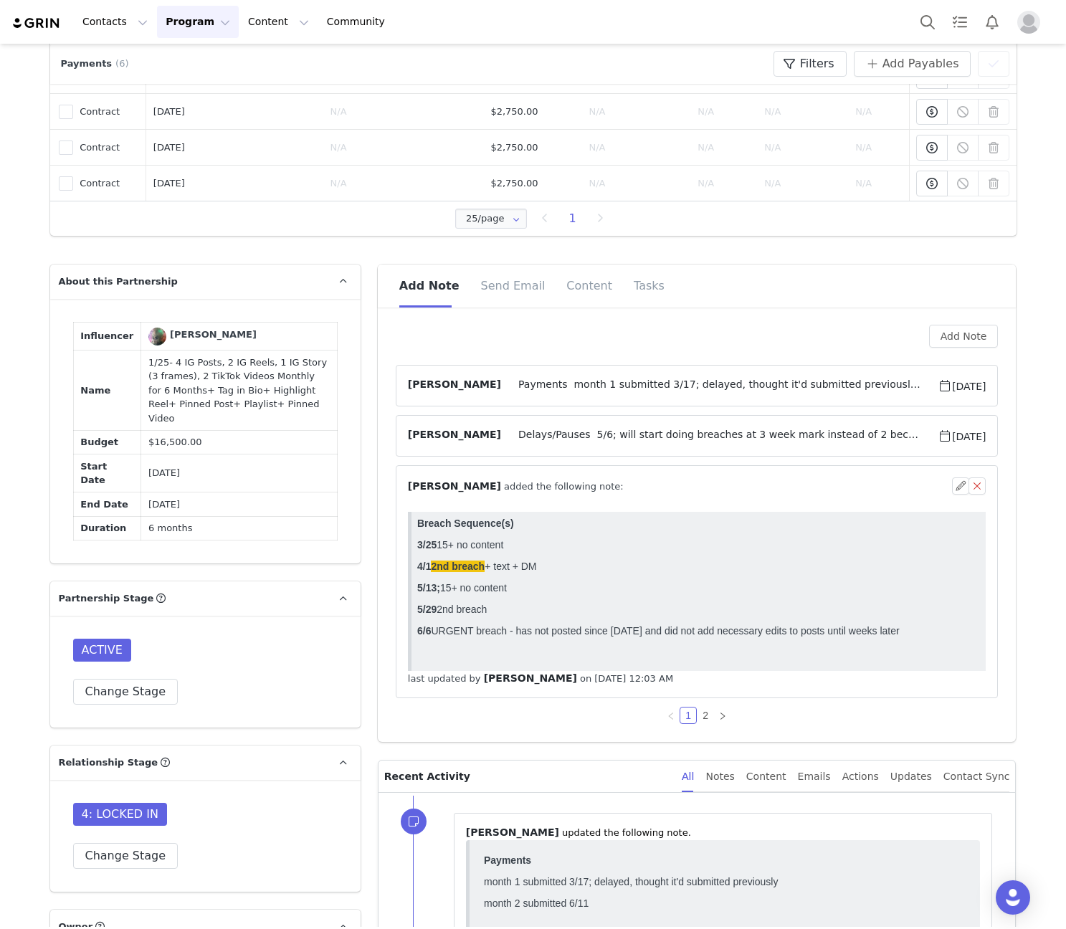
scroll to position [837, 0]
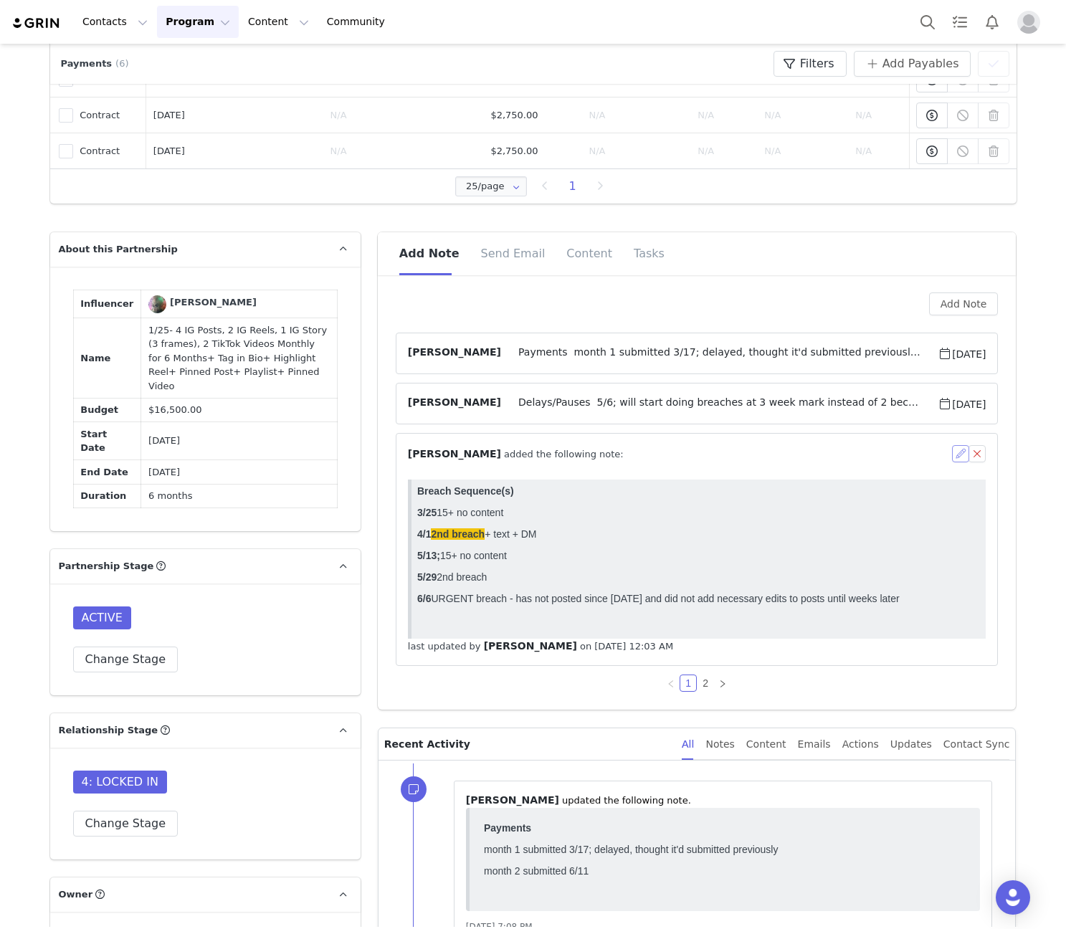
click at [957, 452] on button "button" at bounding box center [960, 453] width 17 height 17
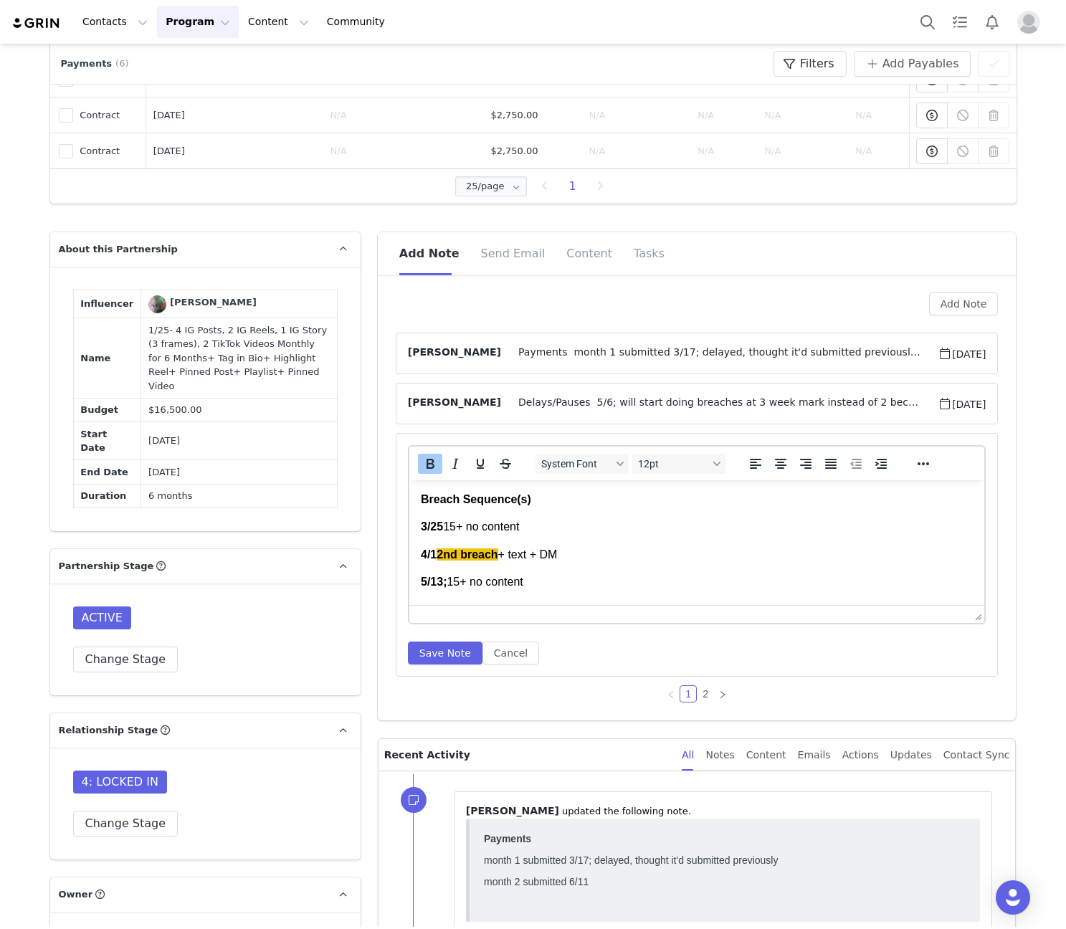
scroll to position [68, 0]
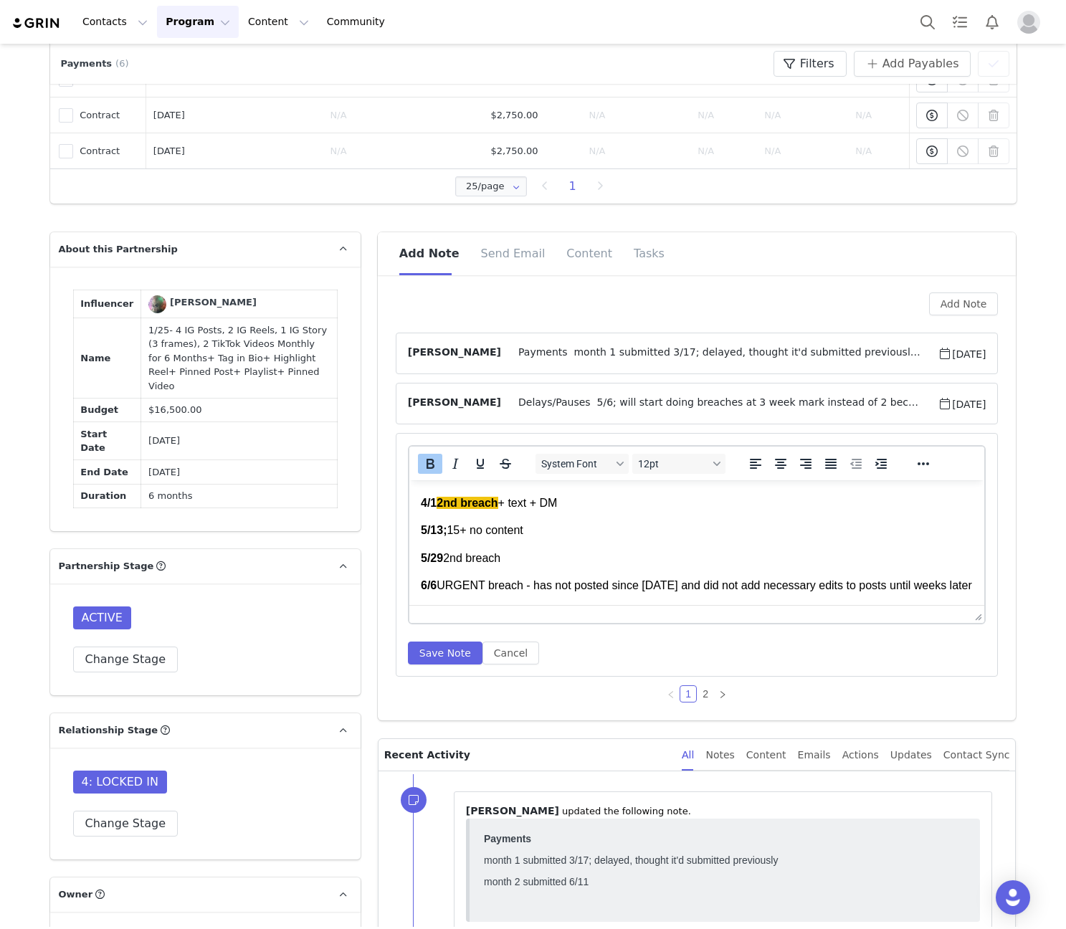
drag, startPoint x: 480, startPoint y: 570, endPoint x: 445, endPoint y: 569, distance: 35.1
click at [445, 578] on p "6/6 URGENT breach - has not posted since May 14 and did not add necessary edits…" at bounding box center [696, 586] width 553 height 16
drag, startPoint x: 445, startPoint y: 569, endPoint x: 487, endPoint y: 570, distance: 42.3
click at [487, 578] on p "6/6 URGENT breach - has not posted since May 14 and did not add necessary edits…" at bounding box center [696, 586] width 553 height 16
drag, startPoint x: 427, startPoint y: 463, endPoint x: 427, endPoint y: 19, distance: 443.2
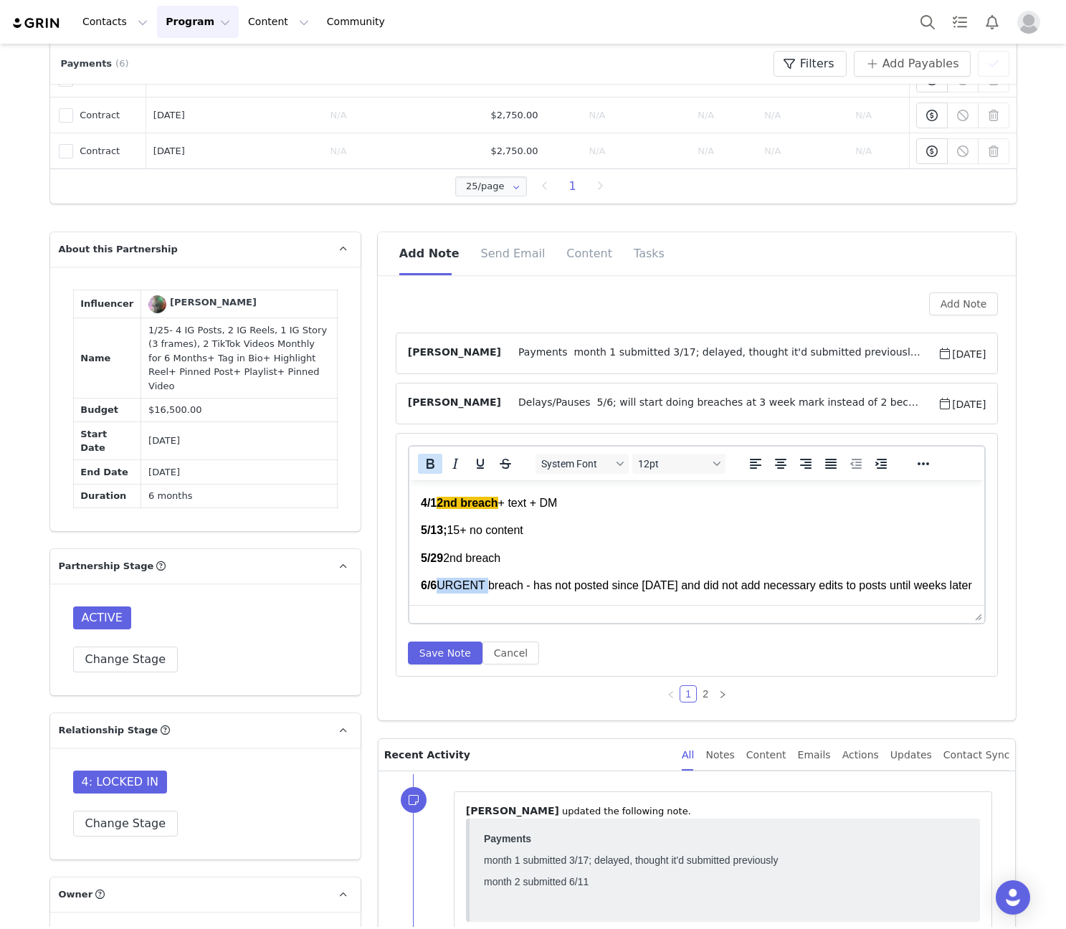
click at [427, 463] on icon "Bold" at bounding box center [431, 464] width 8 height 10
click at [923, 458] on icon "Reveal or hide additional toolbar items" at bounding box center [923, 463] width 17 height 17
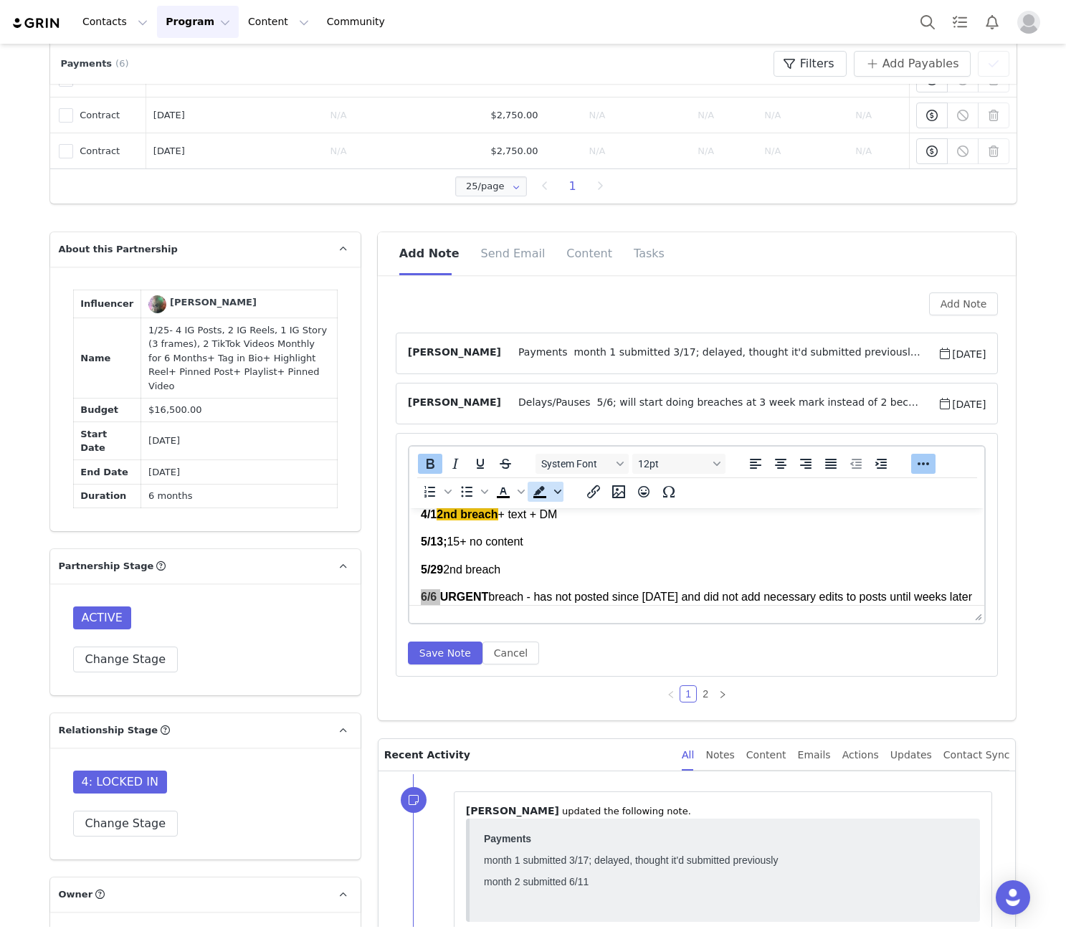
click at [554, 494] on icon "Background color" at bounding box center [557, 491] width 7 height 7
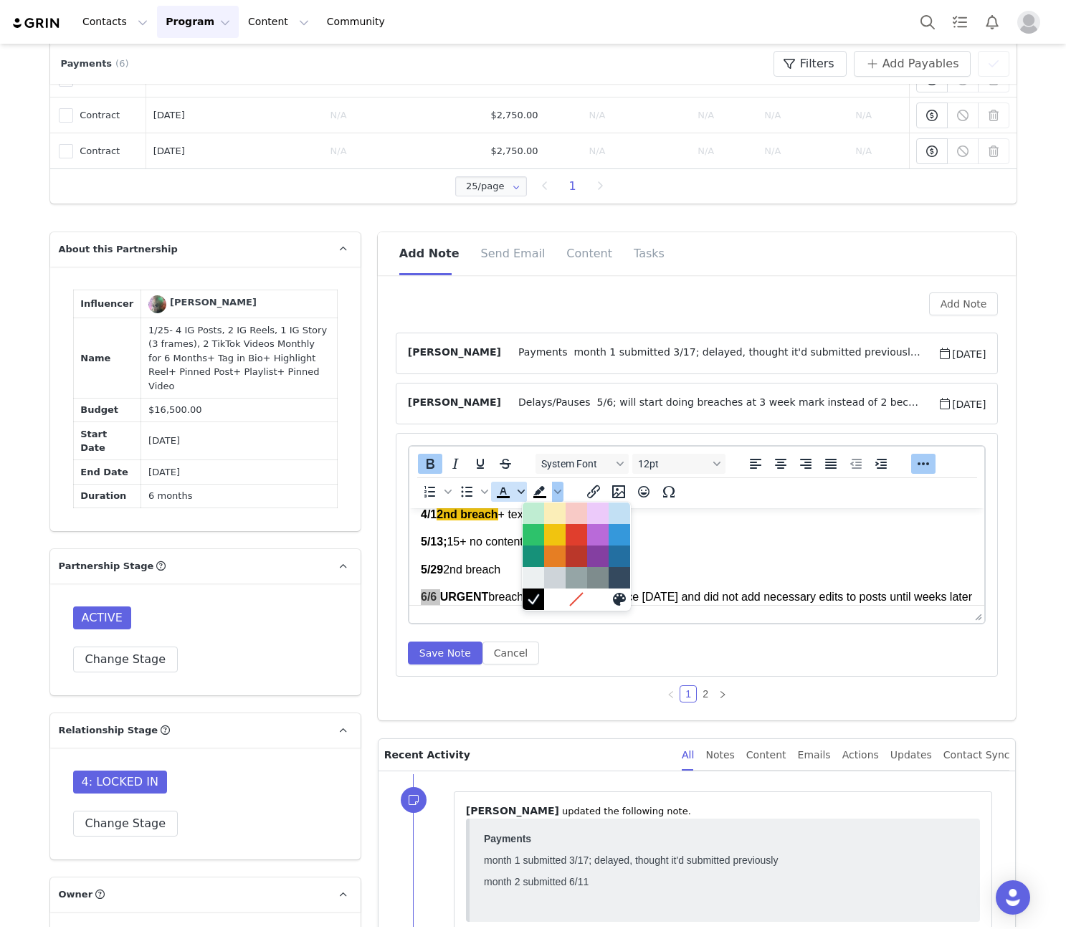
click at [516, 498] on span "Text color" at bounding box center [521, 492] width 11 height 20
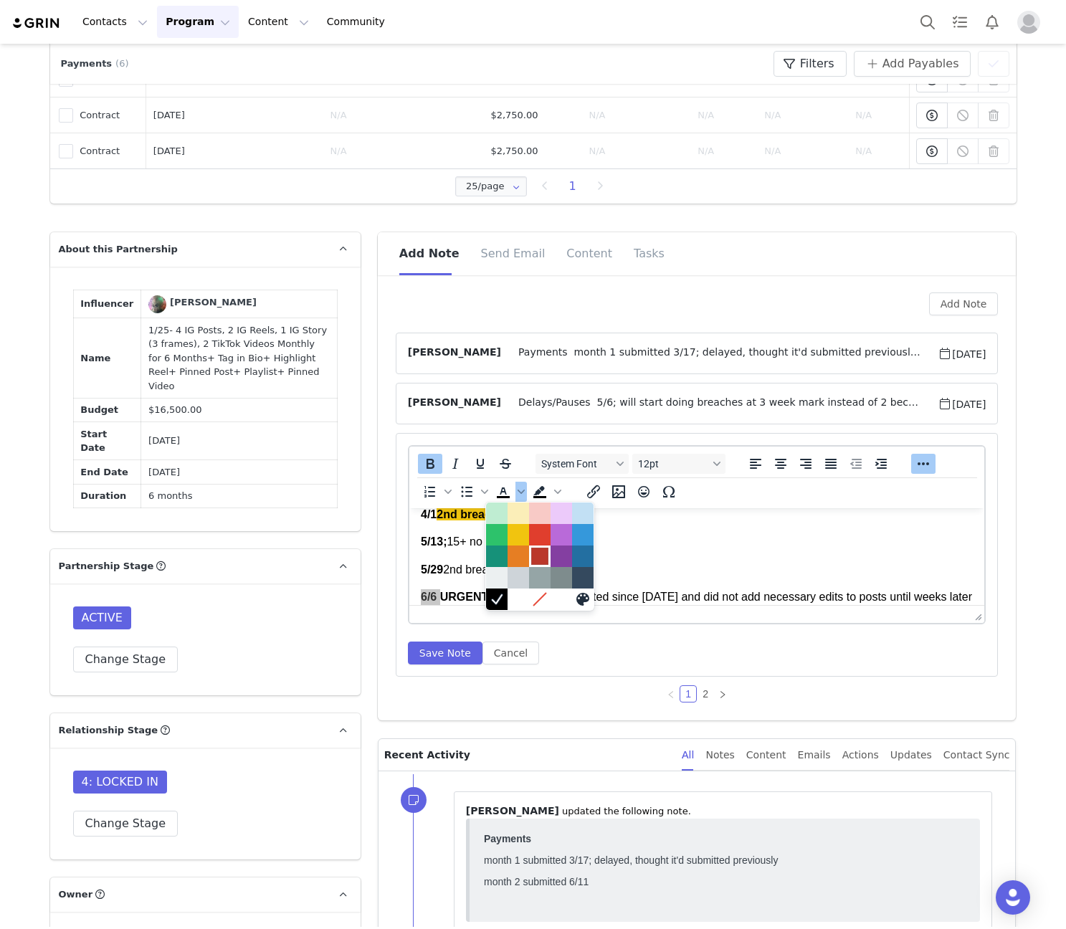
click at [534, 554] on div at bounding box center [539, 556] width 17 height 17
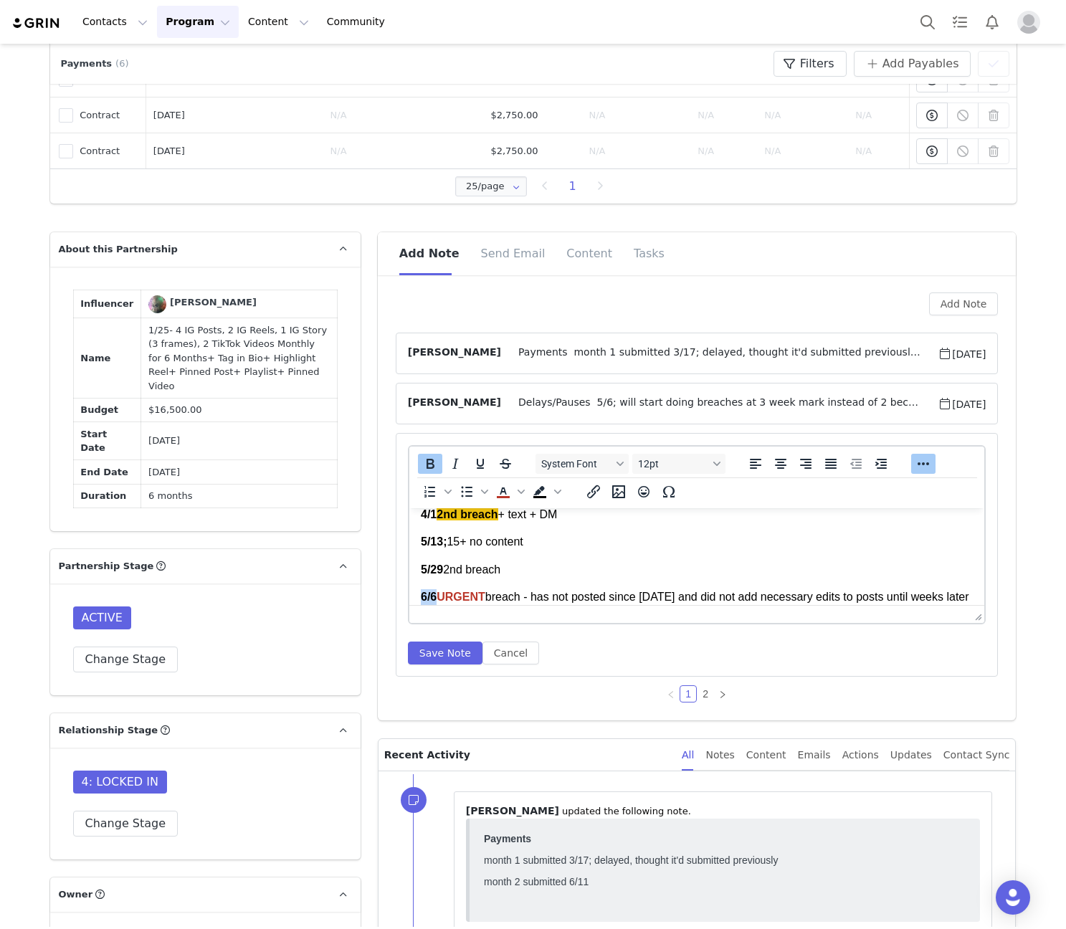
click at [676, 551] on body "Breach Sequence(s) 3/25 15+ no content 4/1 2nd breach + text + DM 5/13; 15+ no …" at bounding box center [696, 528] width 553 height 153
click at [432, 651] on button "Save Note" at bounding box center [445, 653] width 75 height 23
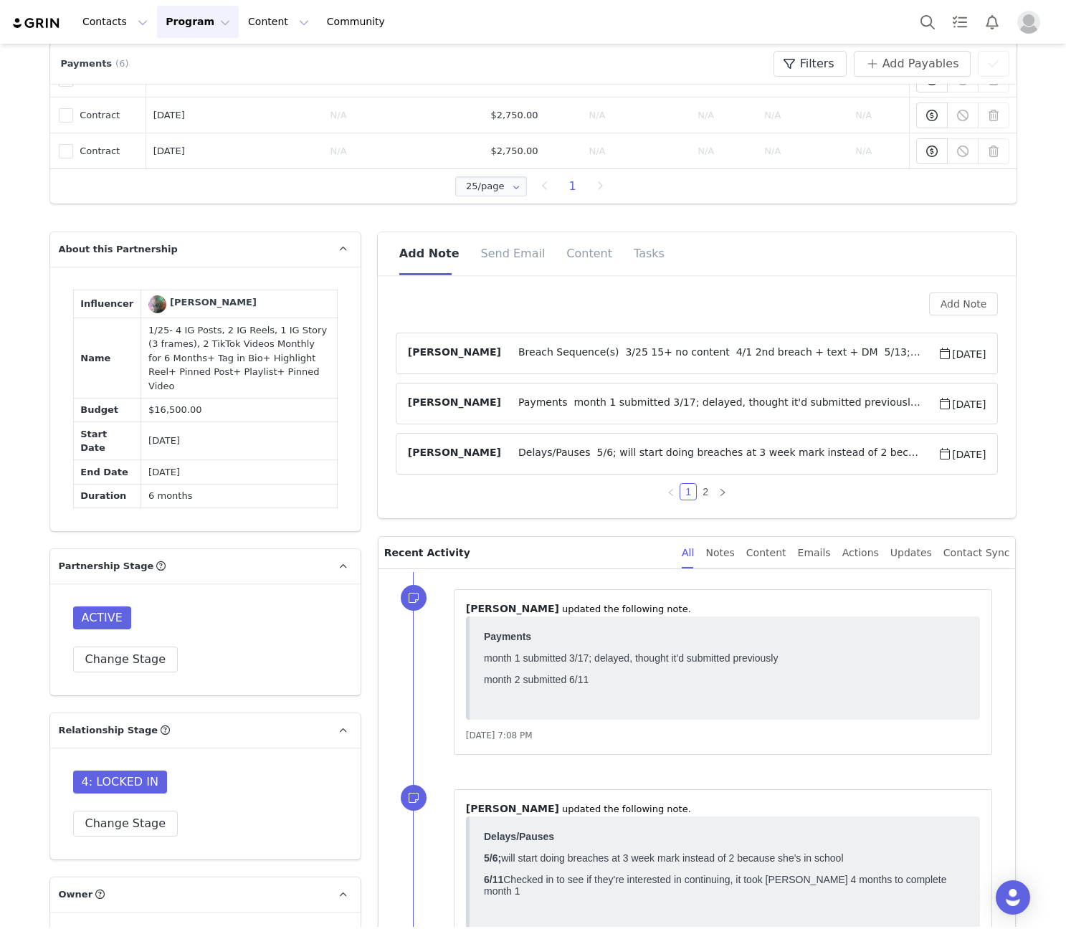
click at [711, 344] on article "Angela Nolasco Breach Sequence(s) 3/25 15+ no content 4/1 2nd breach + text + D…" at bounding box center [697, 354] width 603 height 42
click at [683, 367] on article "Angela Nolasco Breach Sequence(s) 3/25 15+ no content 4/1 2nd breach + text + D…" at bounding box center [697, 354] width 603 height 42
click at [688, 352] on span "Breach Sequence(s) 3/25 15+ no content 4/1 2nd breach + text + DM 5/13; 15+ no …" at bounding box center [719, 353] width 437 height 17
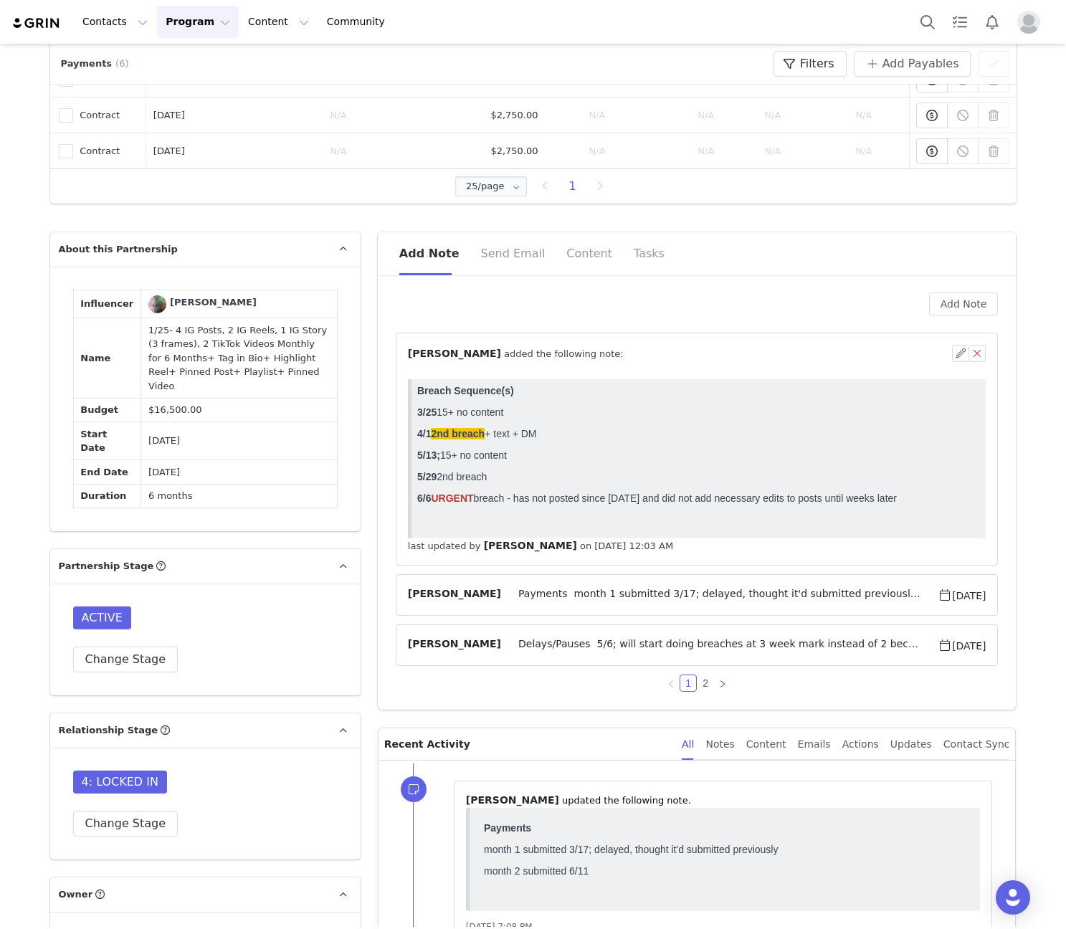
scroll to position [0, 0]
click at [688, 352] on div "⁨ Angela Nolasco ⁩ added the following note:" at bounding box center [680, 353] width 545 height 15
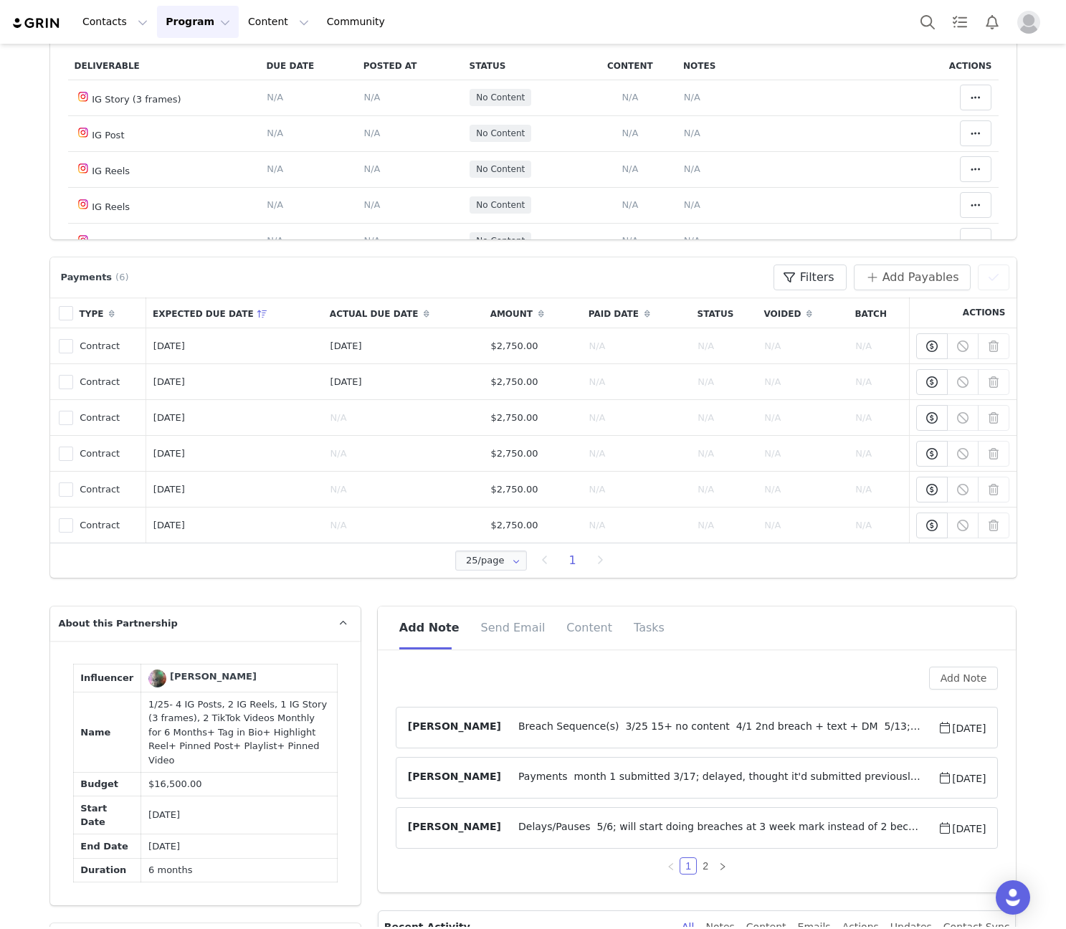
scroll to position [502, 0]
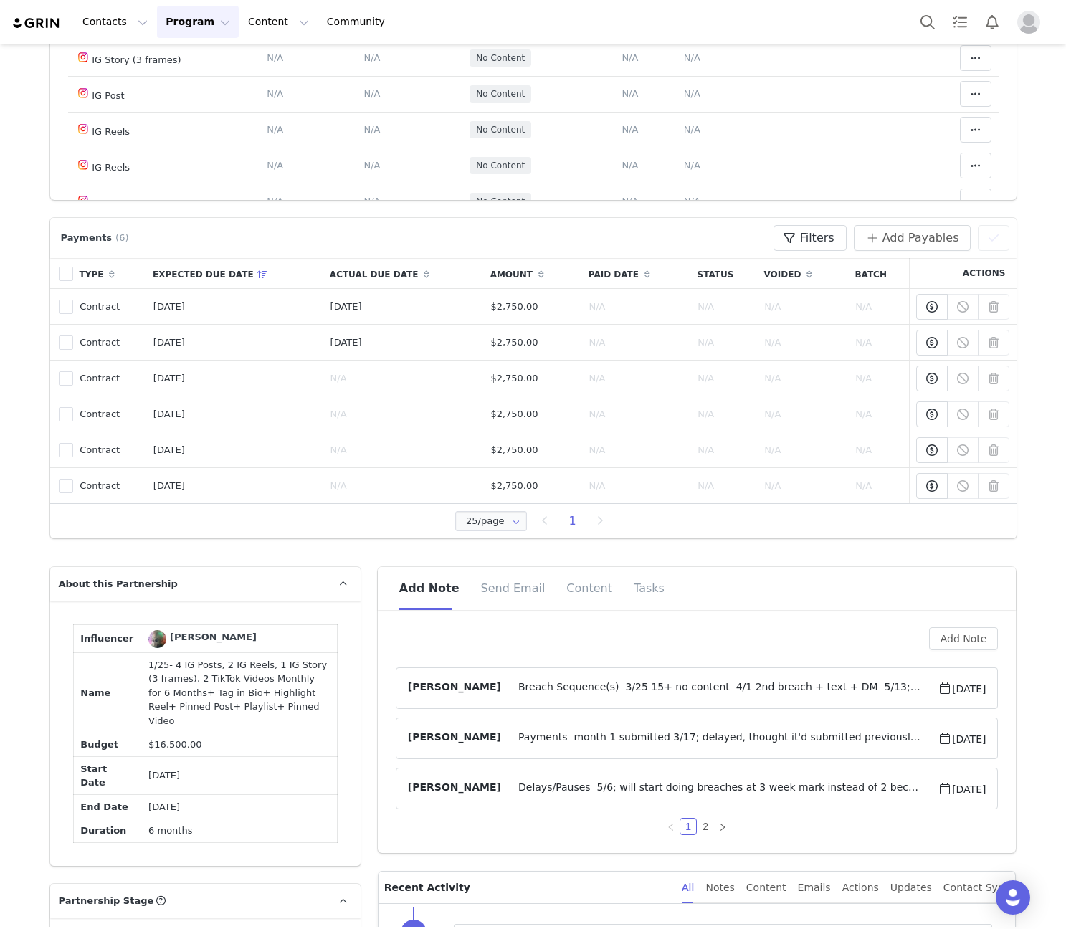
click at [783, 685] on span "Breach Sequence(s) 3/25 15+ no content 4/1 2nd breach + text + DM 5/13; 15+ no …" at bounding box center [719, 688] width 437 height 17
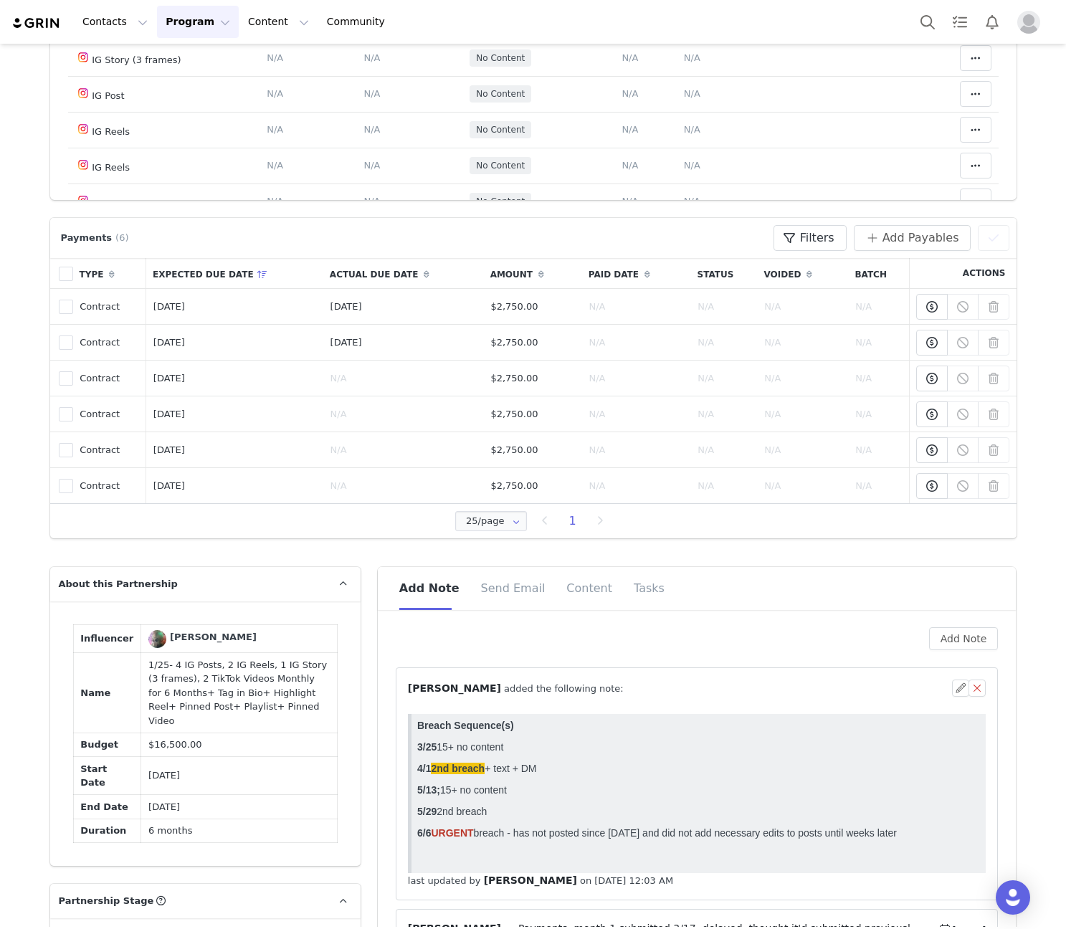
scroll to position [0, 0]
click at [952, 692] on button "button" at bounding box center [960, 688] width 17 height 17
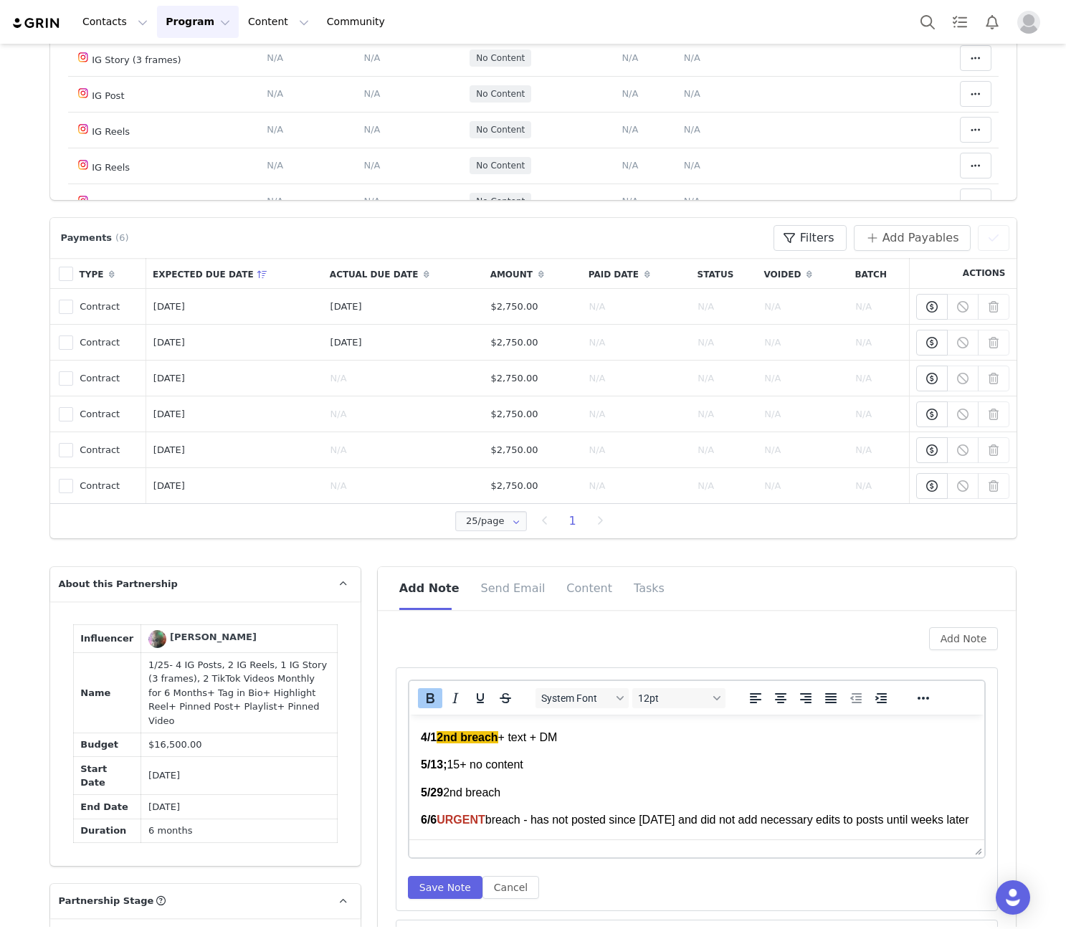
scroll to position [68, 0]
click at [539, 833] on html "Breach Sequence(s) 3/25 15+ no content 4/1 2nd breach + text + DM 5/13; 15+ no …" at bounding box center [697, 751] width 576 height 176
click at [504, 824] on p "6/6 URGENT breach - has not posted since May 14 and did not add necessary edits…" at bounding box center [696, 821] width 553 height 16
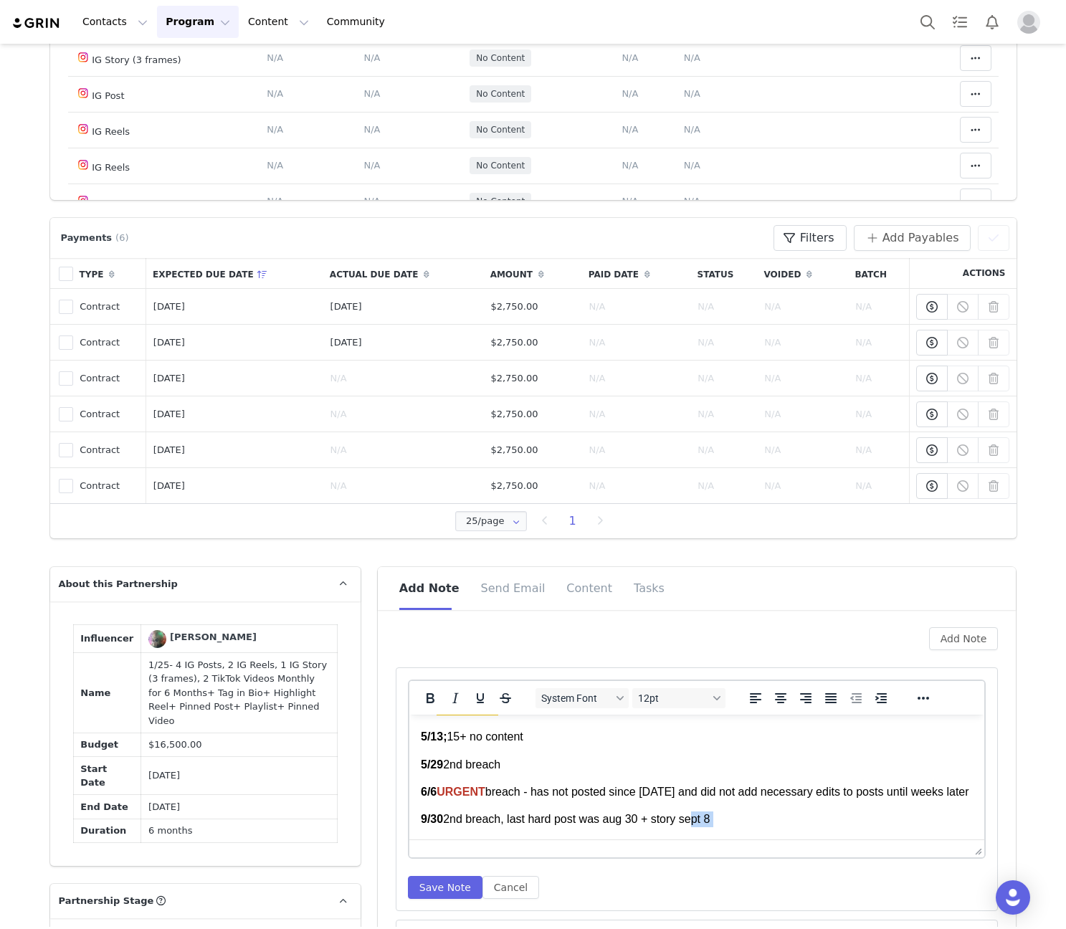
scroll to position [95, 0]
drag, startPoint x: 690, startPoint y: 830, endPoint x: 643, endPoint y: 827, distance: 47.5
click at [643, 827] on p "9/30 ﻿2nd breach, last hard post was aug 30 + story sept 8" at bounding box center [696, 820] width 553 height 16
click at [451, 876] on button "Save Note" at bounding box center [445, 887] width 75 height 23
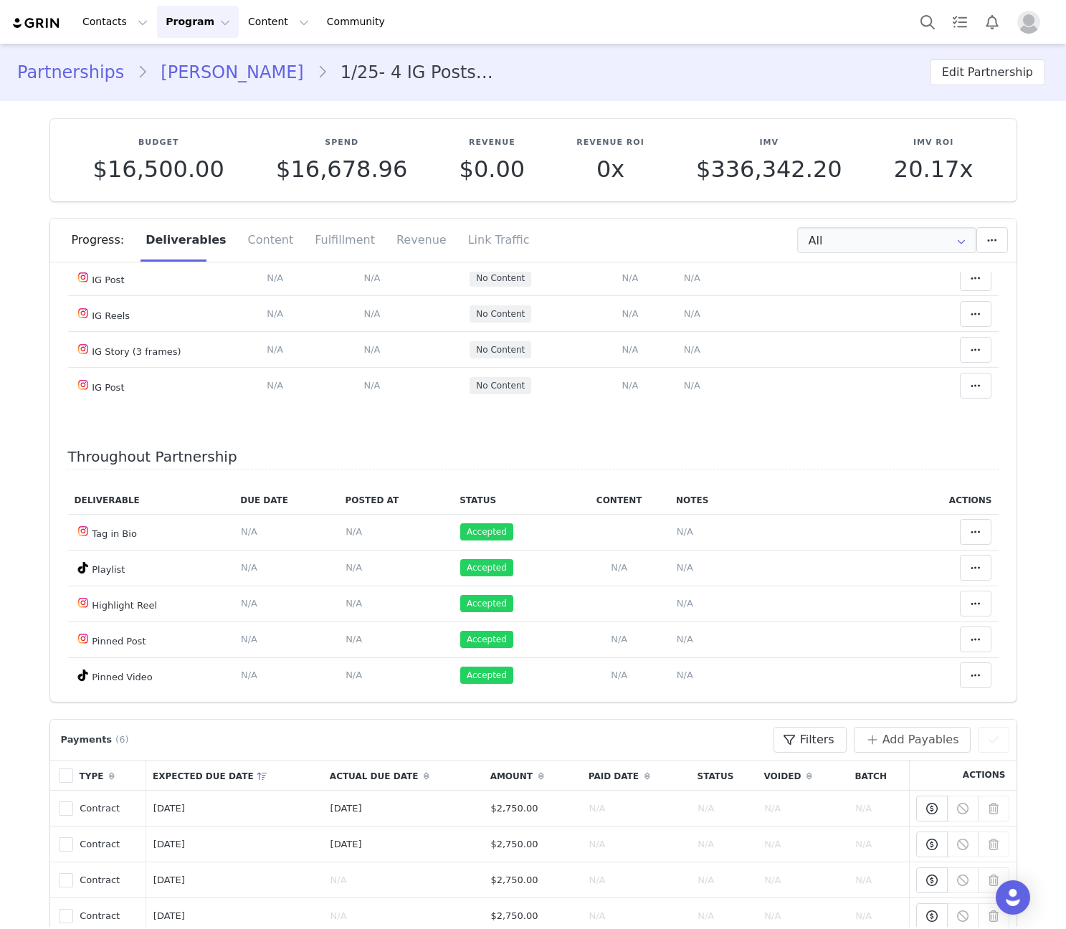
scroll to position [2462, 0]
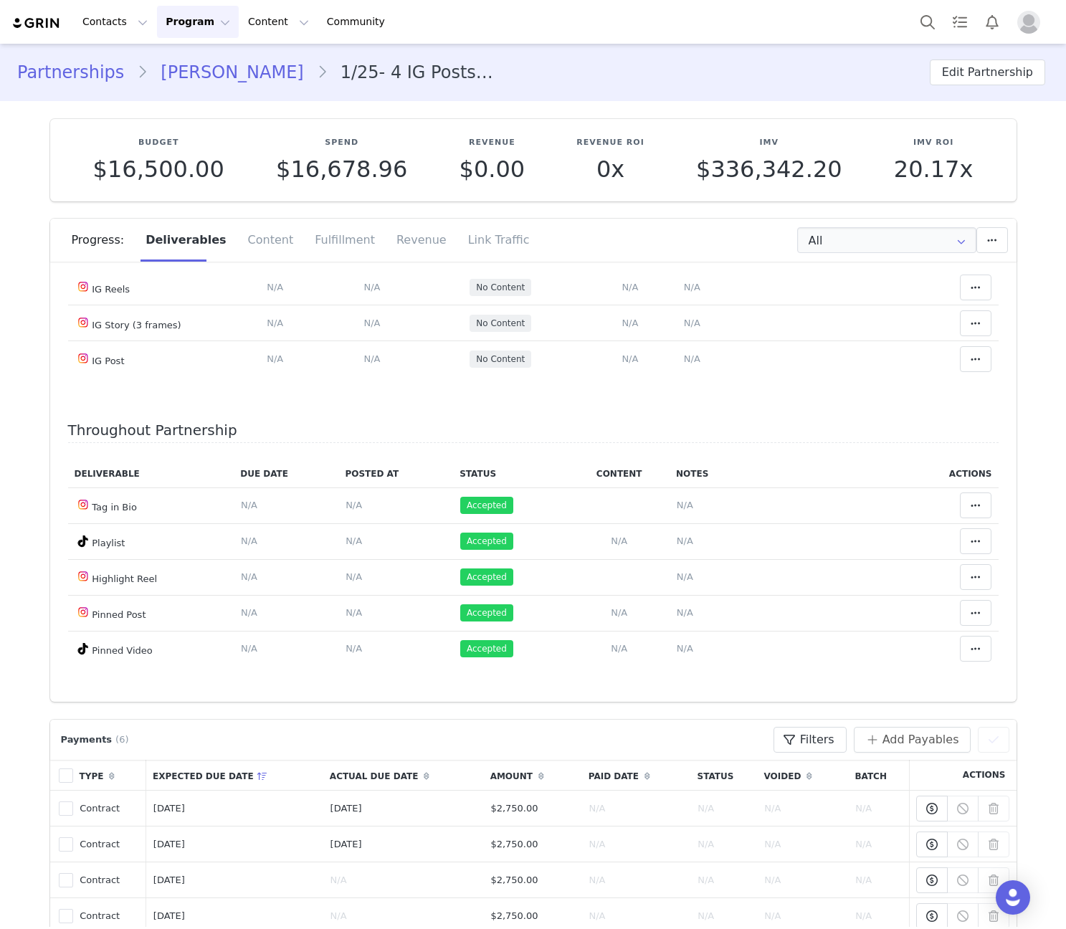
drag, startPoint x: 237, startPoint y: 70, endPoint x: 325, endPoint y: 298, distance: 244.9
click at [237, 69] on link "Amanda Ochoa" at bounding box center [232, 73] width 169 height 26
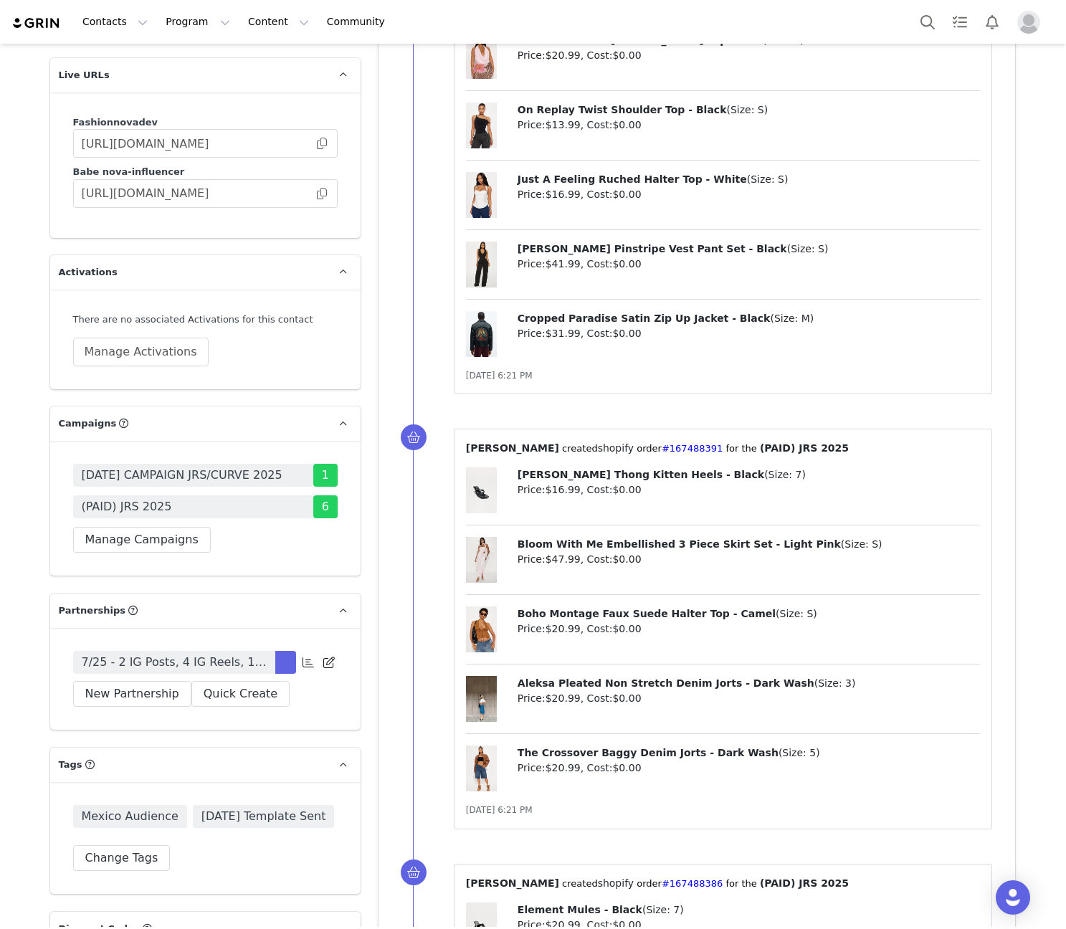
scroll to position [3514, 0]
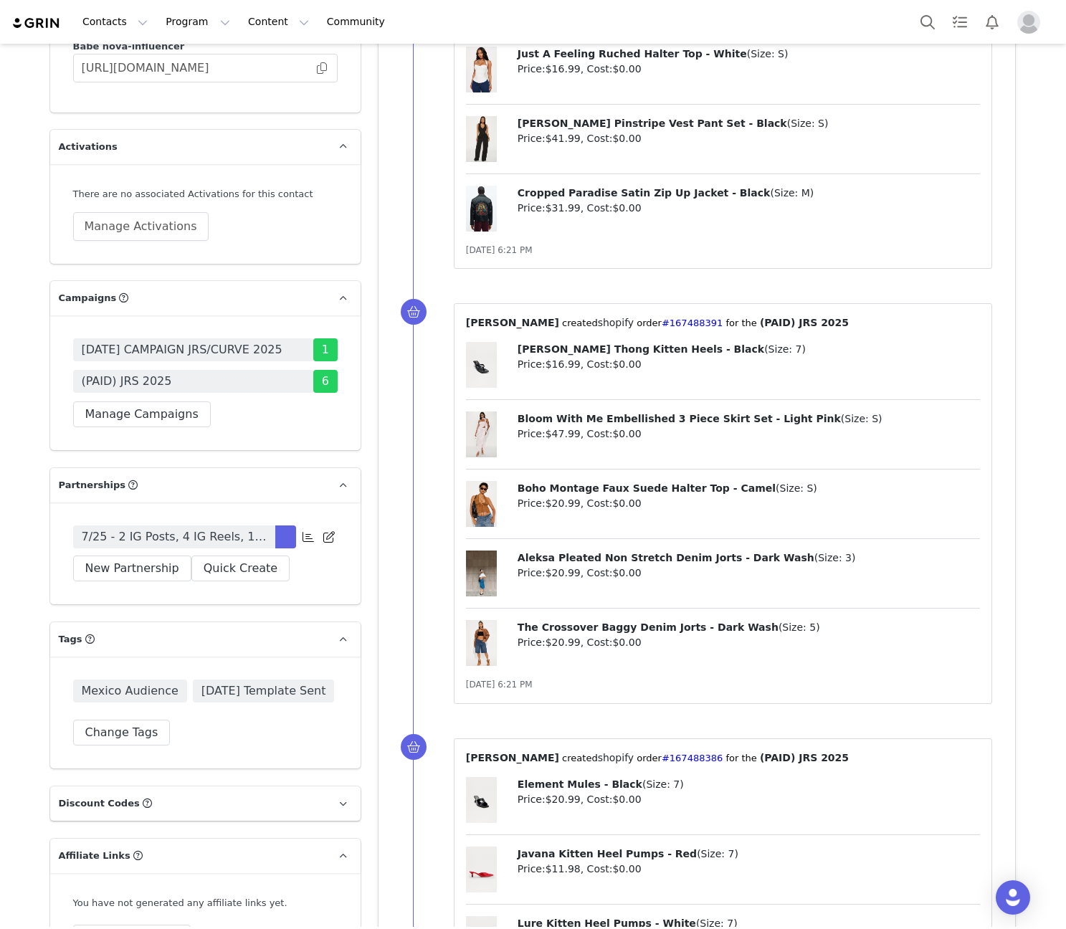
click at [229, 546] on span "7/25 - 2 IG Posts, 4 IG Reels, 1 IG Story, 4 TikTok's, Monthly, Tag in Bio, Pin…" at bounding box center [174, 537] width 185 height 17
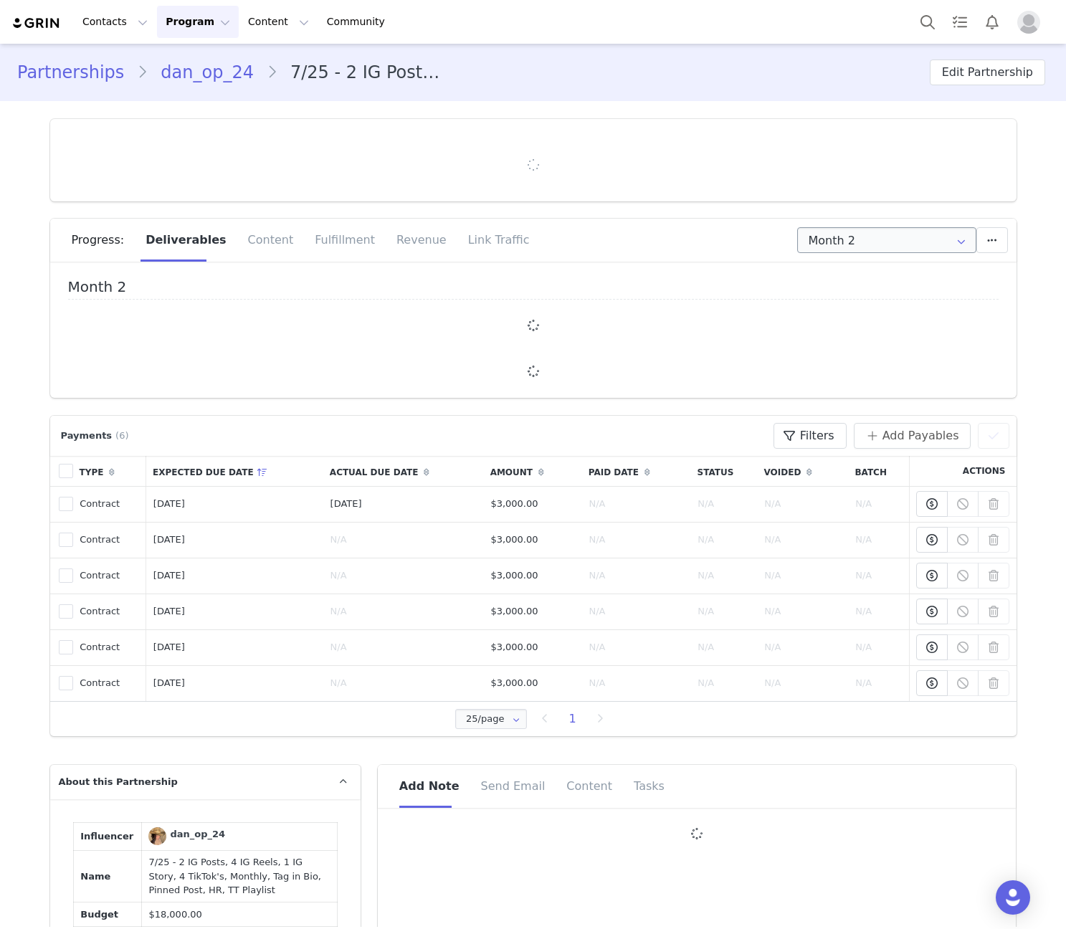
type input "+52 ([GEOGRAPHIC_DATA])"
click at [850, 238] on input "Month 2" at bounding box center [886, 240] width 179 height 26
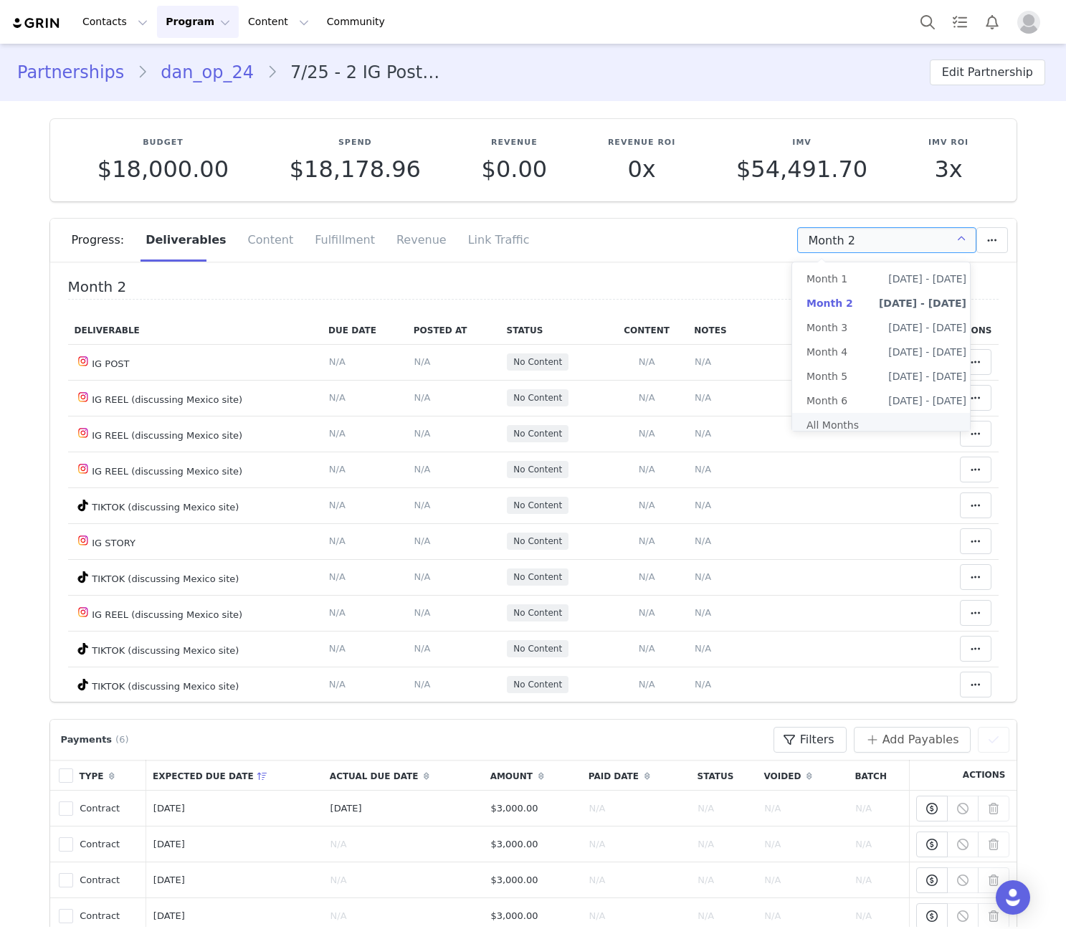
drag, startPoint x: 847, startPoint y: 430, endPoint x: 1017, endPoint y: 349, distance: 188.3
click at [846, 430] on li "All Months" at bounding box center [886, 425] width 189 height 24
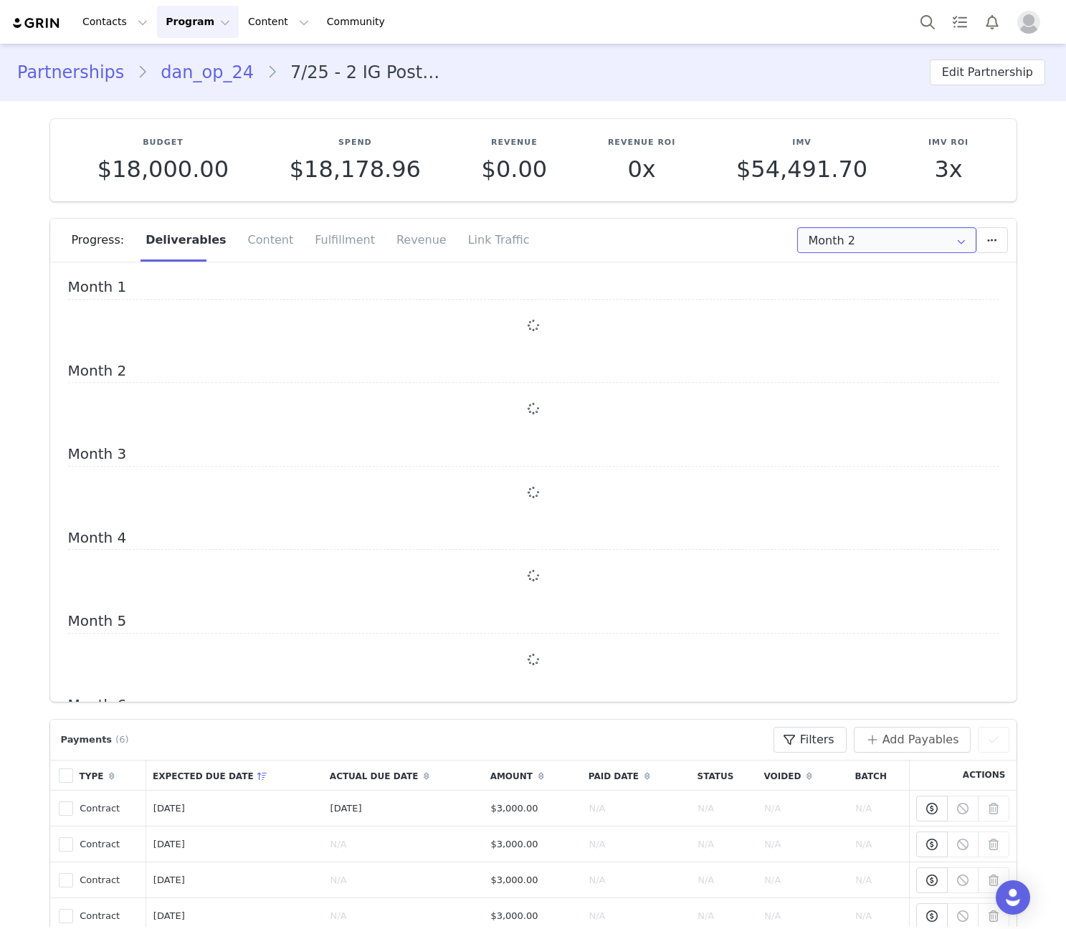
type input "All"
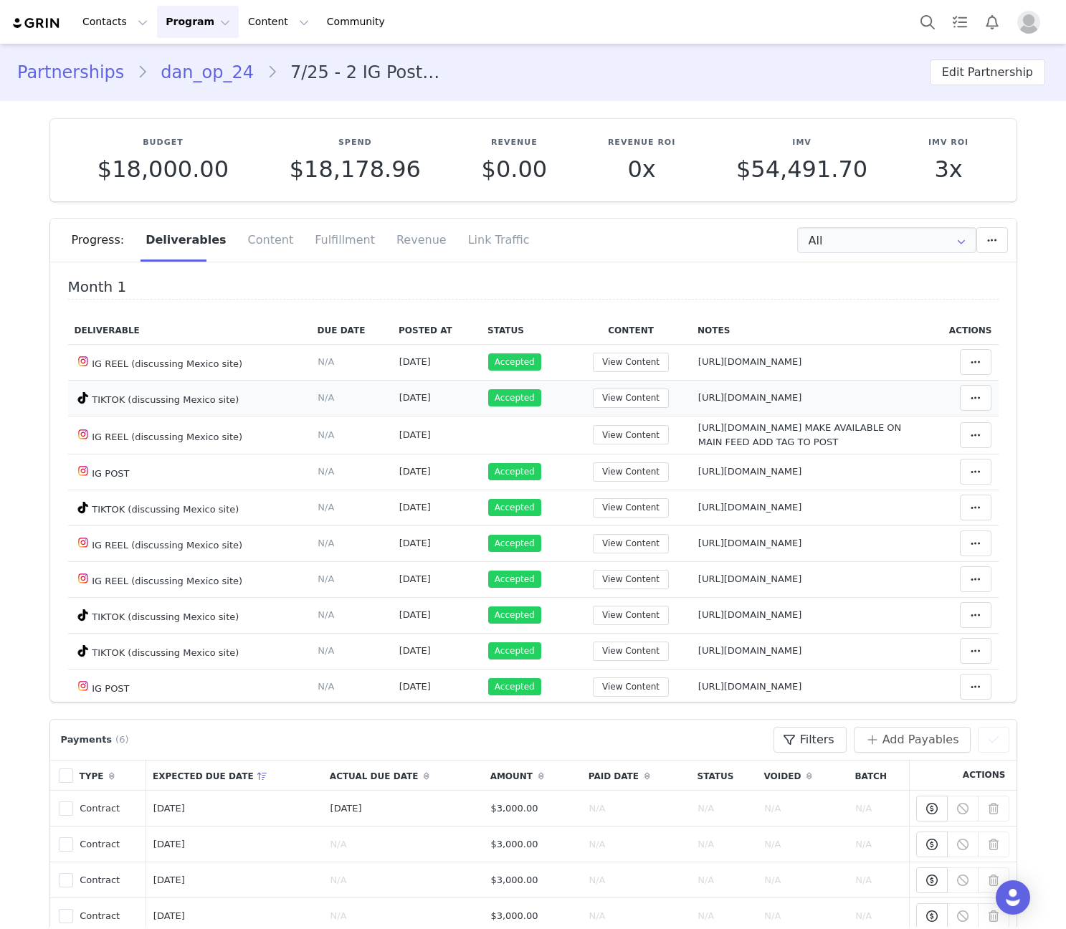
click at [697, 381] on td "Notes Save Cancel [URL][DOMAIN_NAME]" at bounding box center [807, 398] width 233 height 36
click at [699, 433] on span "[URL][DOMAIN_NAME] MAKE AVAILABLE ON MAIN FEED ADD TAG TO POST" at bounding box center [800, 434] width 203 height 25
type textarea "[URL][DOMAIN_NAME] MAKE AVAILABLE ON MAIN FEED ADD TAG TO POST"
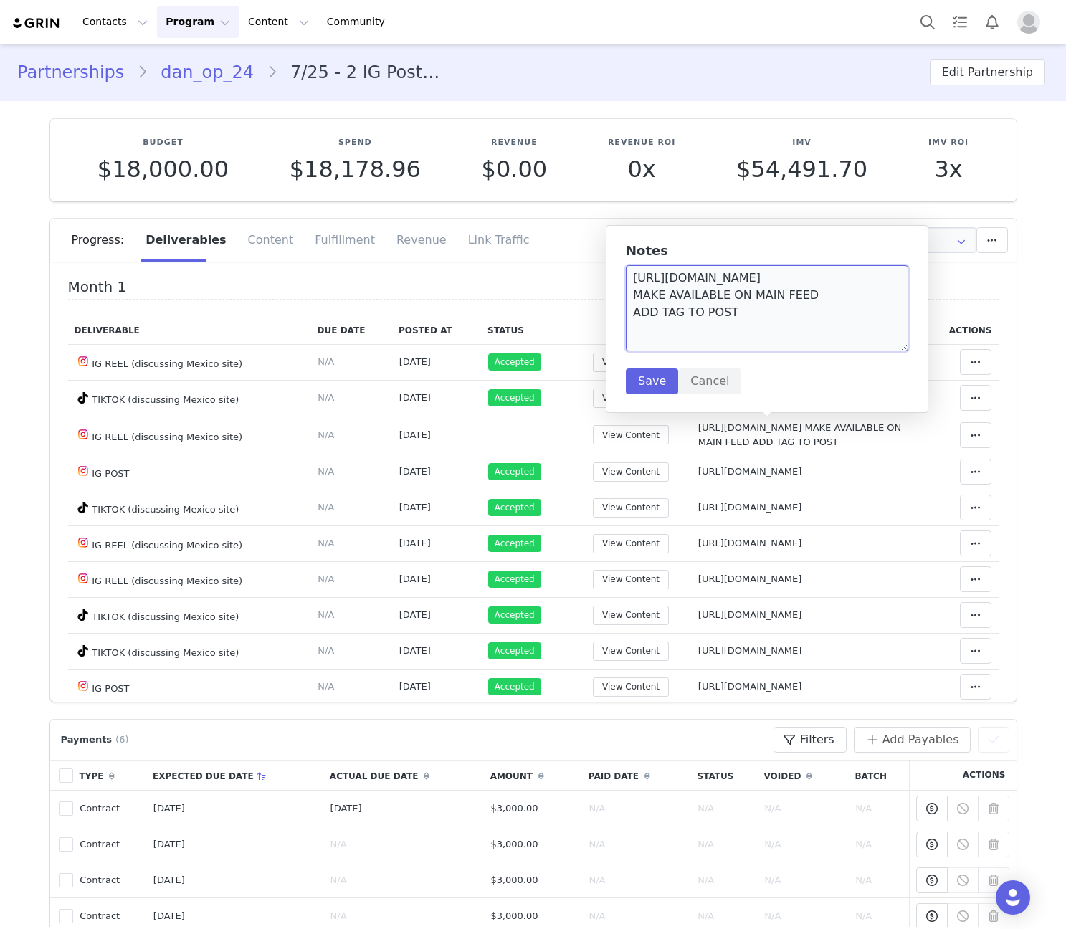
click at [693, 305] on textarea "[URL][DOMAIN_NAME] MAKE AVAILABLE ON MAIN FEED ADD TAG TO POST" at bounding box center [767, 308] width 283 height 86
click at [731, 312] on textarea "[URL][DOMAIN_NAME] MAKE AVAILABLE ON MAIN FEED ADD TAG TO POST" at bounding box center [767, 308] width 283 height 86
drag, startPoint x: 729, startPoint y: 313, endPoint x: 635, endPoint y: 296, distance: 94.7
click at [635, 296] on textarea "[URL][DOMAIN_NAME] MAKE AVAILABLE ON MAIN FEED ADD TAG TO POST" at bounding box center [767, 308] width 283 height 86
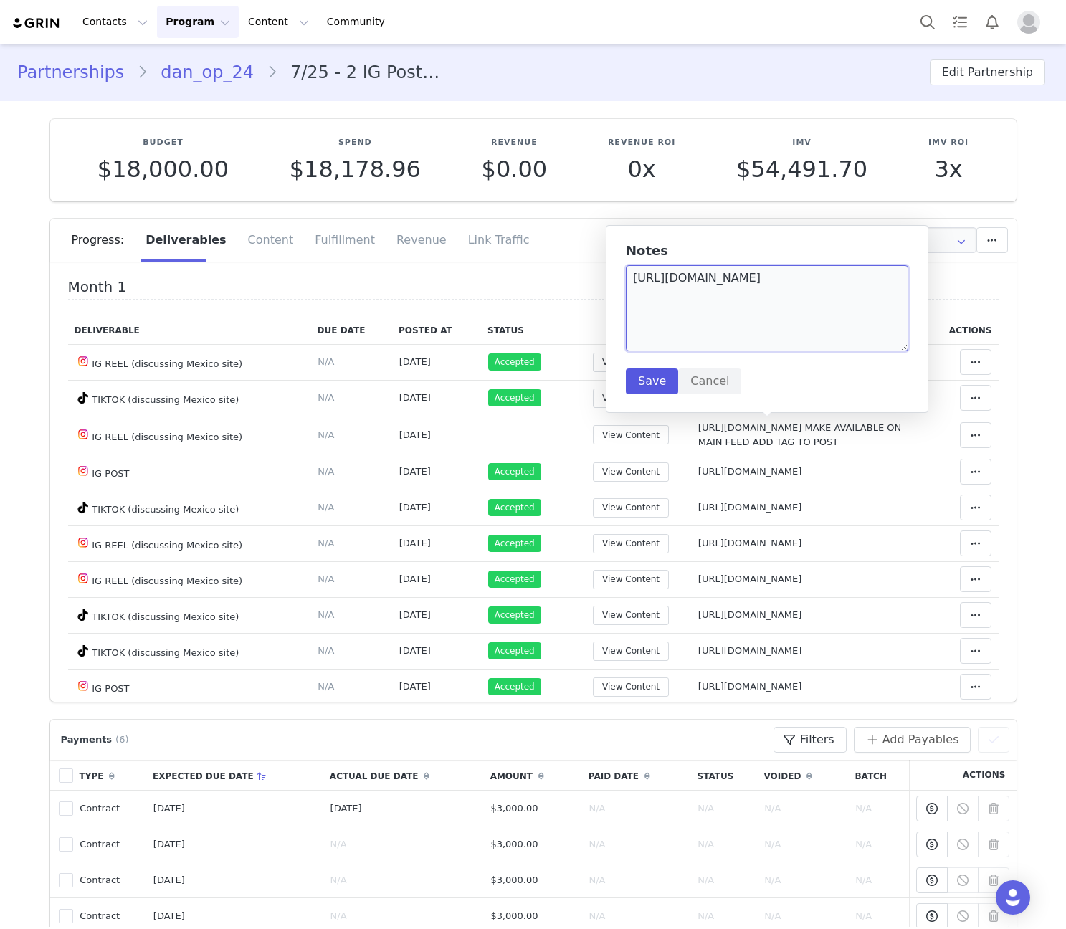
type textarea "[URL][DOMAIN_NAME]"
click at [632, 394] on button "Save" at bounding box center [652, 382] width 52 height 26
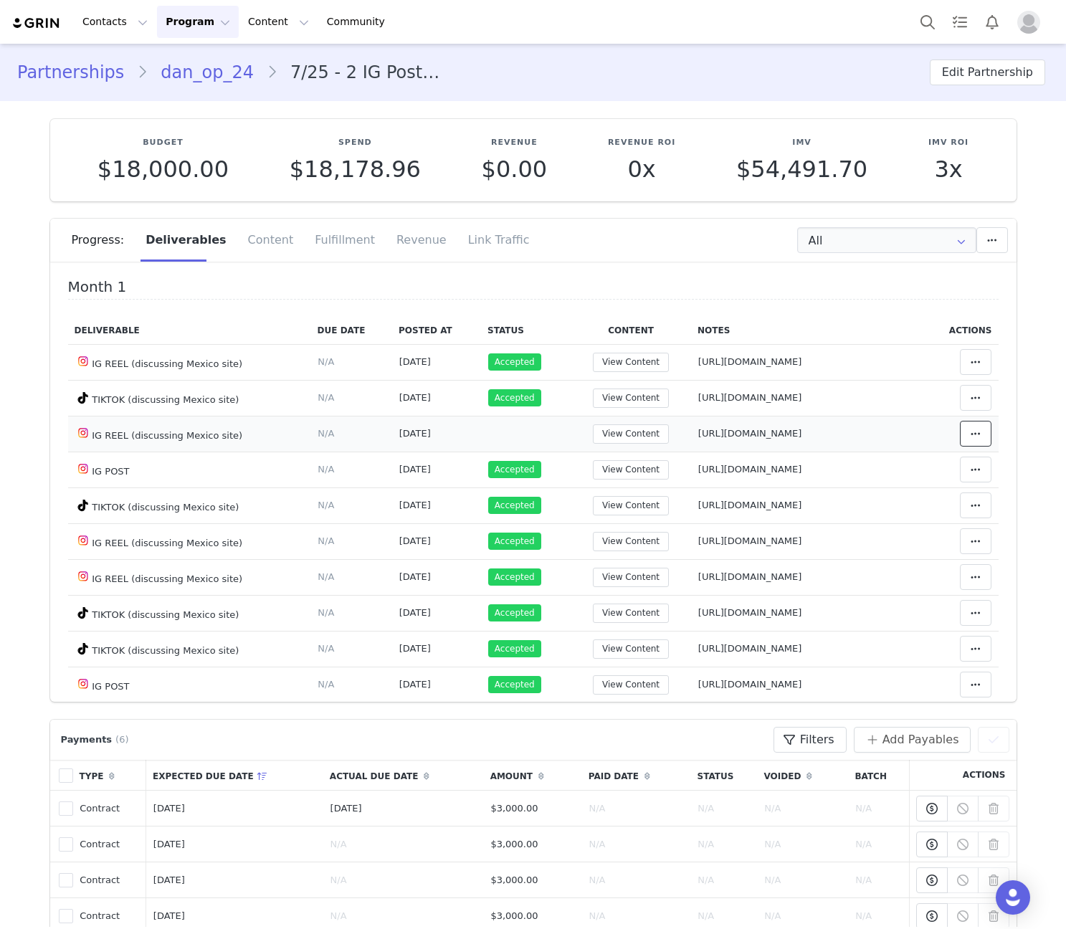
click at [967, 435] on span at bounding box center [975, 433] width 17 height 17
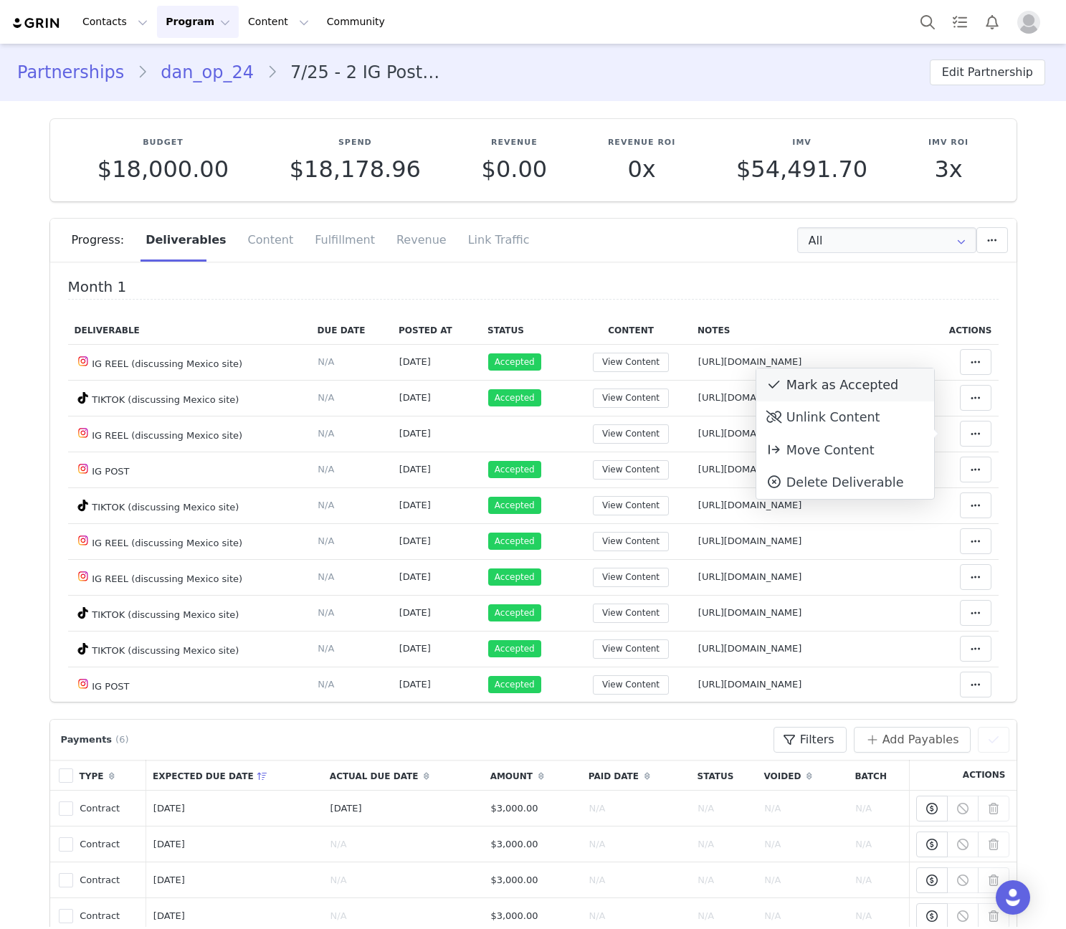
click at [867, 374] on div "Mark as Accepted" at bounding box center [846, 385] width 178 height 33
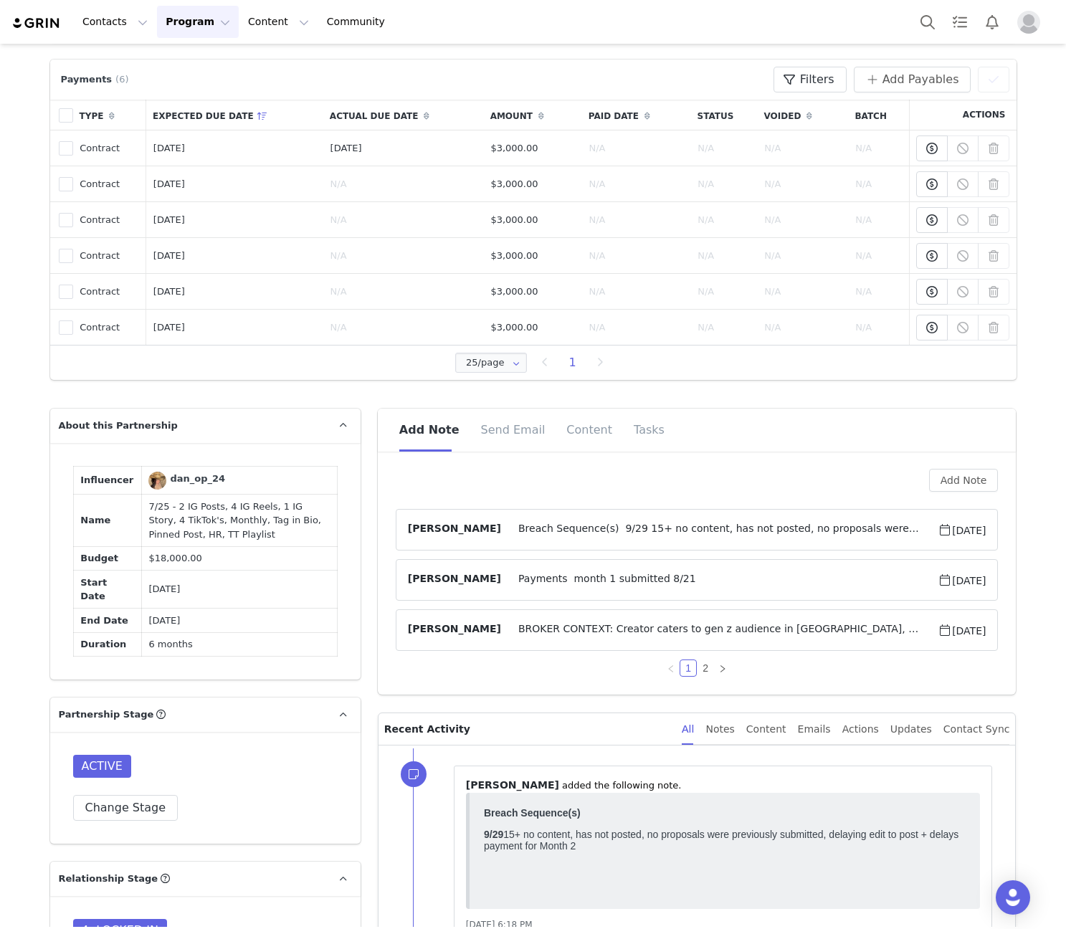
scroll to position [837, 0]
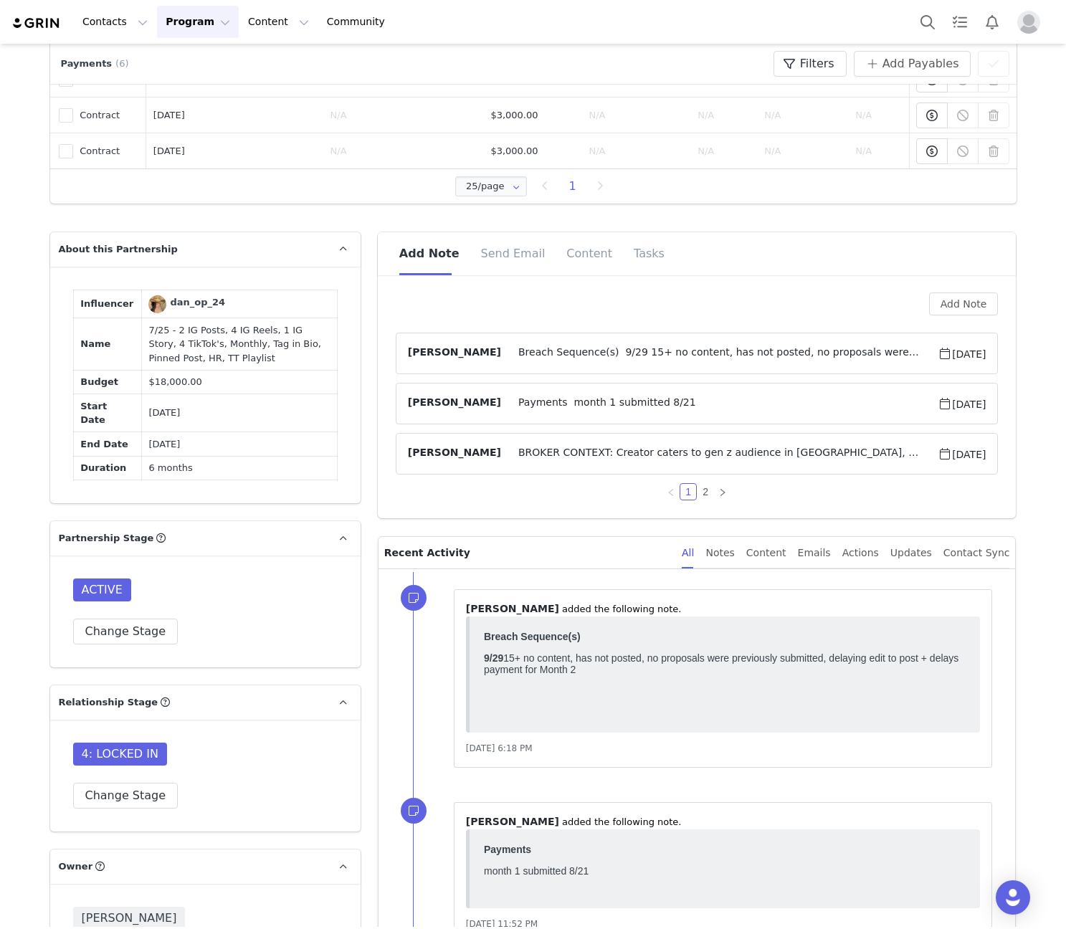
click at [764, 359] on span "Breach Sequence(s) 9/29 15+ no content, has not posted, no proposals were previ…" at bounding box center [719, 353] width 437 height 17
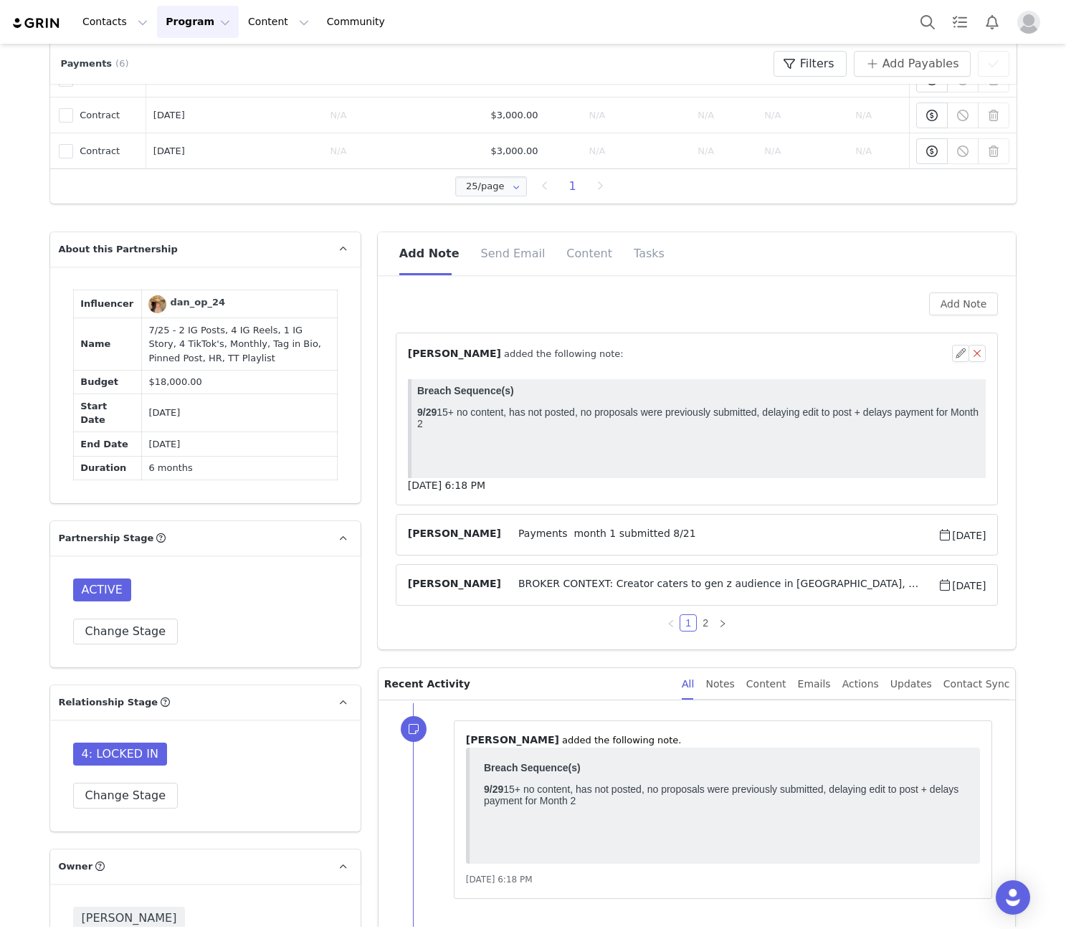
scroll to position [0, 0]
click at [764, 359] on div "⁨ [PERSON_NAME] ⁩ added the following note:" at bounding box center [680, 353] width 545 height 15
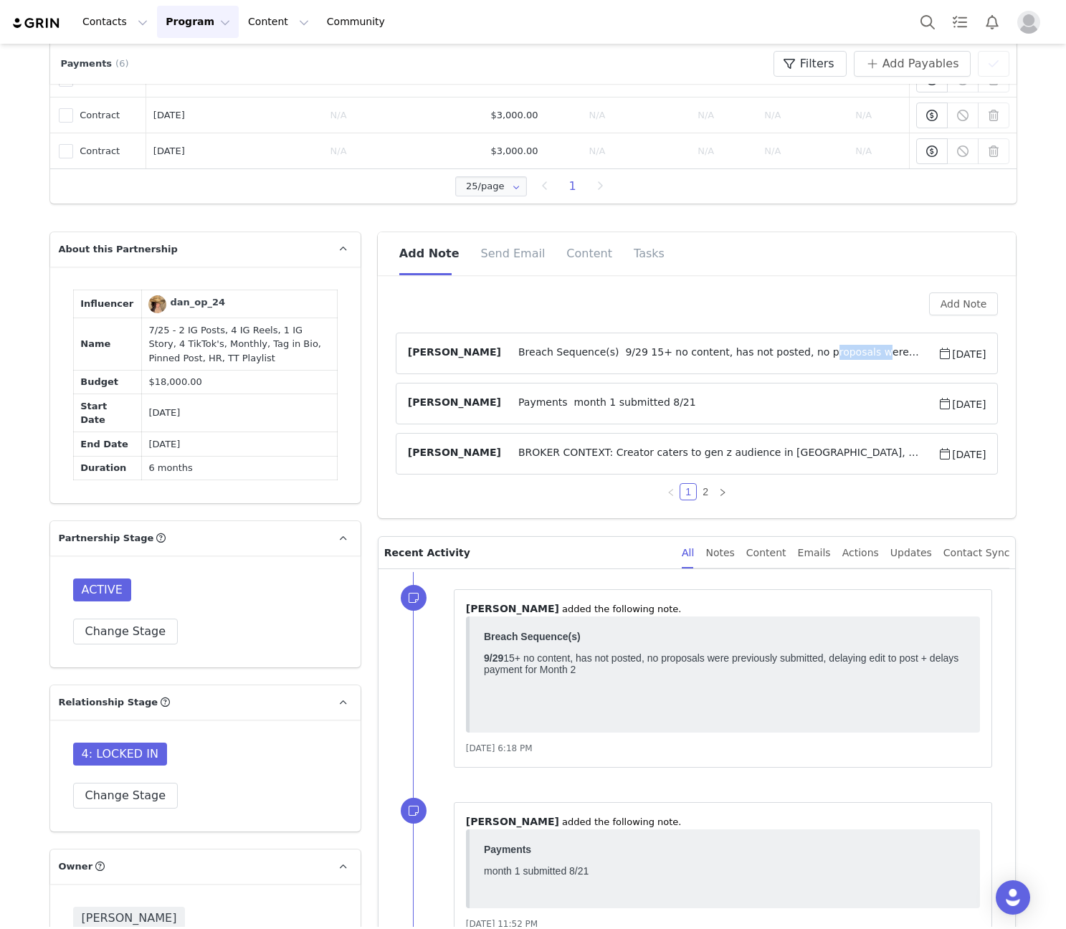
click at [764, 359] on span "Breach Sequence(s) 9/29 15+ no content, has not posted, no proposals were previ…" at bounding box center [719, 353] width 437 height 17
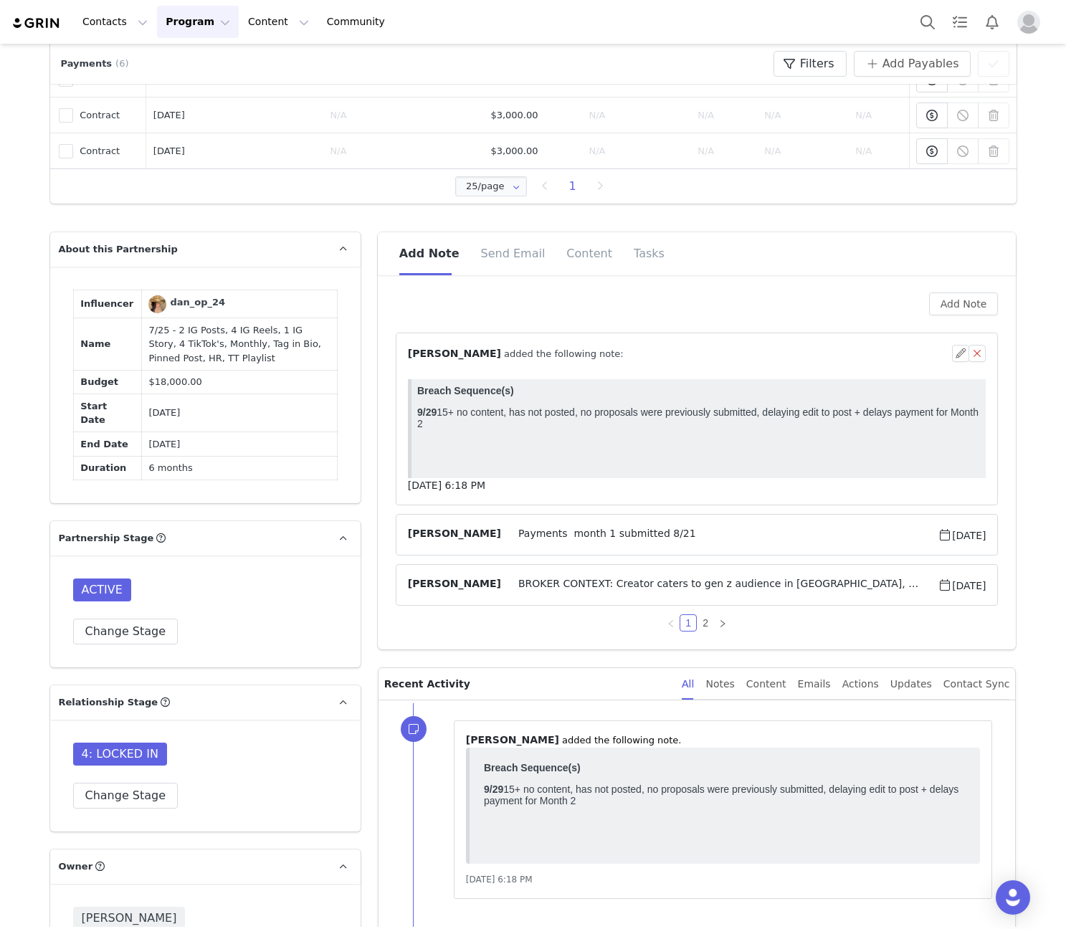
click at [764, 359] on div "⁨ [PERSON_NAME] ⁩ added the following note:" at bounding box center [680, 353] width 545 height 15
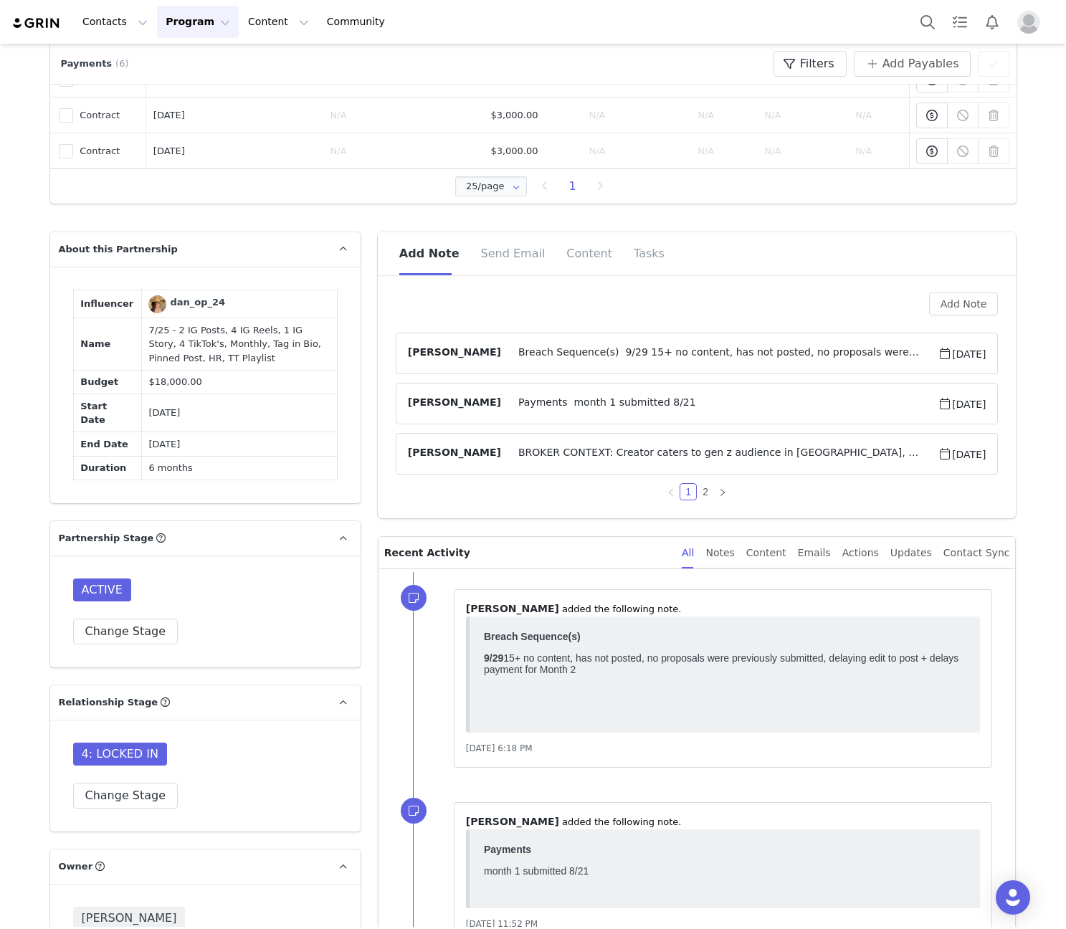
click at [749, 397] on span "Payments month 1 submitted 8/21" at bounding box center [719, 403] width 437 height 17
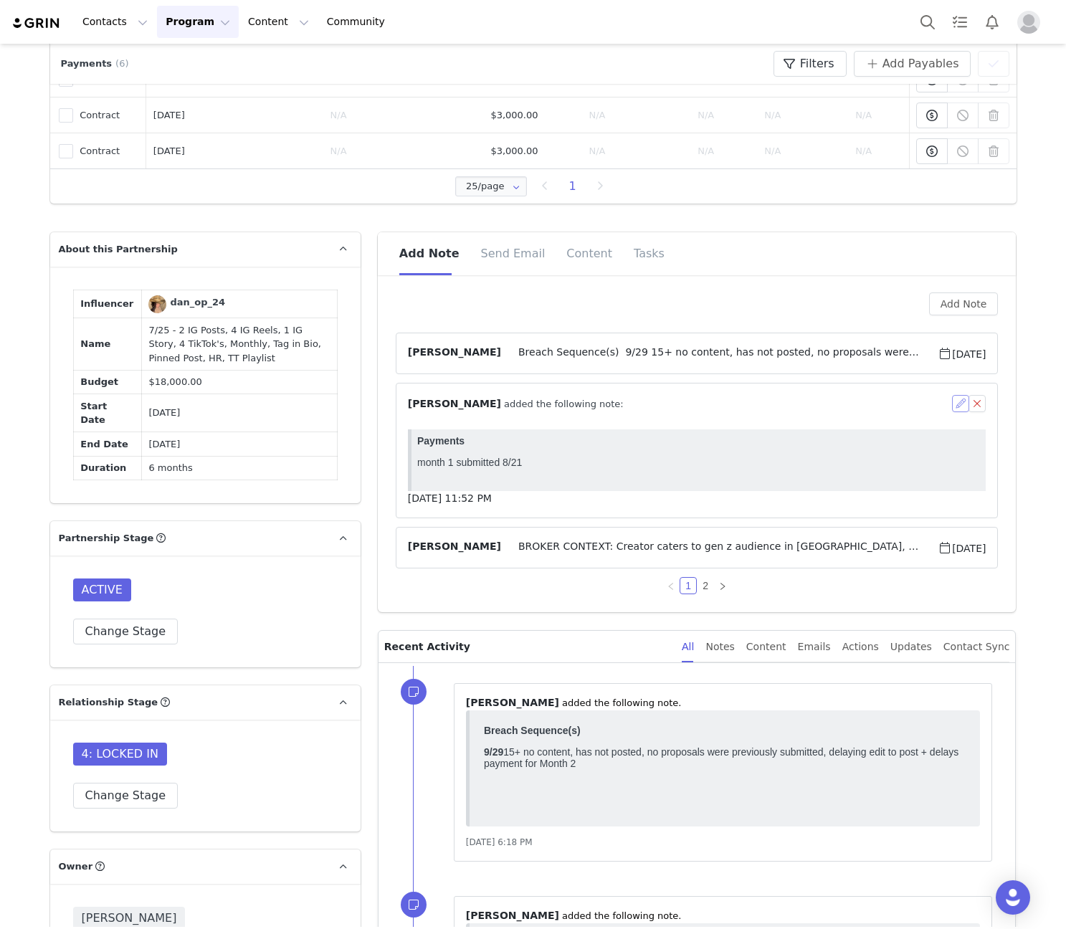
click at [956, 405] on button "button" at bounding box center [960, 403] width 17 height 17
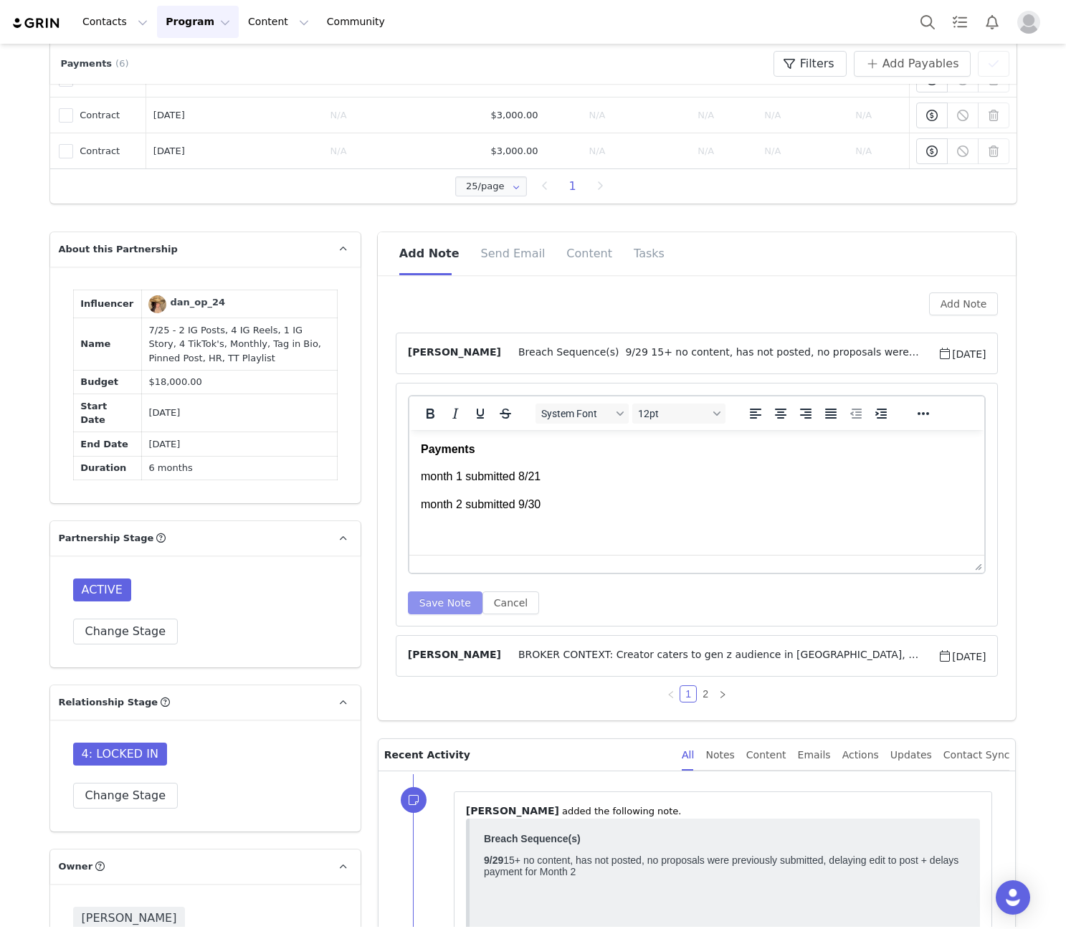
click at [436, 605] on button "Save Note" at bounding box center [445, 603] width 75 height 23
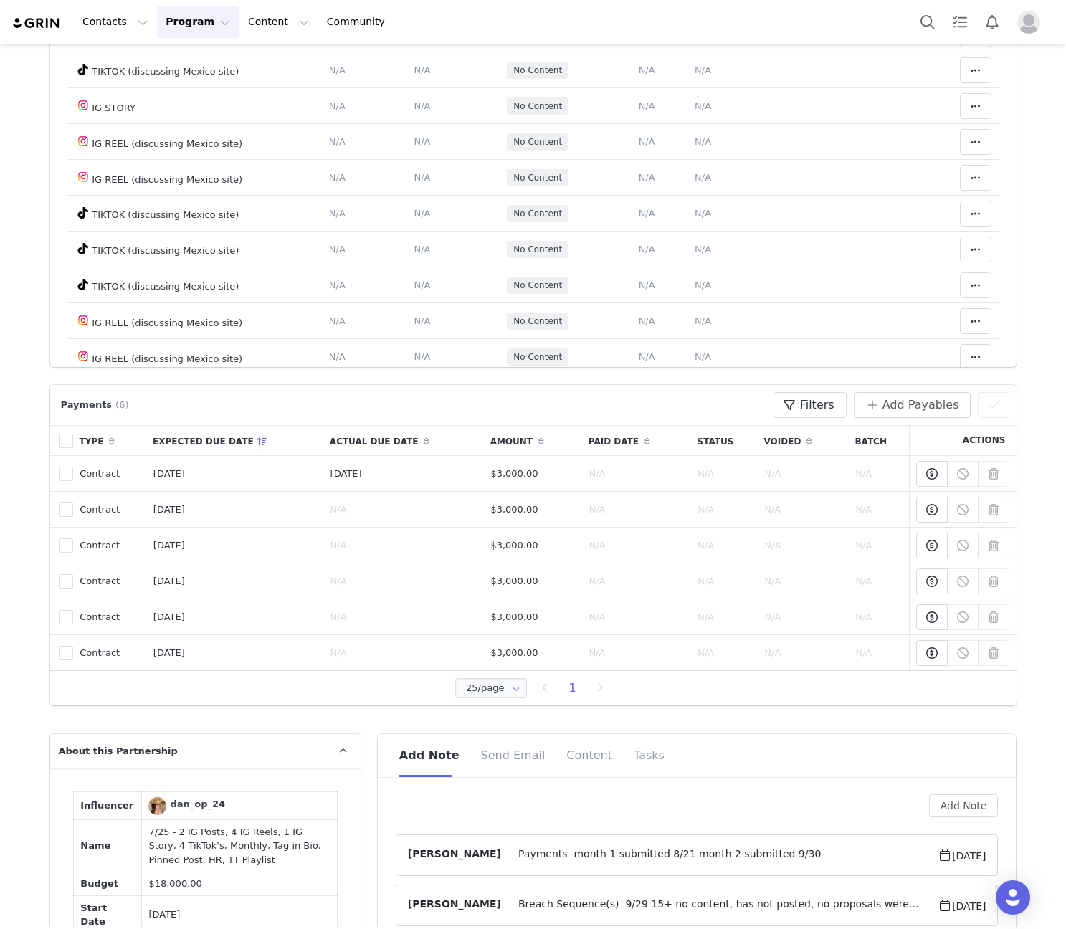
scroll to position [669, 0]
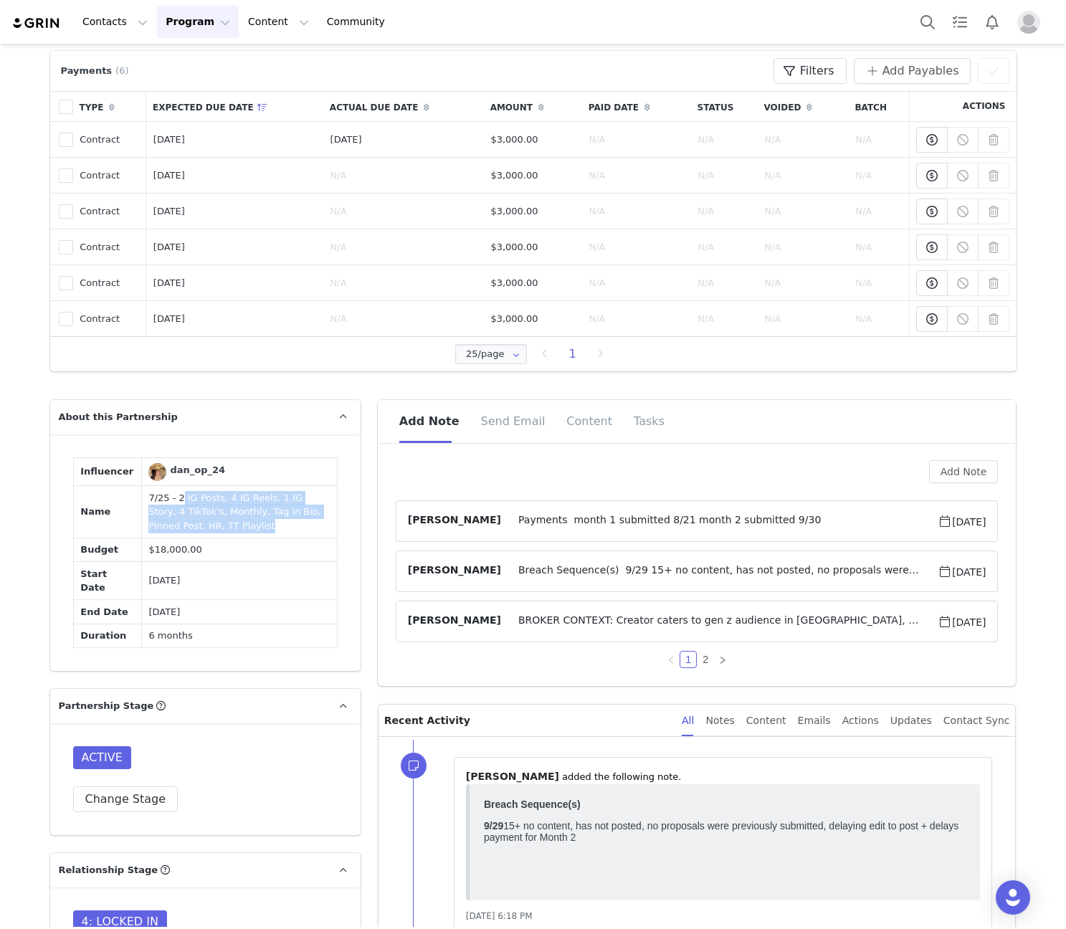
drag, startPoint x: 185, startPoint y: 525, endPoint x: 167, endPoint y: 498, distance: 32.0
click at [167, 498] on td "7/25 - 2 IG Posts, 4 IG Reels, 1 IG Story, 4 TikTok's, Monthly, Tag in Bio, Pin…" at bounding box center [239, 512] width 196 height 52
drag, startPoint x: 162, startPoint y: 498, endPoint x: 189, endPoint y: 531, distance: 41.8
click at [189, 531] on td "7/25 - 2 IG Posts, 4 IG Reels, 1 IG Story, 4 TikTok's, Monthly, Tag in Bio, Pin…" at bounding box center [239, 512] width 196 height 52
copy td "2 IG Posts, 4 IG Reels, 1 IG Story, 4 TikTok's, Monthly, Tag in Bio, Pinned Pos…"
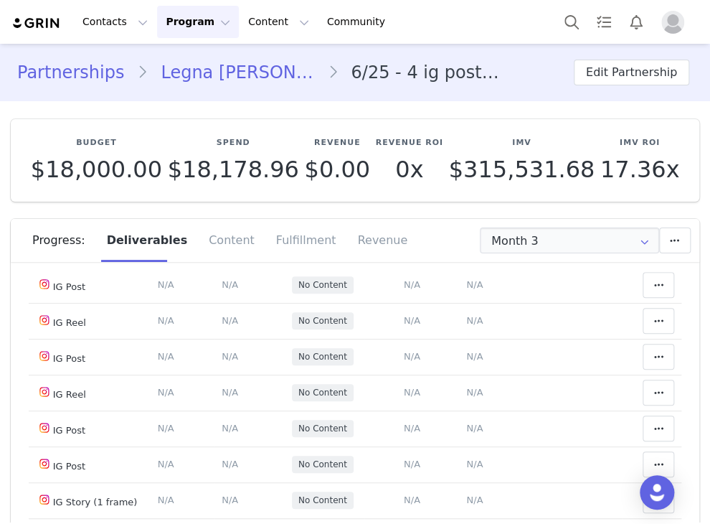
scroll to position [167, 0]
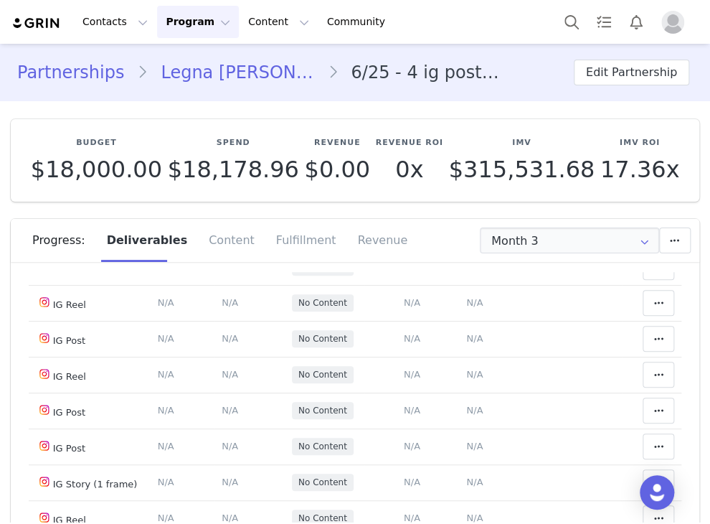
click at [209, 75] on link "Legna [PERSON_NAME]" at bounding box center [237, 73] width 179 height 26
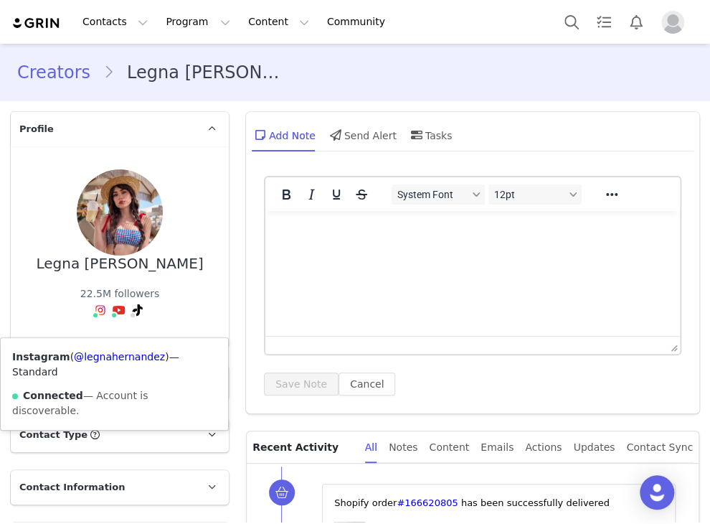
click at [98, 339] on div "Instagram ( @legnahernandez ) — Standard Connected — Account is discoverable." at bounding box center [114, 384] width 227 height 92
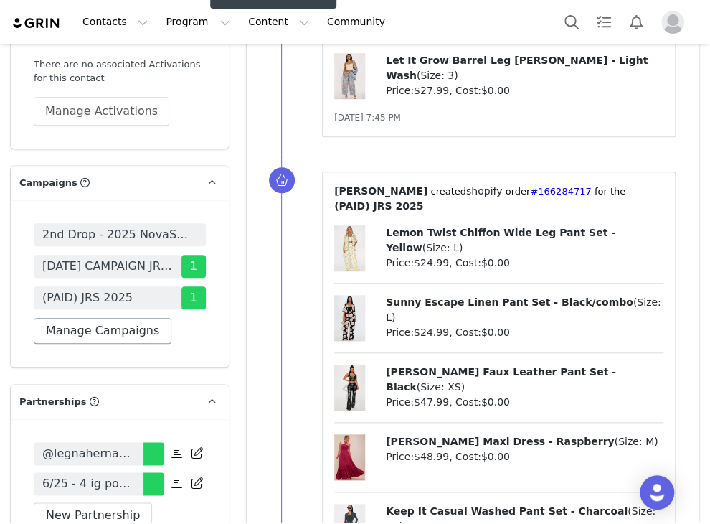
scroll to position [4183, 0]
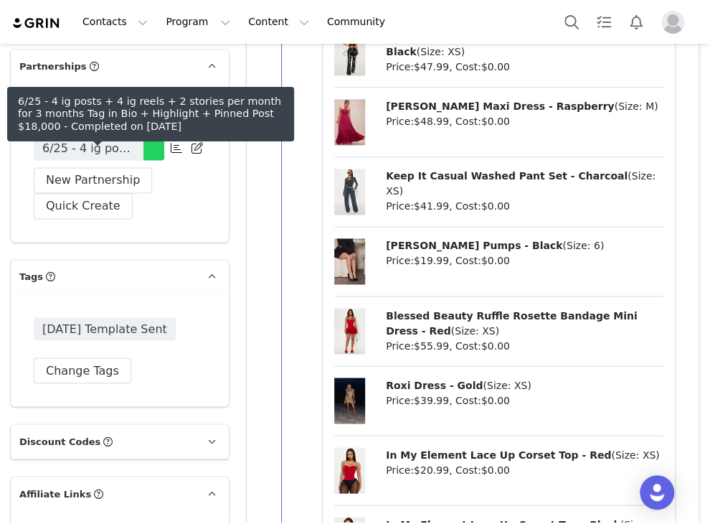
drag, startPoint x: 81, startPoint y: 161, endPoint x: 382, endPoint y: 169, distance: 300.6
click at [81, 157] on span "6/25 - 4 ig posts + 4 ig reels + 2 stories per month for 3 months Tag in Bio + …" at bounding box center [88, 148] width 93 height 17
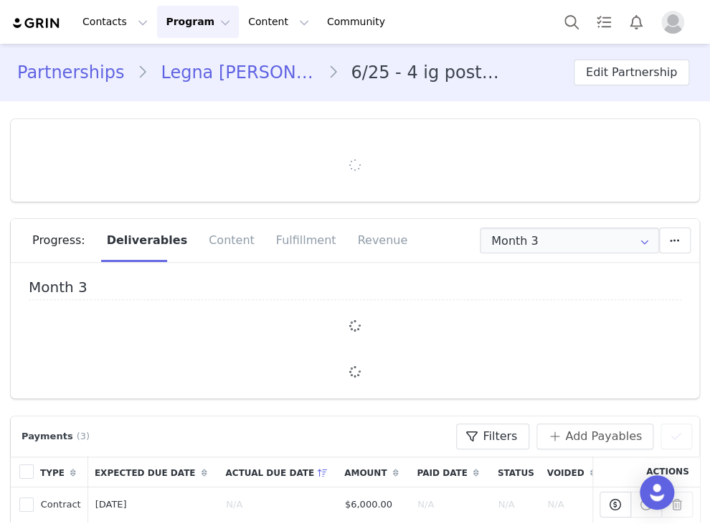
type input "+52 ([GEOGRAPHIC_DATA])"
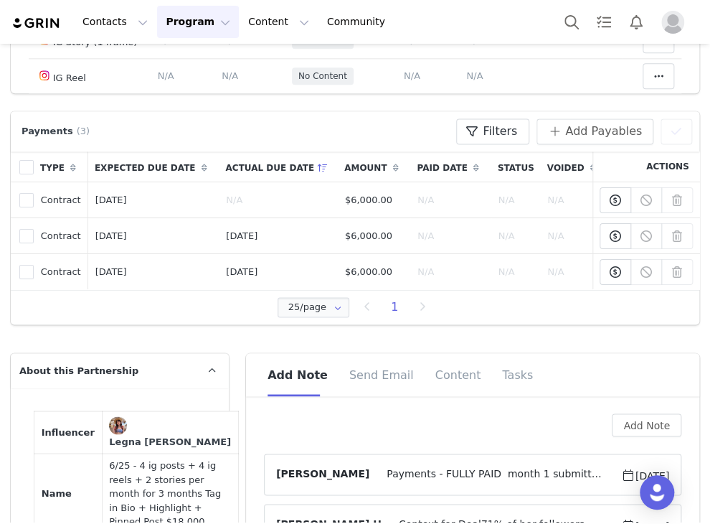
scroll to position [669, 0]
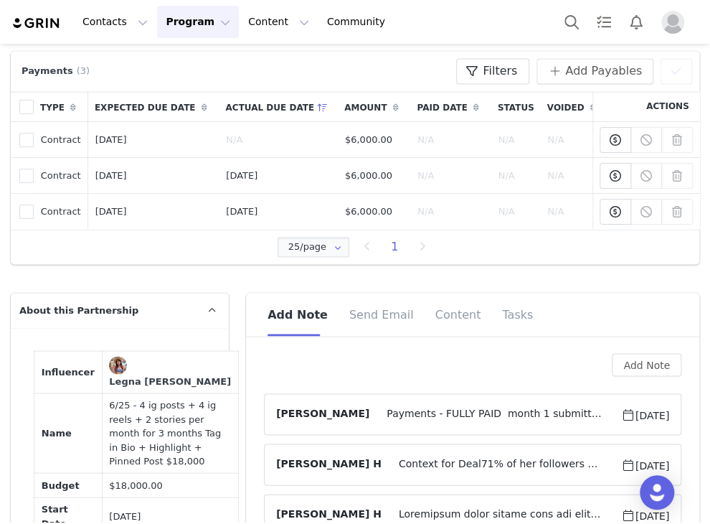
click at [468, 422] on span "Payments - FULLY PAID month 1 submitted 7/1; hr &amp; tag live month 2 submitte…" at bounding box center [494, 413] width 251 height 17
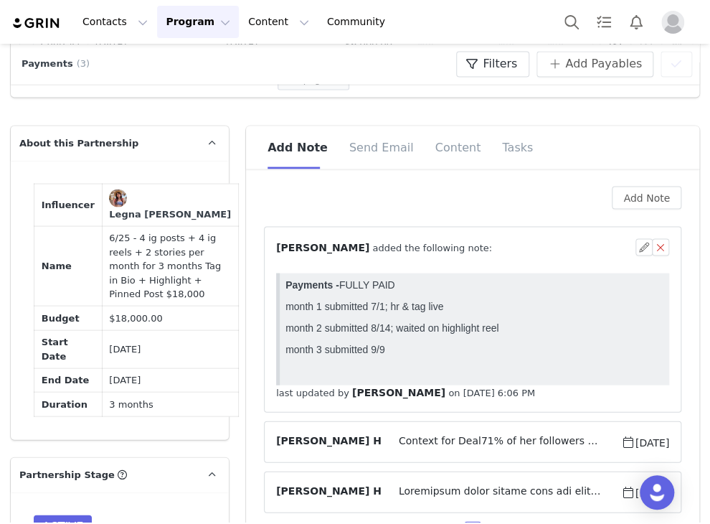
scroll to position [0, 0]
click at [444, 255] on span "⁨ Angela Nolasco ⁩ added the following note:" at bounding box center [384, 247] width 216 height 15
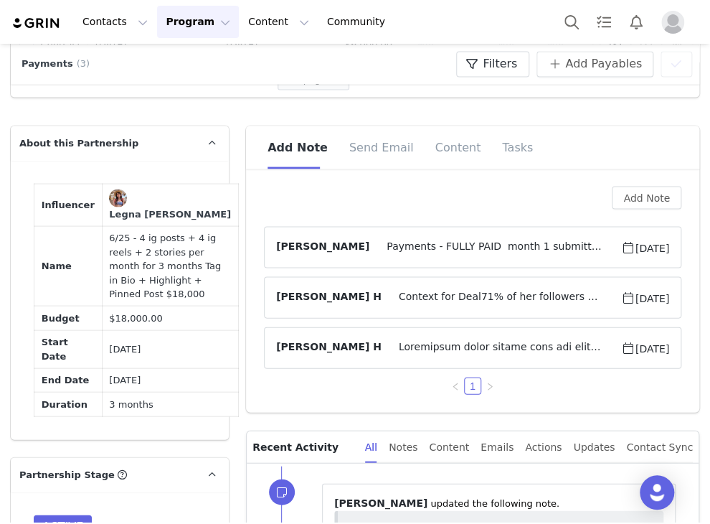
click at [399, 253] on span "Payments - FULLY PAID month 1 submitted 7/1; hr &amp; tag live month 2 submitte…" at bounding box center [494, 246] width 251 height 17
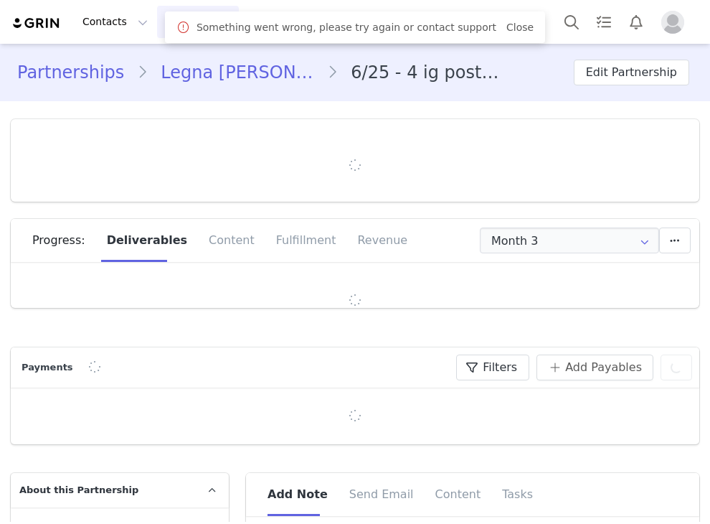
type input "+52 ([GEOGRAPHIC_DATA])"
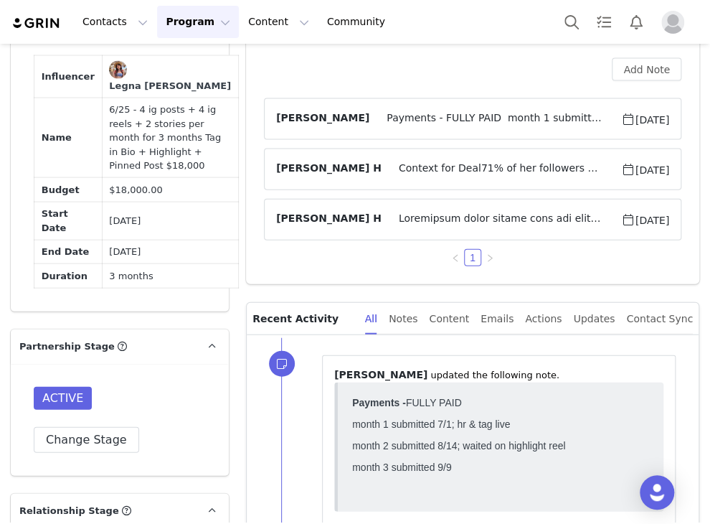
scroll to position [1004, 0]
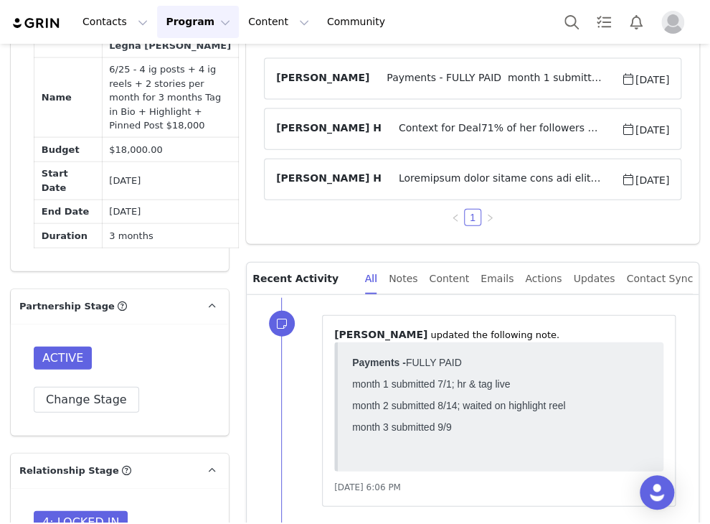
click at [170, 53] on div "Legna [PERSON_NAME]" at bounding box center [170, 46] width 122 height 14
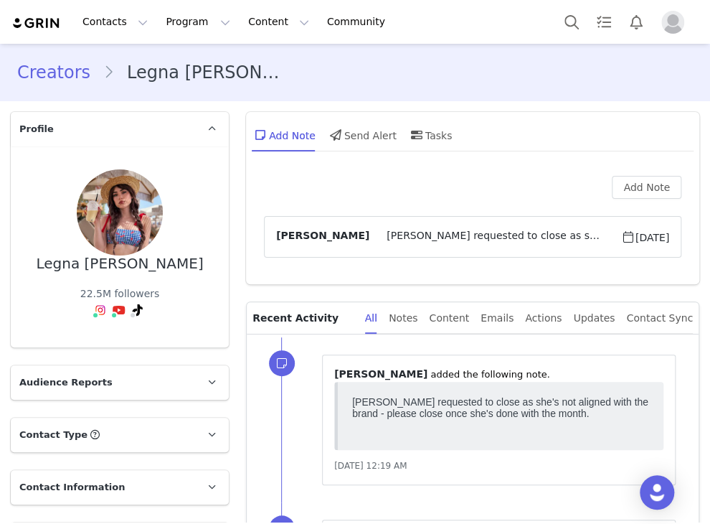
click at [420, 230] on span "[PERSON_NAME] requested to close as she's not aligned with the brand - please c…" at bounding box center [494, 236] width 251 height 17
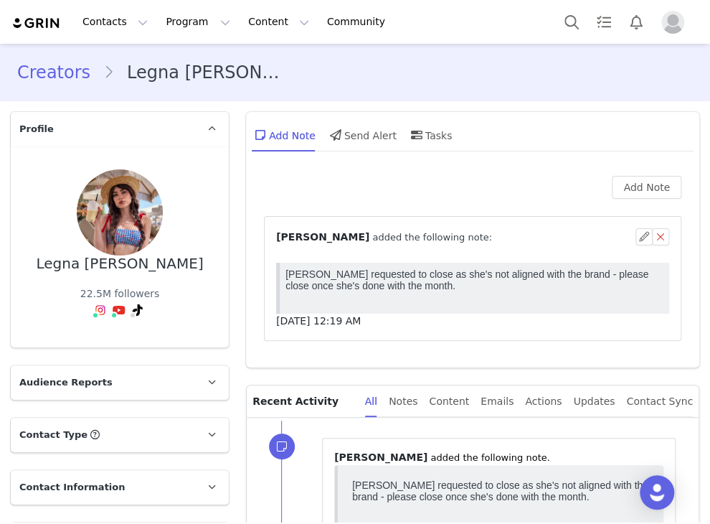
click at [422, 233] on span "⁨ [PERSON_NAME] added the following note:" at bounding box center [384, 236] width 216 height 15
